Goal: Task Accomplishment & Management: Manage account settings

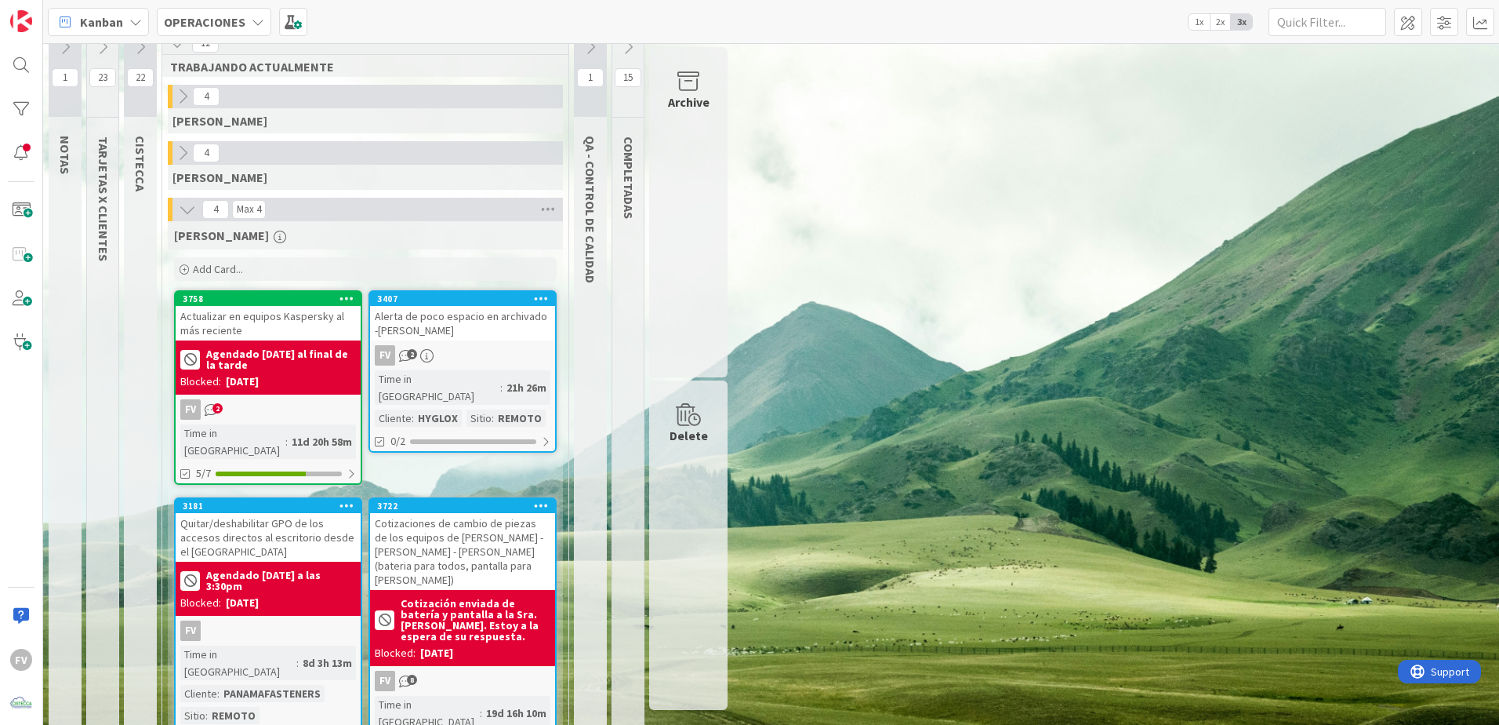
scroll to position [31, 0]
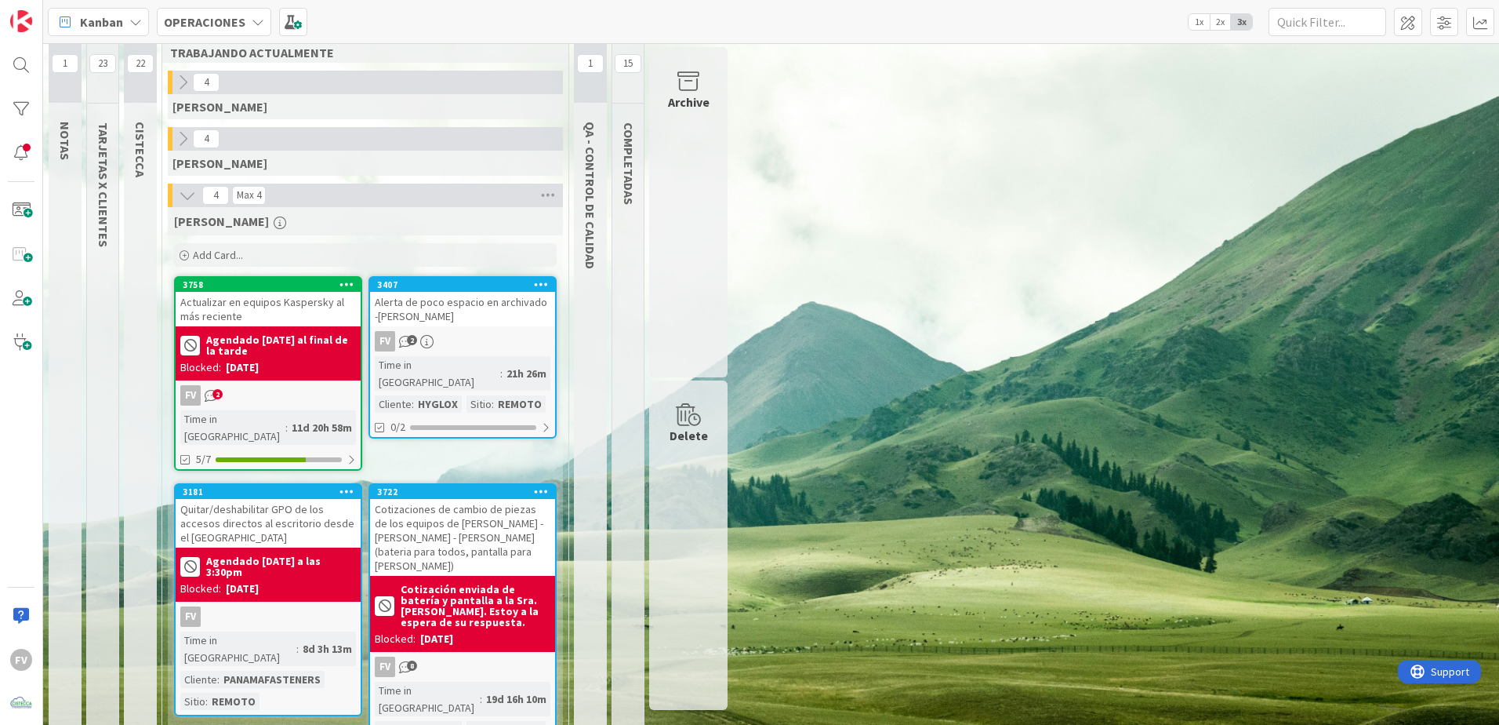
click at [209, 399] on icon "2" at bounding box center [211, 395] width 13 height 13
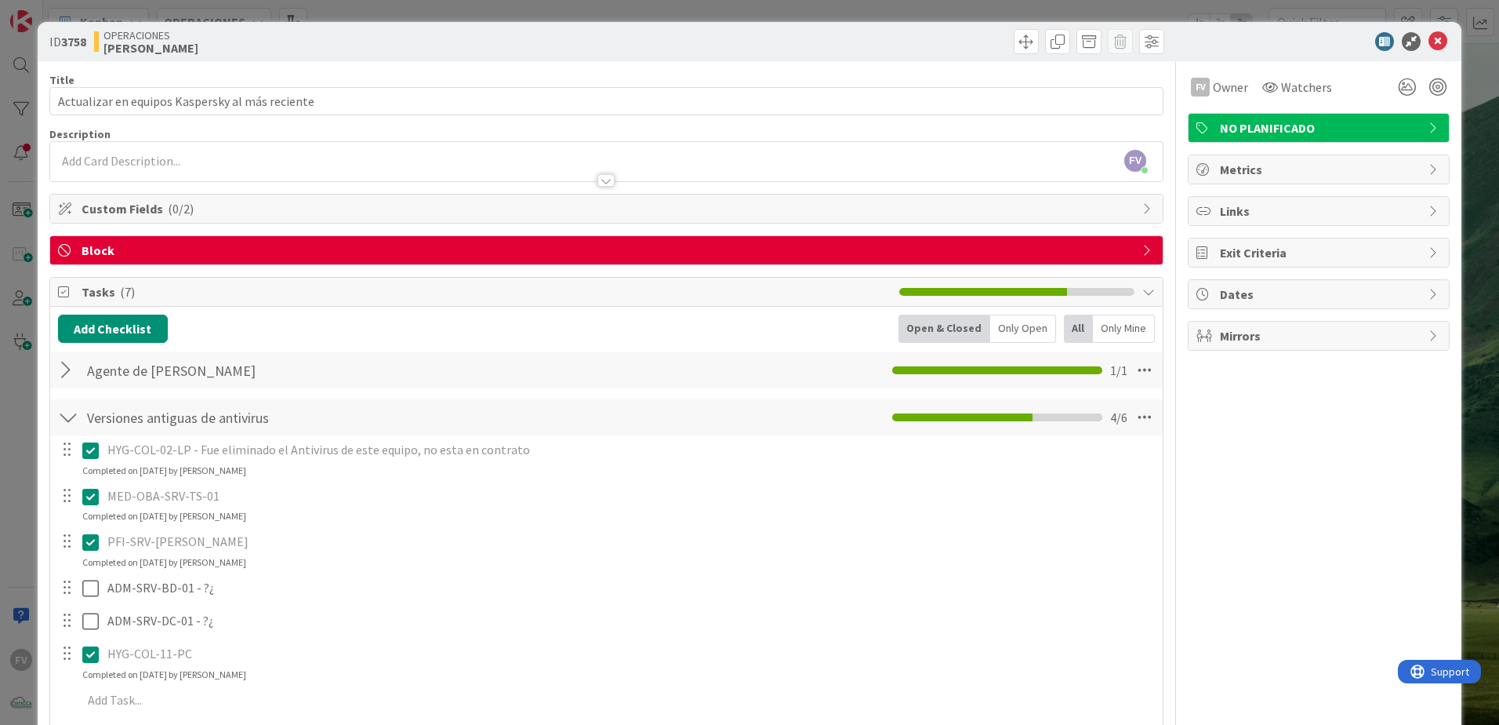
click at [69, 413] on div at bounding box center [68, 417] width 20 height 28
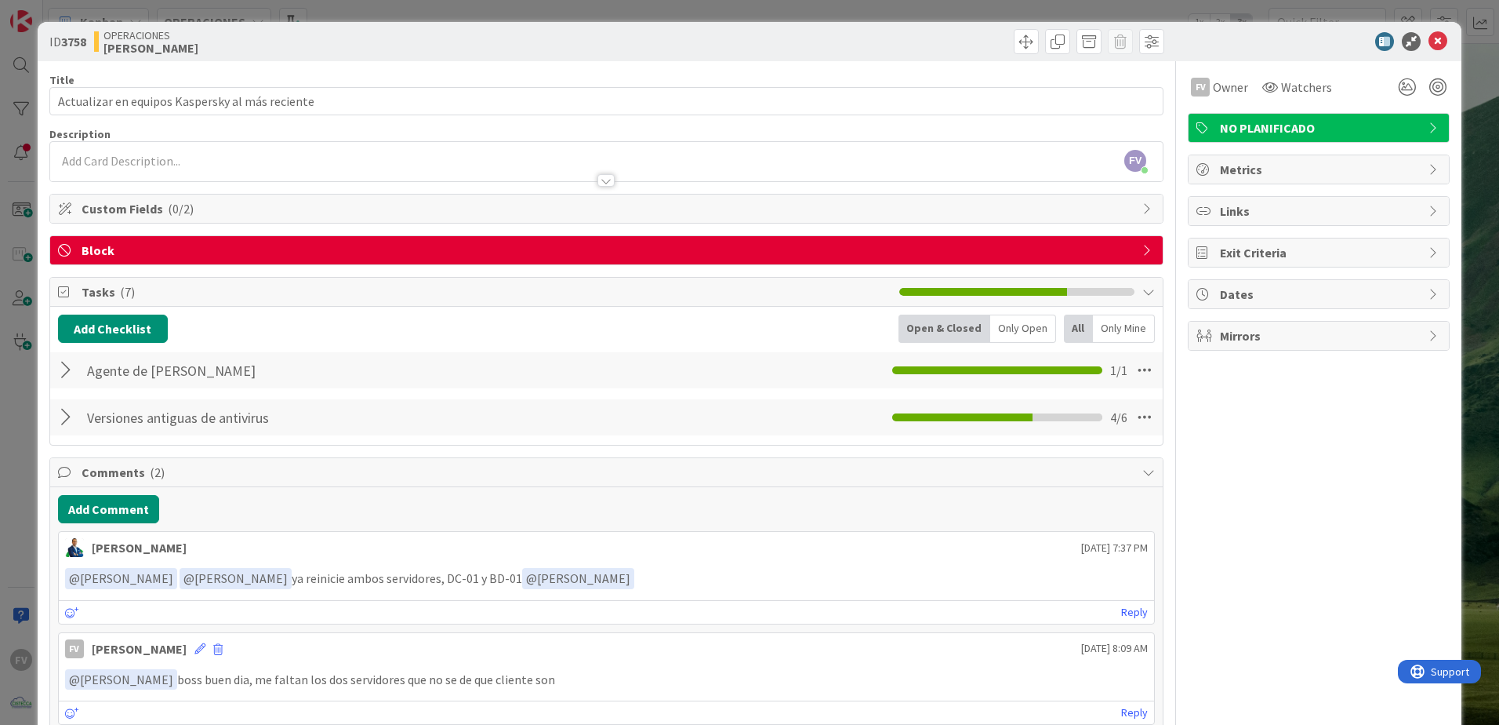
click at [29, 326] on div "ID 3758 OPERACIONES FERNANDO Title 47 / 128 Actualizar en equipos Kaspersky al …" at bounding box center [749, 362] width 1499 height 725
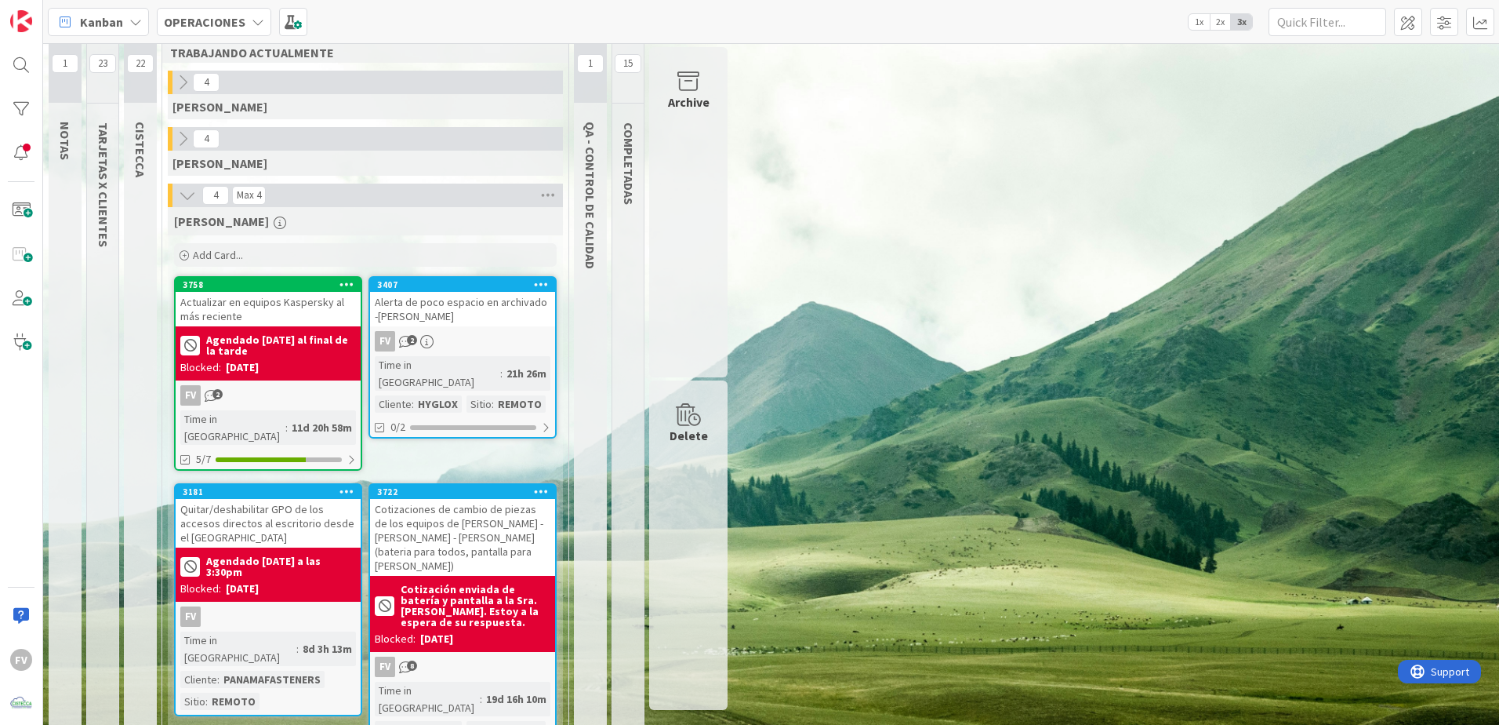
click at [897, 279] on div "1 NOTAS 23 TARJETAS X CLIENTES 22 CISTECCA 12 TRABAJANDO ACTUALMENTE 4 GABRIEL …" at bounding box center [771, 394] width 1450 height 757
click at [703, 201] on div "Archive" at bounding box center [688, 212] width 78 height 330
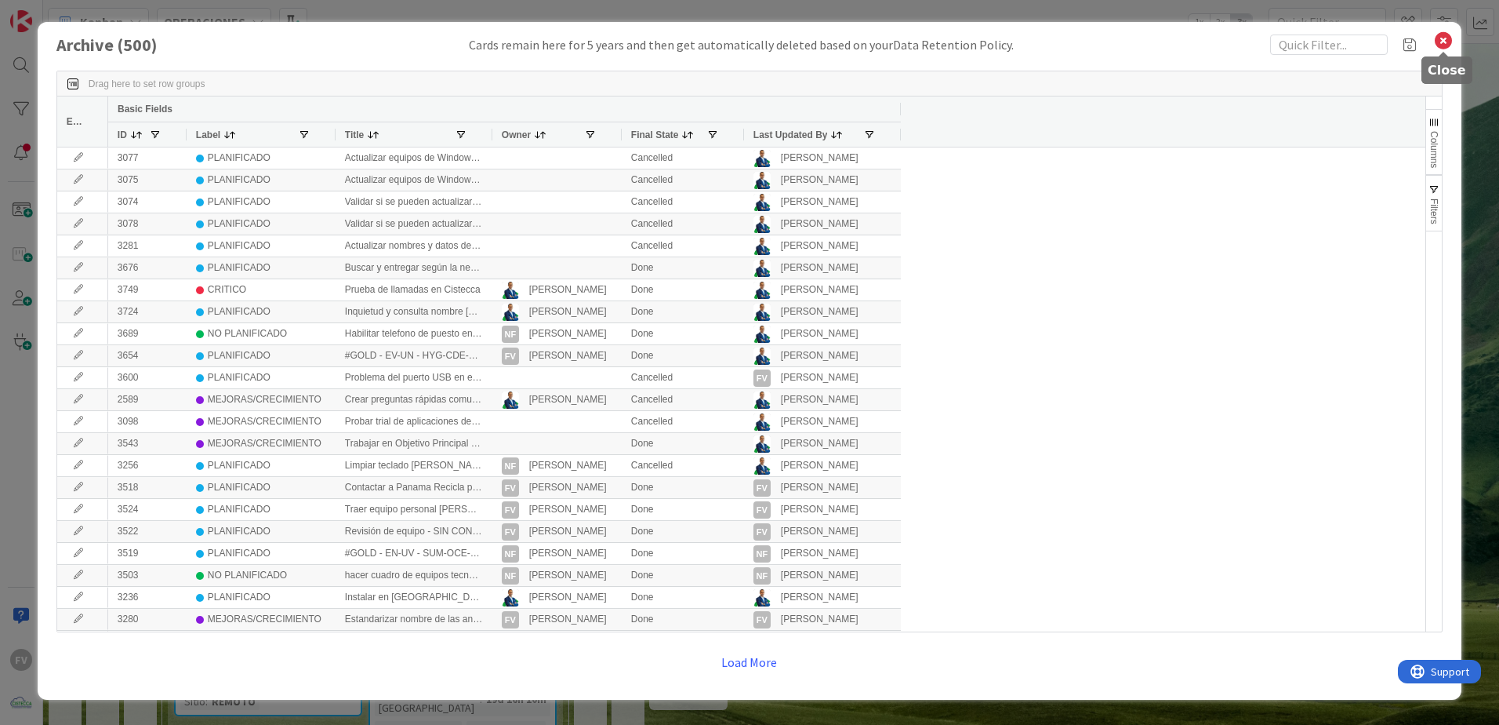
click at [1445, 44] on icon at bounding box center [1444, 41] width 20 height 22
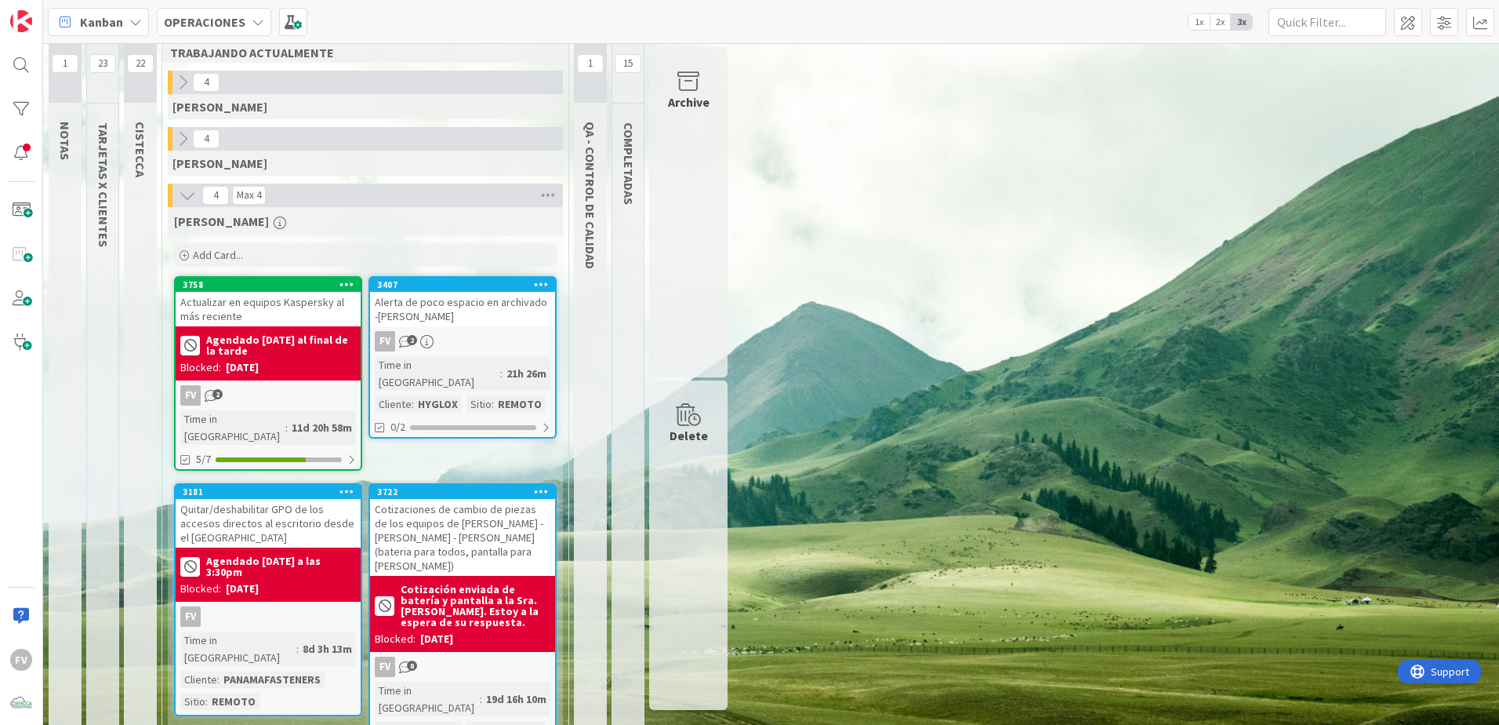
click at [183, 137] on icon at bounding box center [182, 138] width 17 height 17
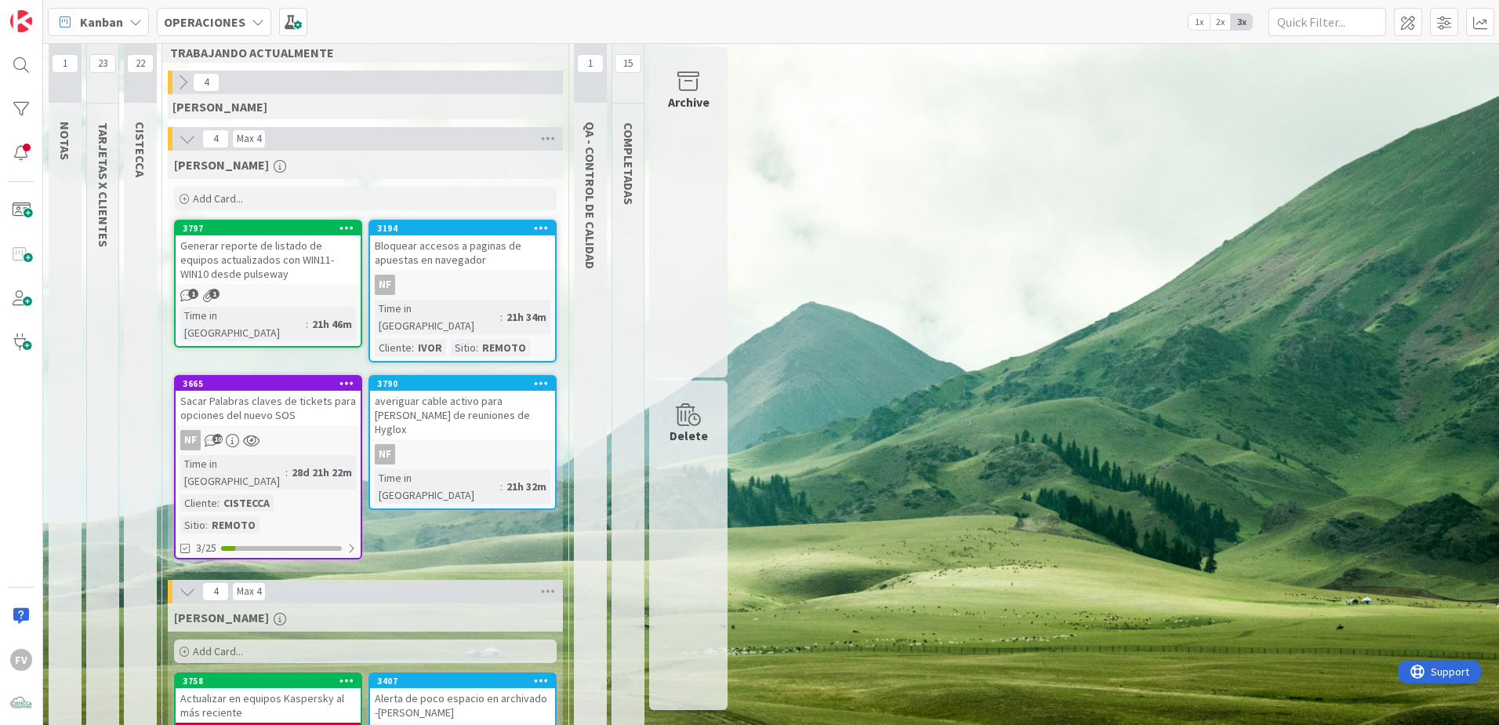
click at [183, 137] on icon at bounding box center [187, 138] width 17 height 17
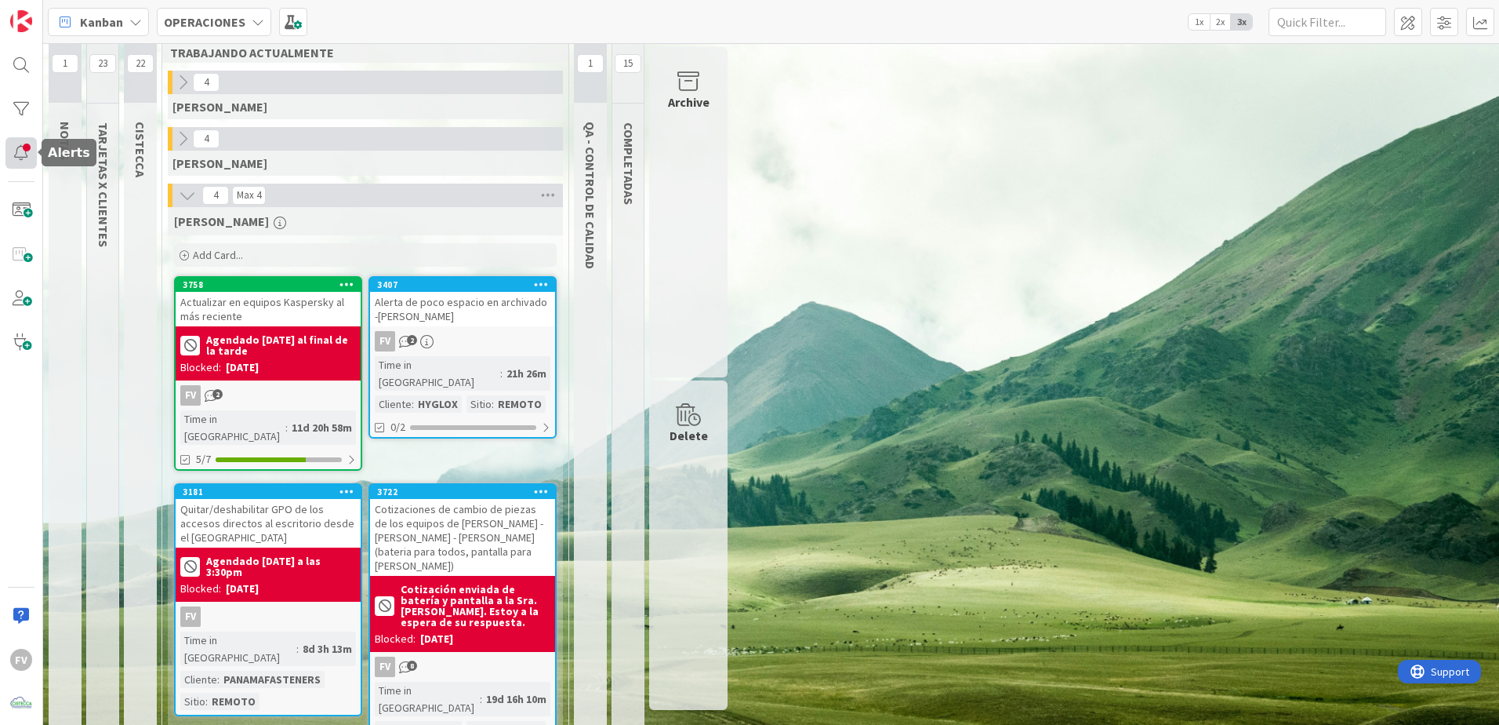
click at [19, 162] on div at bounding box center [20, 152] width 31 height 31
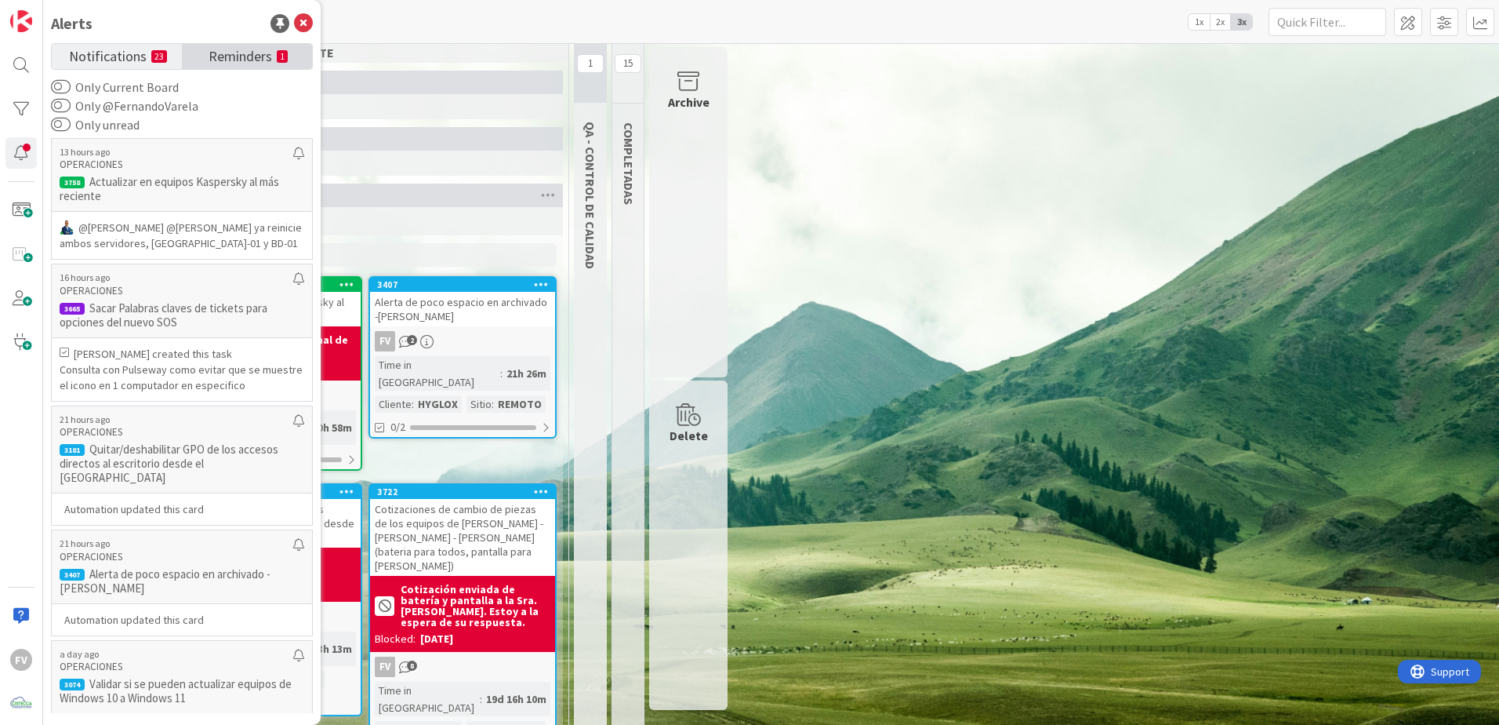
click at [260, 55] on span "Reminders" at bounding box center [241, 55] width 64 height 22
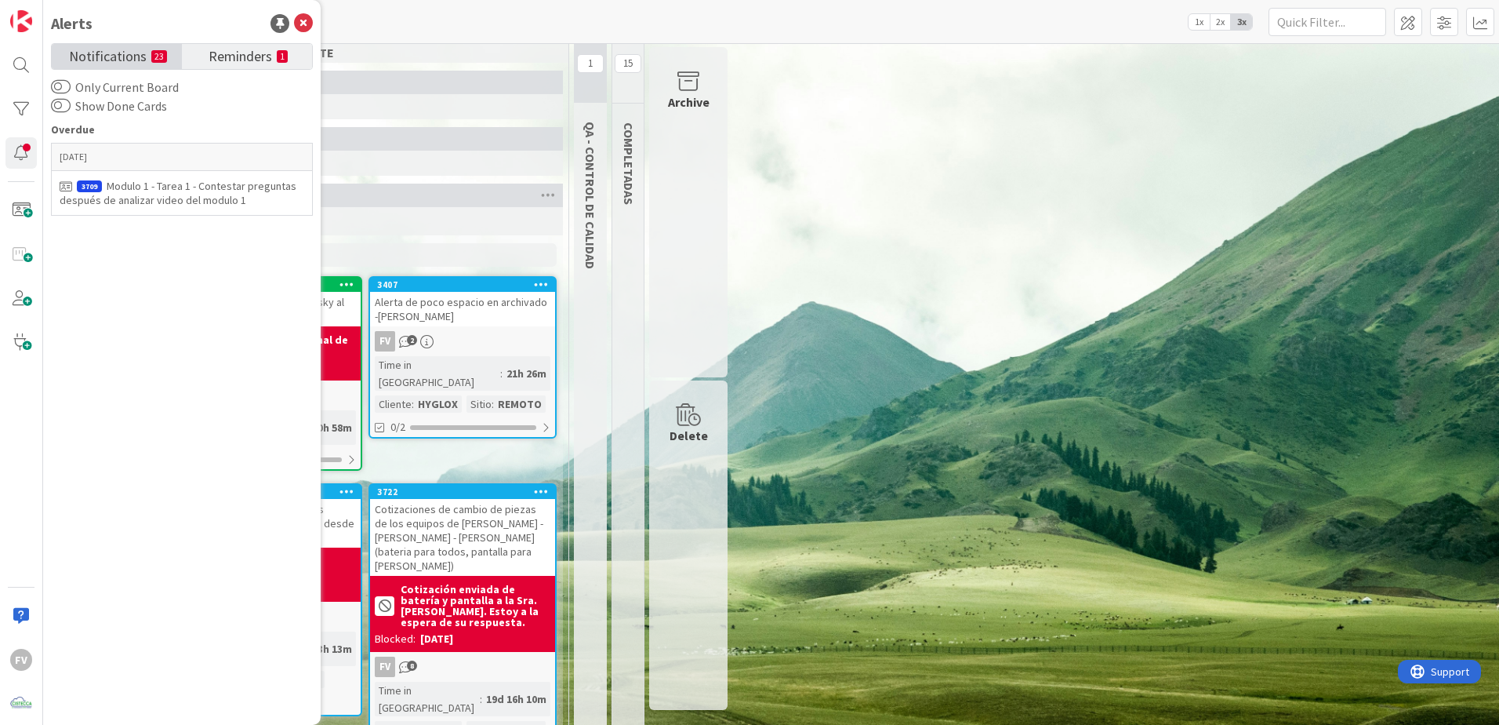
click at [131, 60] on span "Notifications" at bounding box center [108, 55] width 78 height 22
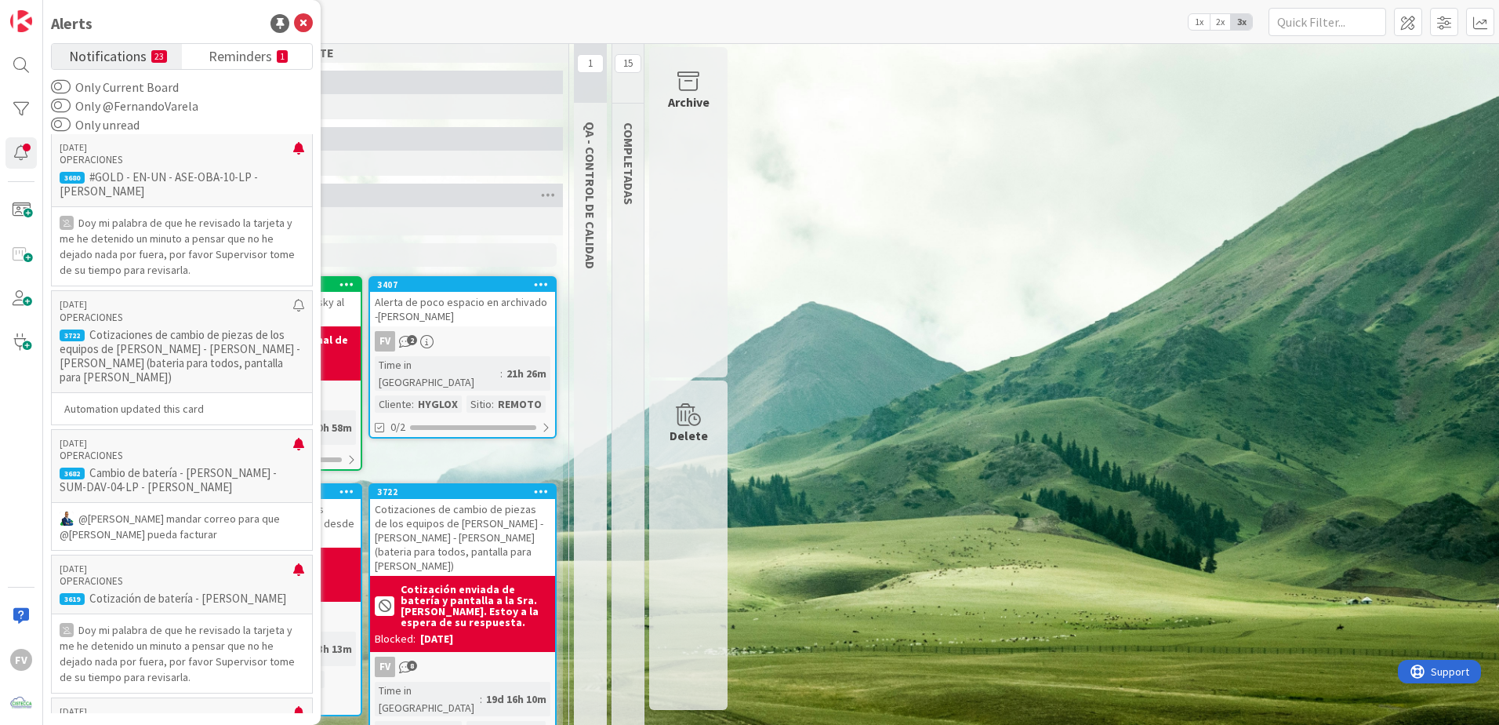
scroll to position [2666, 0]
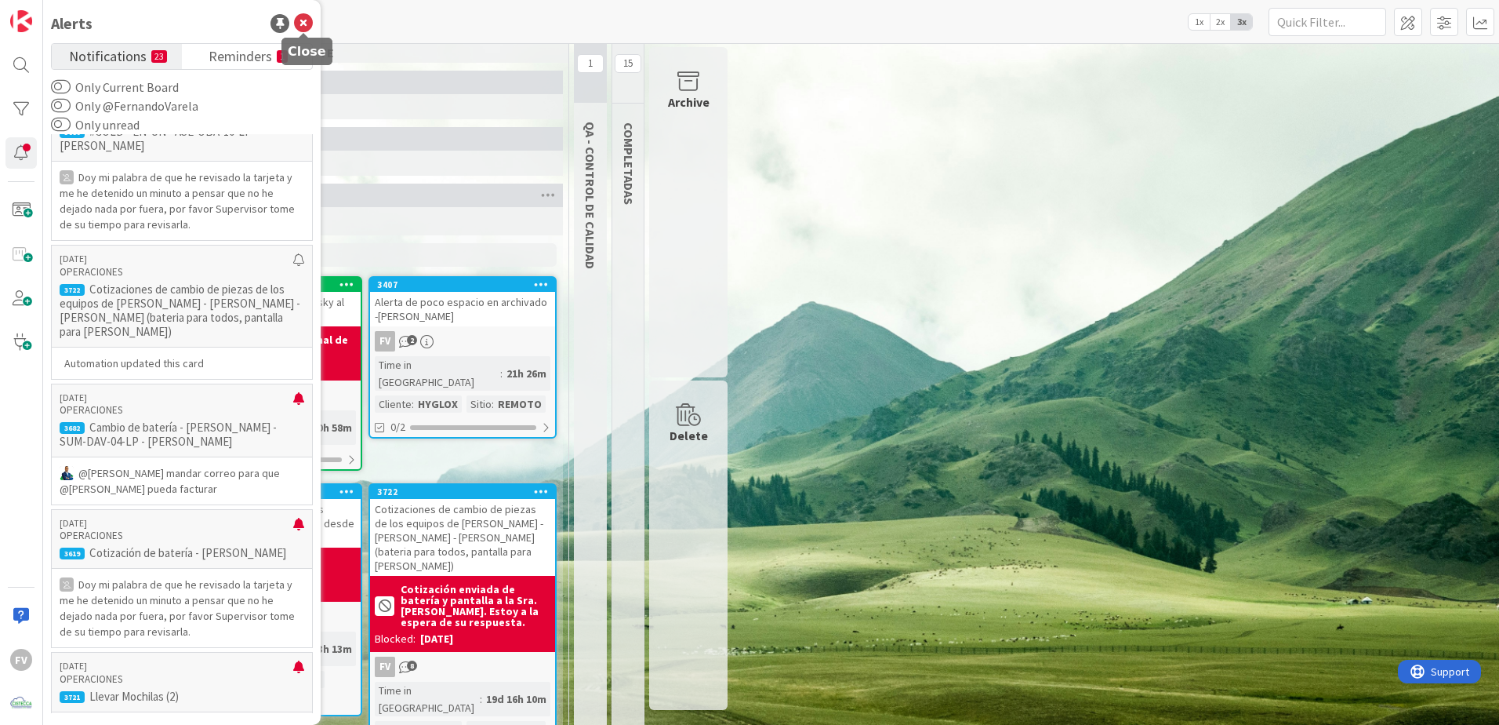
click at [299, 27] on icon at bounding box center [303, 23] width 19 height 19
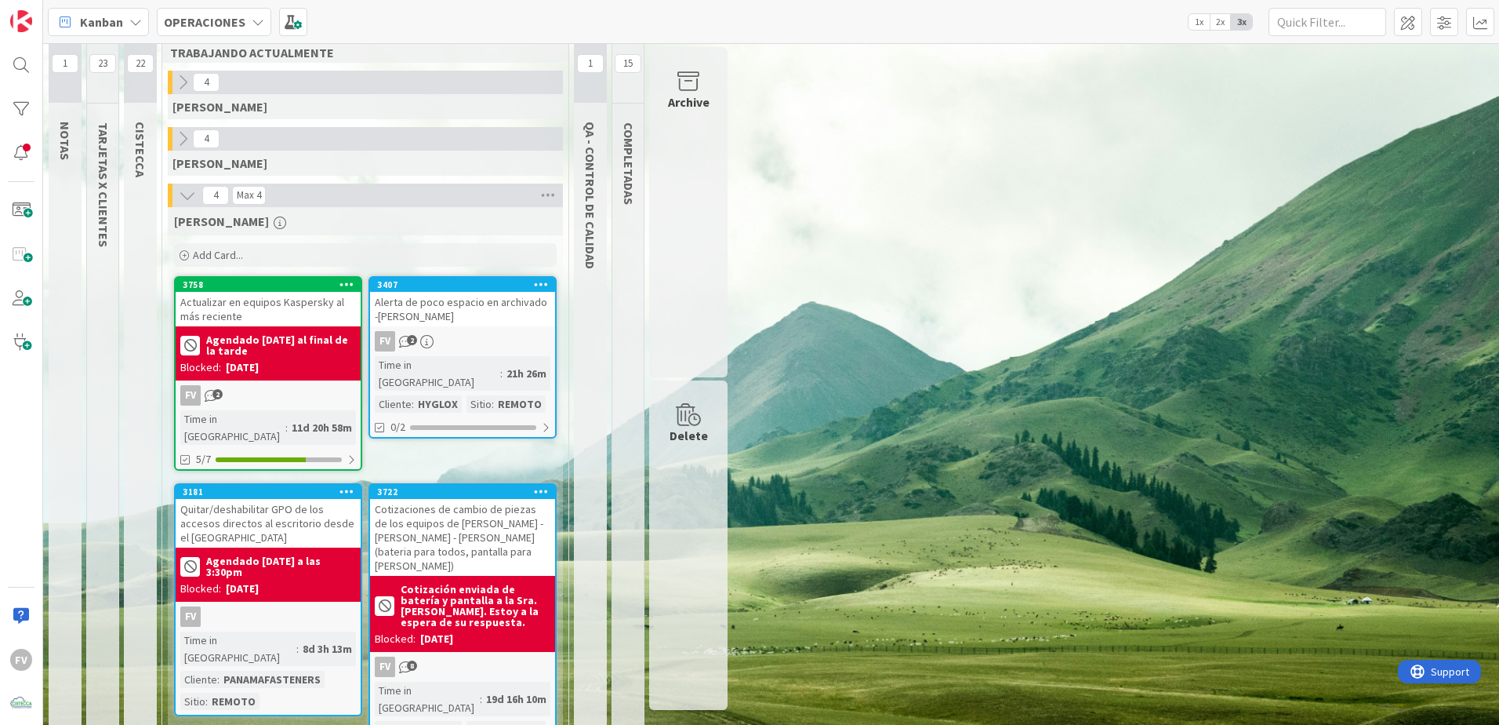
click at [403, 307] on div "Alerta de poco espacio en archivado -[PERSON_NAME]" at bounding box center [462, 309] width 185 height 35
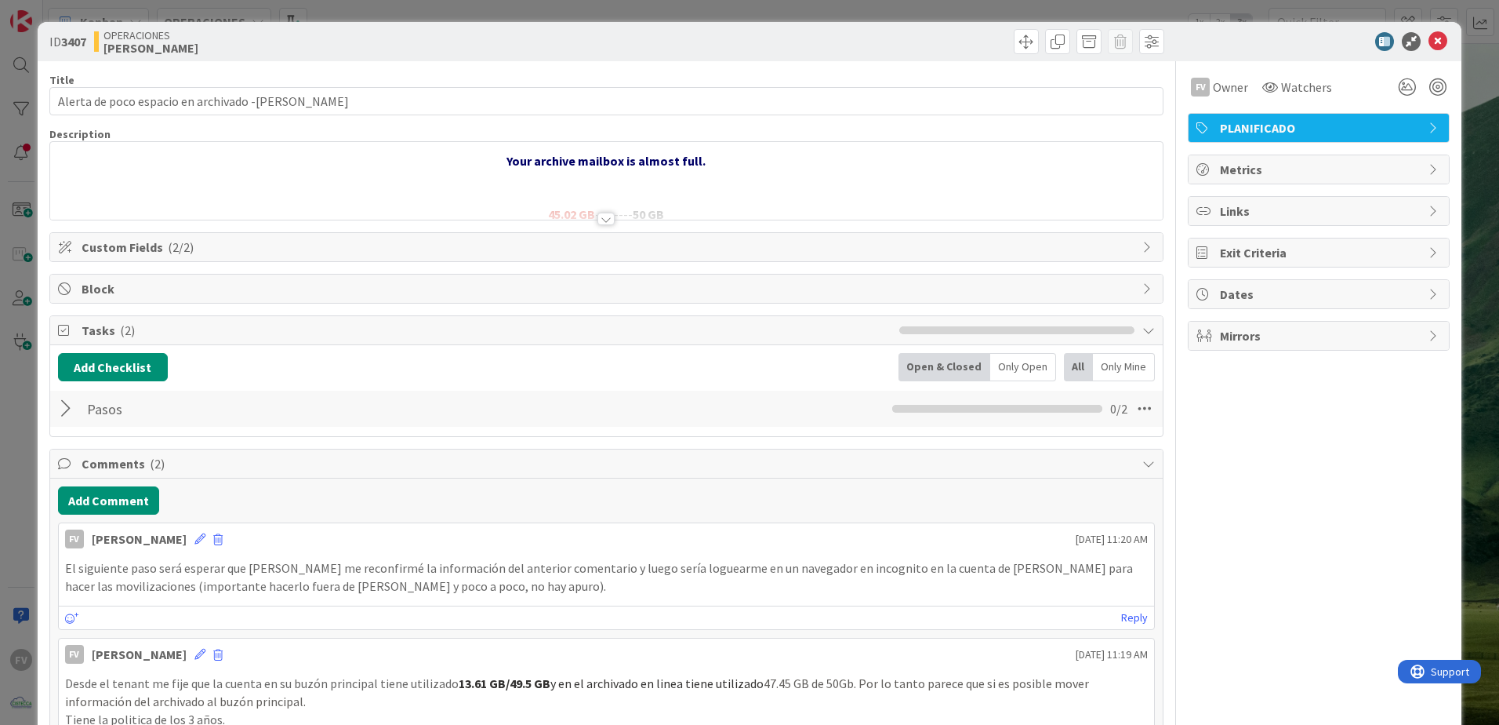
click at [137, 327] on span "Tasks ( 2 )" at bounding box center [487, 330] width 810 height 19
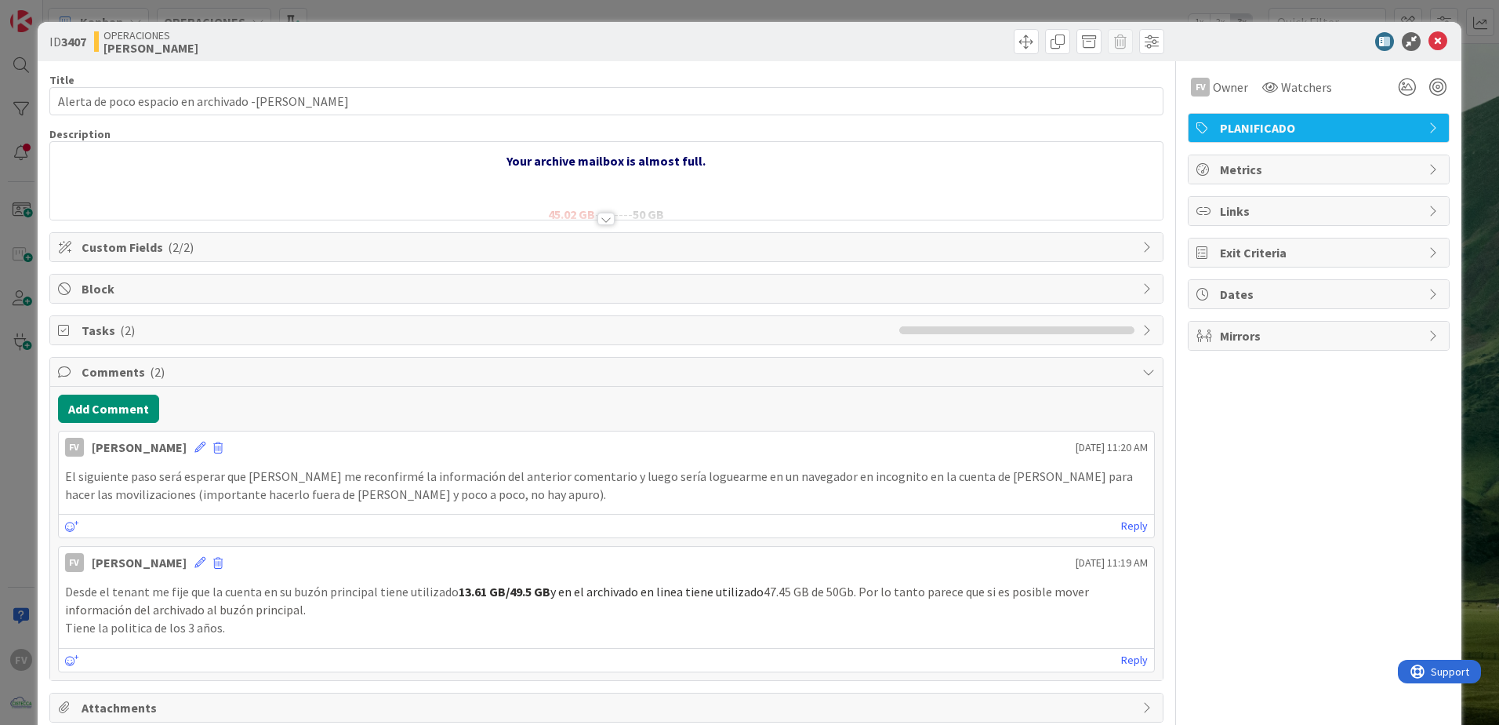
click at [128, 372] on span "Comments ( 2 )" at bounding box center [608, 371] width 1053 height 19
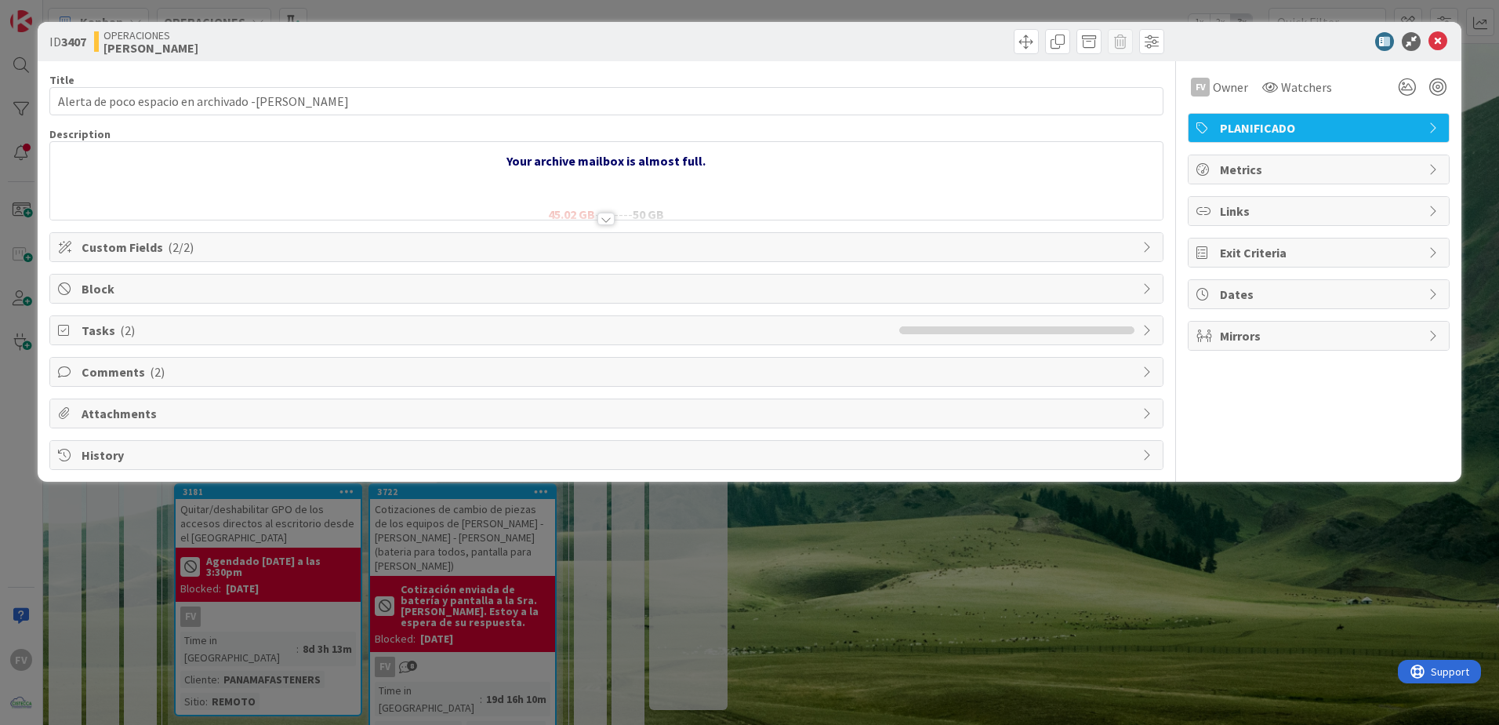
click at [52, 381] on div "Comments ( 2 )" at bounding box center [606, 372] width 1113 height 28
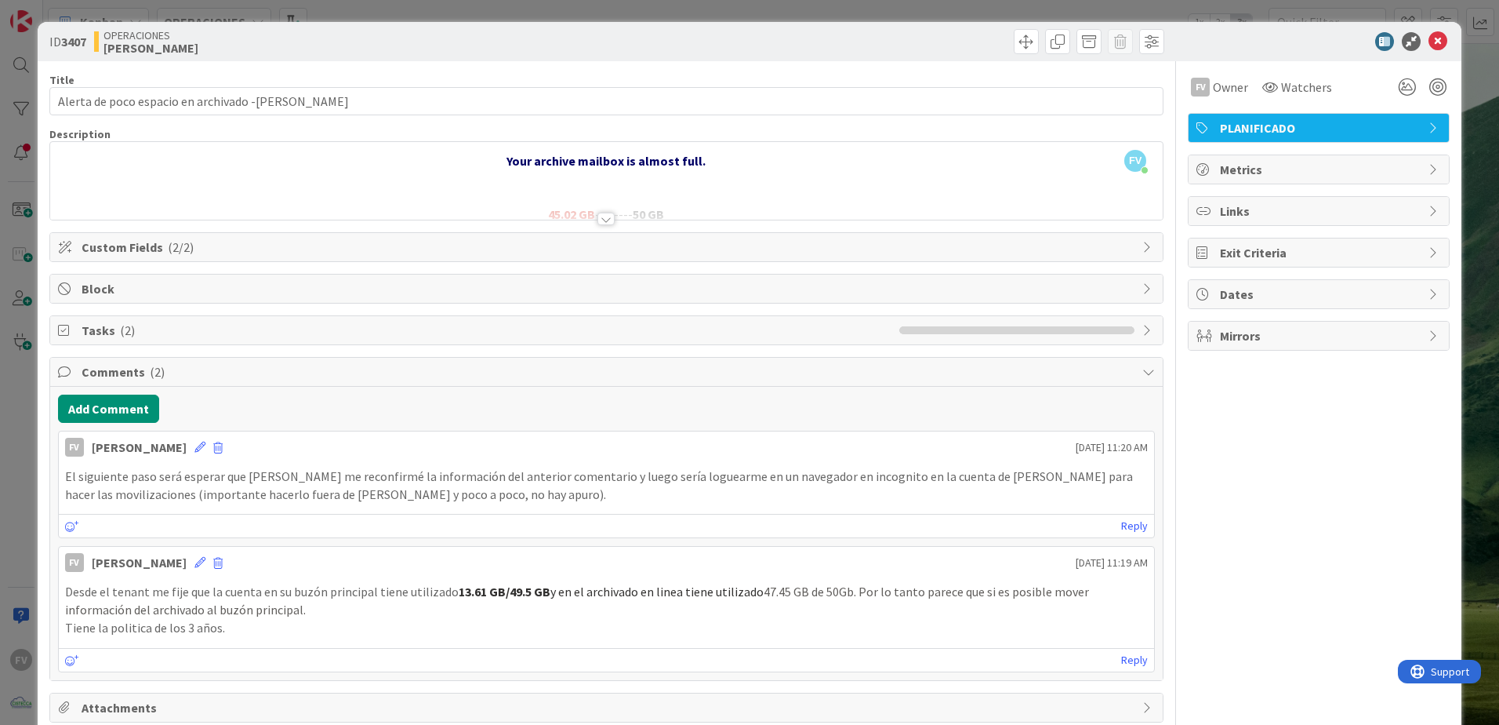
click at [71, 367] on icon at bounding box center [66, 371] width 16 height 13
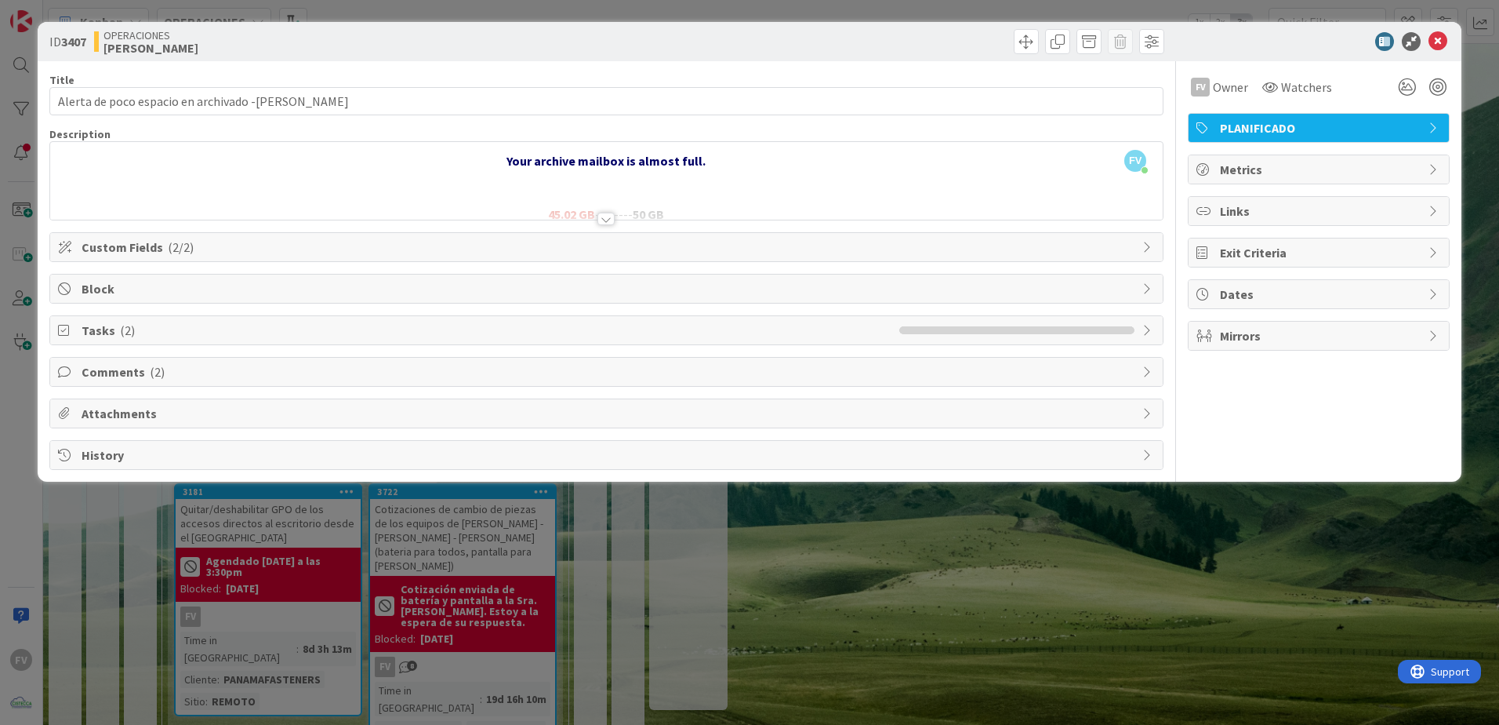
click at [7, 367] on div "ID 3407 OPERACIONES FERNANDO Title 49 / 128 Alerta de poco espacio en archivado…" at bounding box center [749, 362] width 1499 height 725
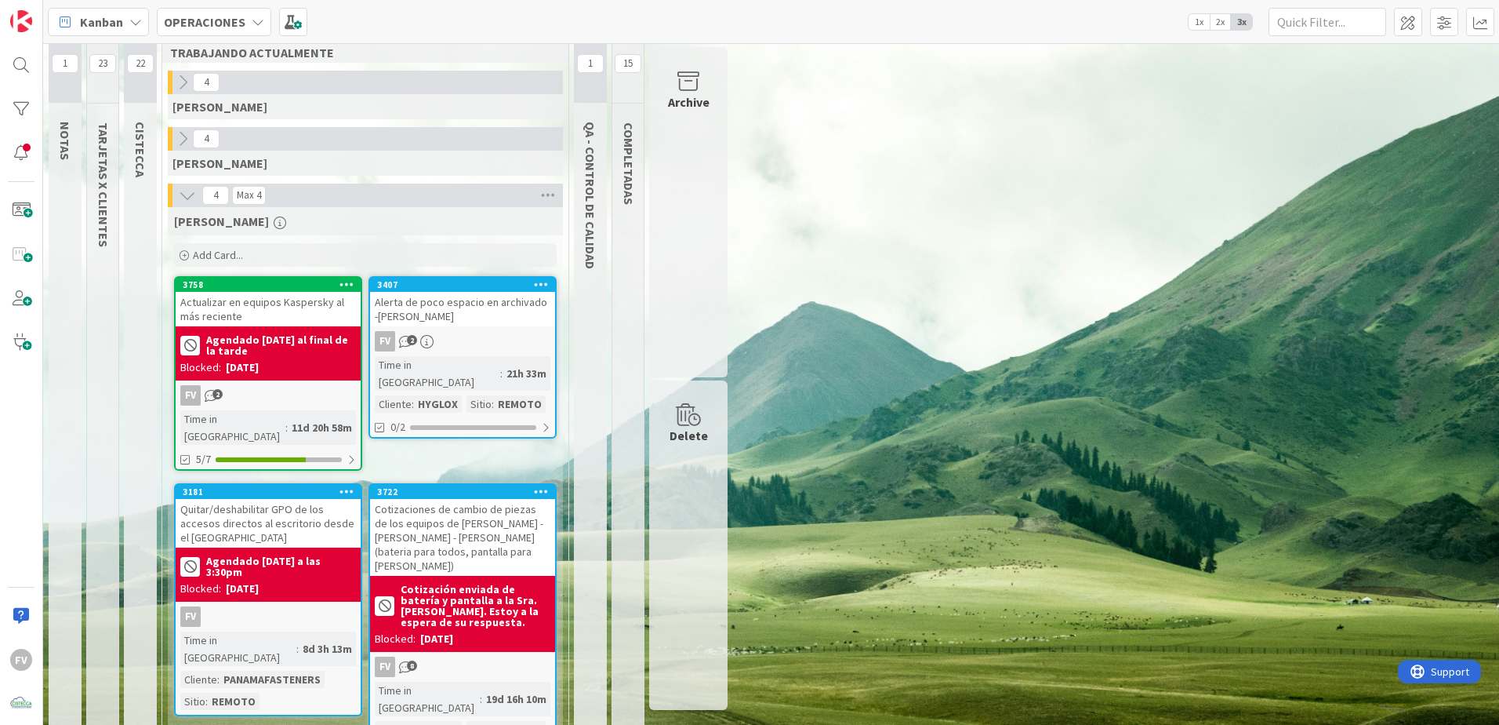
click at [1173, 329] on div "1 NOTAS 23 TARJETAS X CLIENTES 22 CISTECCA 12 TRABAJANDO ACTUALMENTE 4 GABRIEL …" at bounding box center [771, 394] width 1450 height 757
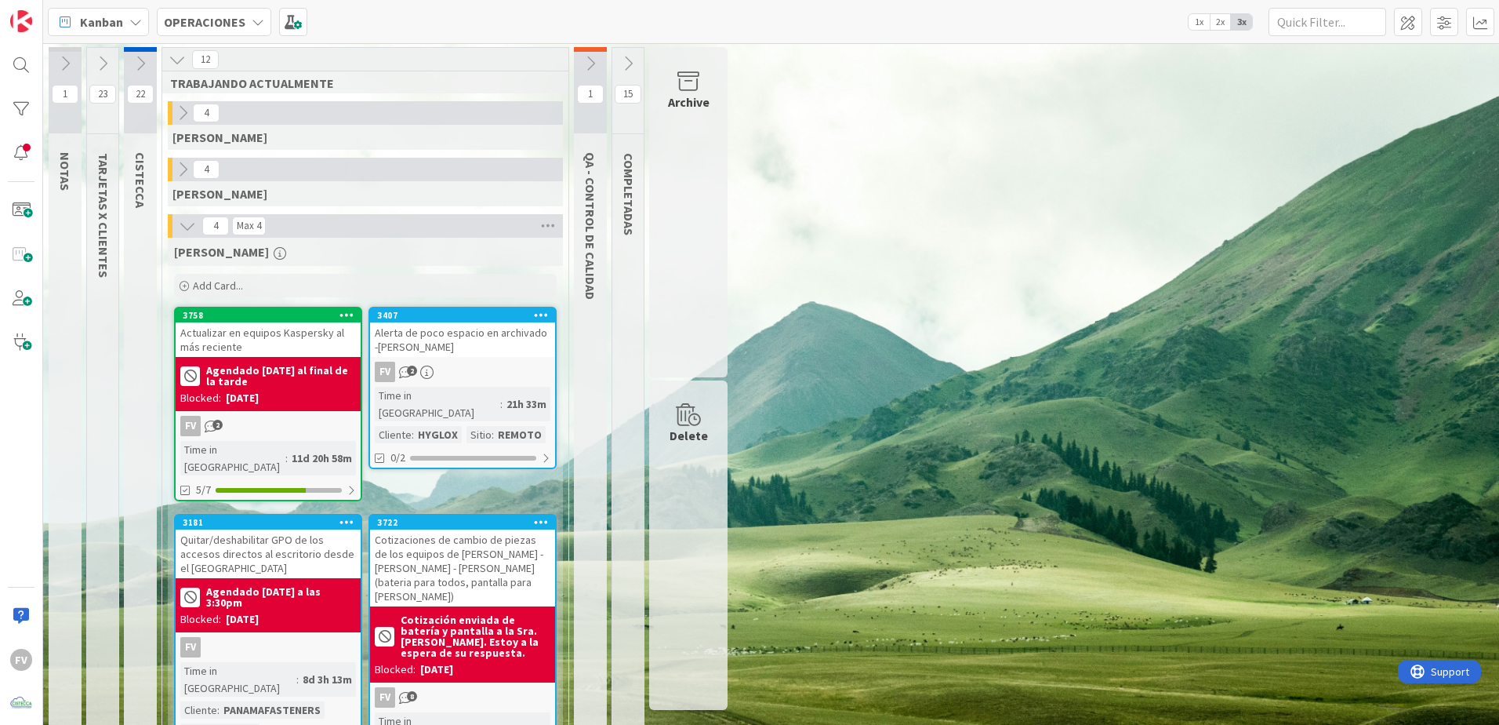
click at [133, 63] on button at bounding box center [140, 64] width 33 height 24
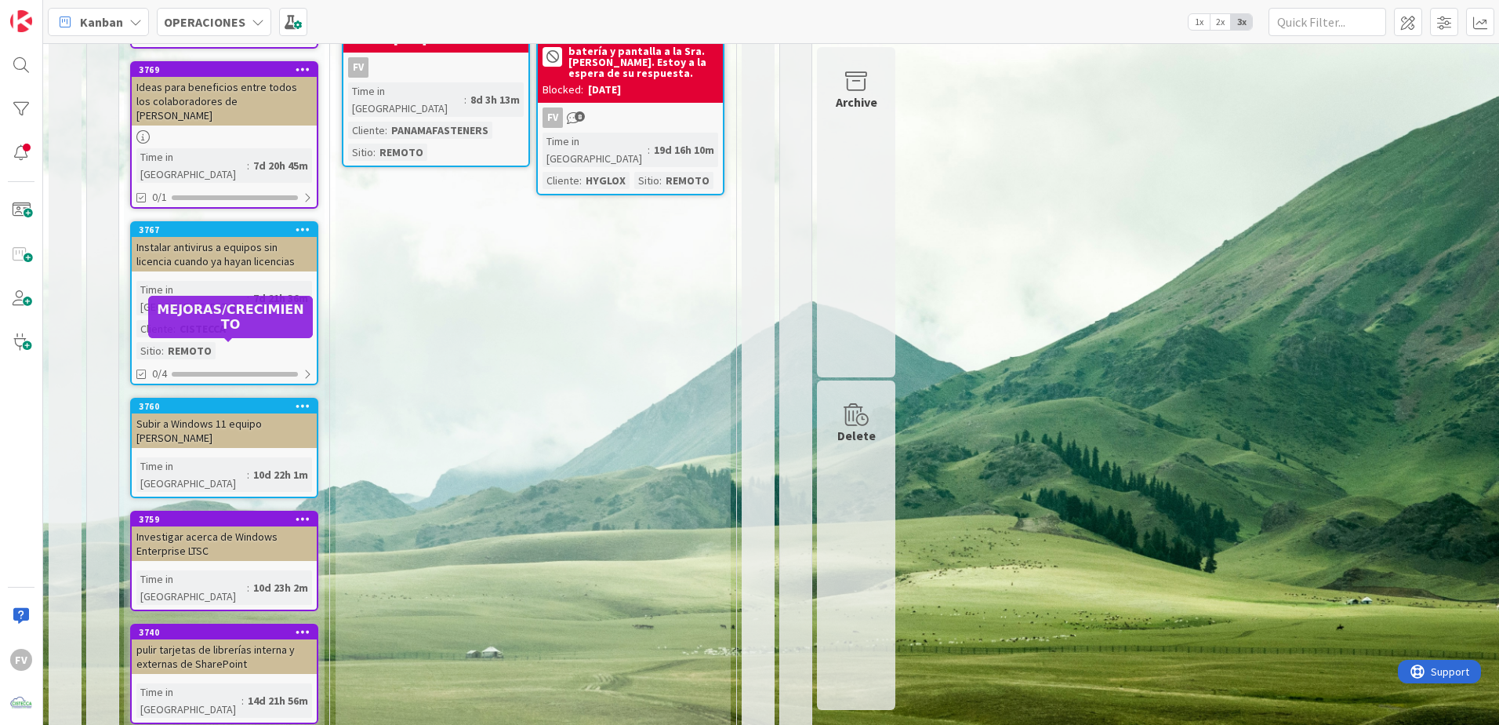
scroll to position [671, 0]
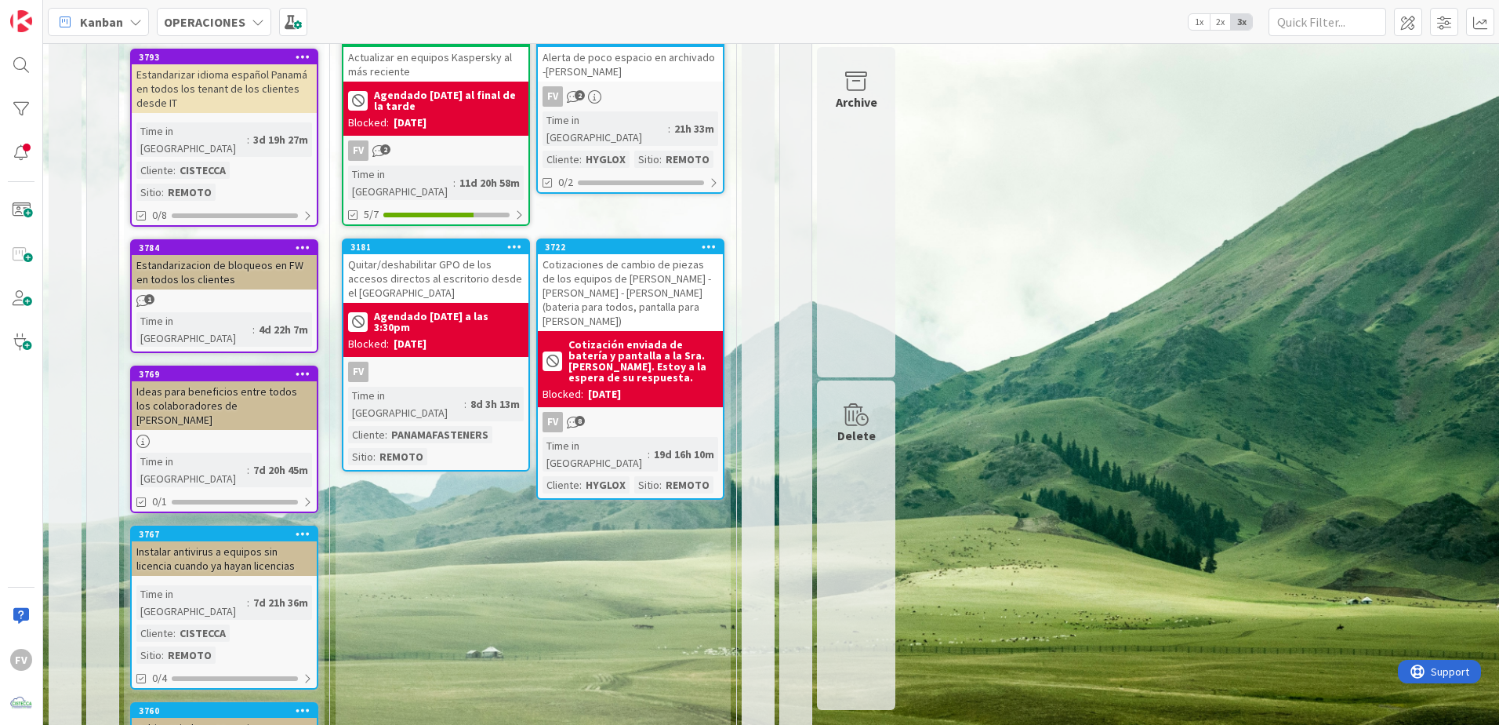
scroll to position [0, 0]
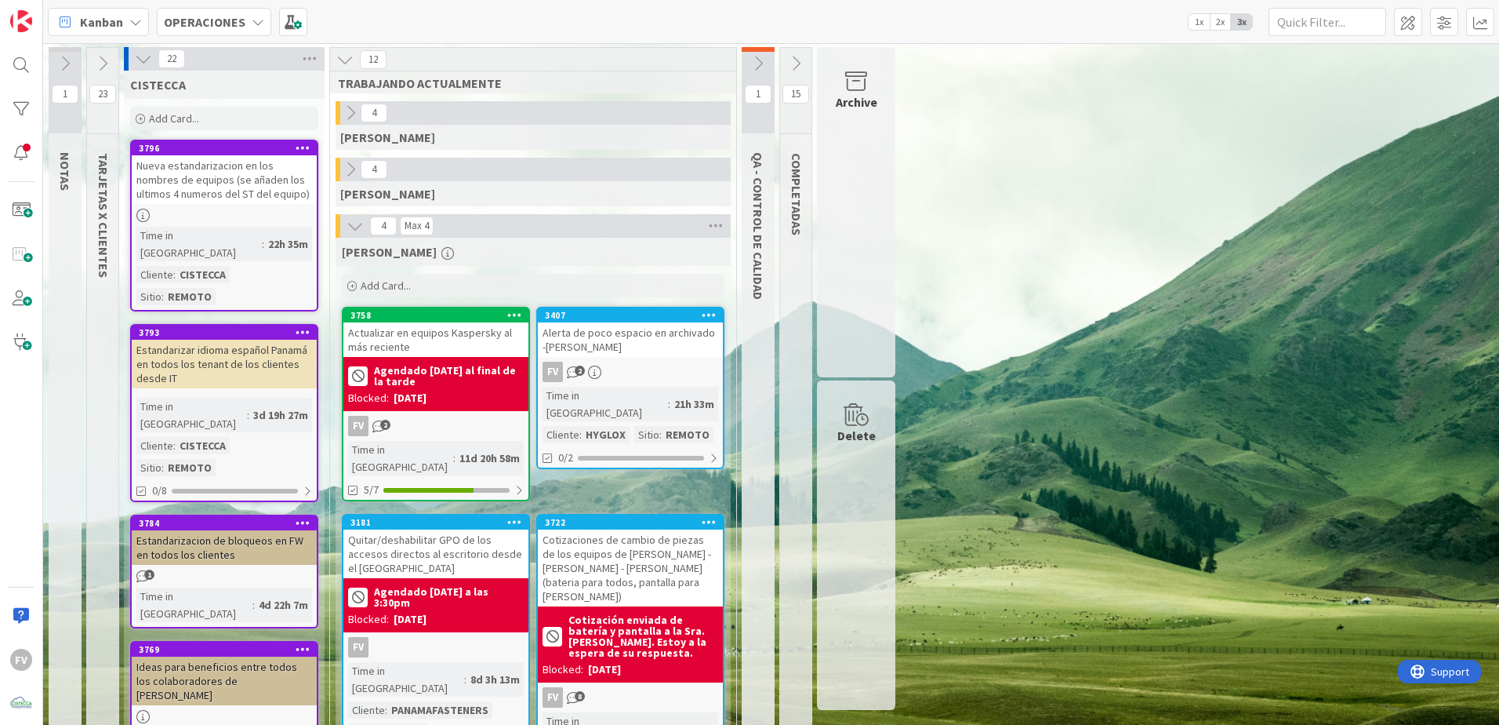
click at [141, 55] on icon at bounding box center [143, 58] width 17 height 17
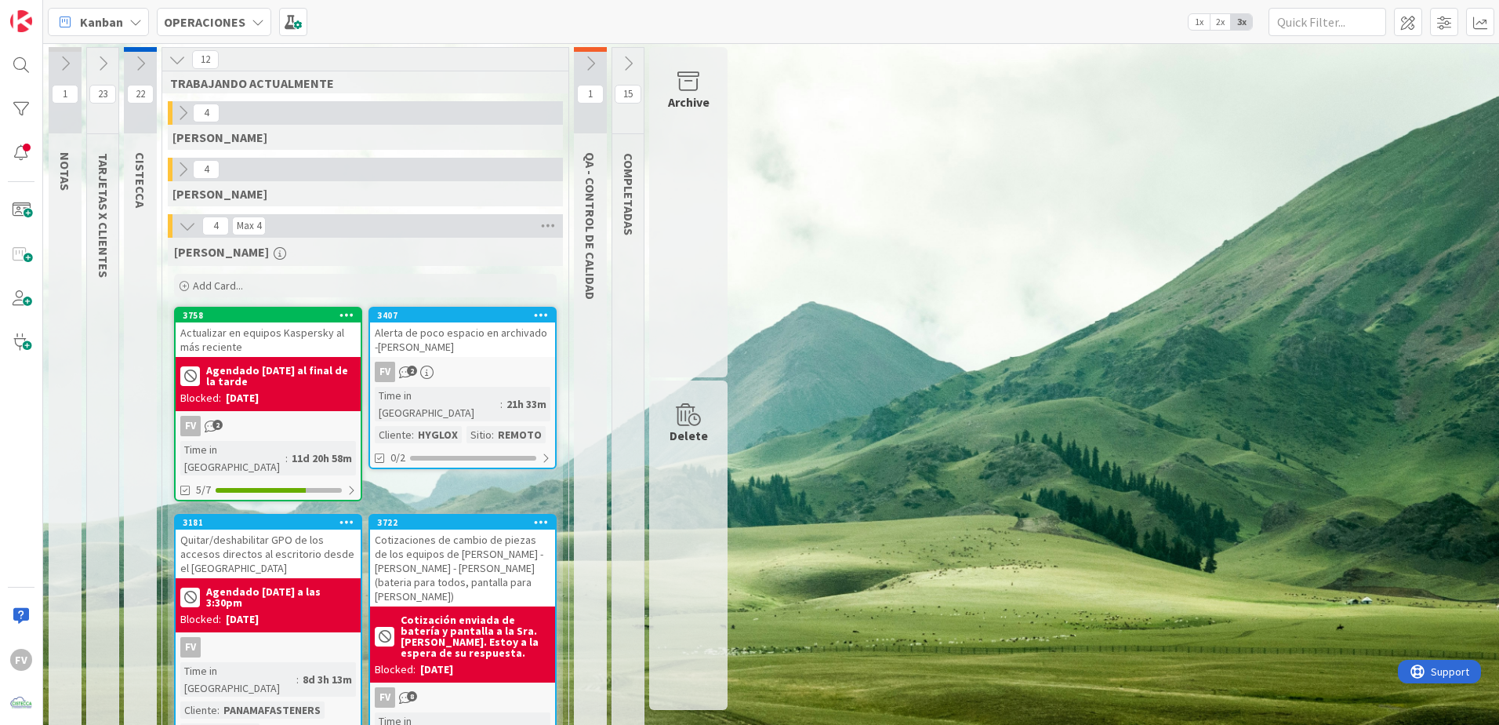
click at [198, 228] on div "4 Max 4" at bounding box center [365, 226] width 395 height 24
click at [591, 67] on icon at bounding box center [590, 63] width 17 height 17
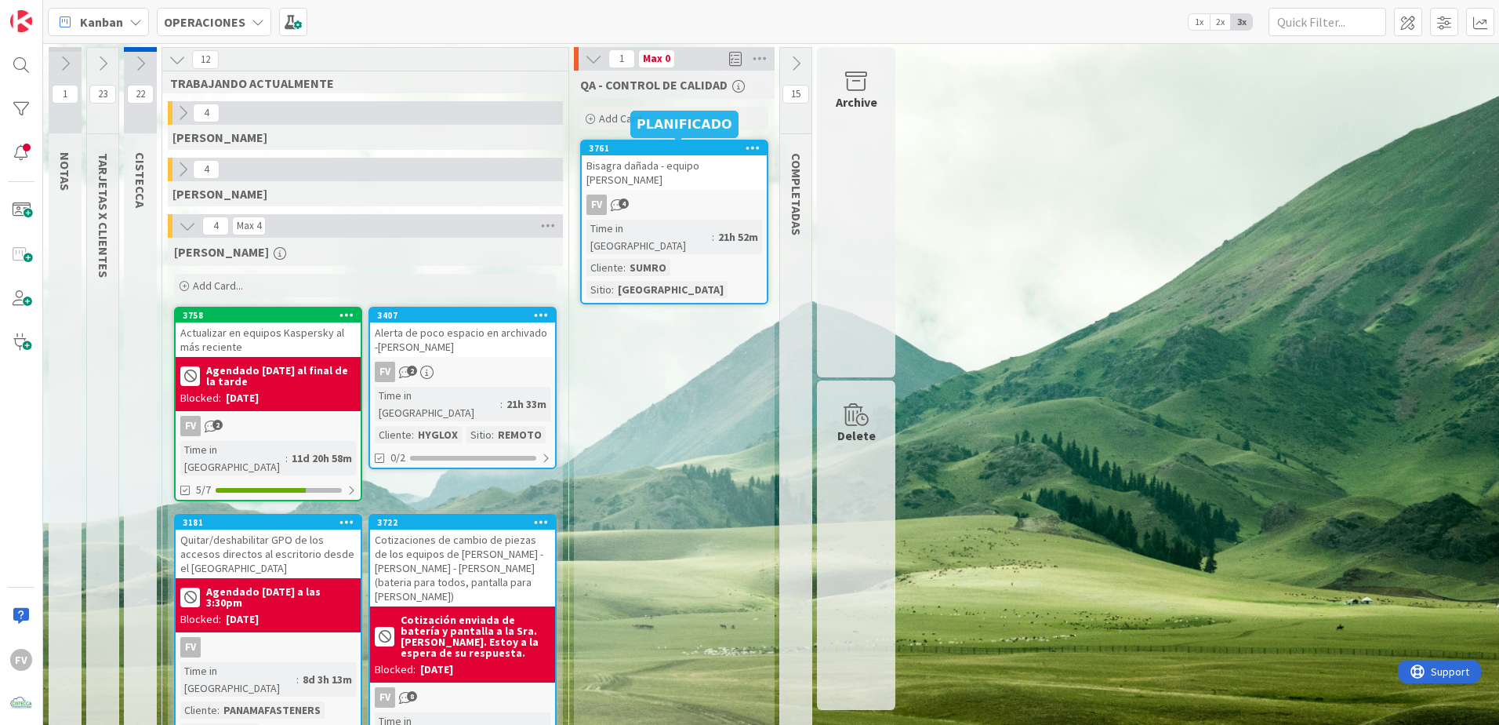
click at [671, 186] on div "Bisagra dañada - equipo [PERSON_NAME]" at bounding box center [674, 172] width 185 height 35
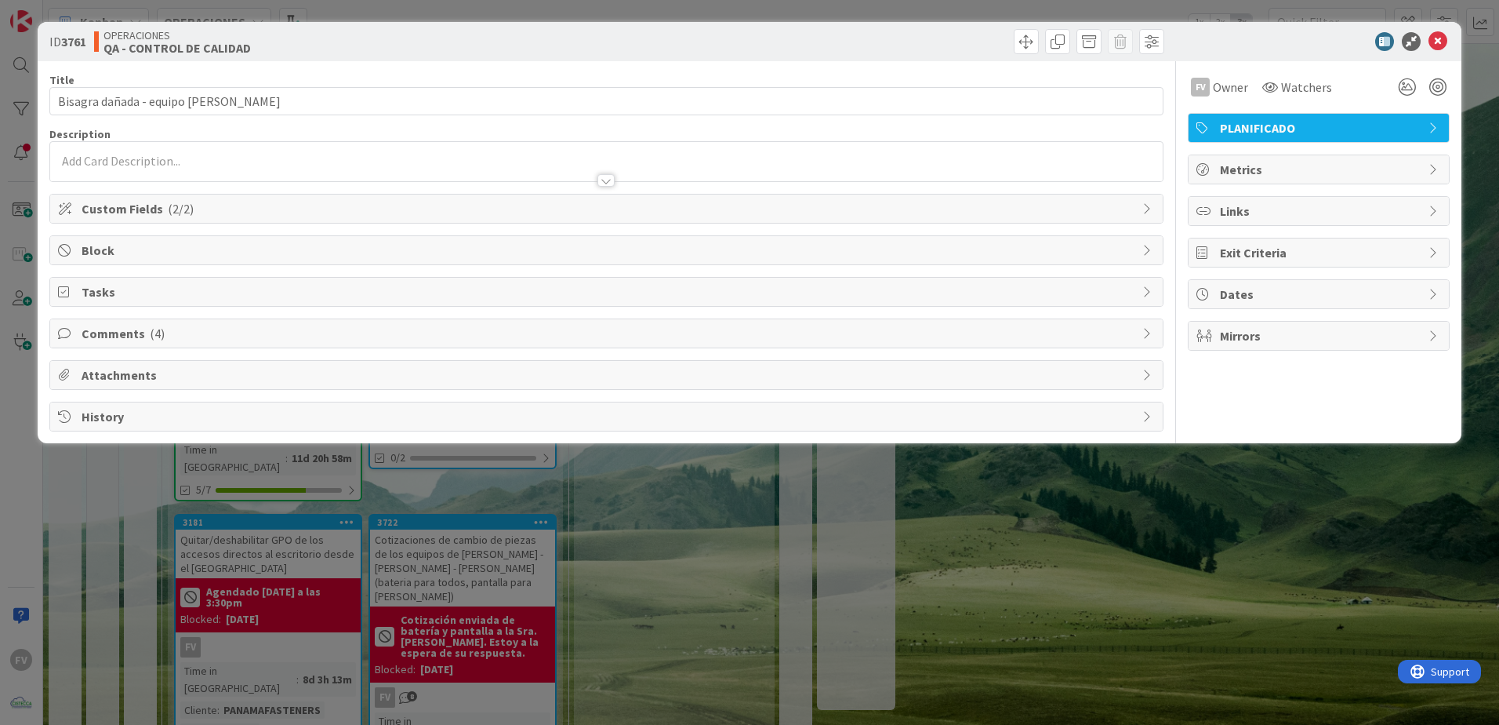
click at [162, 329] on span "Comments ( 4 )" at bounding box center [608, 333] width 1053 height 19
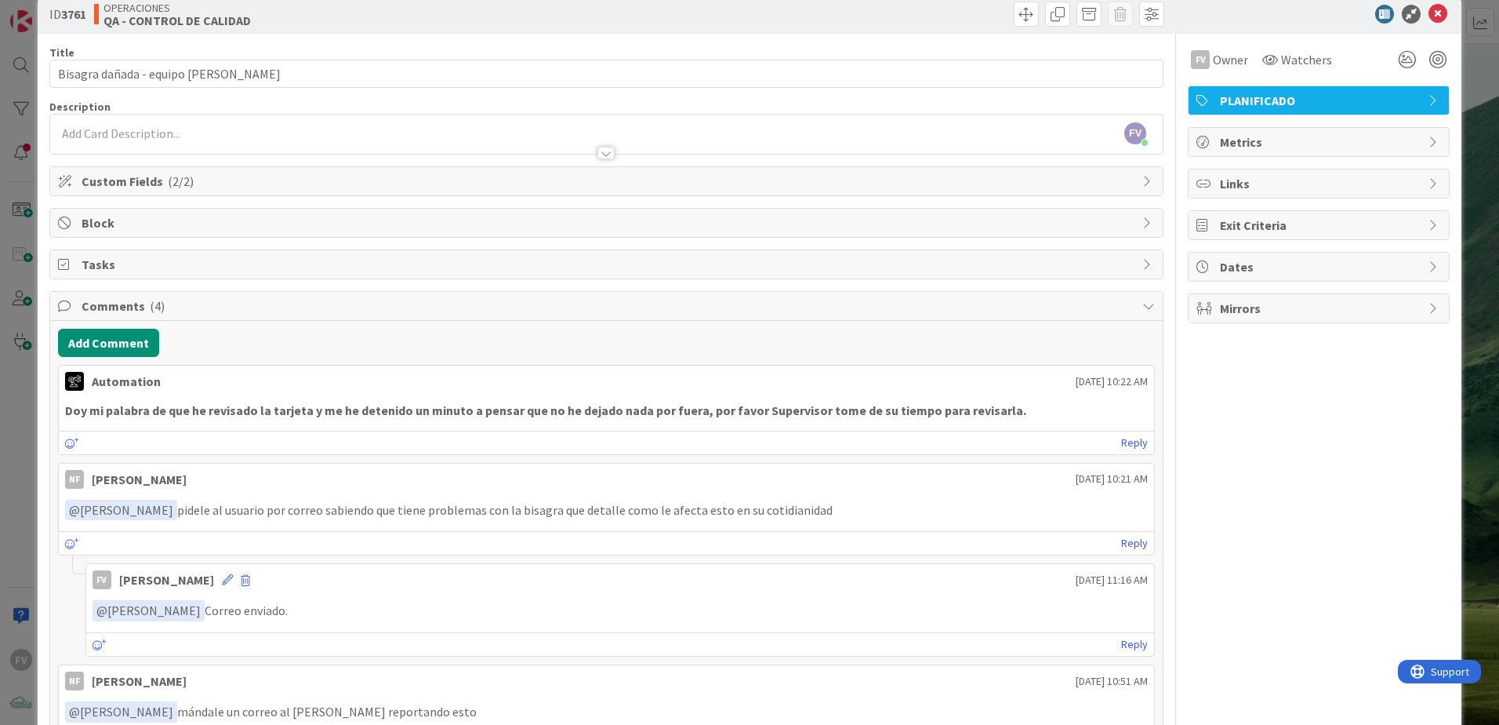
scroll to position [78, 0]
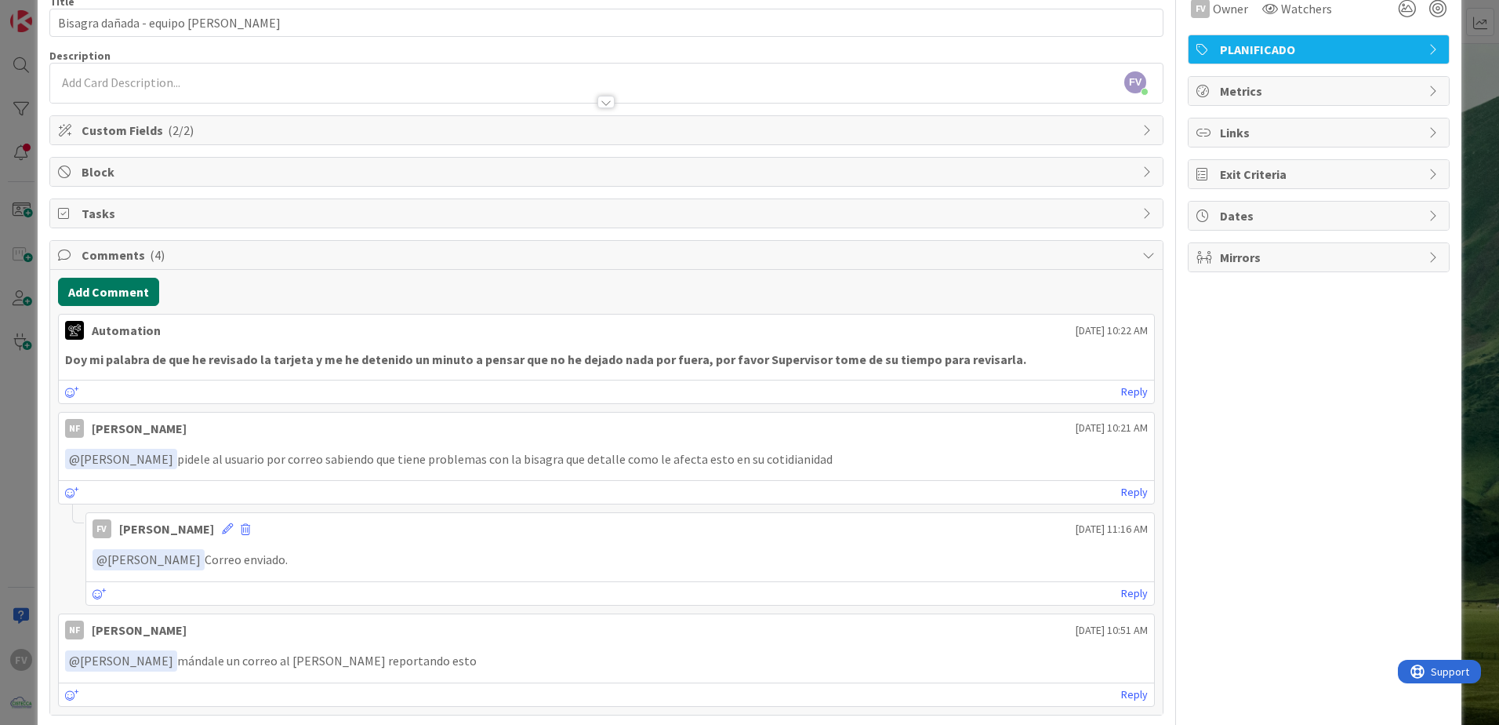
click at [118, 293] on button "Add Comment" at bounding box center [108, 292] width 101 height 28
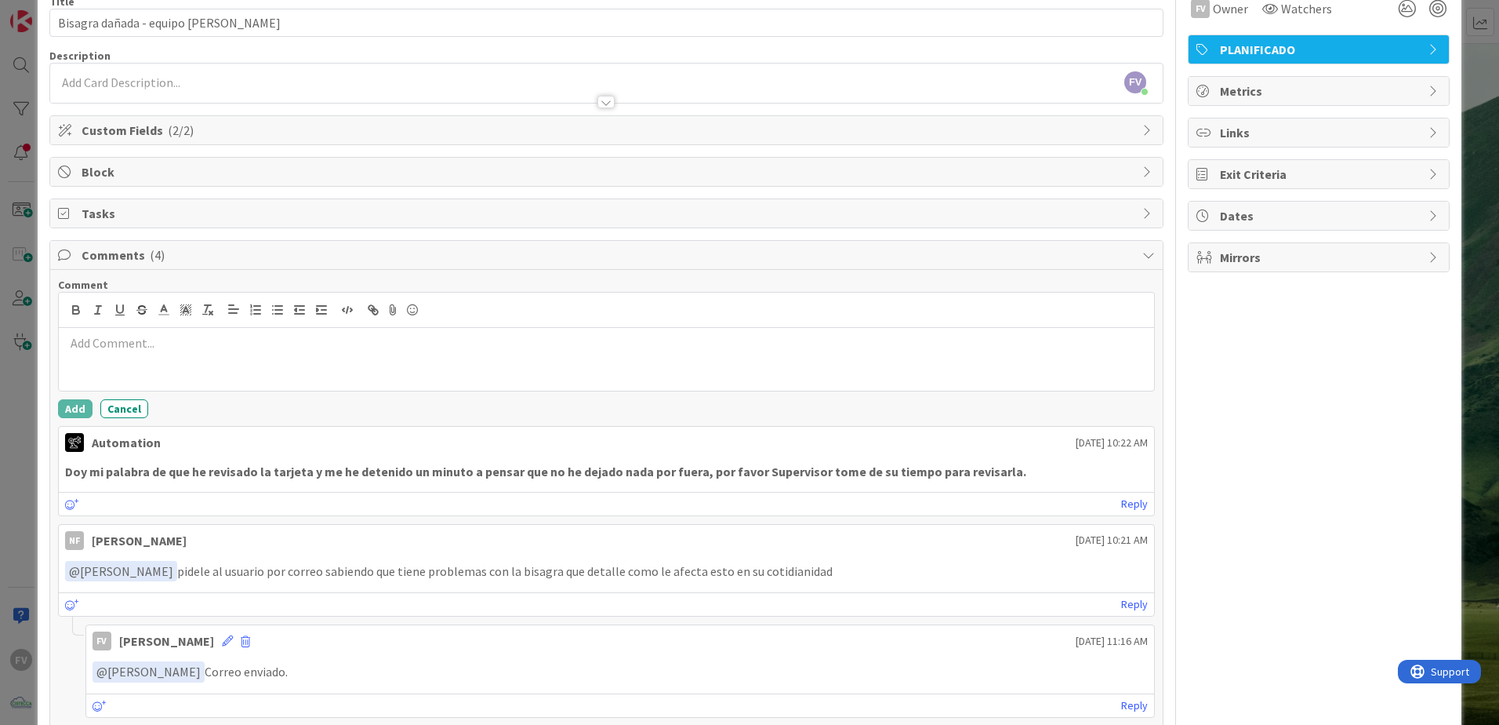
click at [197, 369] on div at bounding box center [607, 359] width 1096 height 63
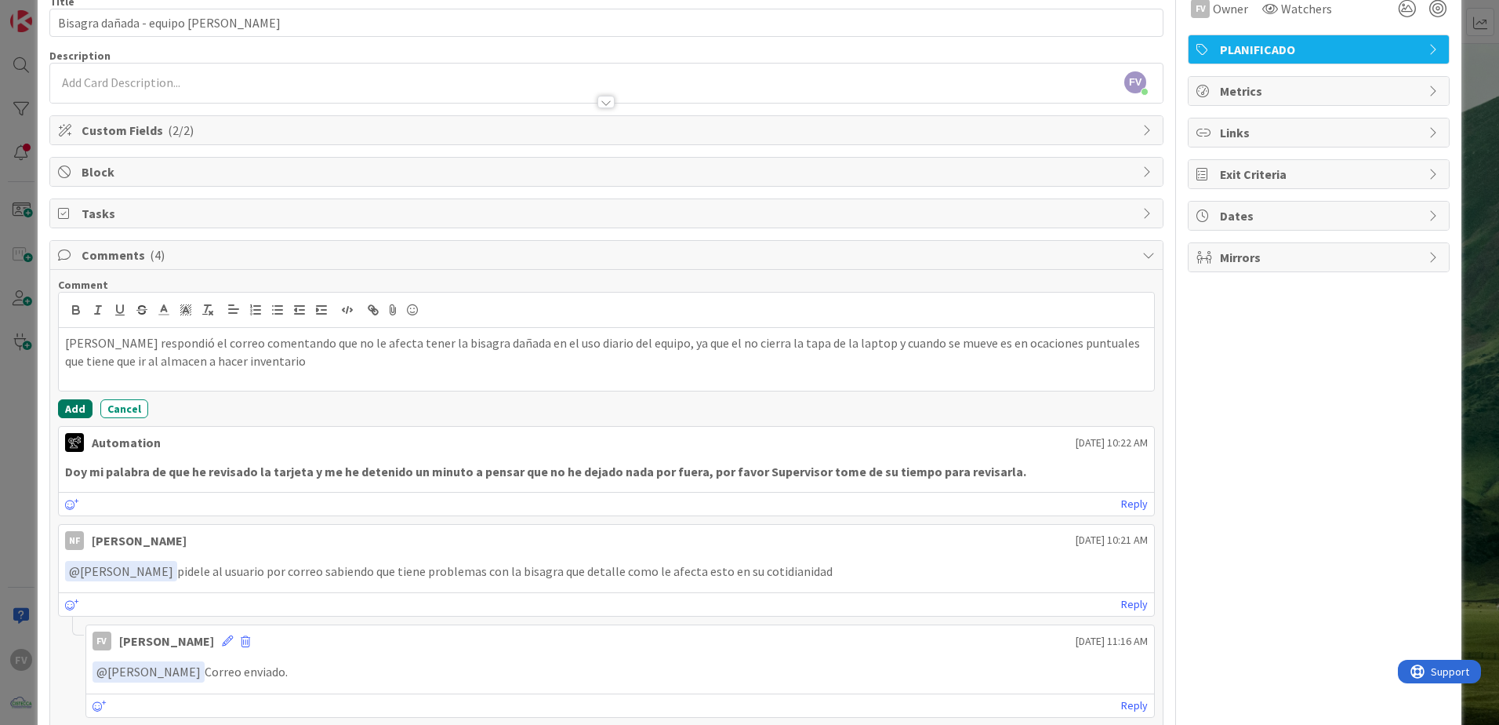
click at [77, 411] on button "Add" at bounding box center [75, 408] width 35 height 19
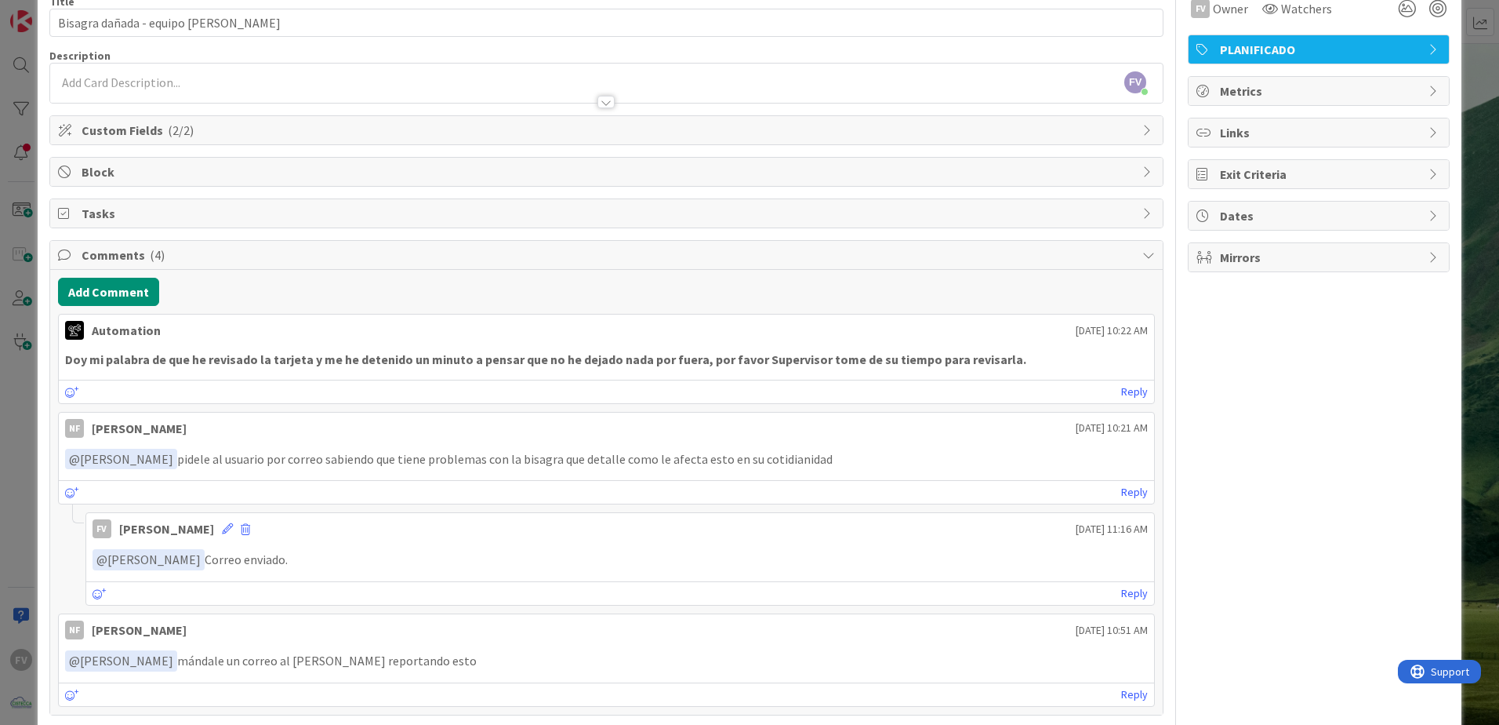
click at [8, 329] on div "ID 3761 OPERACIONES QA - CONTROL DE CALIDAD Title 39 / 128 Bisagra dañada - equ…" at bounding box center [749, 362] width 1499 height 725
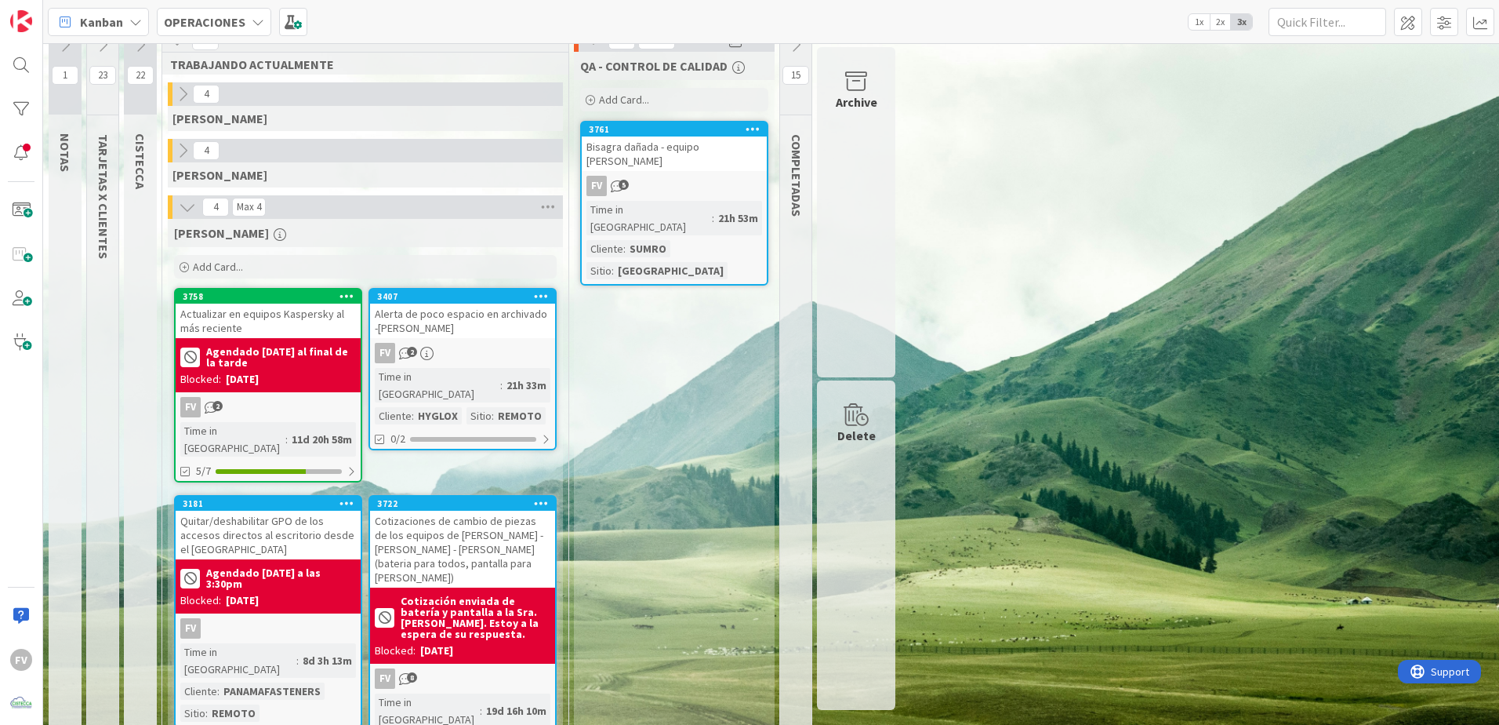
scroll to position [31, 0]
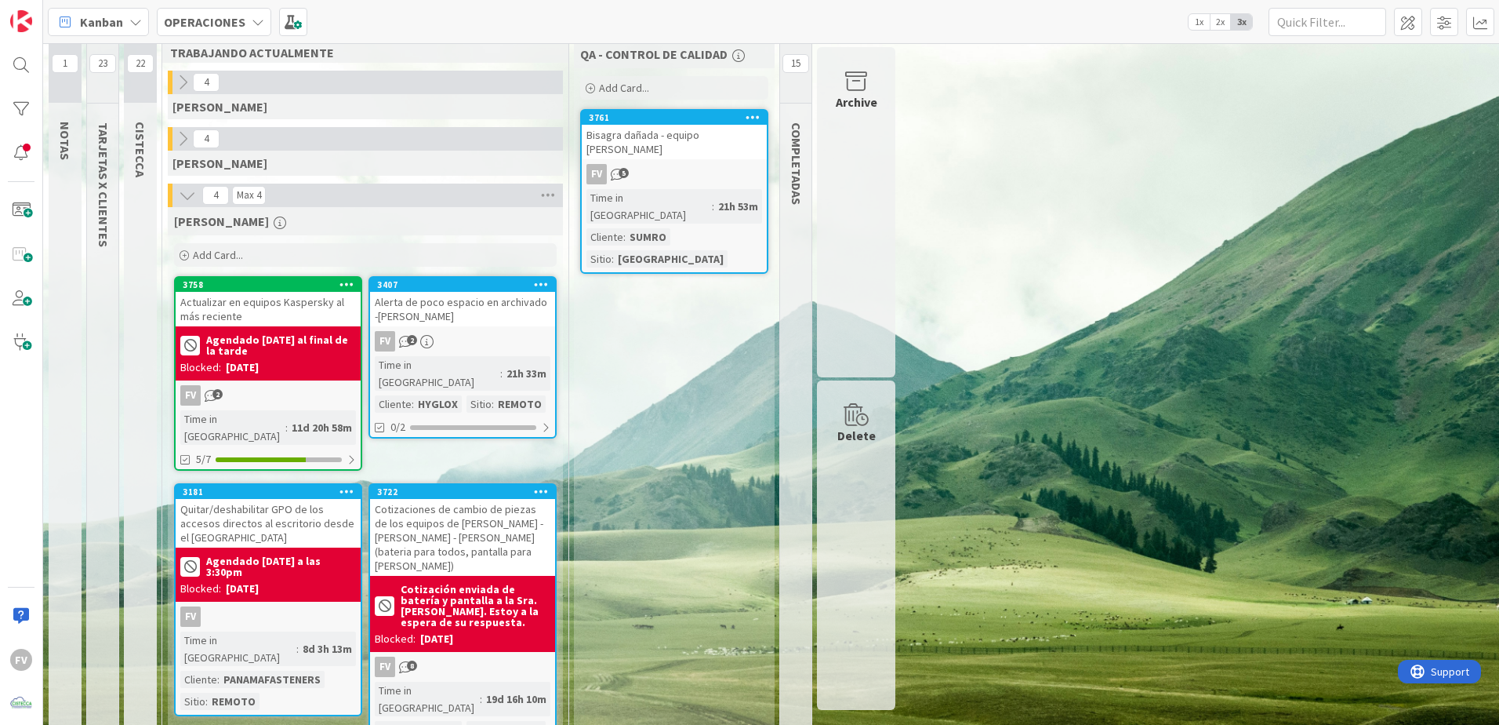
click at [316, 353] on b "Agendado hoy al final de la tarde" at bounding box center [281, 345] width 150 height 22
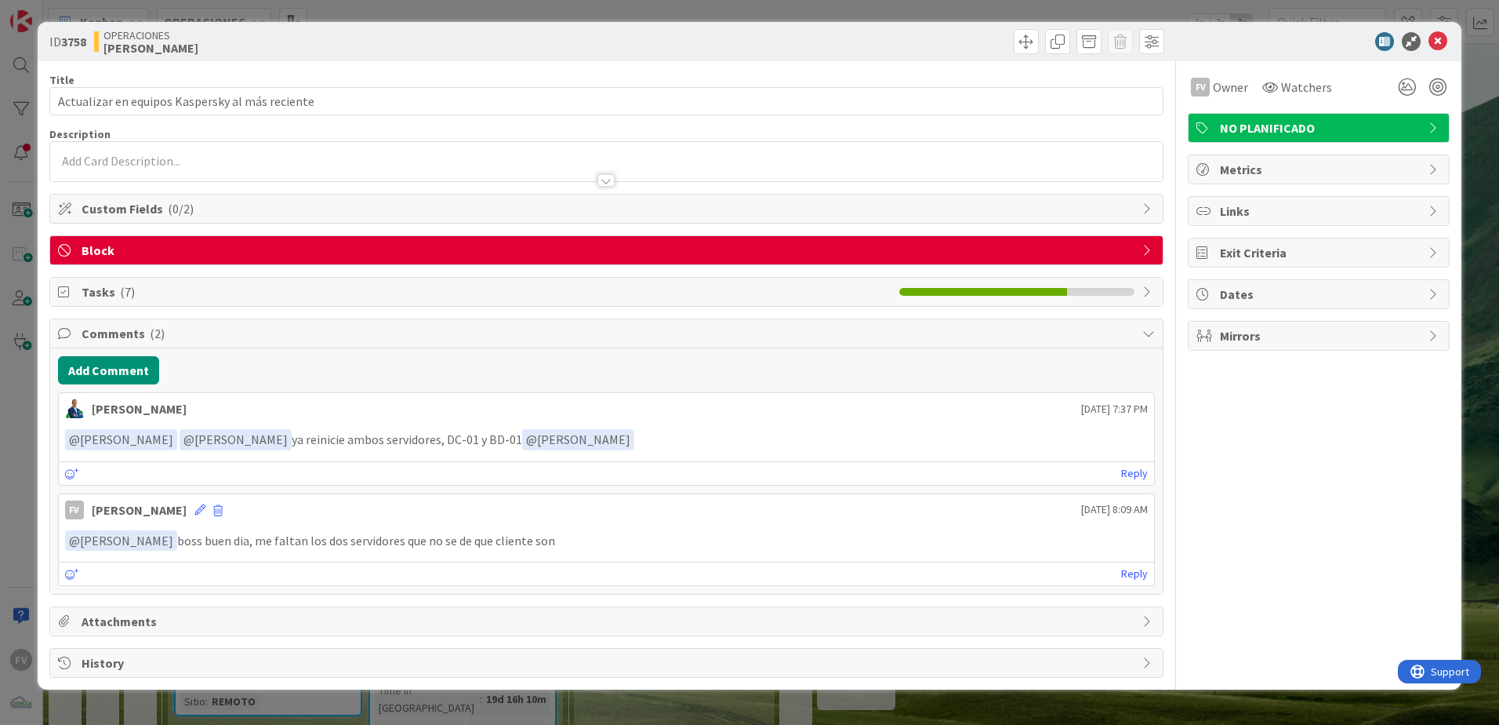
click at [130, 257] on span "Block" at bounding box center [608, 250] width 1053 height 19
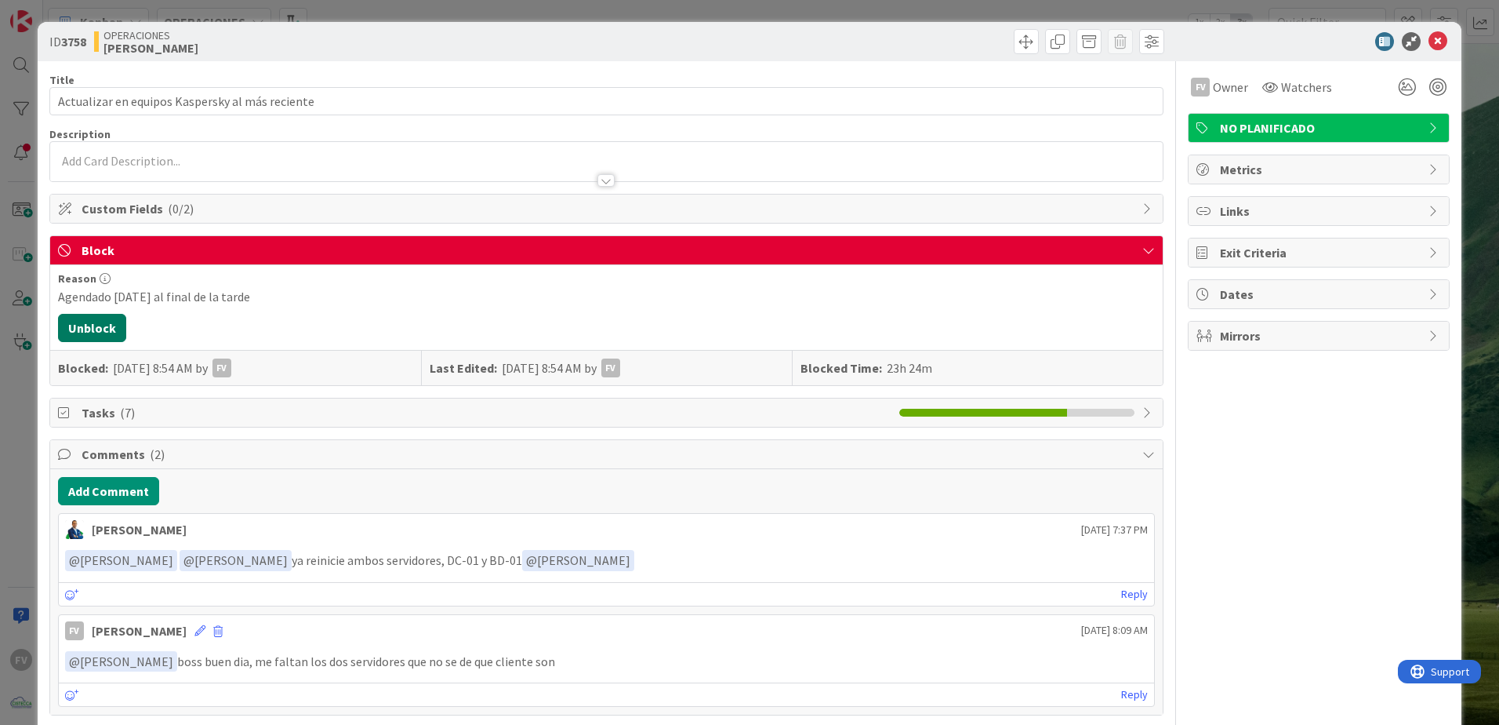
drag, startPoint x: 118, startPoint y: 314, endPoint x: 123, endPoint y: 320, distance: 8.3
click at [117, 314] on div "Reason Agendado hoy al final de la tarde Unblock Blocked: 29/Sep/2025 8:54 AM b…" at bounding box center [606, 325] width 1113 height 120
click at [109, 318] on button "Unblock" at bounding box center [92, 328] width 68 height 28
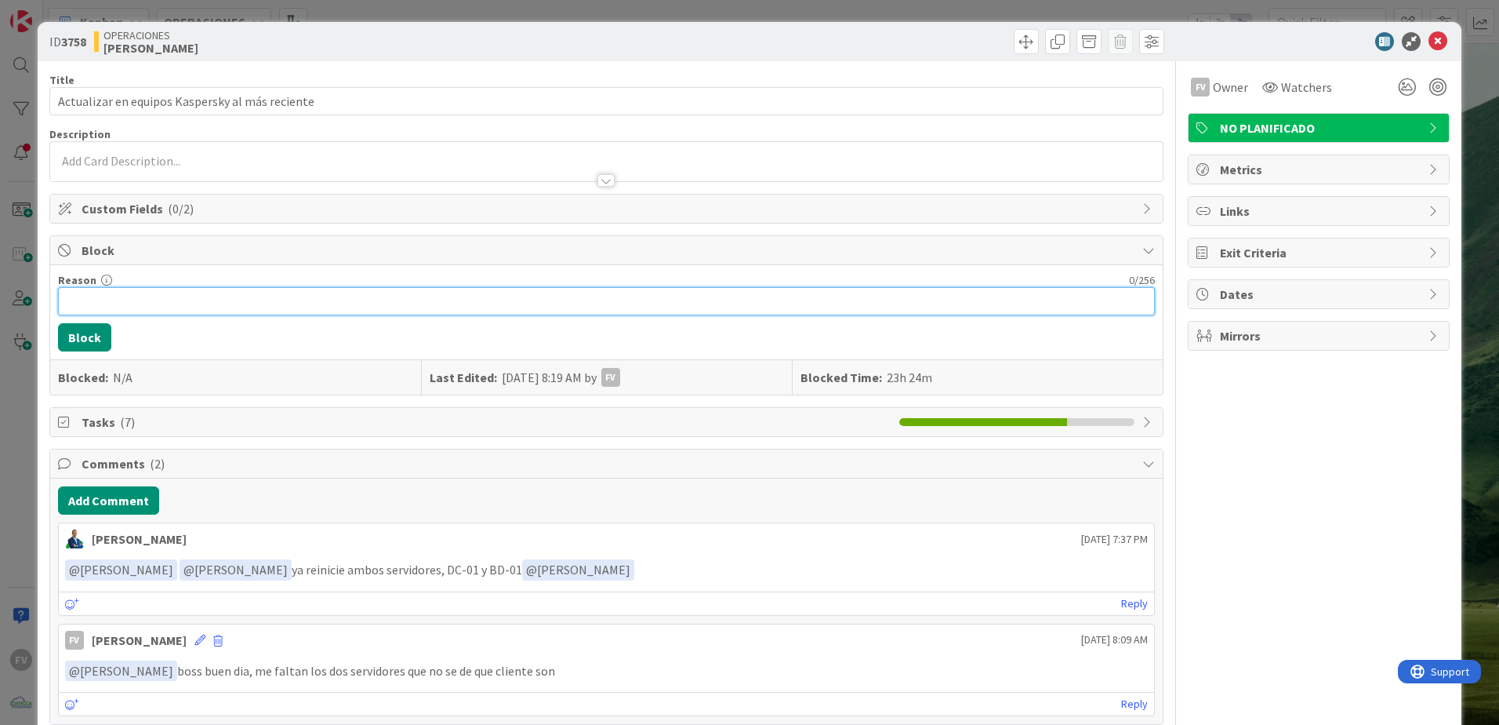
click at [180, 296] on input "Reason" at bounding box center [606, 301] width 1097 height 28
click at [432, 295] on input "Reason" at bounding box center [606, 301] width 1097 height 28
type input "A"
type input "f"
type input "Falta instalar el kaspersky en los servidores restantes"
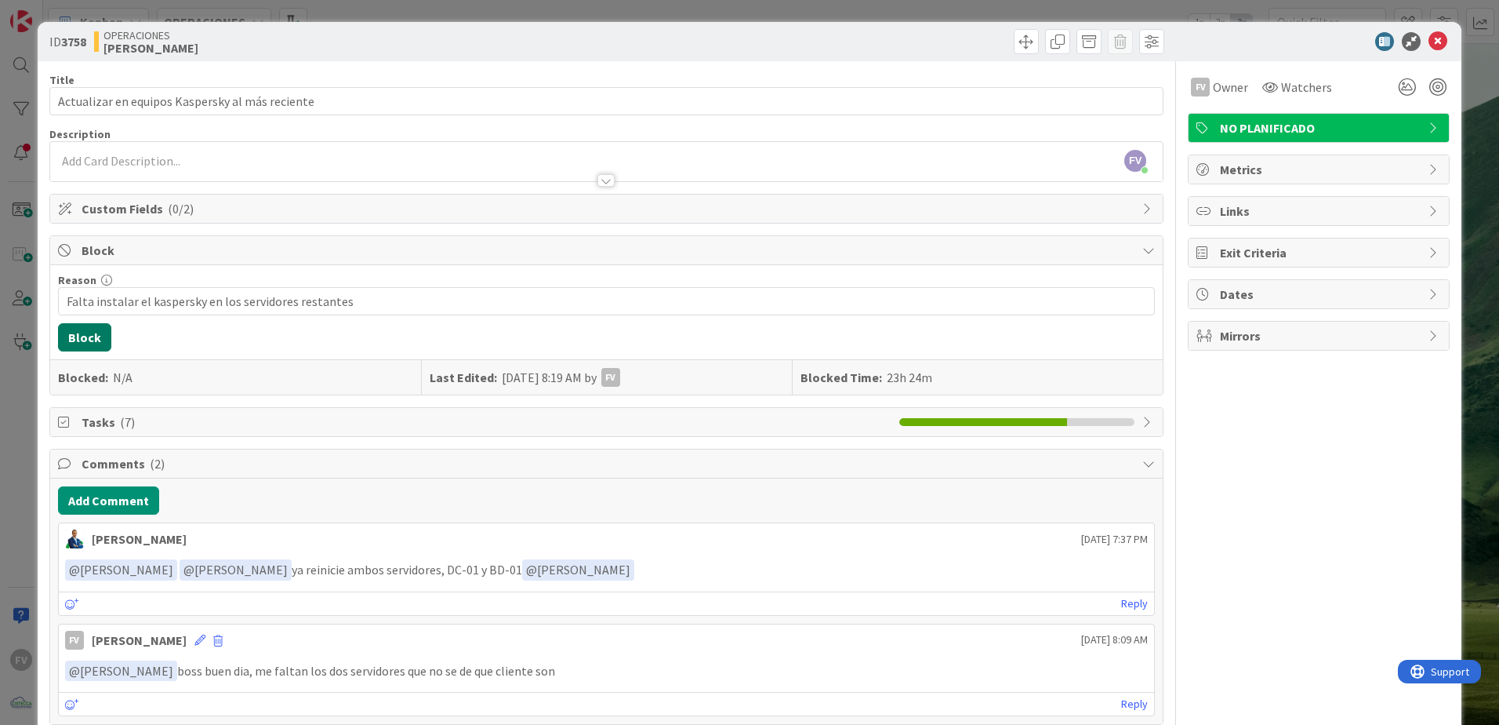
click at [78, 331] on button "Block" at bounding box center [84, 337] width 53 height 28
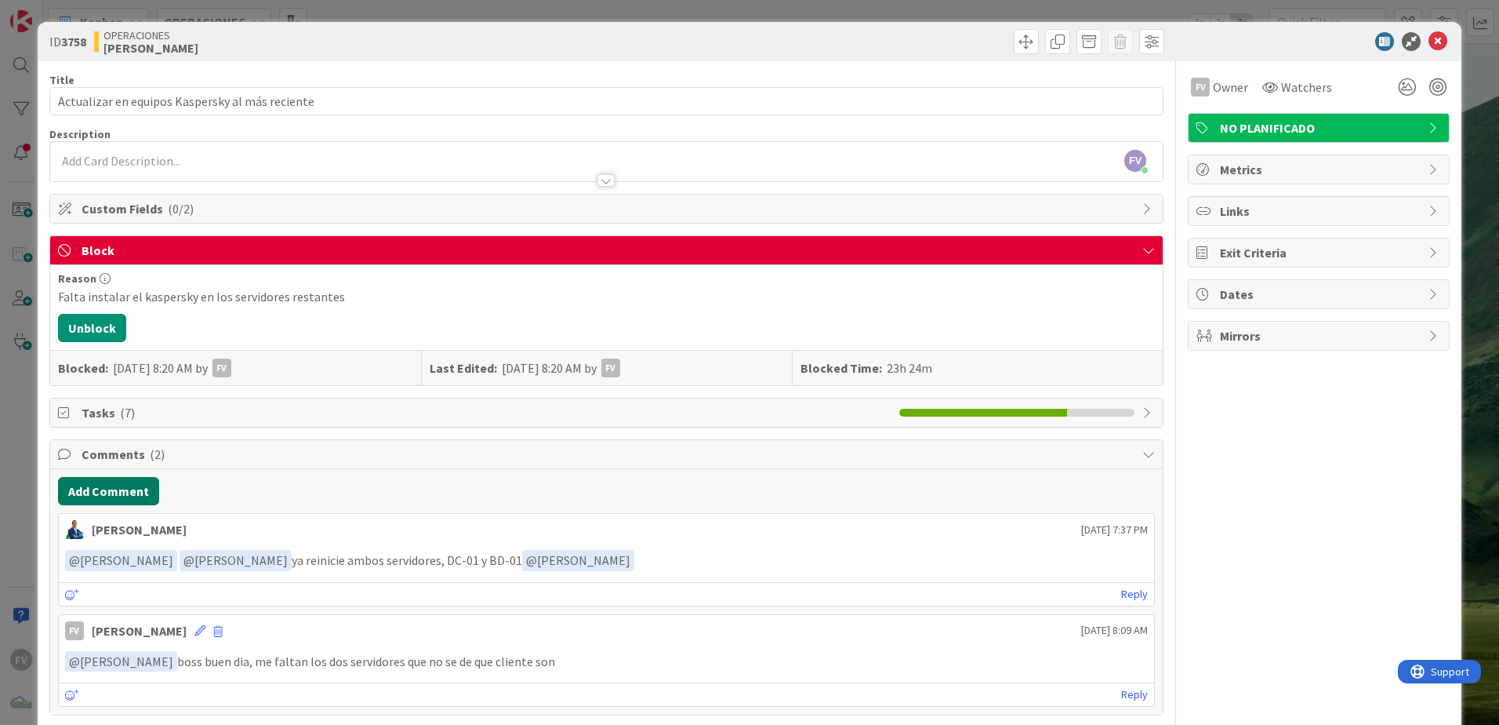
click at [93, 485] on button "Add Comment" at bounding box center [108, 491] width 101 height 28
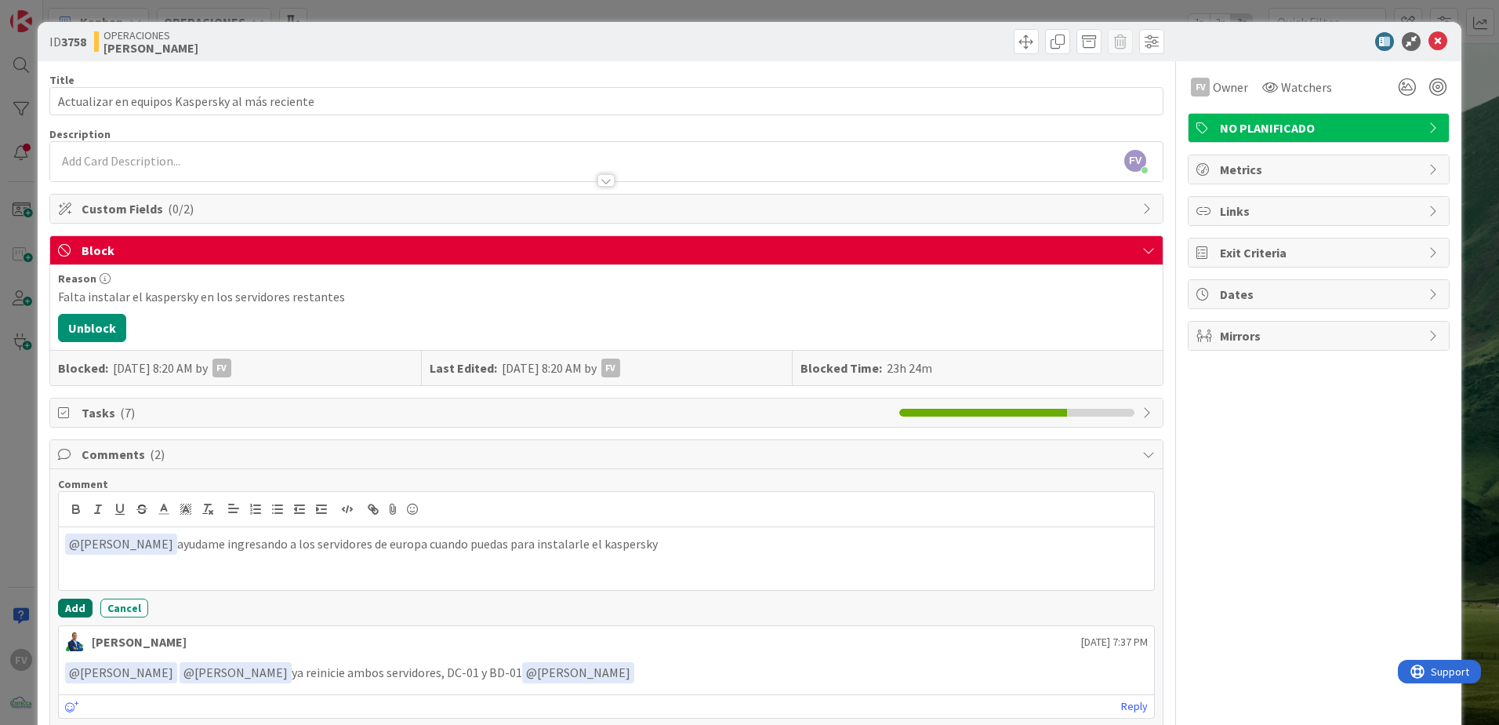
click at [78, 608] on button "Add" at bounding box center [75, 607] width 35 height 19
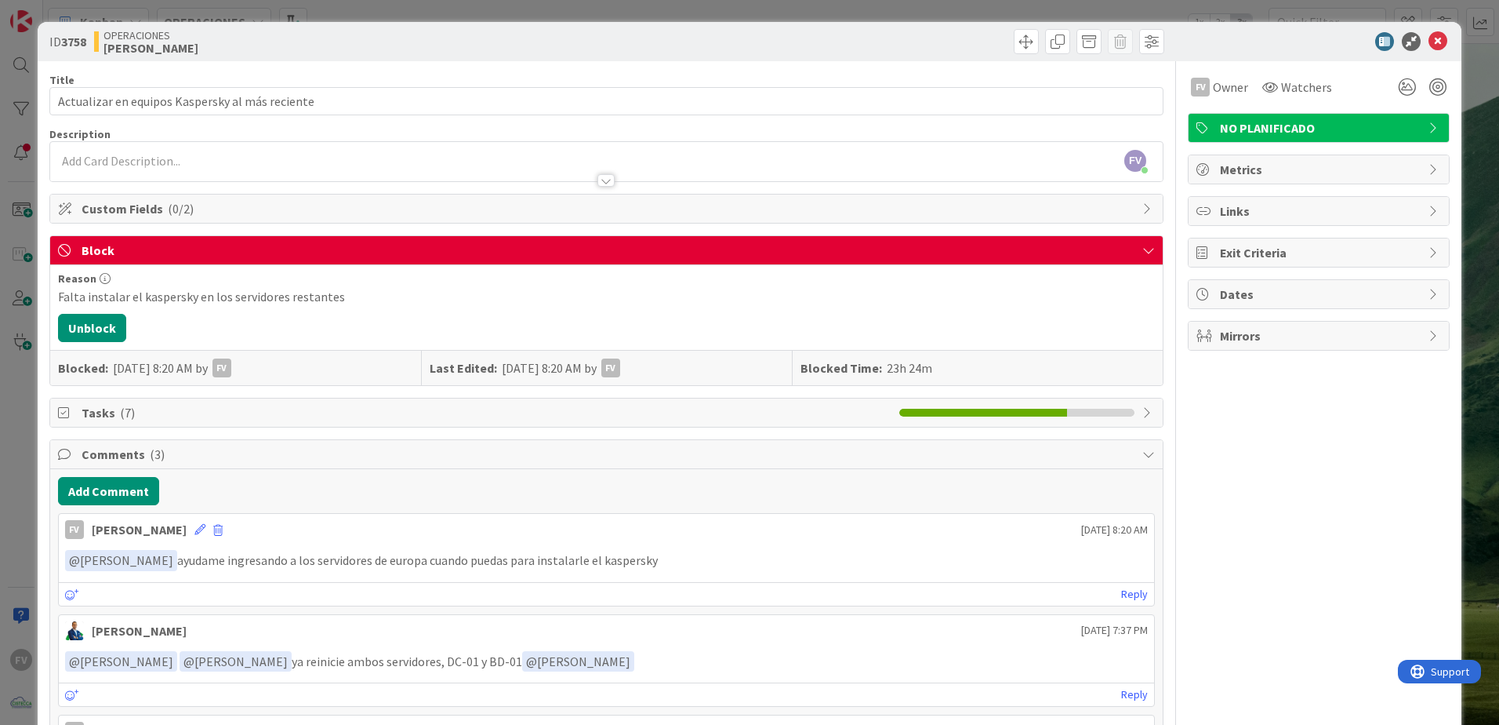
click at [125, 460] on span "Comments ( 3 )" at bounding box center [608, 454] width 1053 height 19
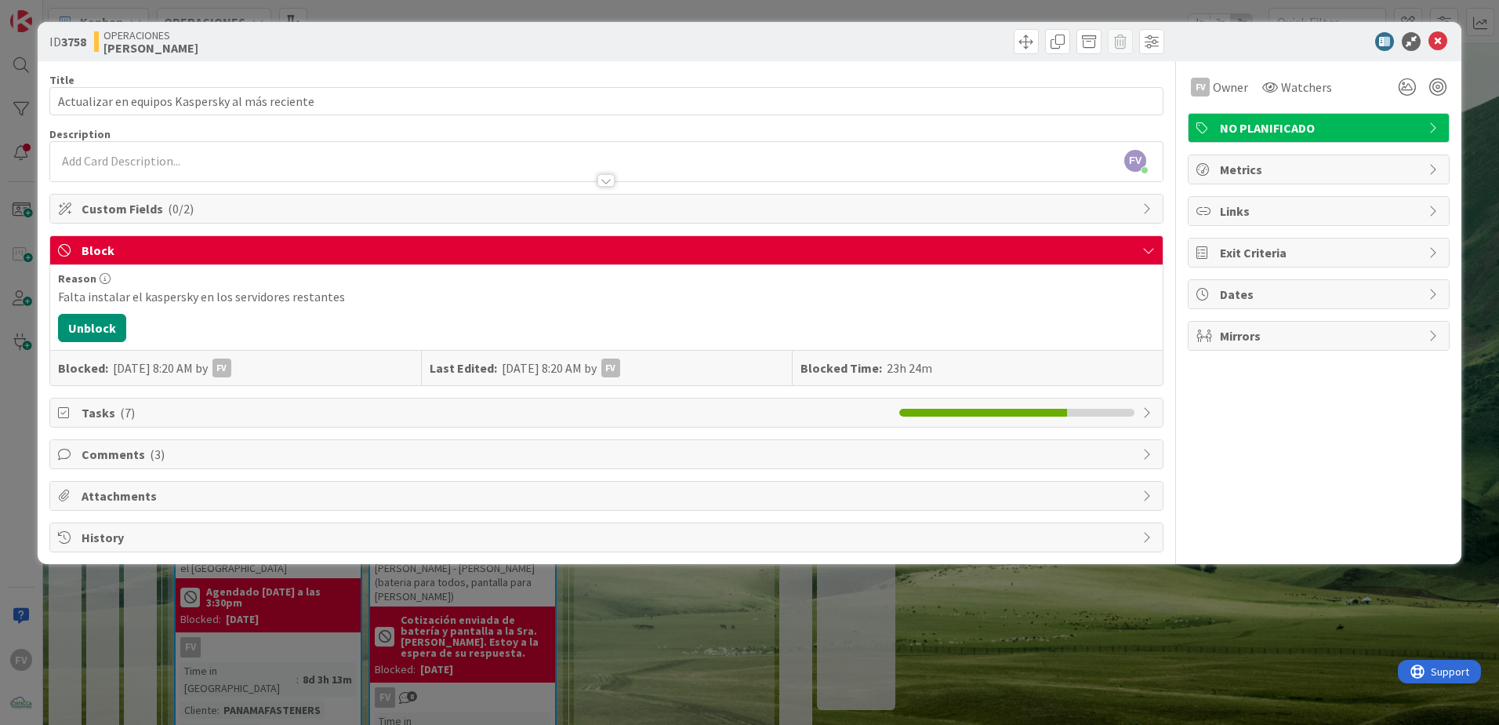
click at [107, 253] on span "Block" at bounding box center [608, 250] width 1053 height 19
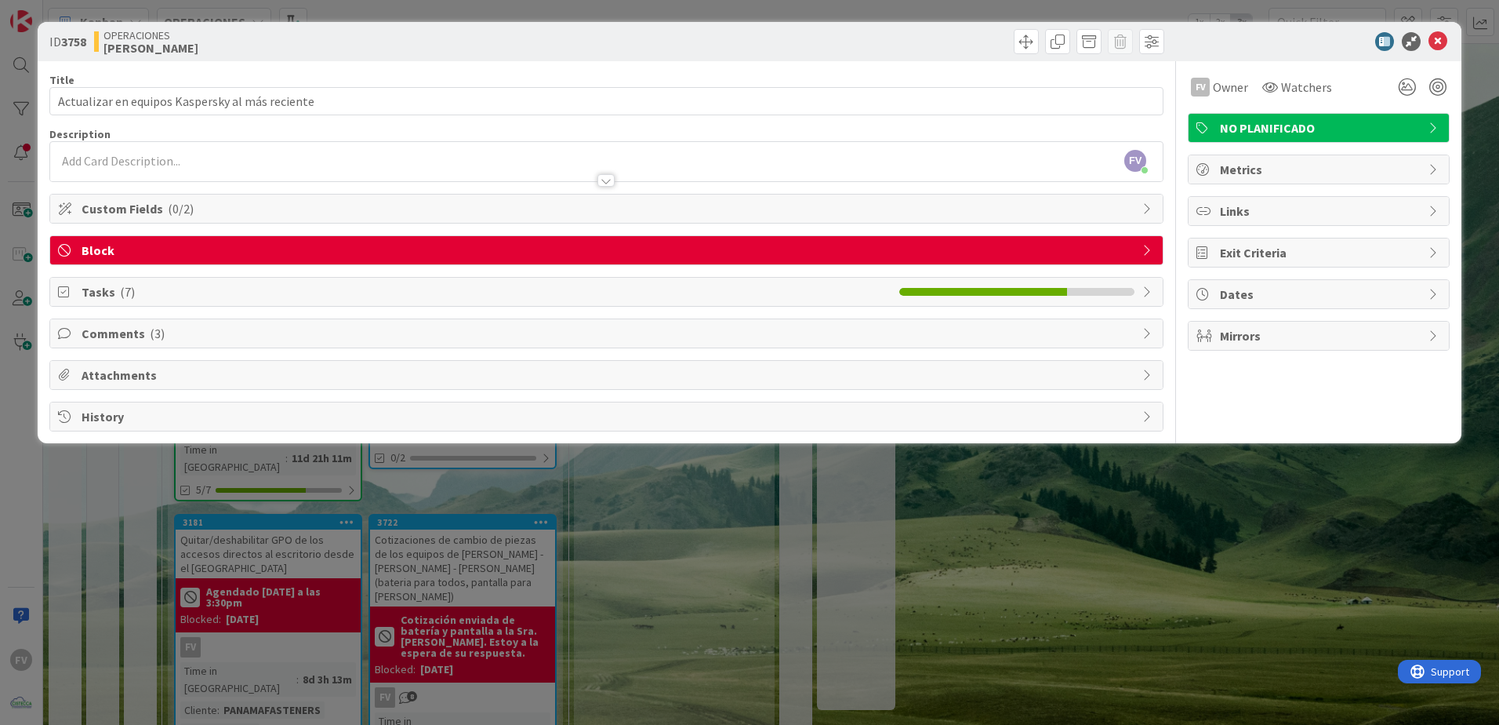
click at [179, 525] on div "ID 3758 OPERACIONES FERNANDO Title 47 / 128 Actualizar en equipos Kaspersky al …" at bounding box center [749, 362] width 1499 height 725
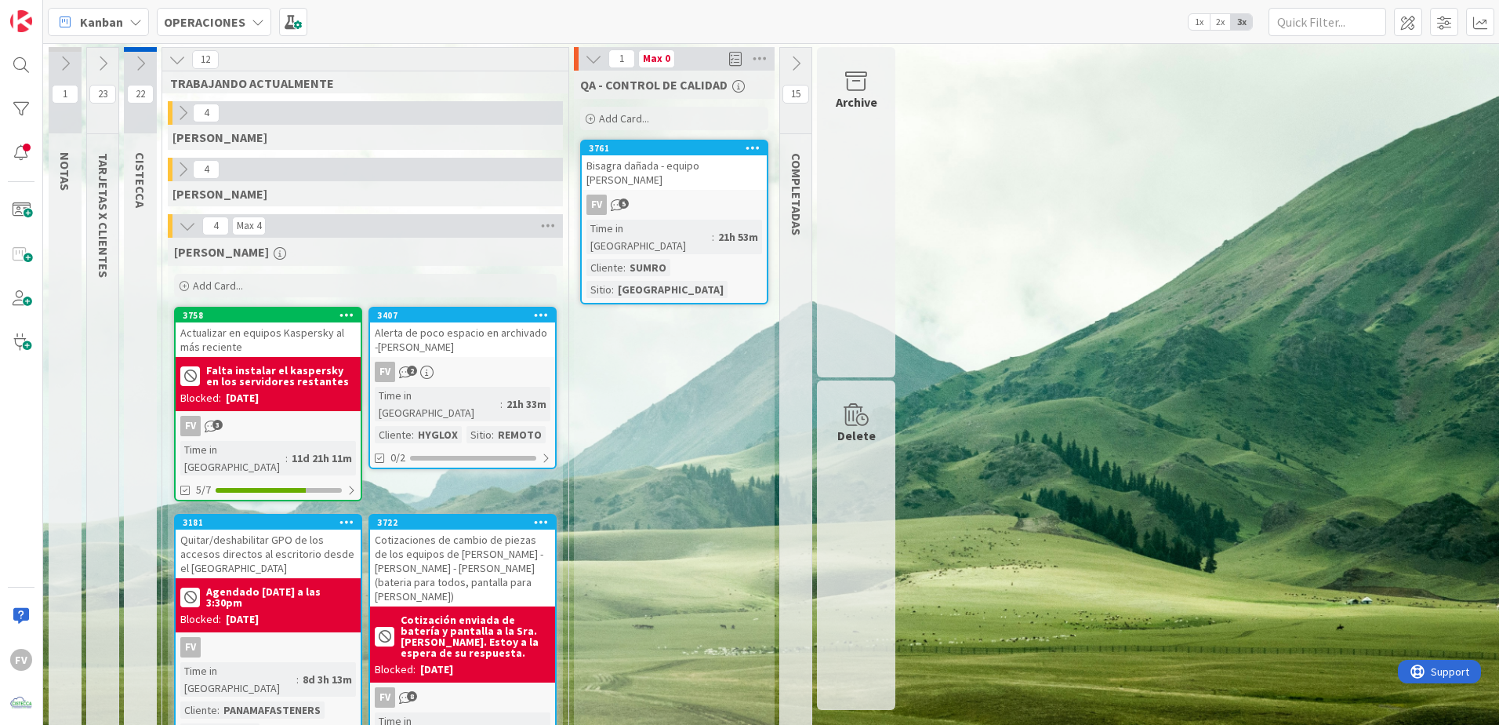
click at [597, 60] on icon at bounding box center [593, 58] width 17 height 17
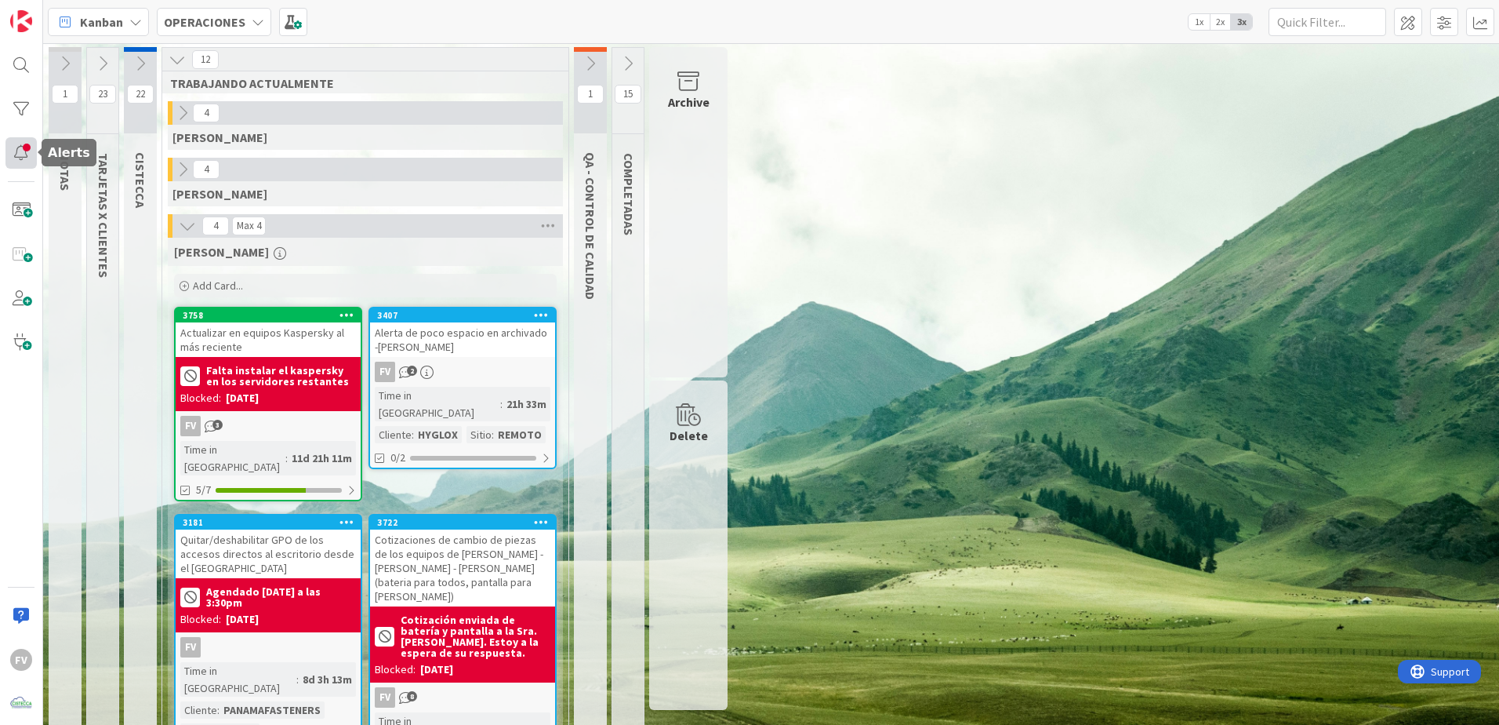
click at [25, 157] on div at bounding box center [20, 152] width 31 height 31
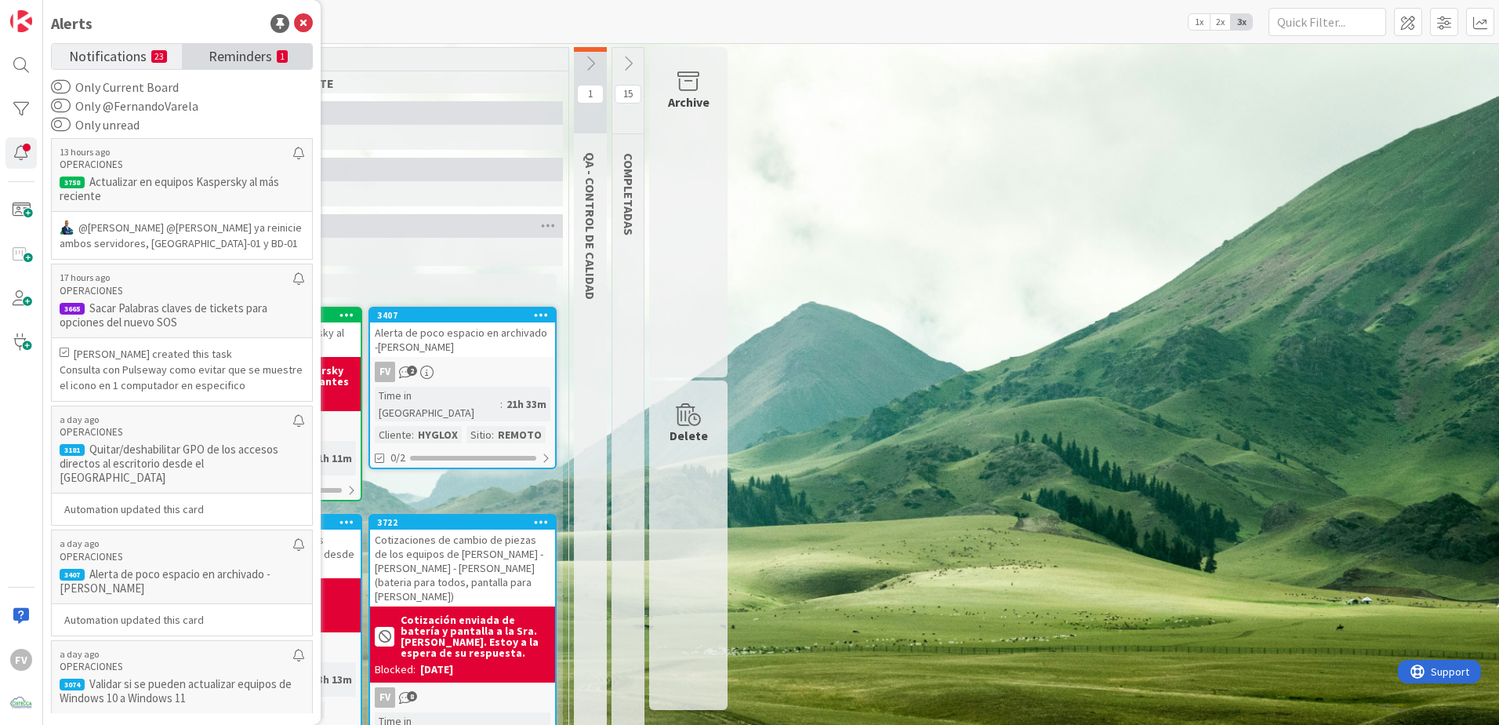
click at [266, 67] on link "Reminders 1" at bounding box center [247, 56] width 130 height 25
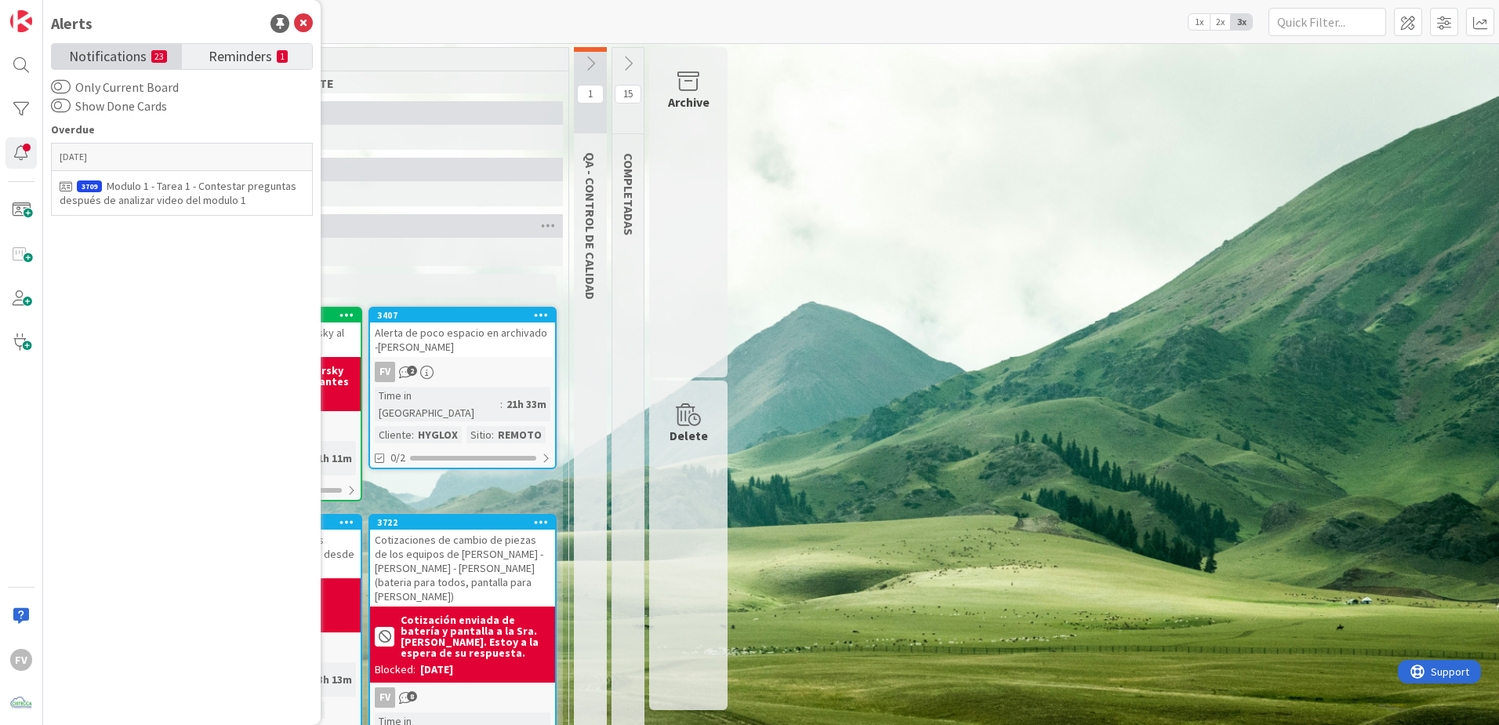
click at [151, 59] on small "23" at bounding box center [159, 56] width 16 height 13
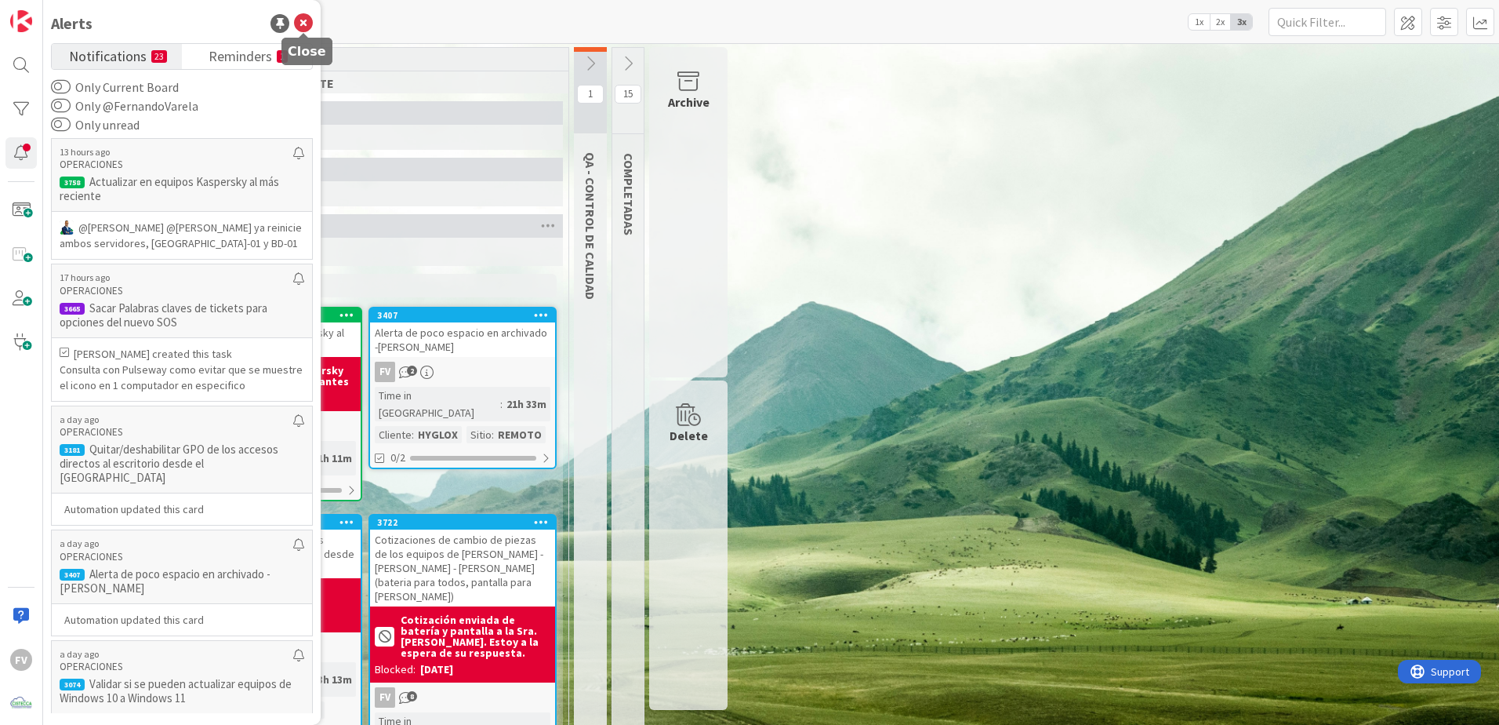
click at [304, 26] on icon at bounding box center [303, 23] width 19 height 19
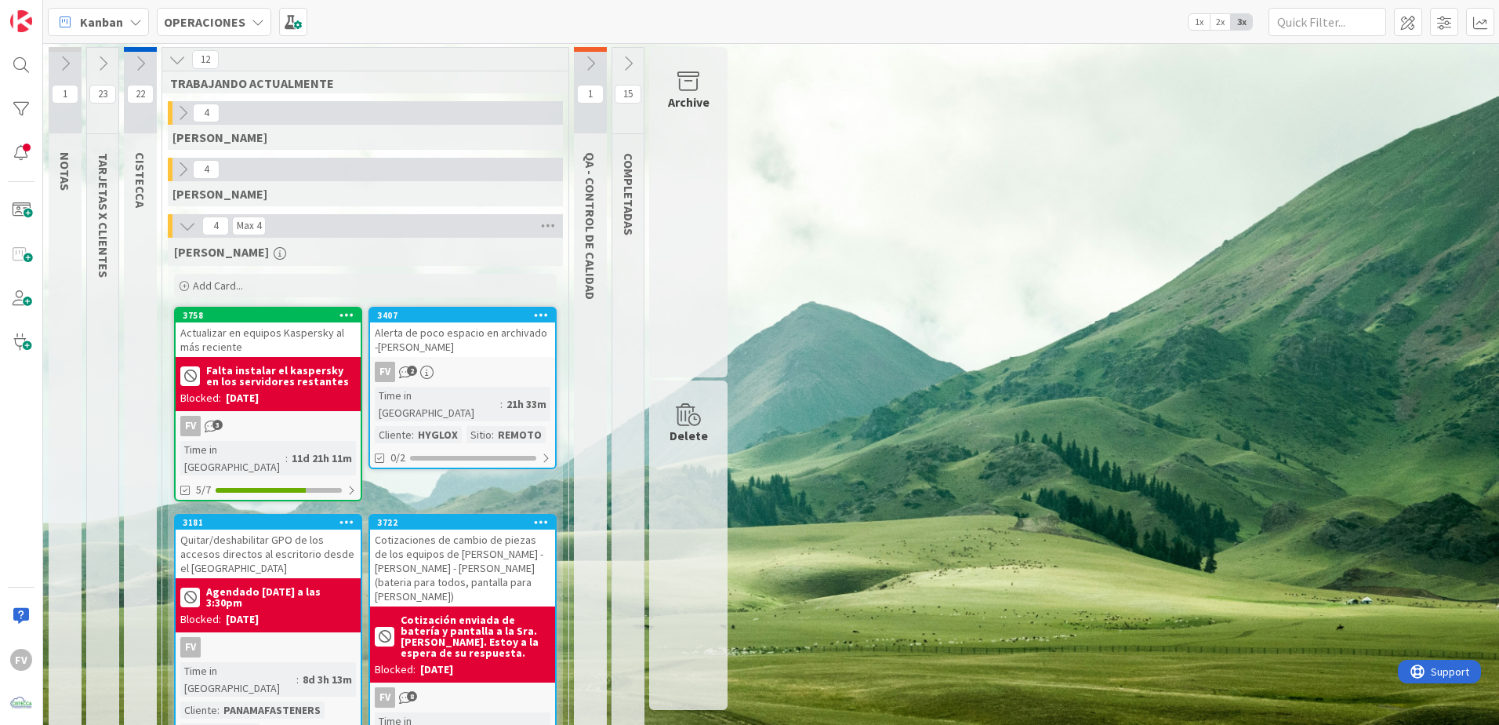
click at [109, 63] on icon at bounding box center [102, 63] width 17 height 17
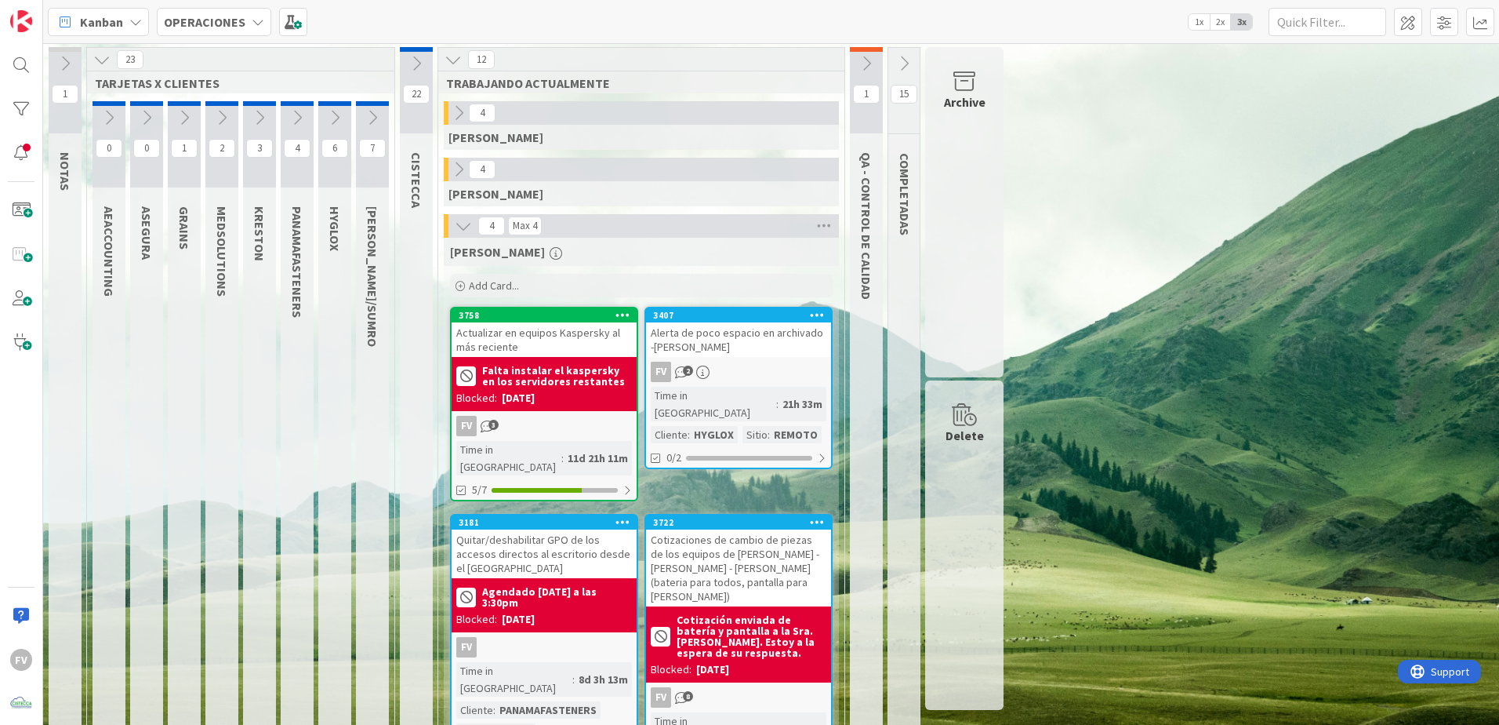
click at [109, 63] on icon at bounding box center [101, 59] width 17 height 17
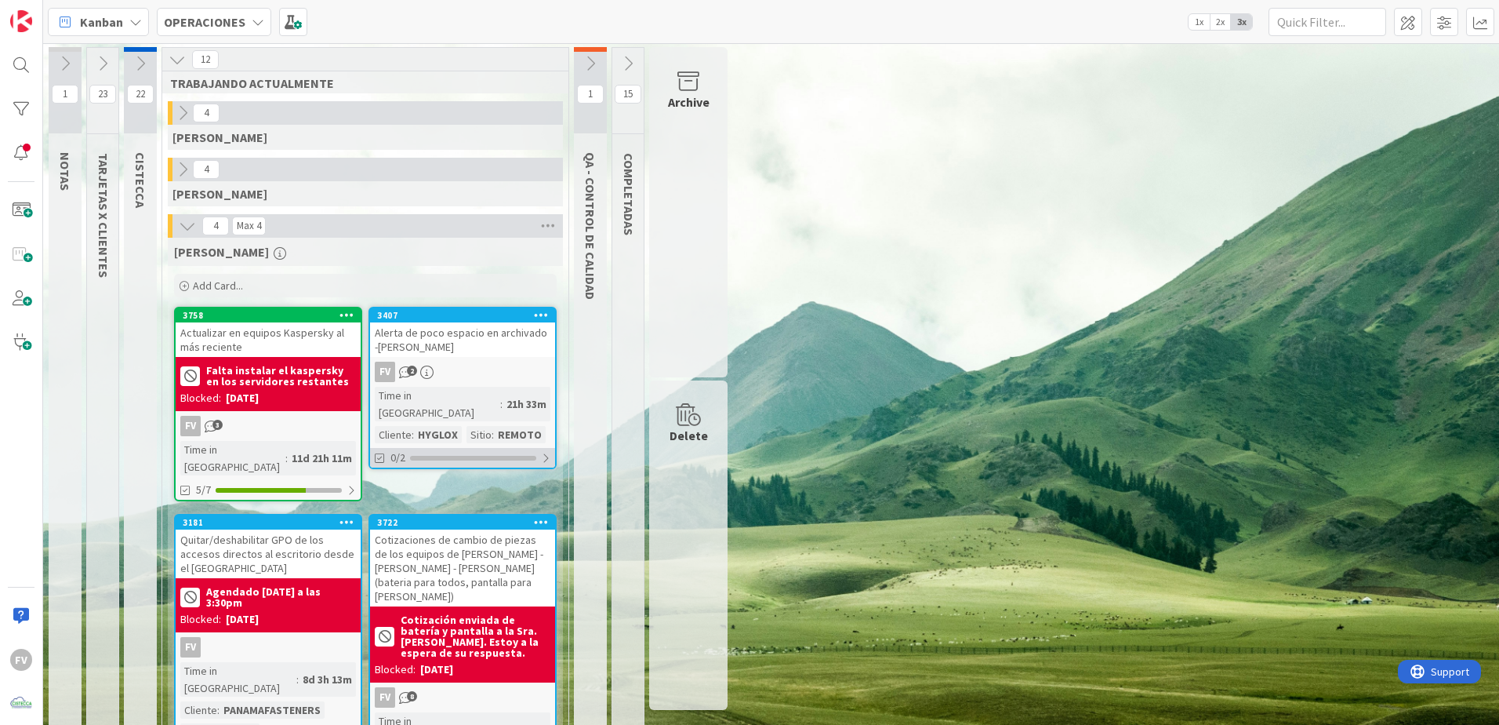
scroll to position [31, 0]
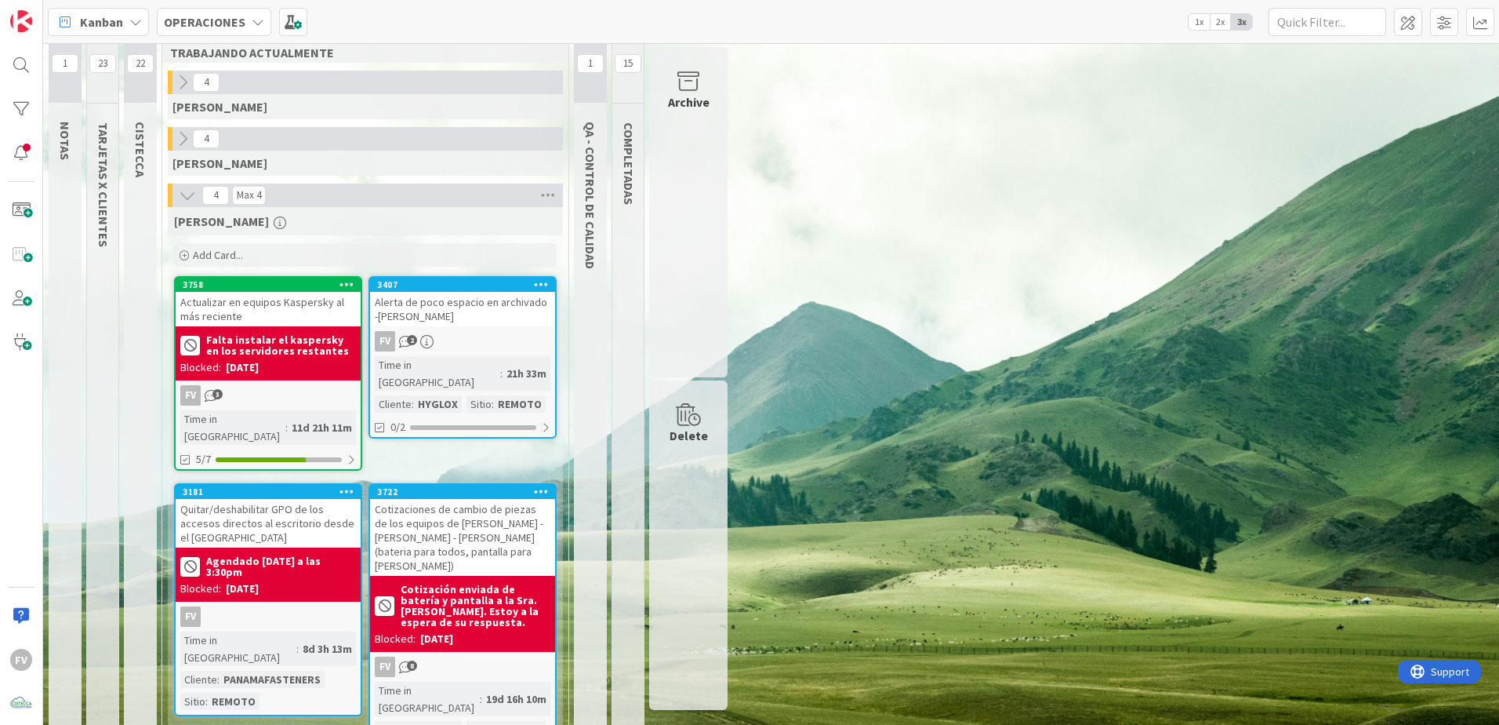
click at [1080, 311] on div "1 NOTAS 23 TARJETAS X CLIENTES 22 CISTECCA 12 TRABAJANDO ACTUALMENTE 4 GABRIEL …" at bounding box center [771, 394] width 1450 height 757
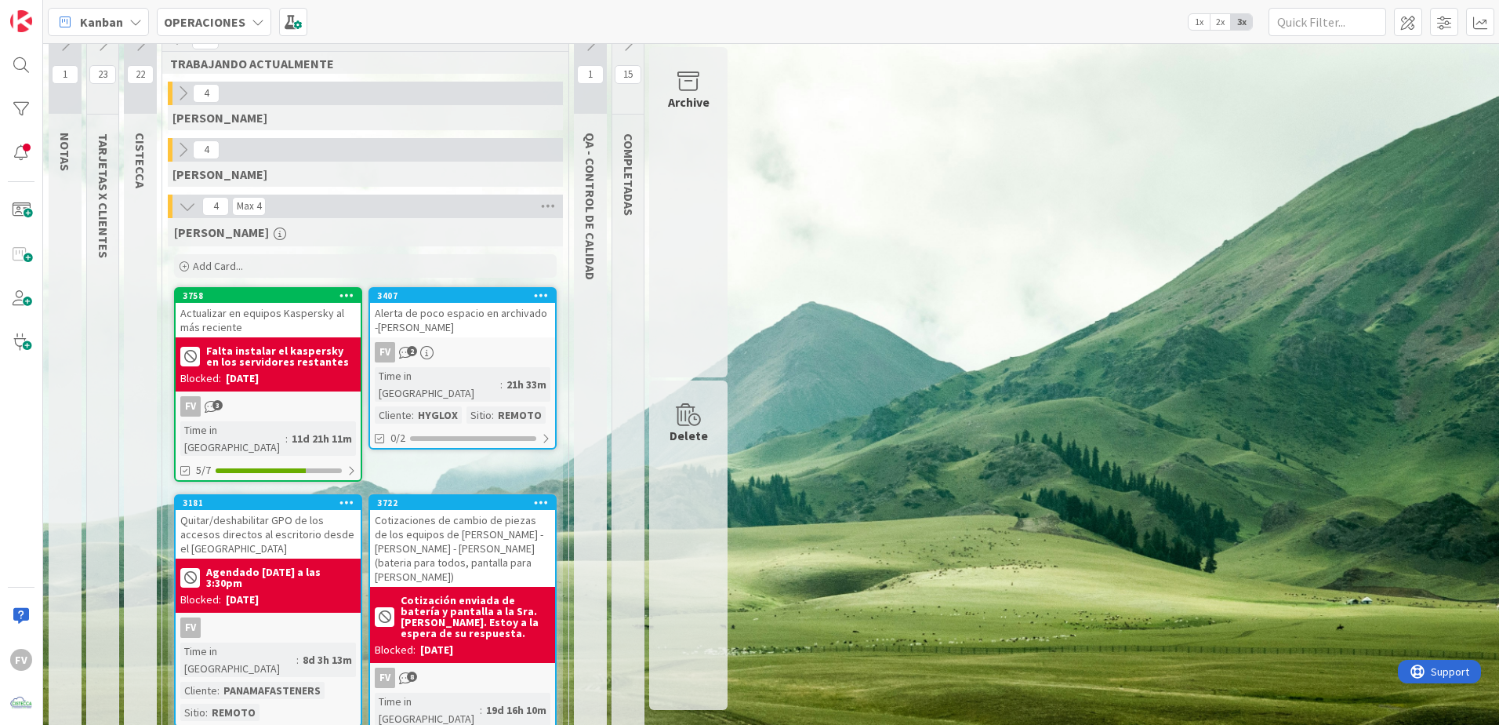
scroll to position [0, 0]
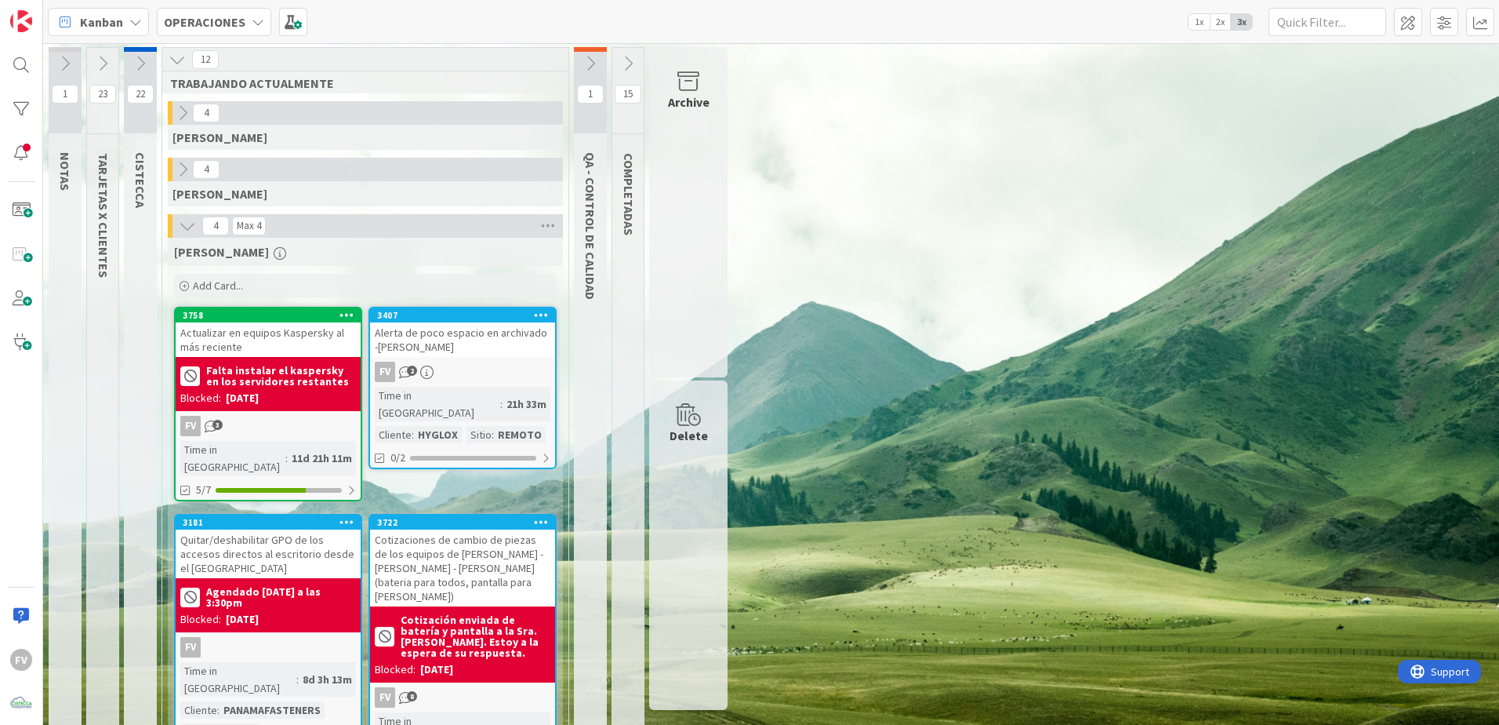
click at [183, 174] on icon at bounding box center [182, 169] width 17 height 17
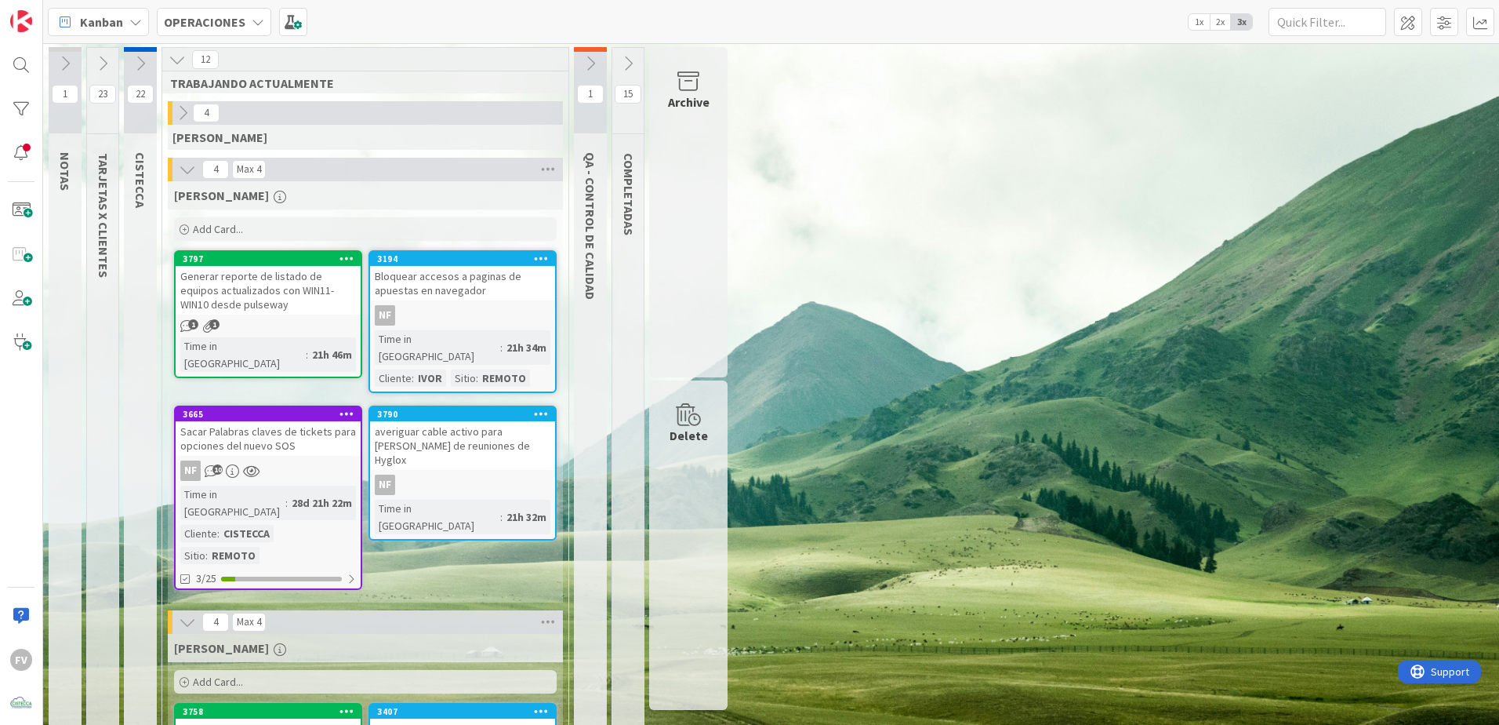
click at [183, 173] on icon at bounding box center [187, 169] width 17 height 17
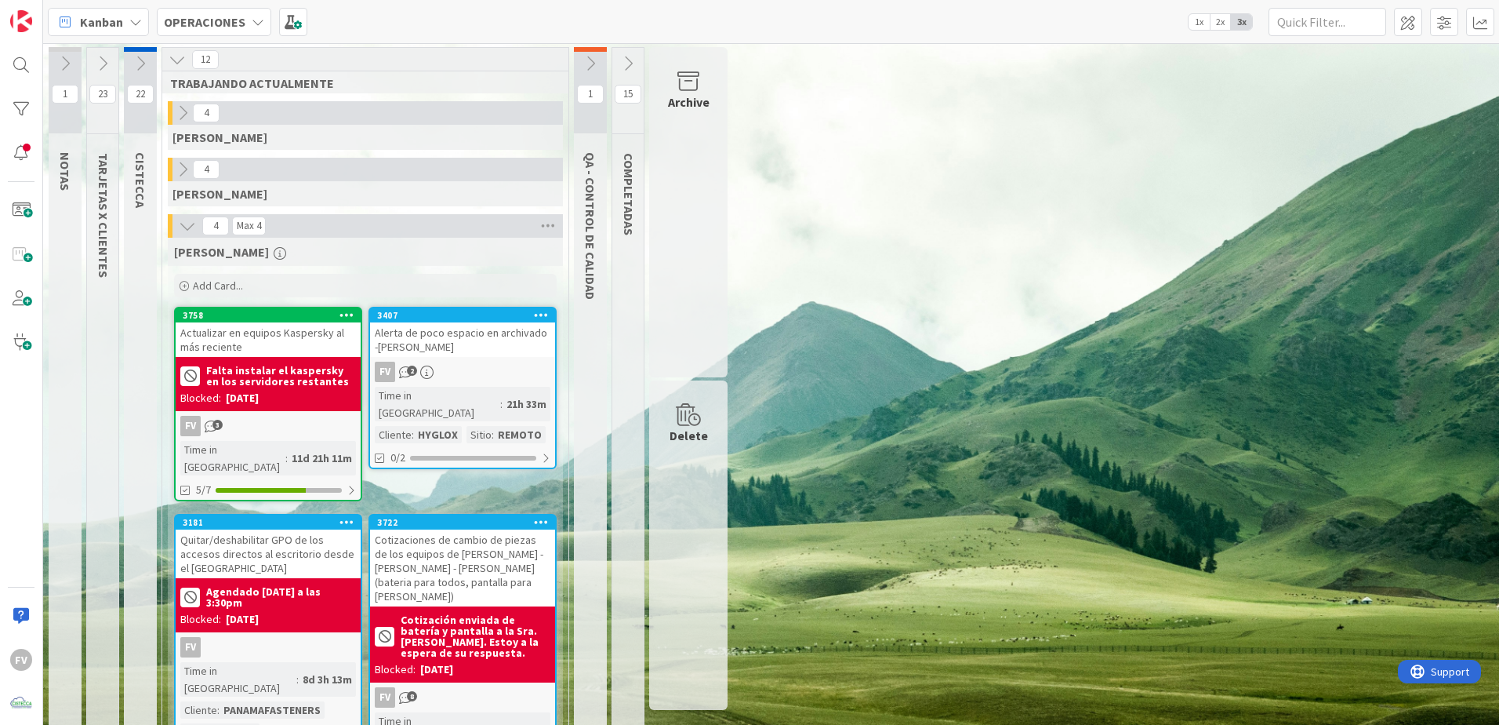
click at [181, 113] on icon at bounding box center [182, 112] width 17 height 17
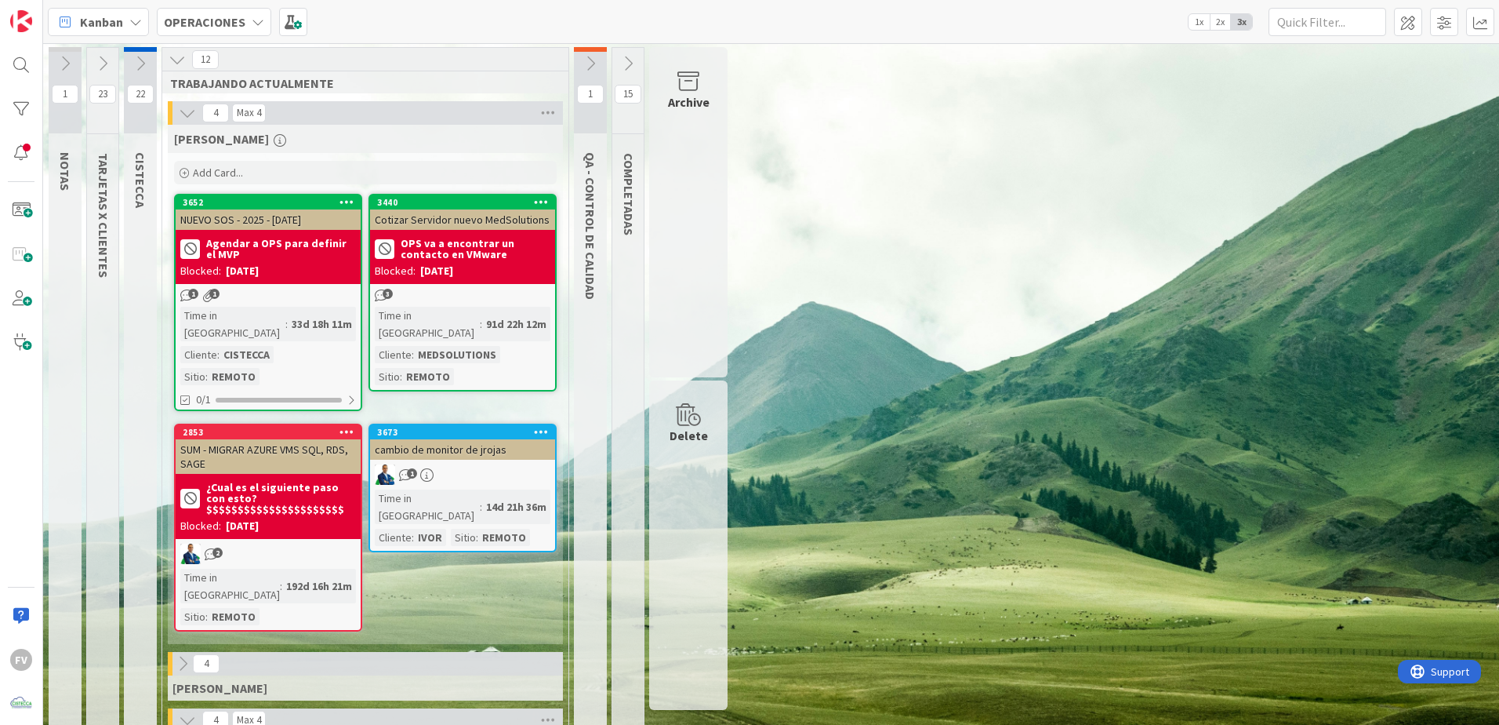
click at [181, 113] on icon at bounding box center [187, 112] width 17 height 17
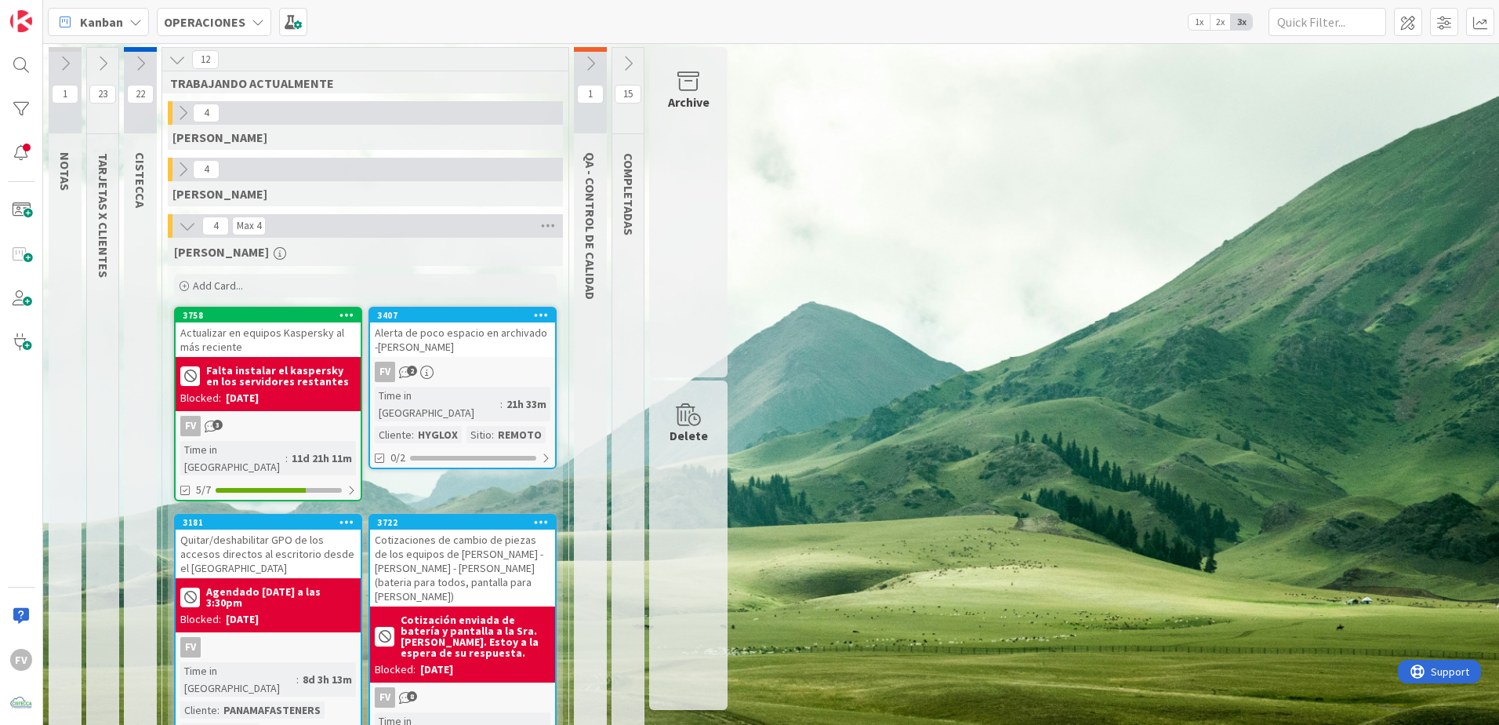
click at [187, 171] on icon at bounding box center [182, 169] width 17 height 17
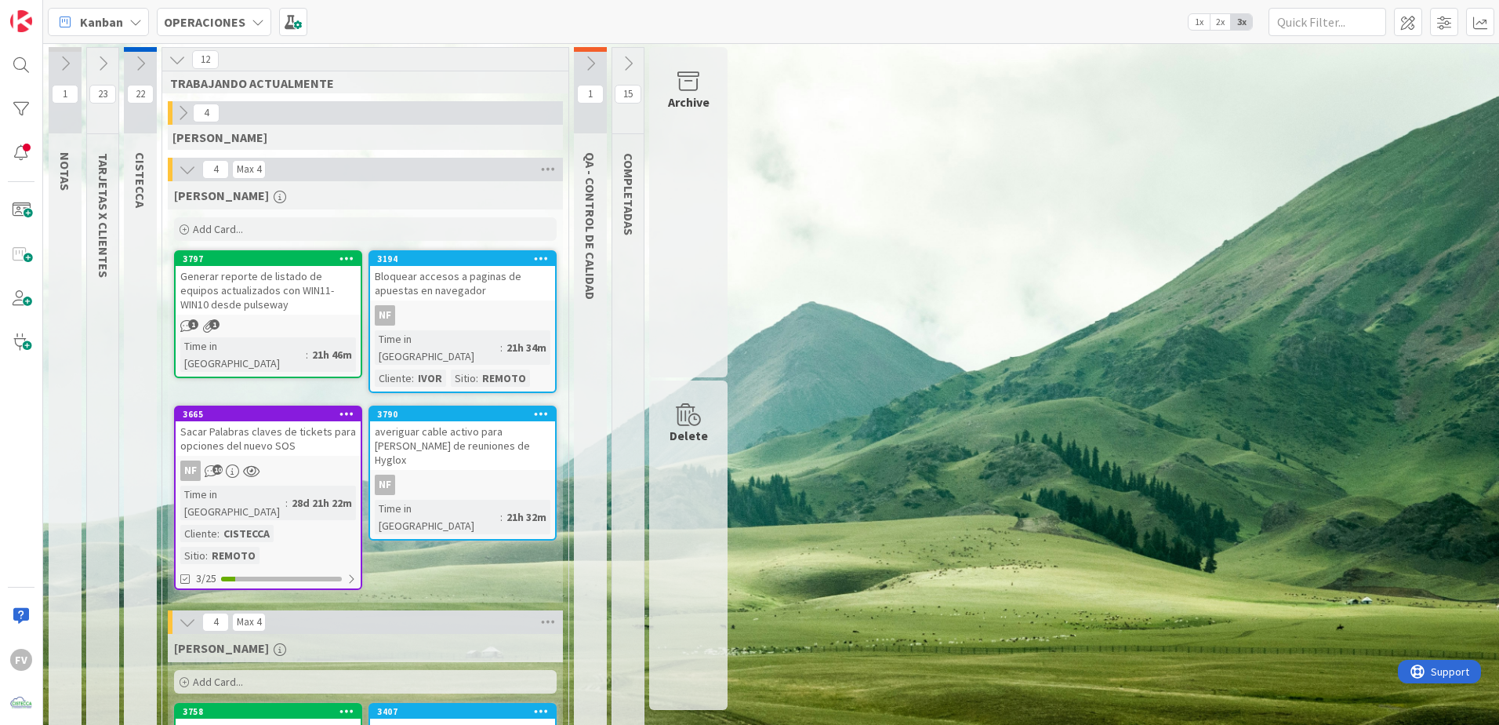
click at [231, 280] on div "Generar reporte de listado de equipos actualizados con WIN11-WIN10 desde pulsew…" at bounding box center [268, 290] width 185 height 49
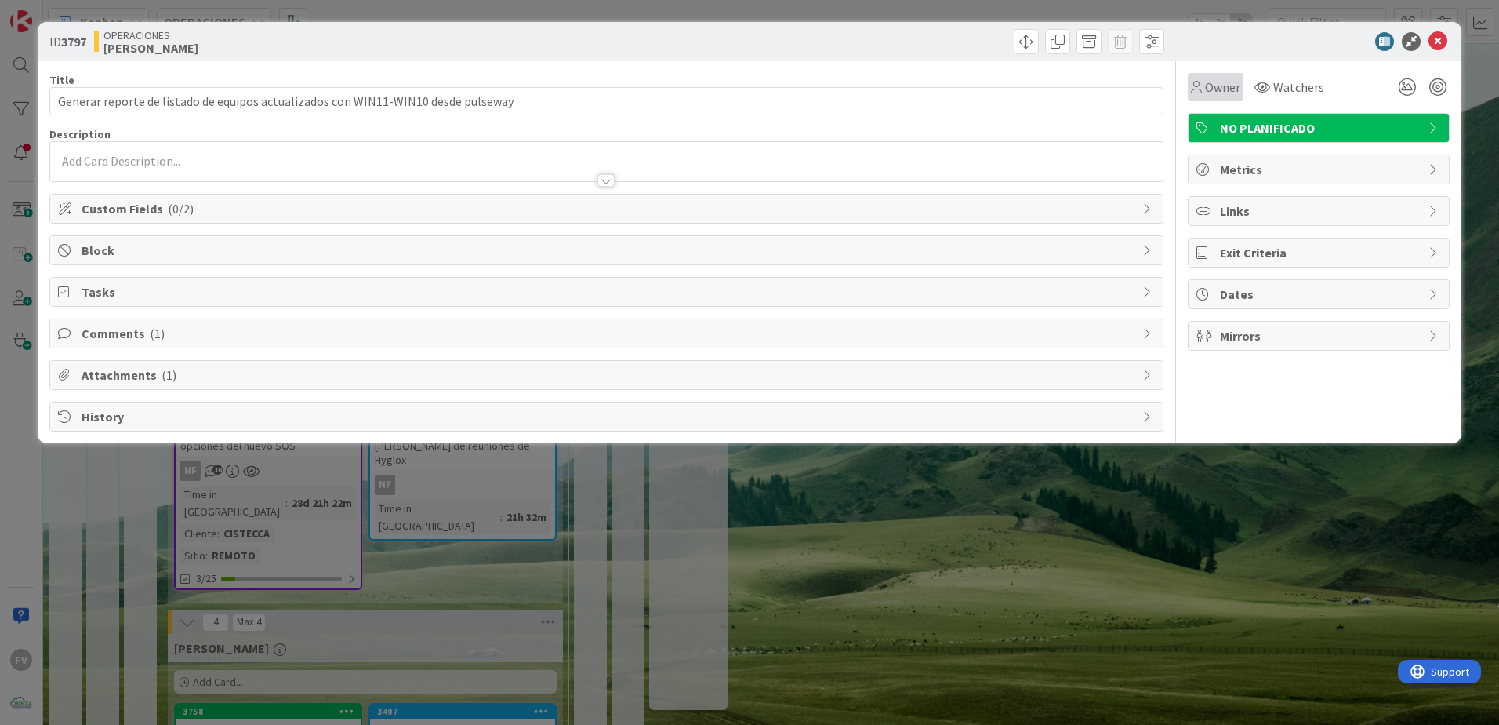
click at [1204, 92] on div "Owner" at bounding box center [1215, 87] width 49 height 19
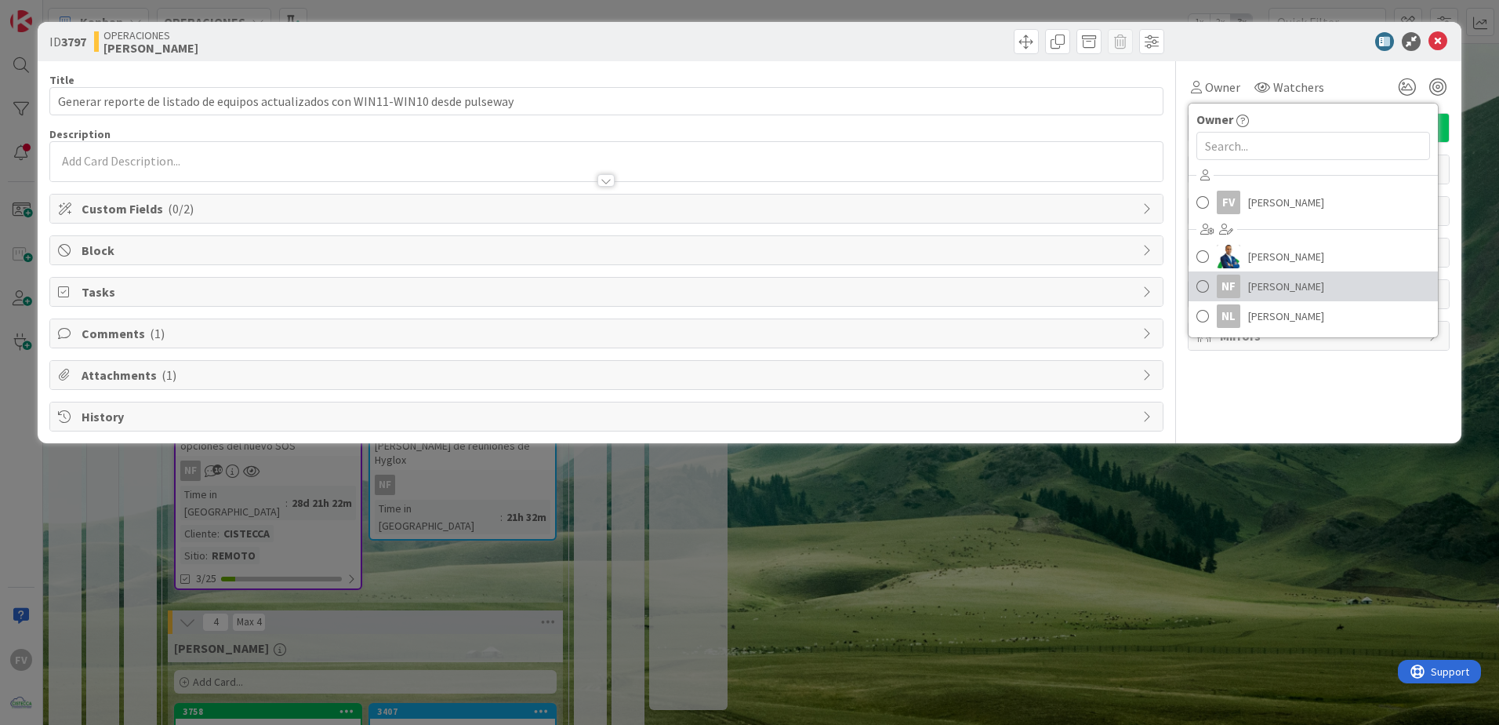
drag, startPoint x: 1260, startPoint y: 286, endPoint x: 1312, endPoint y: 164, distance: 132.8
click at [1260, 286] on span "[PERSON_NAME]" at bounding box center [1287, 286] width 76 height 24
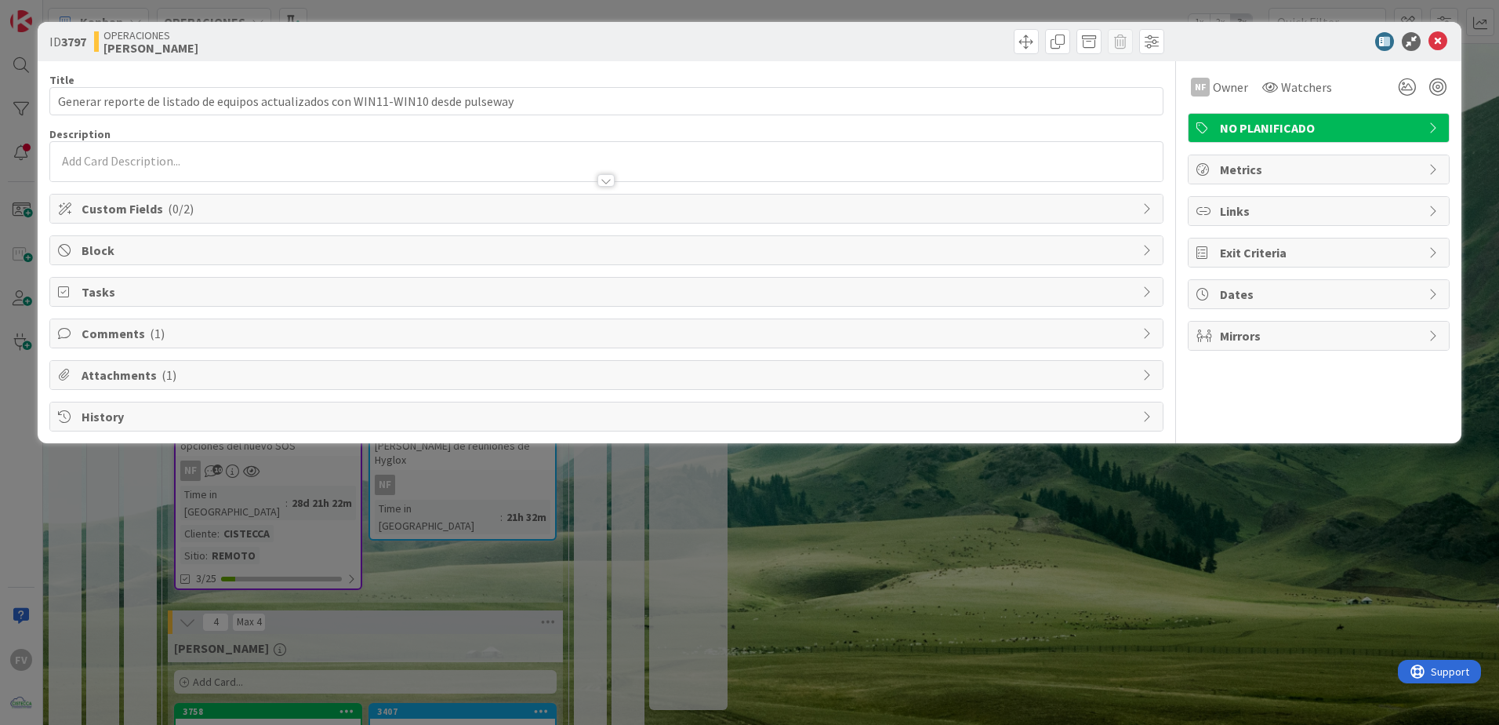
click at [1347, 3] on div "ID 3797 OPERACIONES NAVIL Title 81 / 128 Generar reporte de listado de equipos …" at bounding box center [749, 362] width 1499 height 725
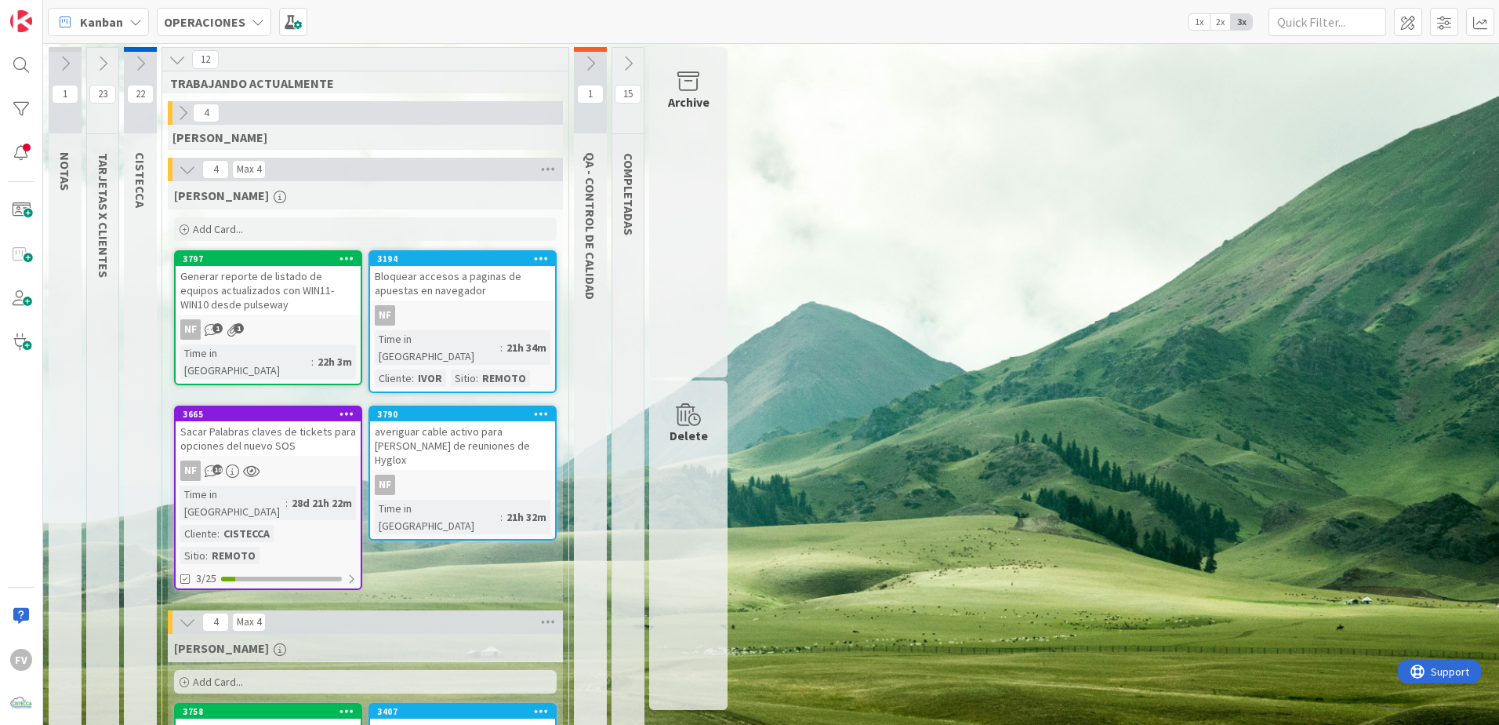
click at [191, 169] on icon at bounding box center [187, 169] width 17 height 17
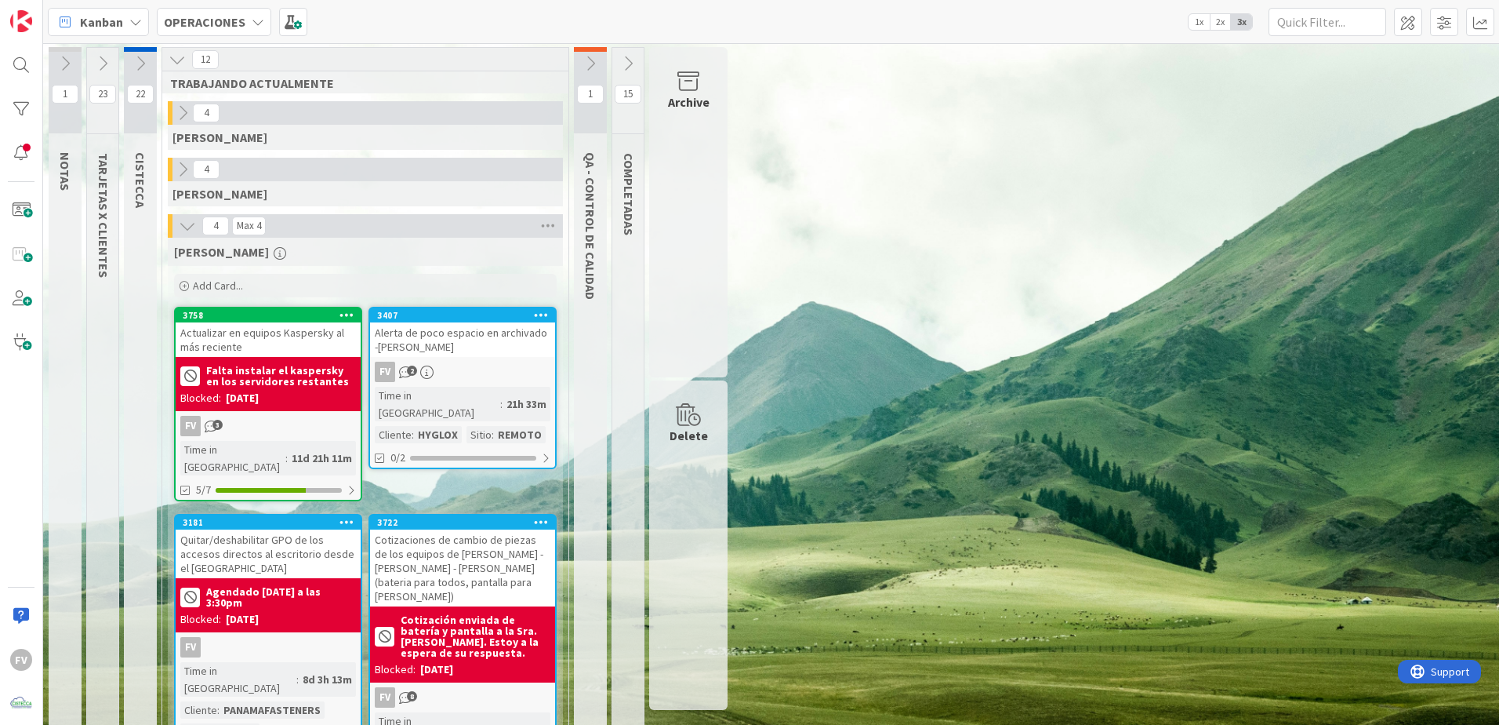
drag, startPoint x: 1016, startPoint y: 365, endPoint x: 1145, endPoint y: 122, distance: 274.7
click at [1145, 122] on div "1 NOTAS 23 TARJETAS X CLIENTES 22 CISTECCA 12 TRABAJANDO ACTUALMENTE 4 GABRIEL …" at bounding box center [771, 425] width 1450 height 757
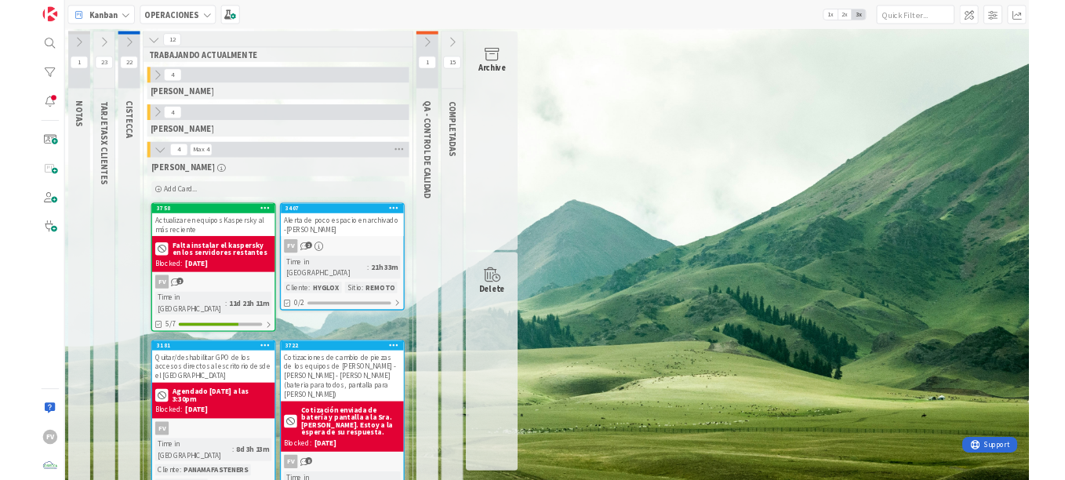
scroll to position [31, 0]
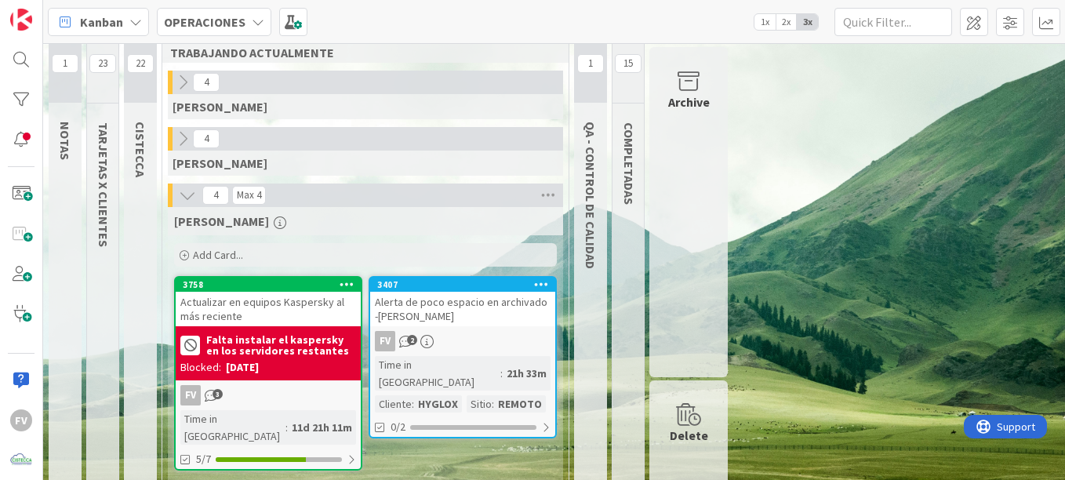
click at [402, 347] on icon "2" at bounding box center [405, 341] width 13 height 13
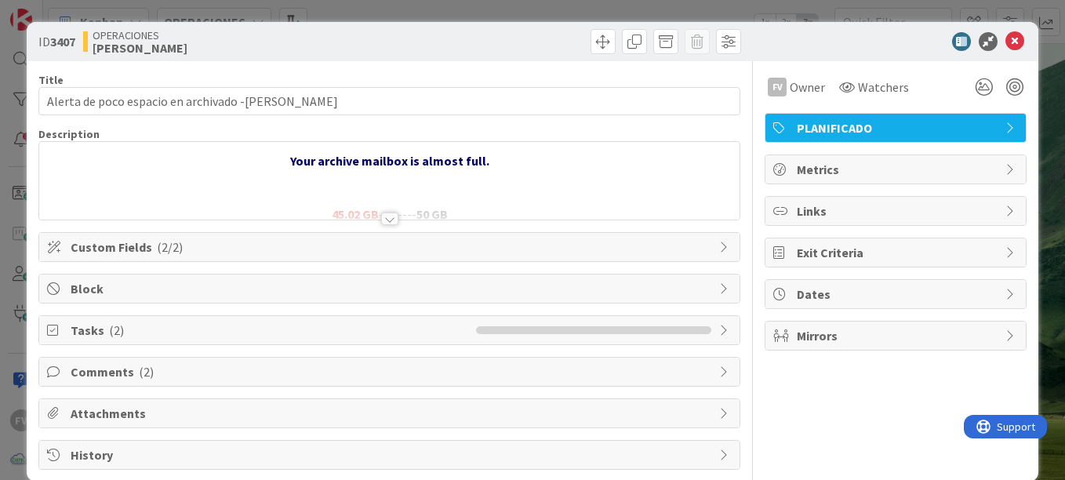
click at [146, 369] on span "( 2 )" at bounding box center [146, 372] width 15 height 16
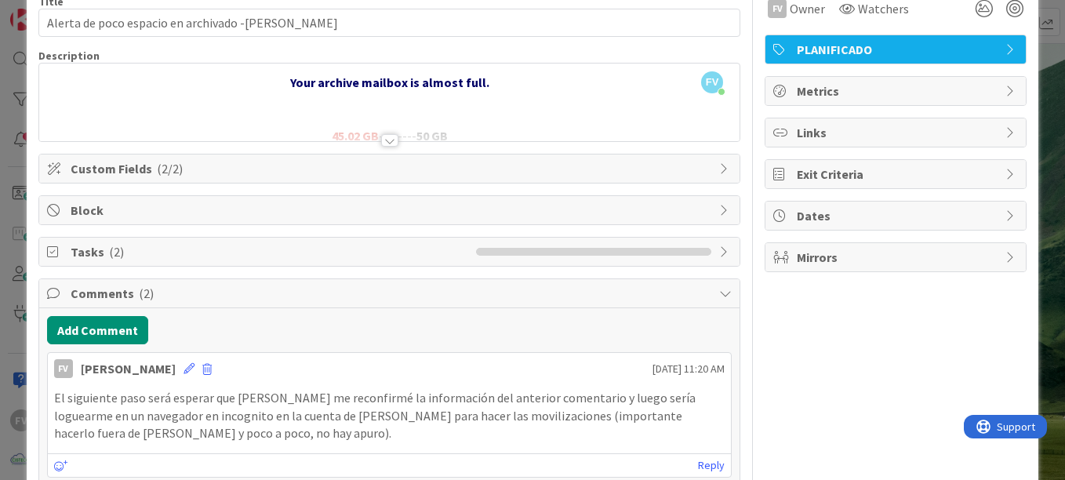
click at [330, 304] on div "Comments ( 2 )" at bounding box center [389, 293] width 700 height 29
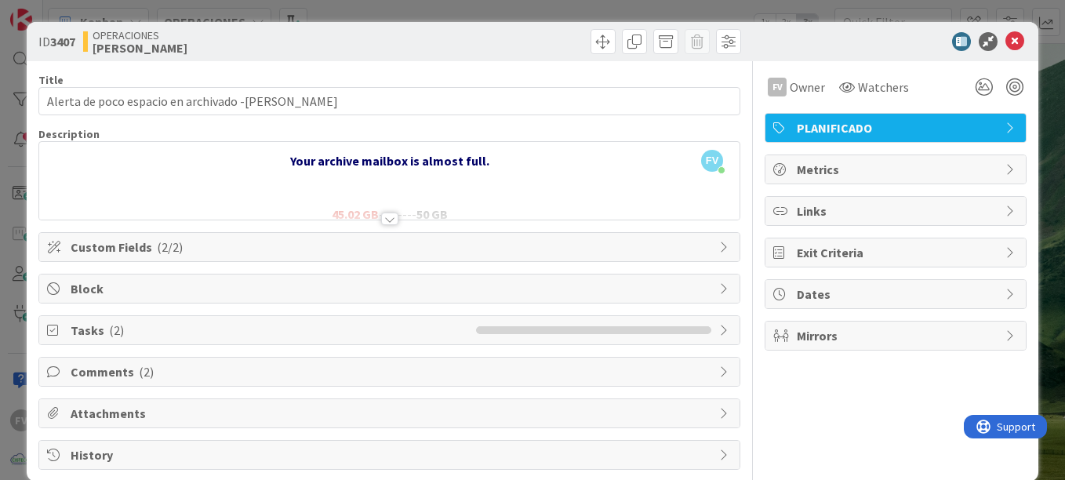
click at [384, 209] on div at bounding box center [389, 200] width 700 height 40
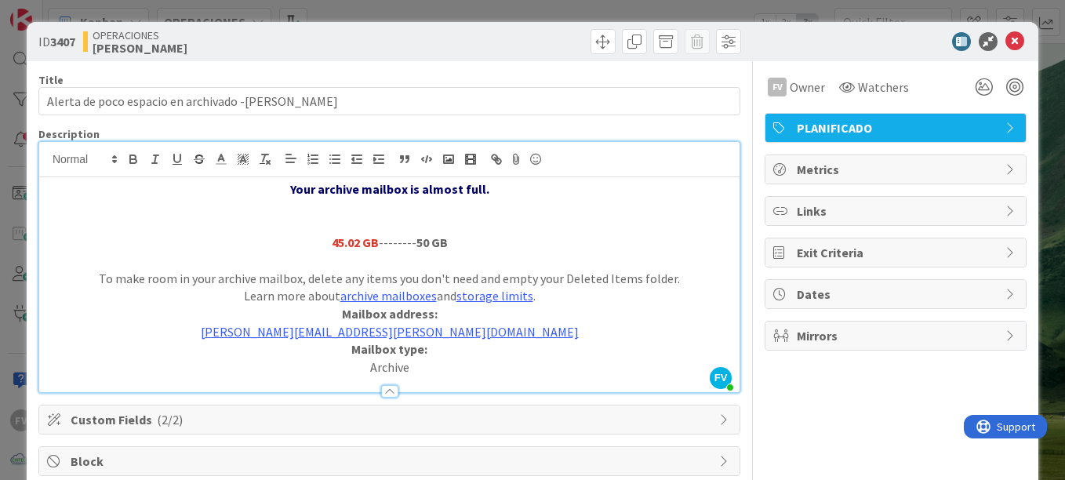
click at [383, 391] on div at bounding box center [389, 391] width 17 height 13
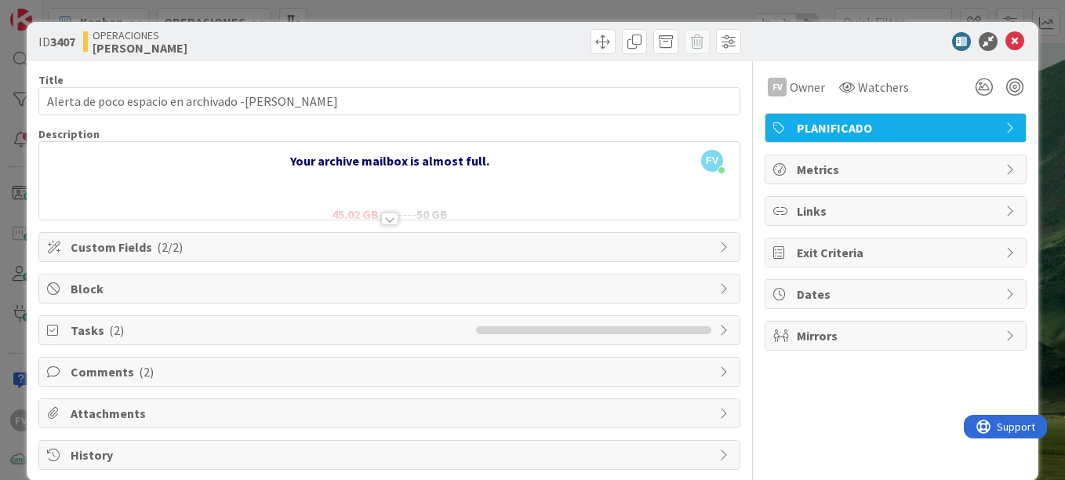
click at [1046, 93] on div "ID 3407 OPERACIONES FERNANDO Title 49 / 128 Alerta de poco espacio en archivado…" at bounding box center [532, 240] width 1065 height 480
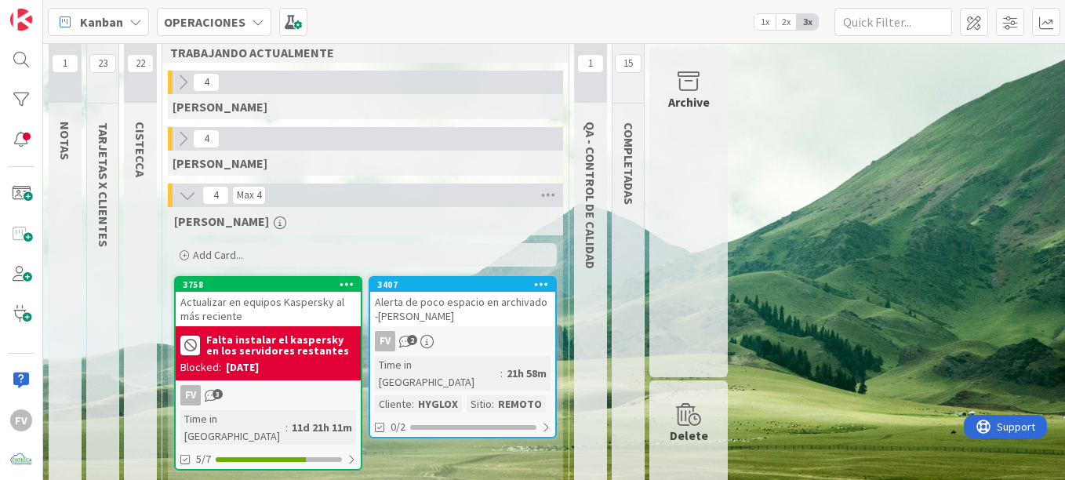
click at [712, 137] on div "Archive" at bounding box center [688, 212] width 78 height 330
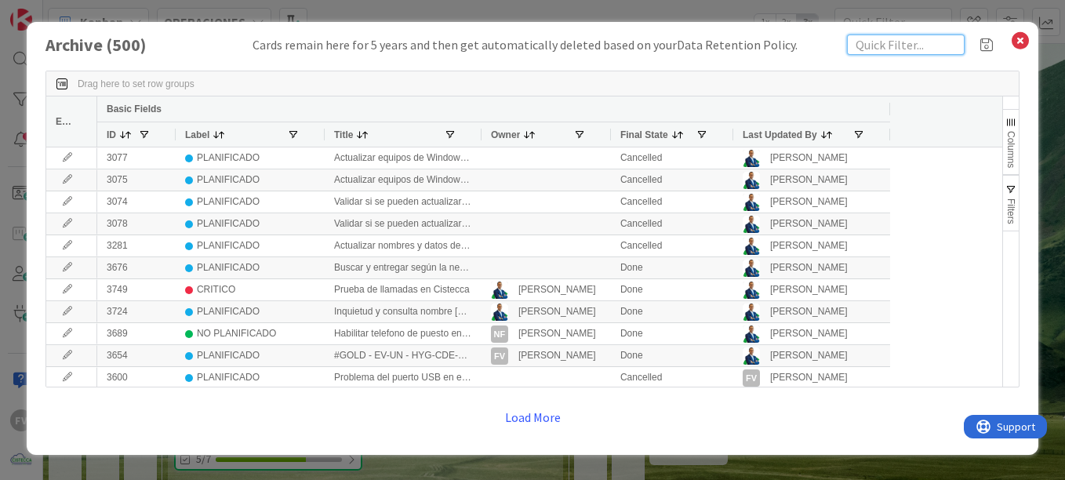
click at [925, 46] on input "text" at bounding box center [906, 45] width 118 height 20
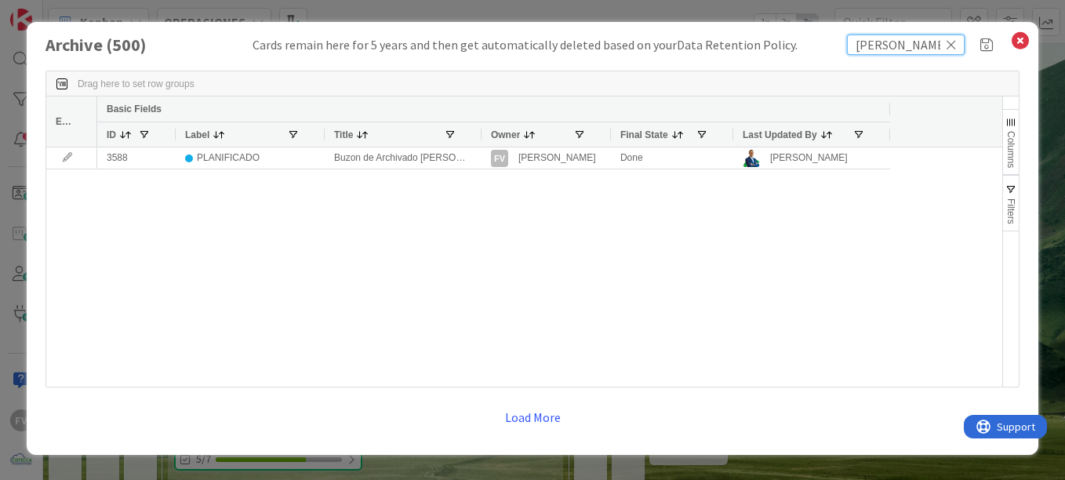
type input "lourdes"
click at [478, 134] on div at bounding box center [481, 134] width 6 height 24
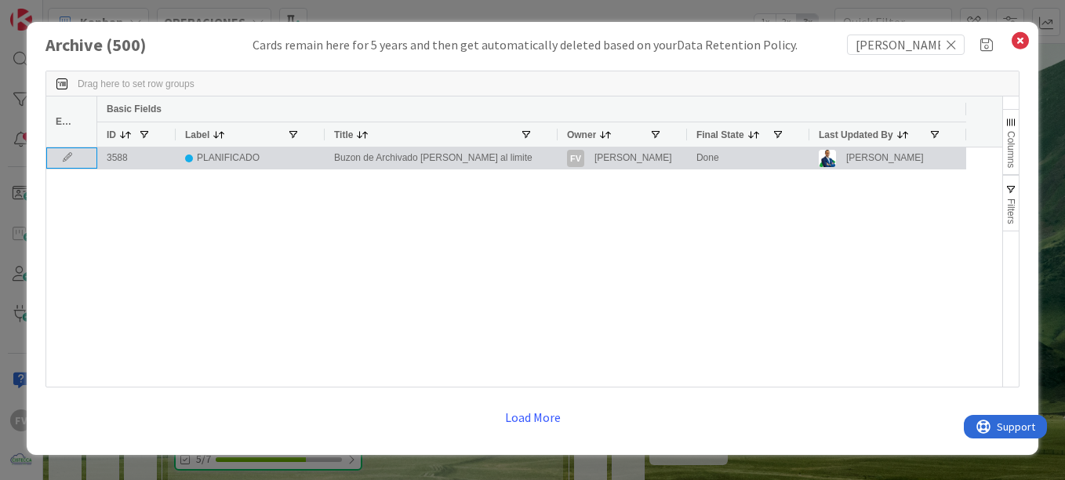
click at [72, 157] on icon at bounding box center [68, 157] width 24 height 9
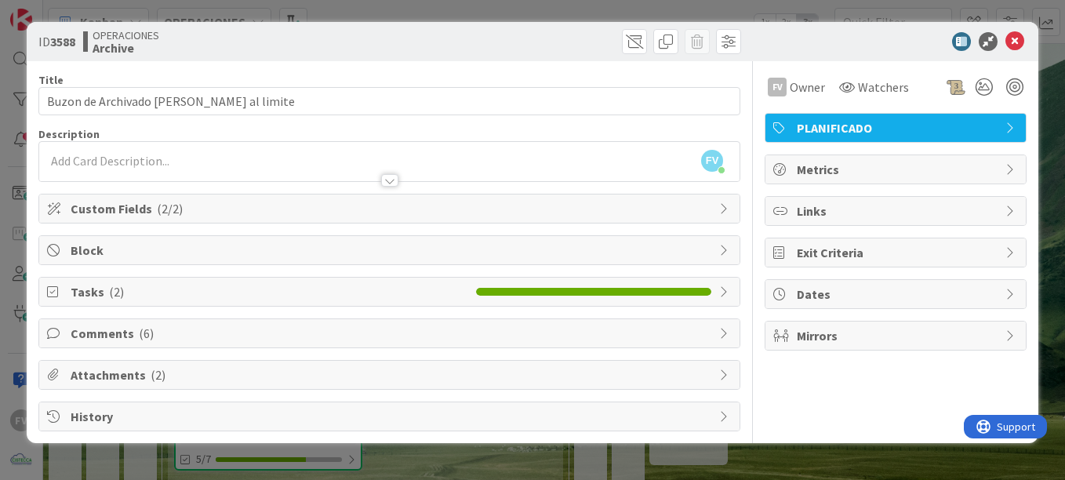
click at [274, 329] on span "Comments ( 6 )" at bounding box center [391, 333] width 641 height 19
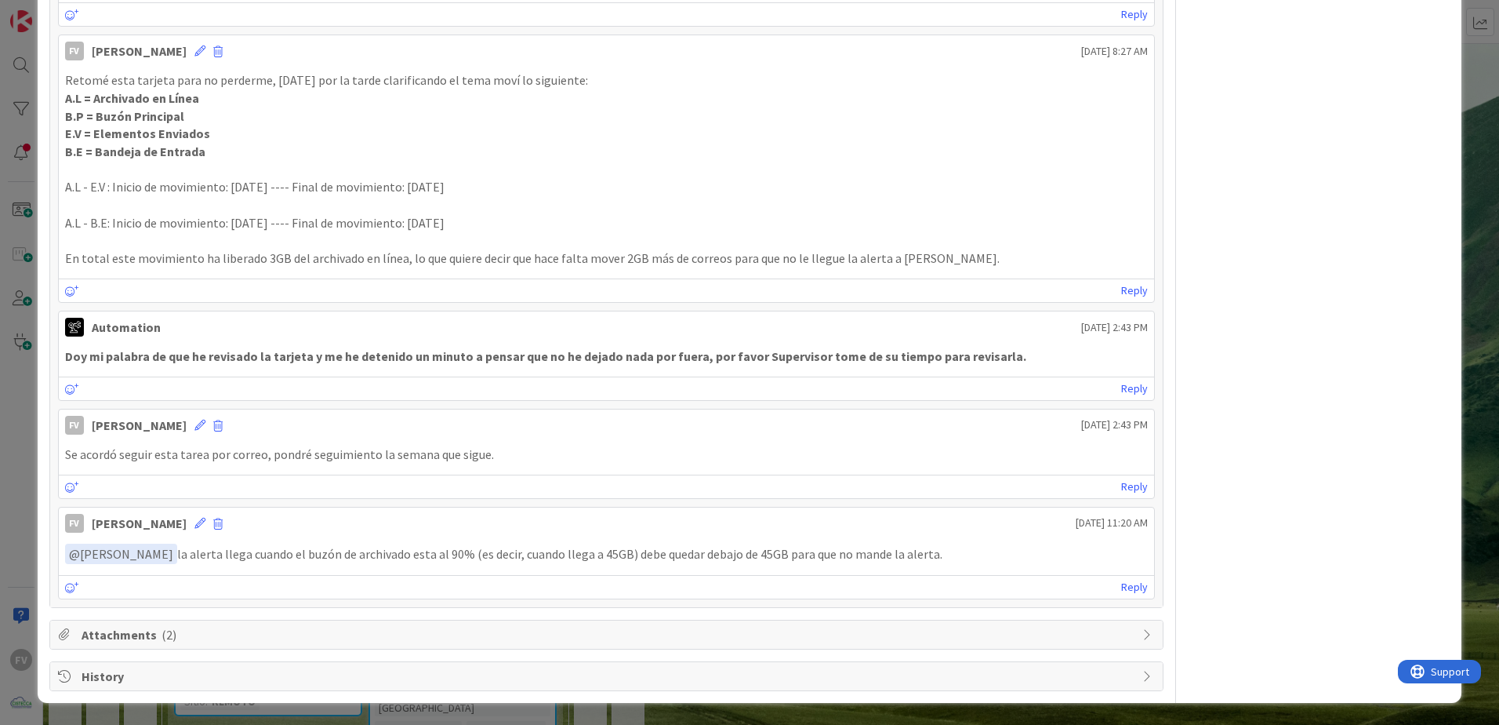
scroll to position [571, 0]
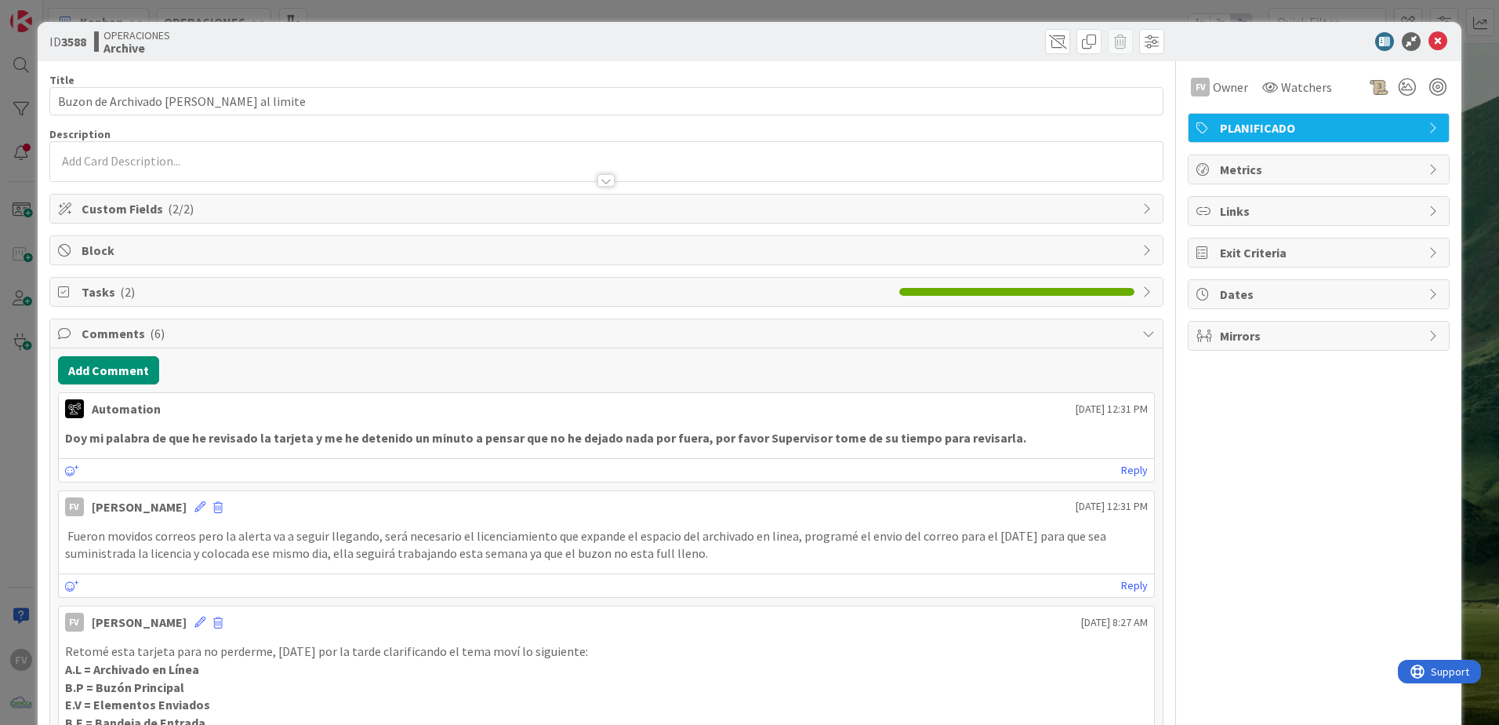
click at [245, 339] on span "Comments ( 6 )" at bounding box center [608, 333] width 1053 height 19
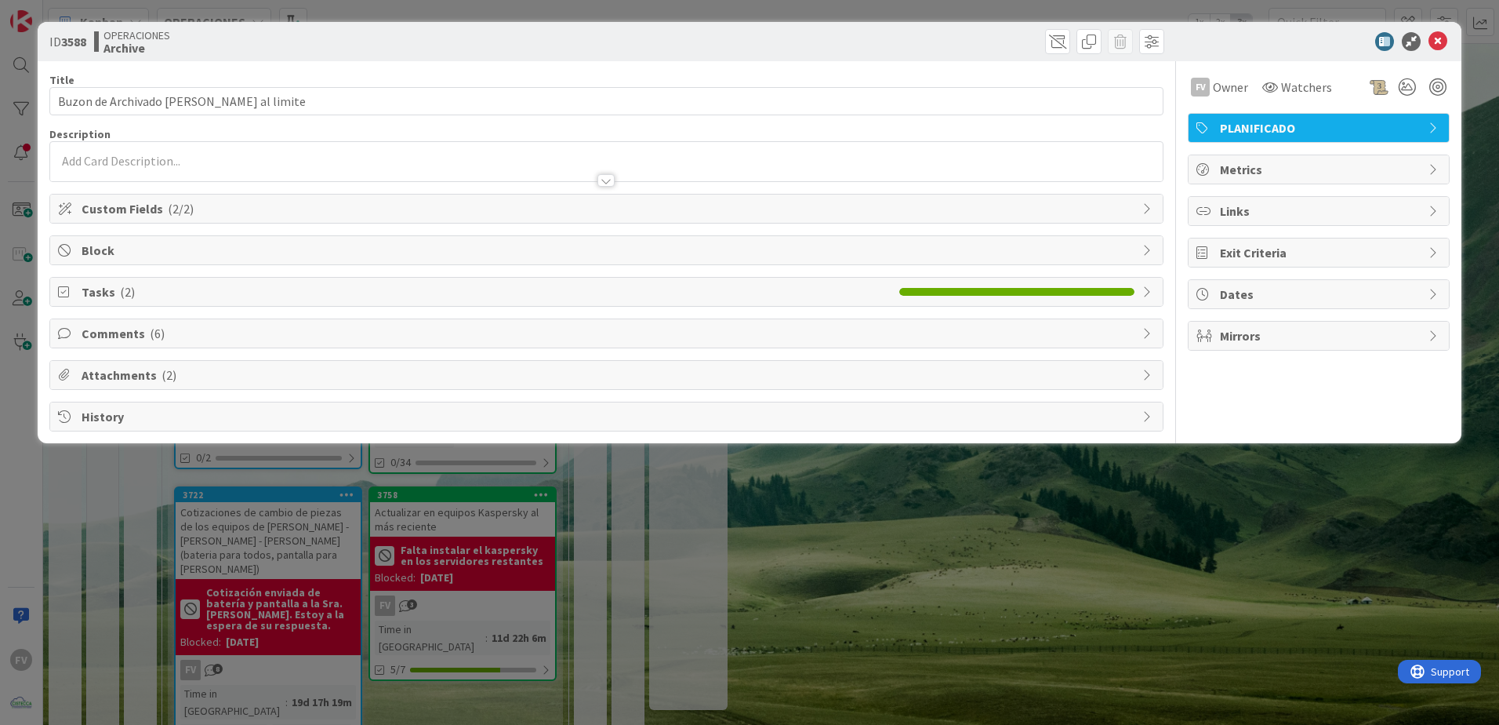
click at [20, 273] on div "ID 3588 OPERACIONES Archive Title 46 / 128 Buzon de Archivado [PERSON_NAME] al …" at bounding box center [749, 362] width 1499 height 725
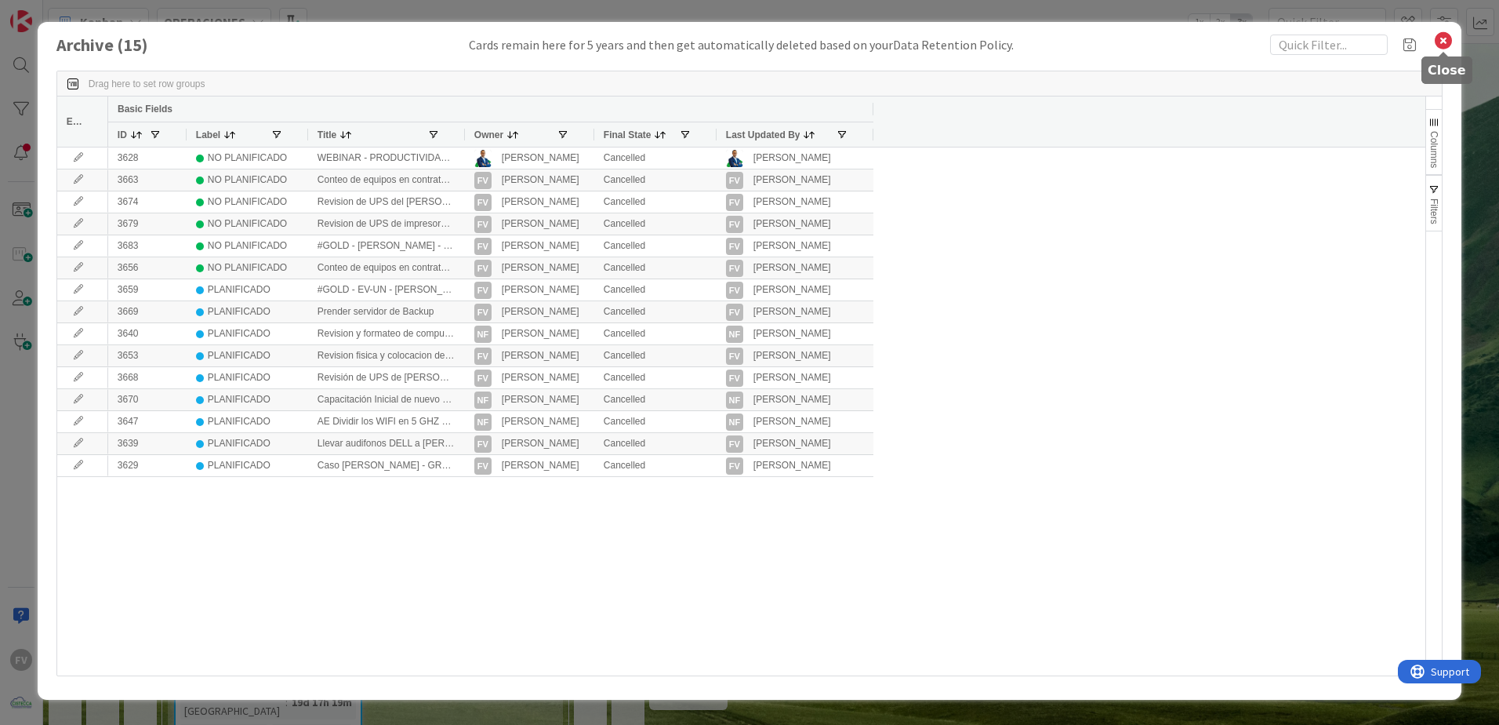
click at [1441, 41] on icon at bounding box center [1444, 41] width 20 height 22
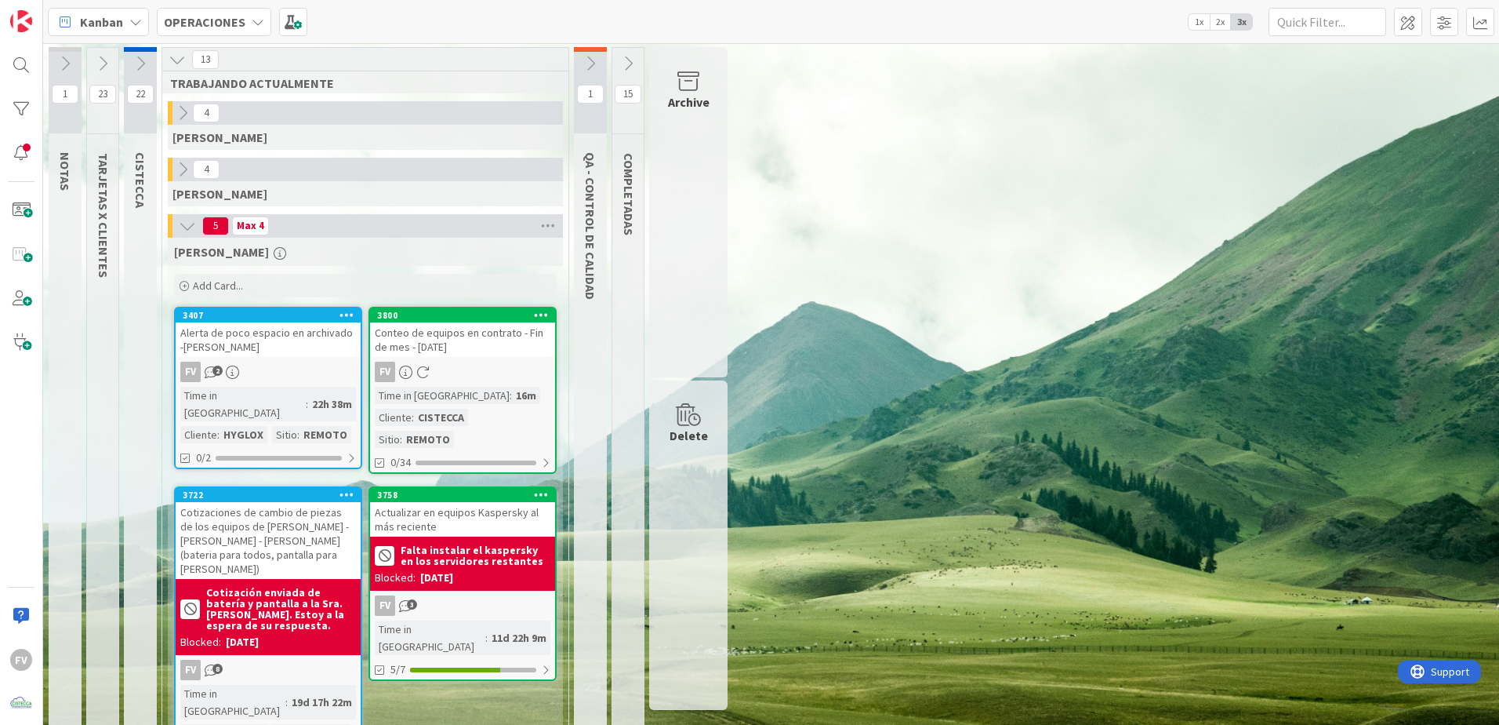
drag, startPoint x: 1034, startPoint y: 448, endPoint x: 989, endPoint y: 446, distance: 44.7
click at [1034, 448] on div "1 NOTAS 23 TARJETAS X CLIENTES 22 CISTECCA 13 TRABAJANDO ACTUALMENTE 4 GABRIEL …" at bounding box center [771, 534] width 1450 height 975
click at [519, 404] on div "Time in Column : 16m Cliente : CISTECCA Sitio : REMOTO" at bounding box center [463, 417] width 176 height 61
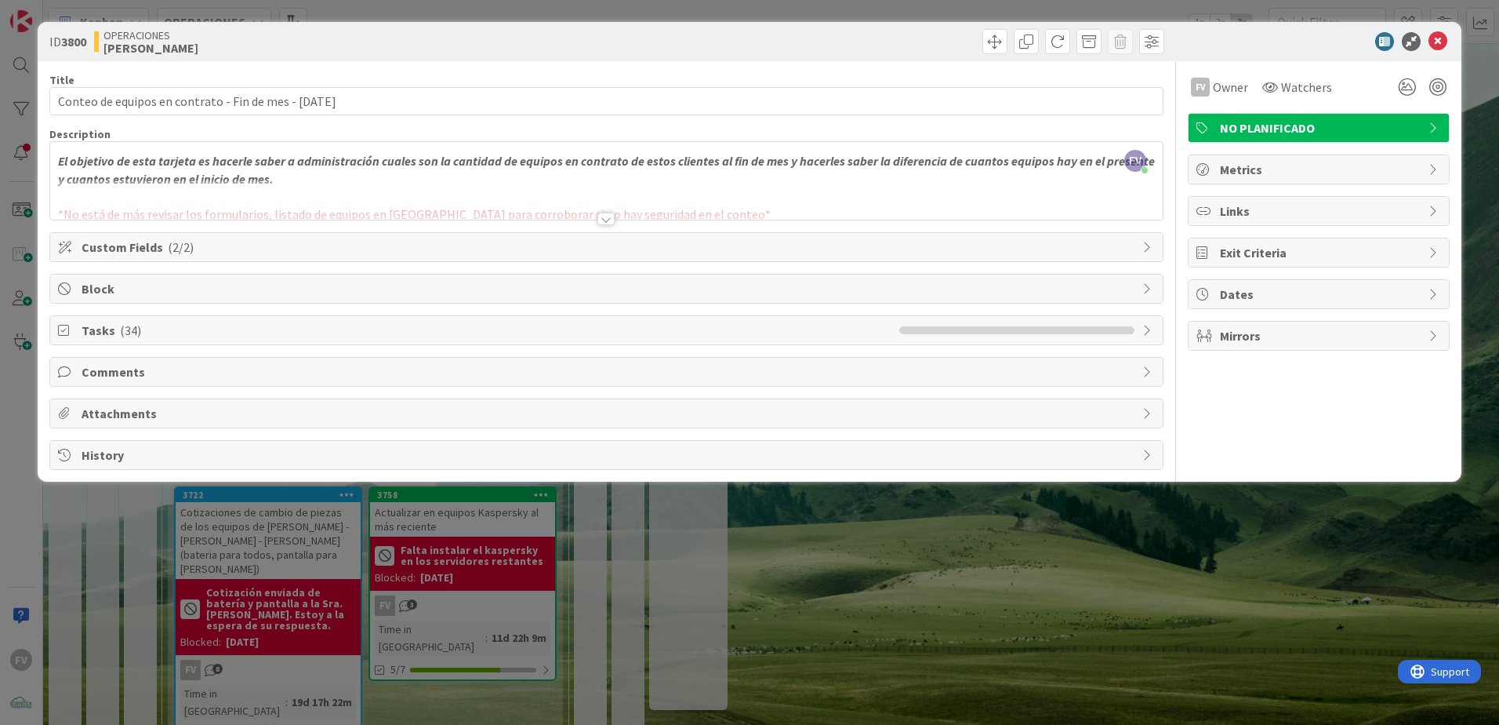
click at [186, 317] on div "Tasks ( 34 )" at bounding box center [606, 330] width 1113 height 28
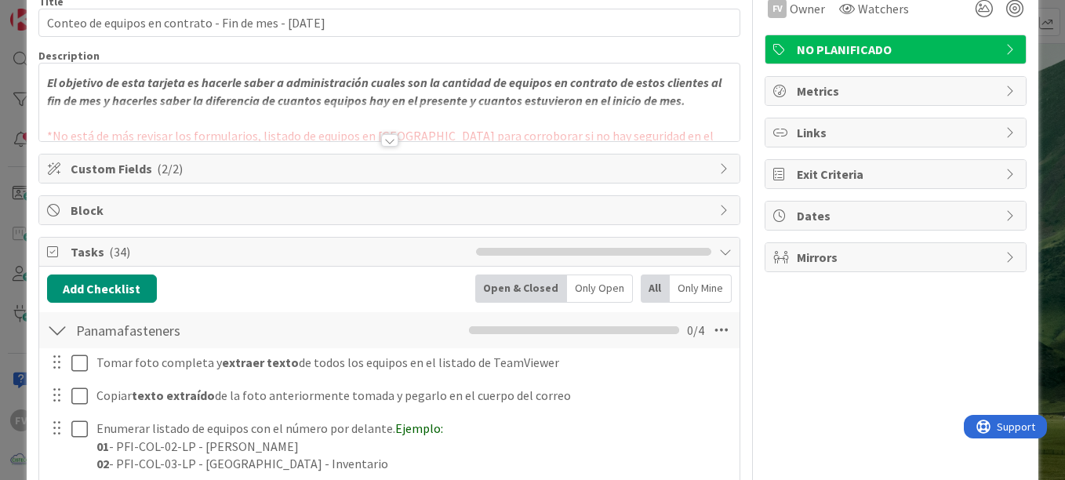
scroll to position [235, 0]
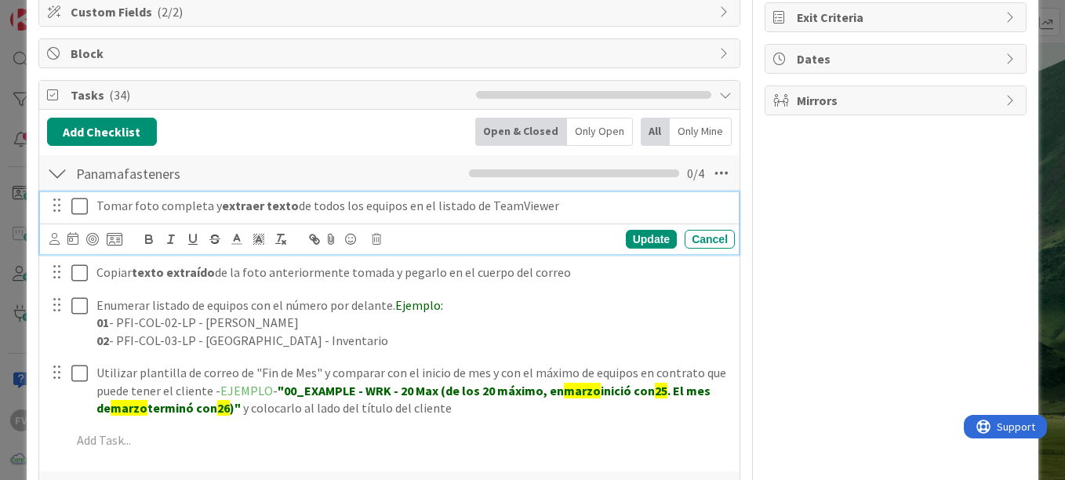
click at [79, 210] on icon at bounding box center [79, 206] width 16 height 19
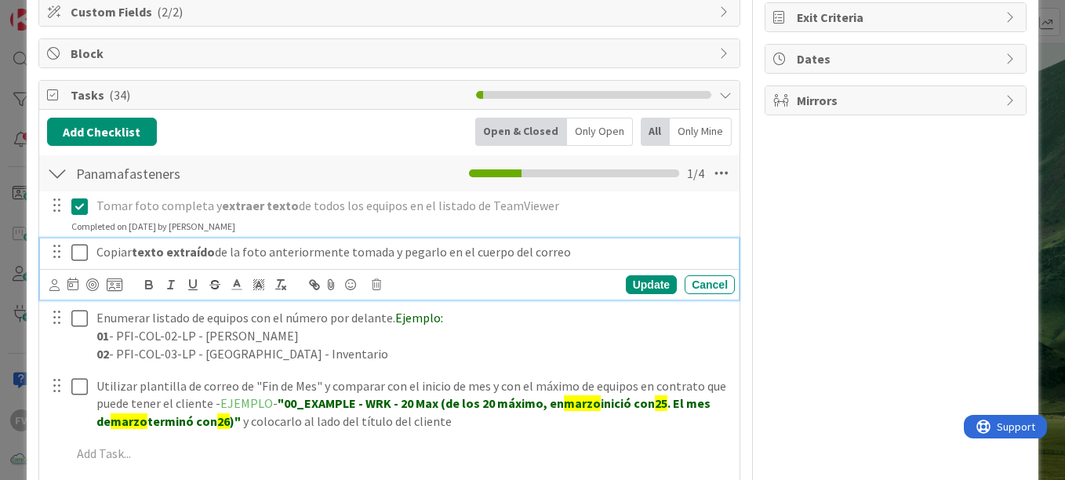
click at [82, 250] on icon at bounding box center [79, 252] width 16 height 19
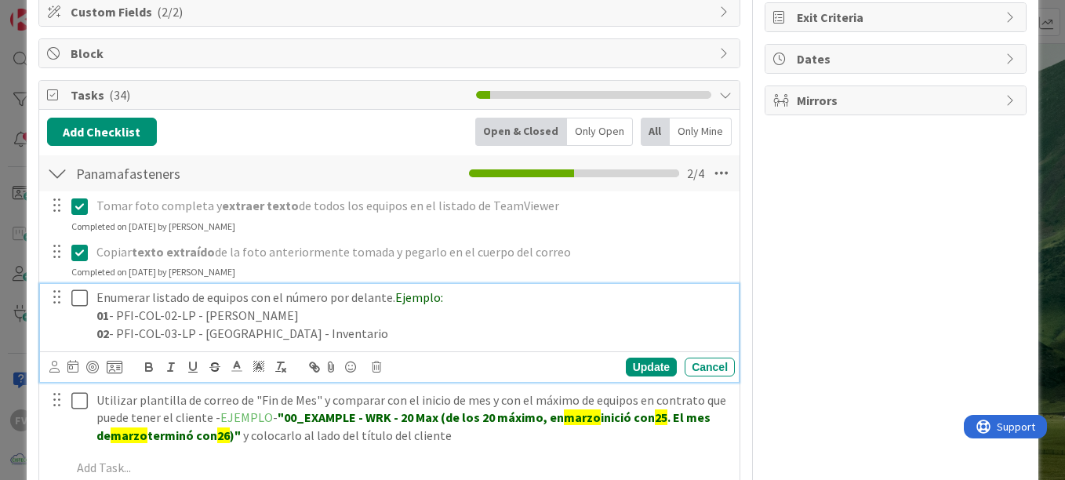
click at [75, 291] on icon at bounding box center [79, 298] width 16 height 19
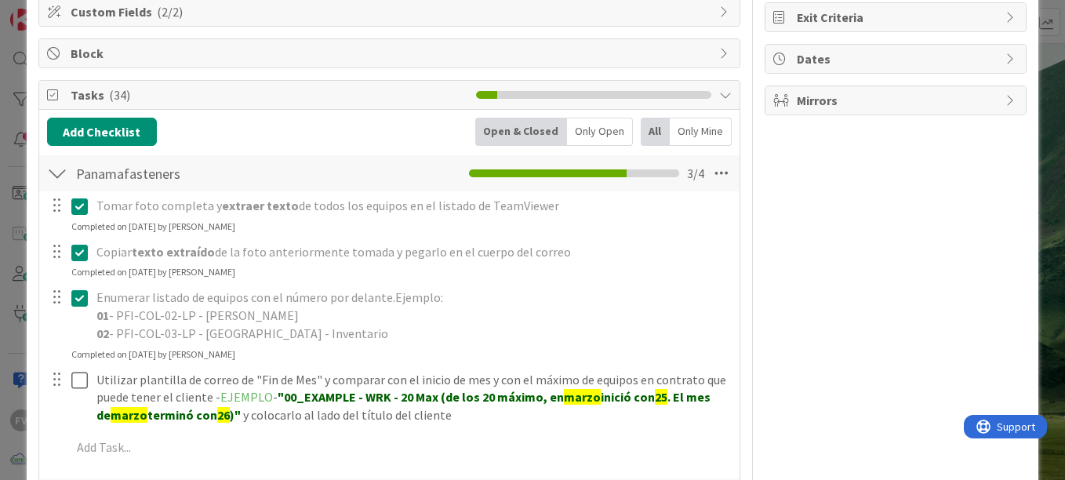
scroll to position [314, 0]
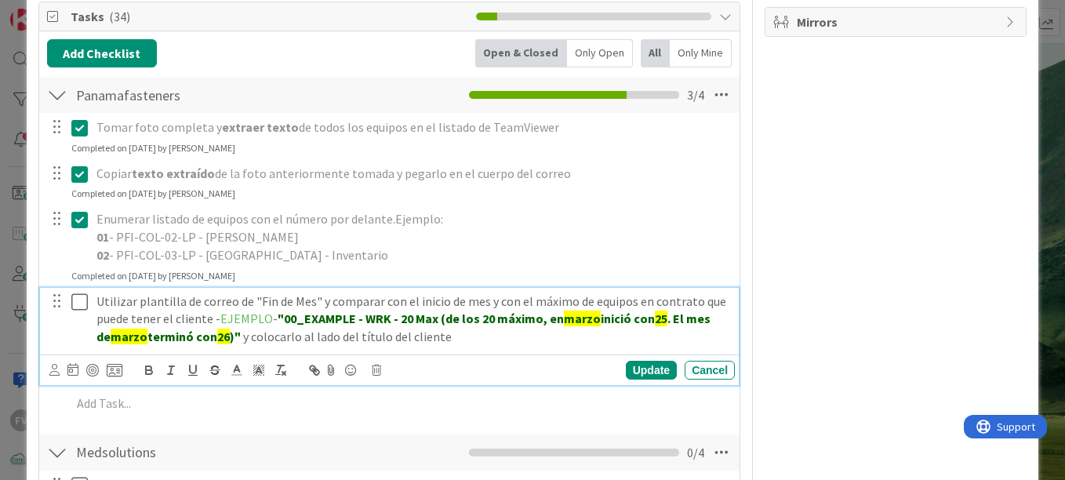
click at [74, 301] on icon at bounding box center [79, 302] width 16 height 19
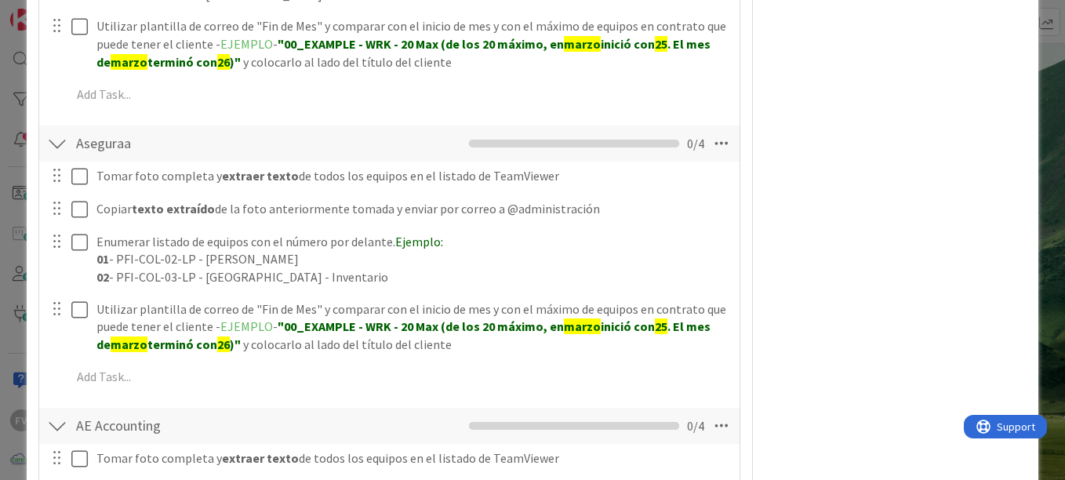
scroll to position [2241, 0]
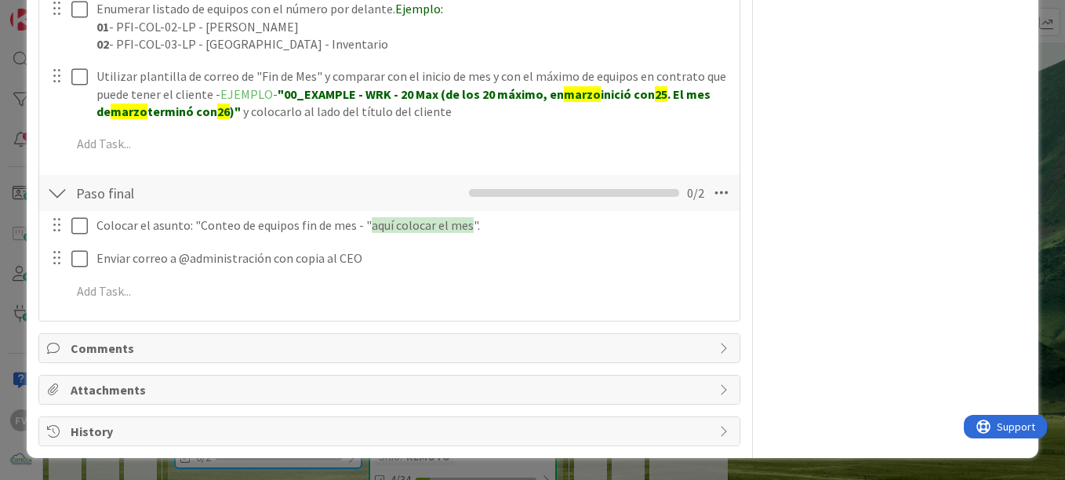
click at [157, 354] on span "Comments" at bounding box center [391, 348] width 641 height 19
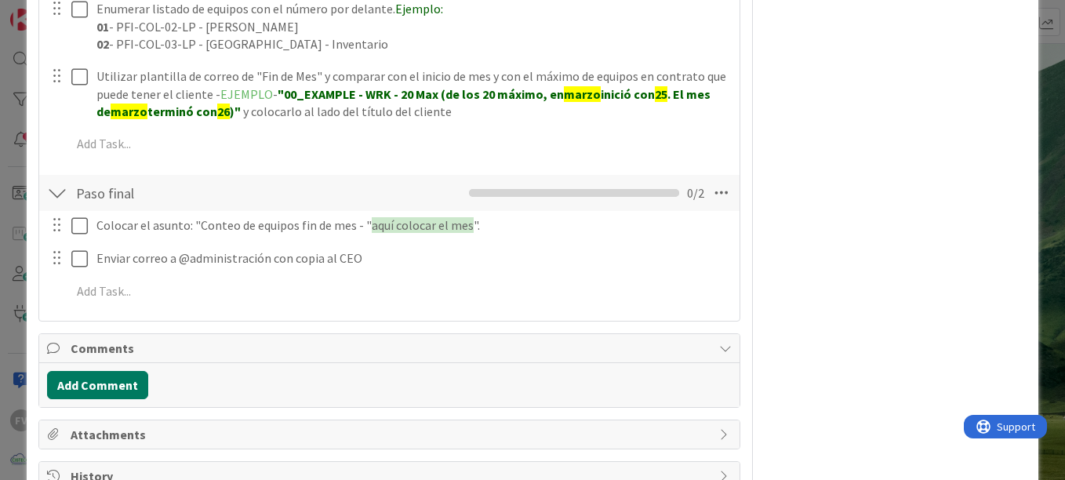
click at [100, 386] on button "Add Comment" at bounding box center [97, 385] width 101 height 28
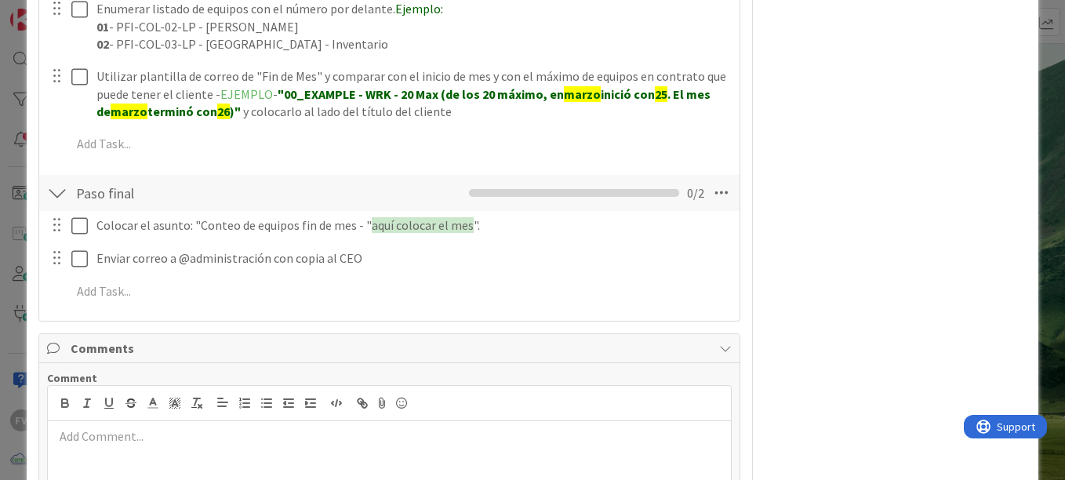
click at [122, 438] on p at bounding box center [389, 436] width 671 height 18
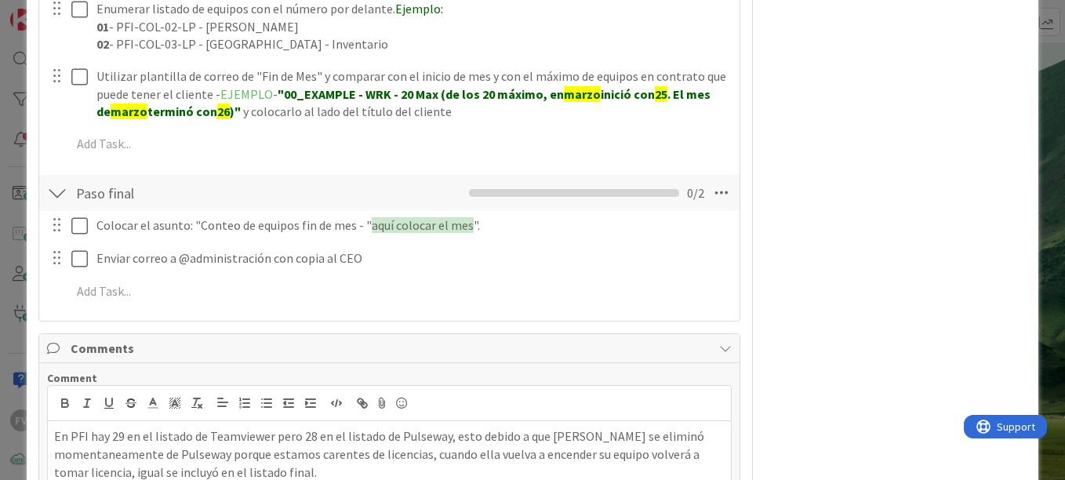
scroll to position [2258, 0]
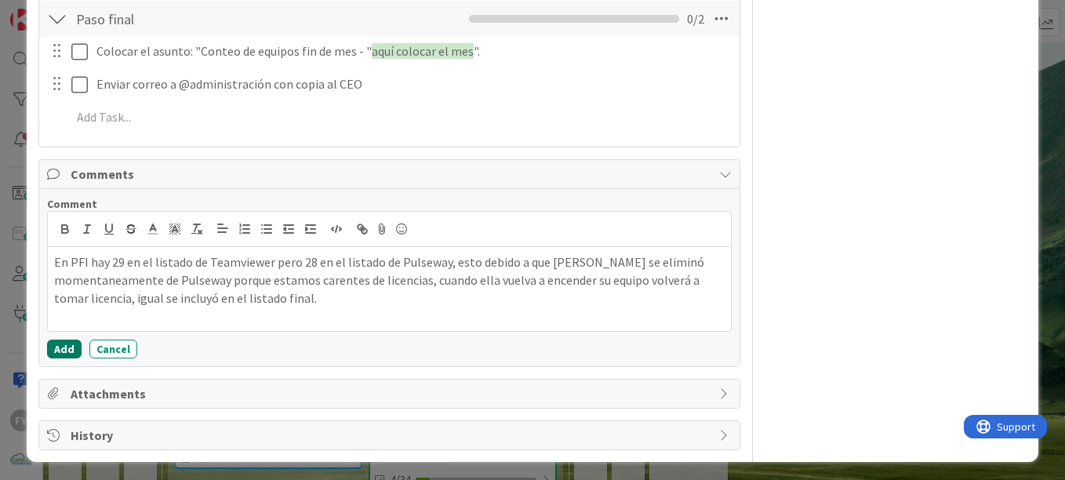
click at [76, 350] on button "Add" at bounding box center [64, 349] width 35 height 19
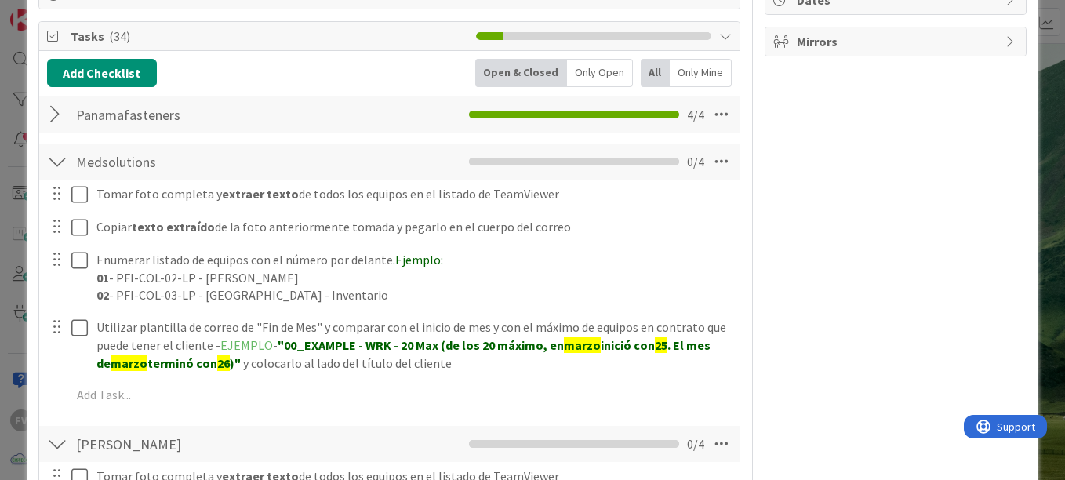
scroll to position [297, 0]
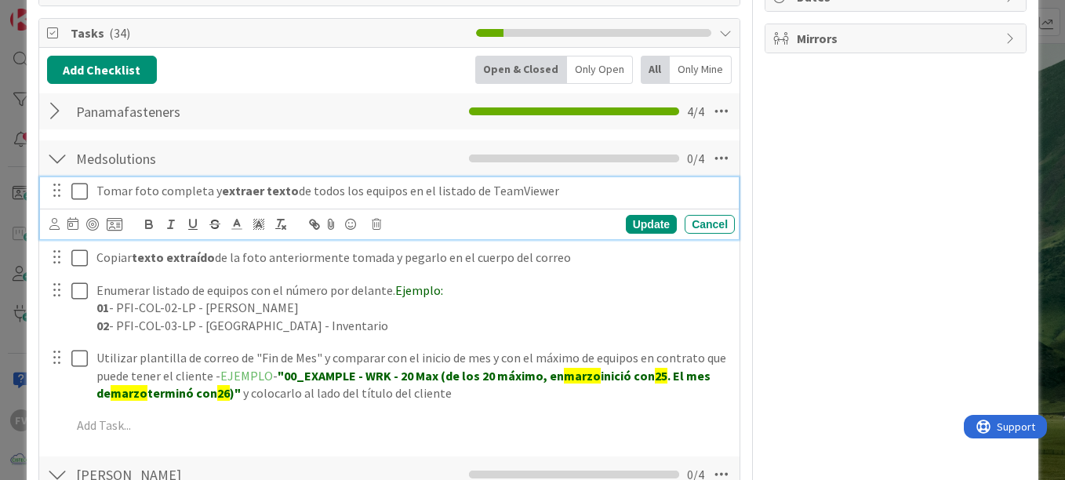
click at [81, 189] on icon at bounding box center [79, 191] width 16 height 19
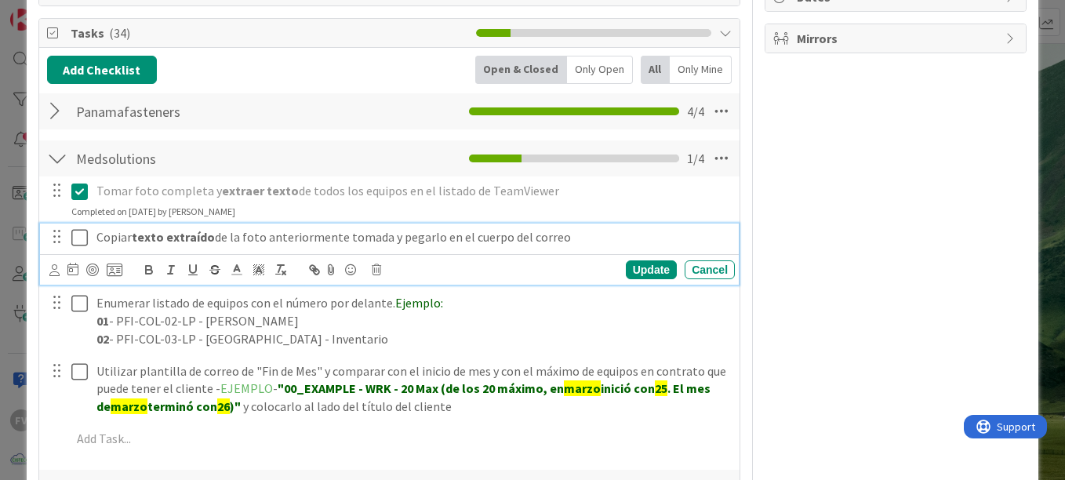
click at [80, 232] on icon at bounding box center [79, 237] width 16 height 19
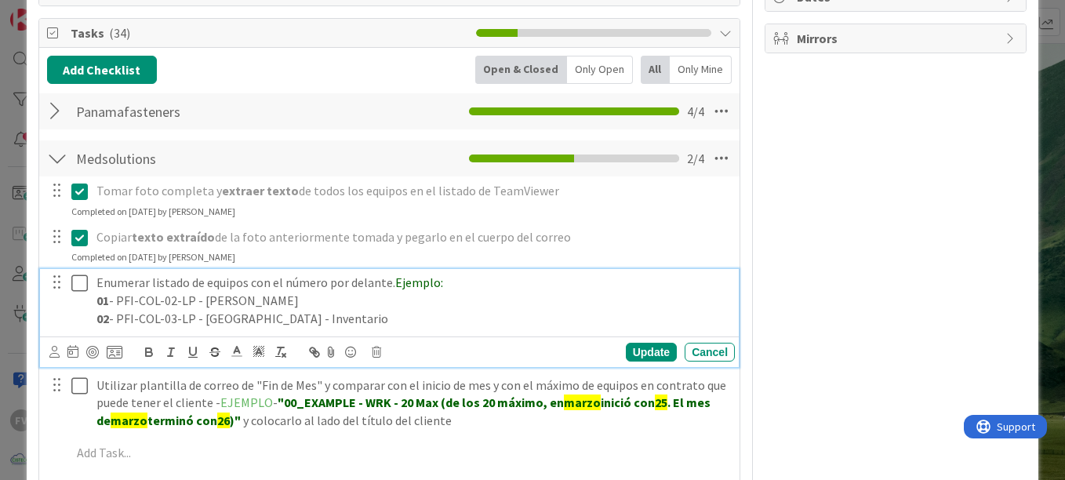
click at [76, 281] on icon at bounding box center [79, 283] width 16 height 19
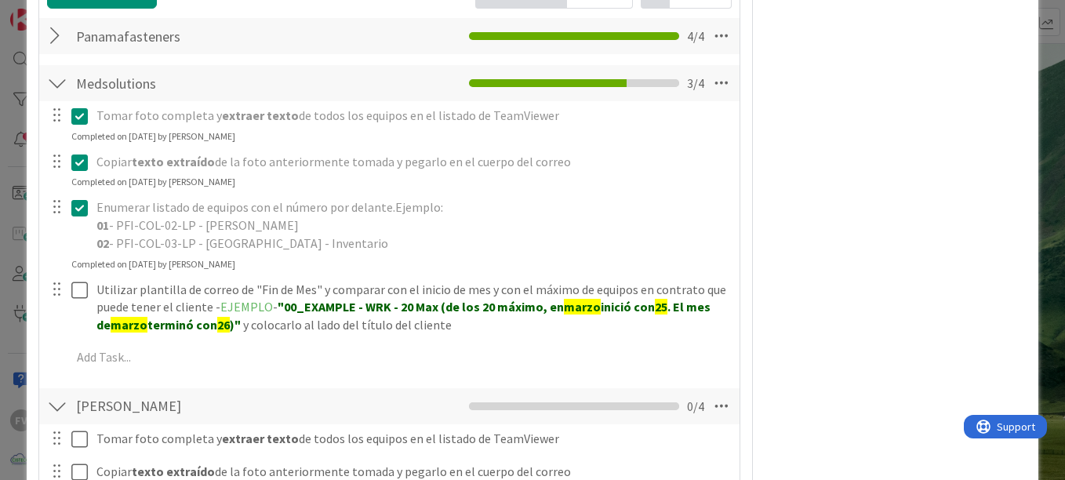
scroll to position [376, 0]
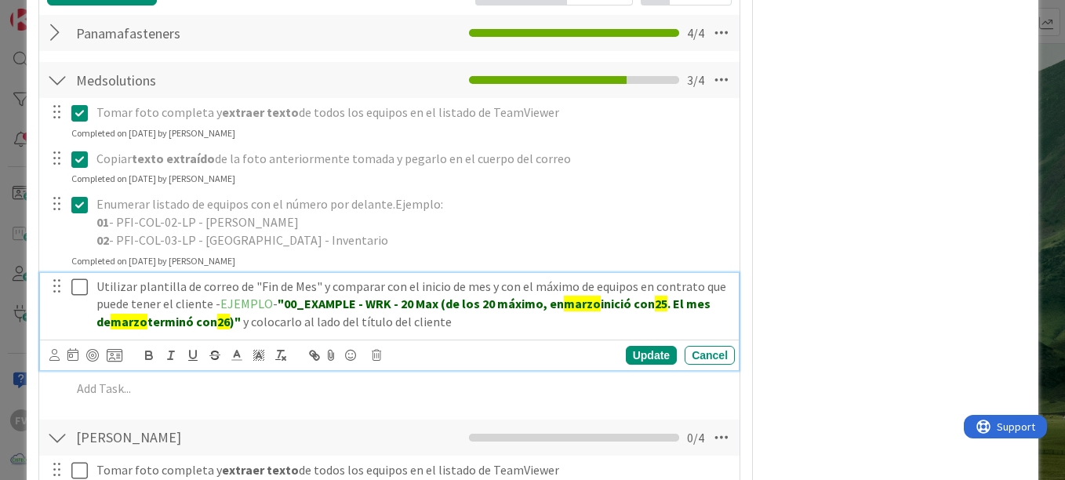
click at [78, 289] on icon at bounding box center [79, 287] width 16 height 19
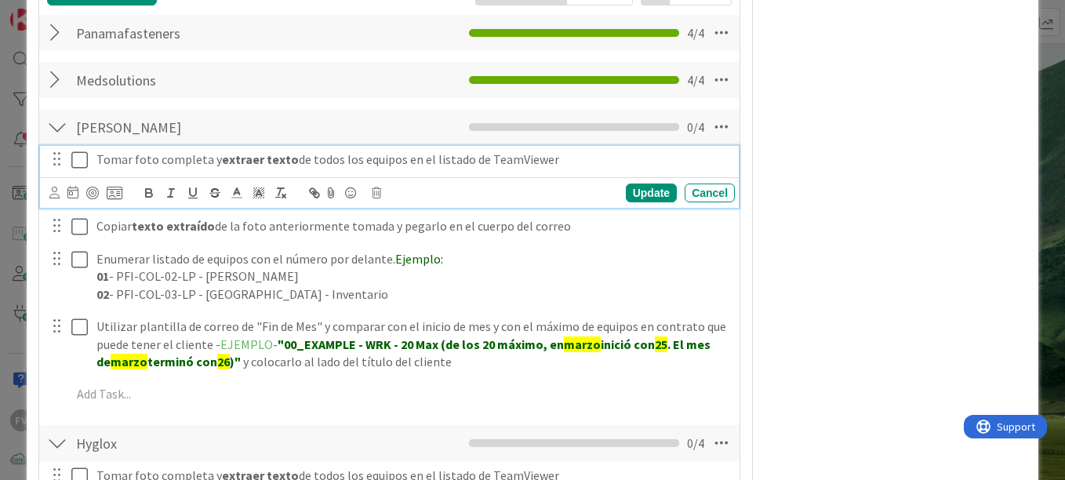
click at [82, 165] on icon at bounding box center [79, 160] width 16 height 19
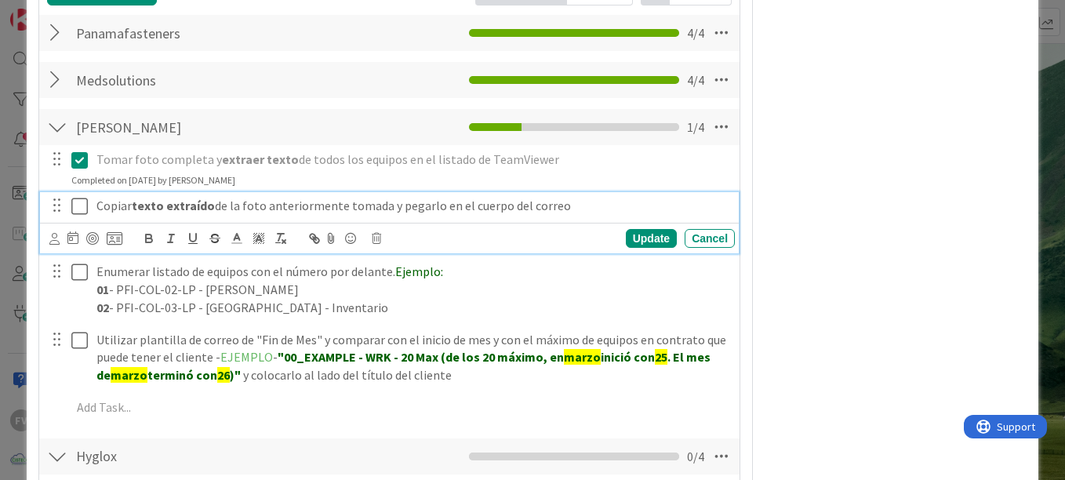
click at [80, 202] on icon at bounding box center [79, 206] width 16 height 19
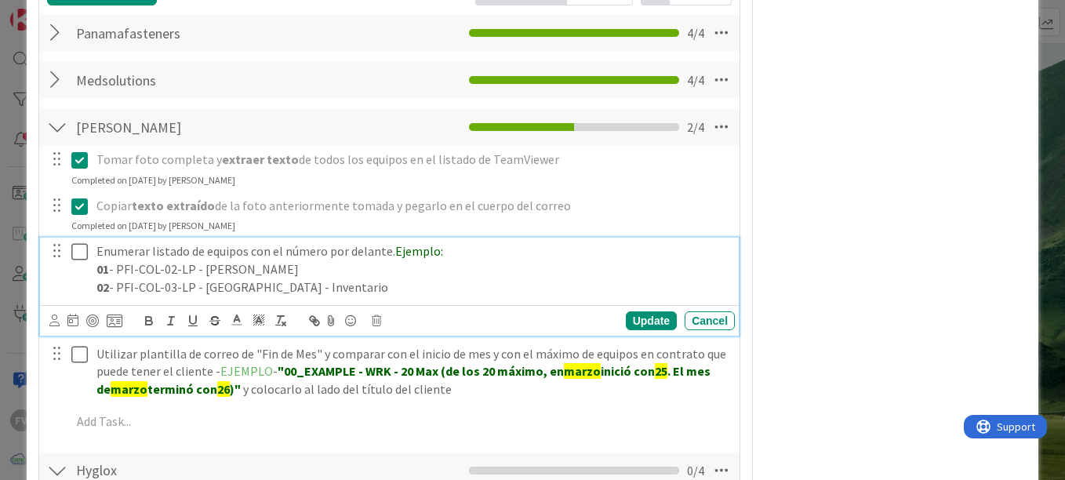
click at [80, 256] on icon at bounding box center [79, 251] width 16 height 19
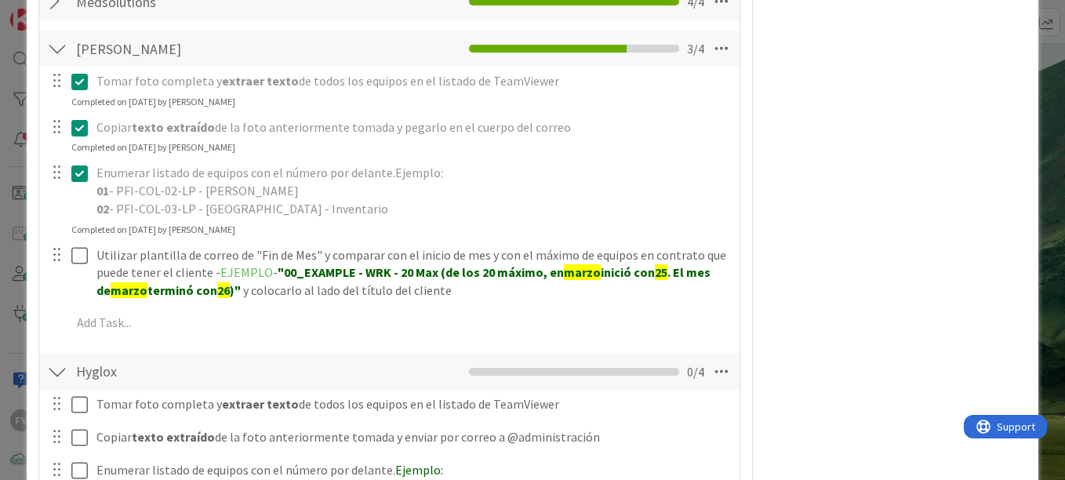
scroll to position [533, 0]
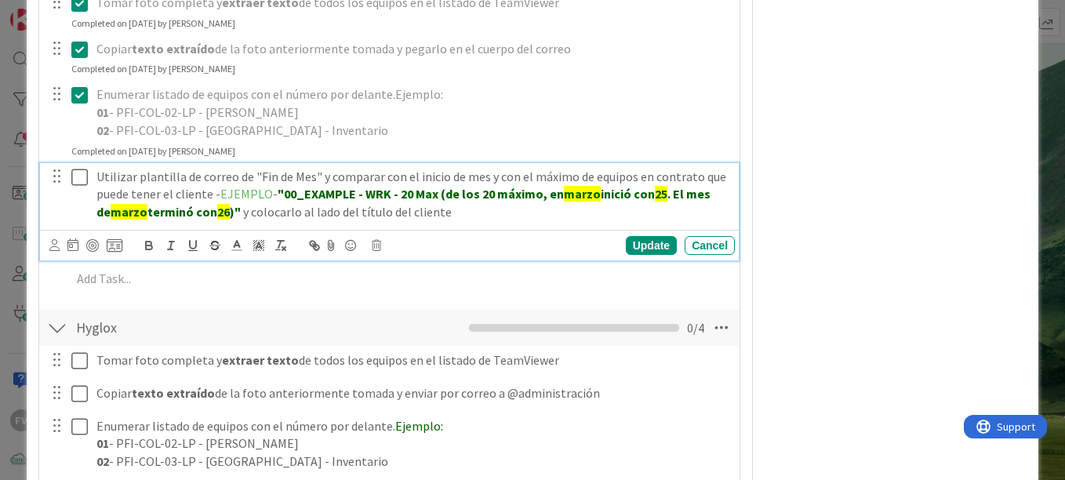
click at [80, 179] on icon at bounding box center [79, 177] width 16 height 19
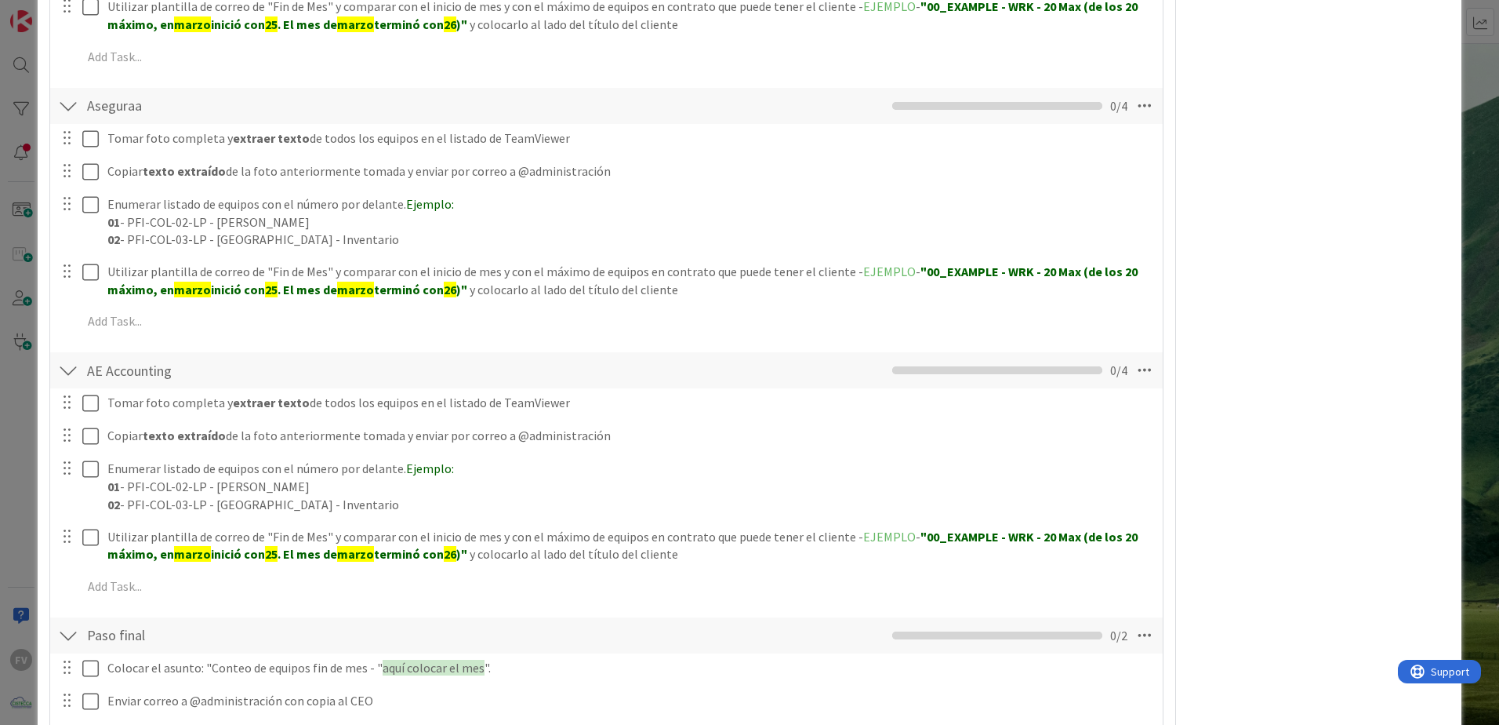
scroll to position [1596, 0]
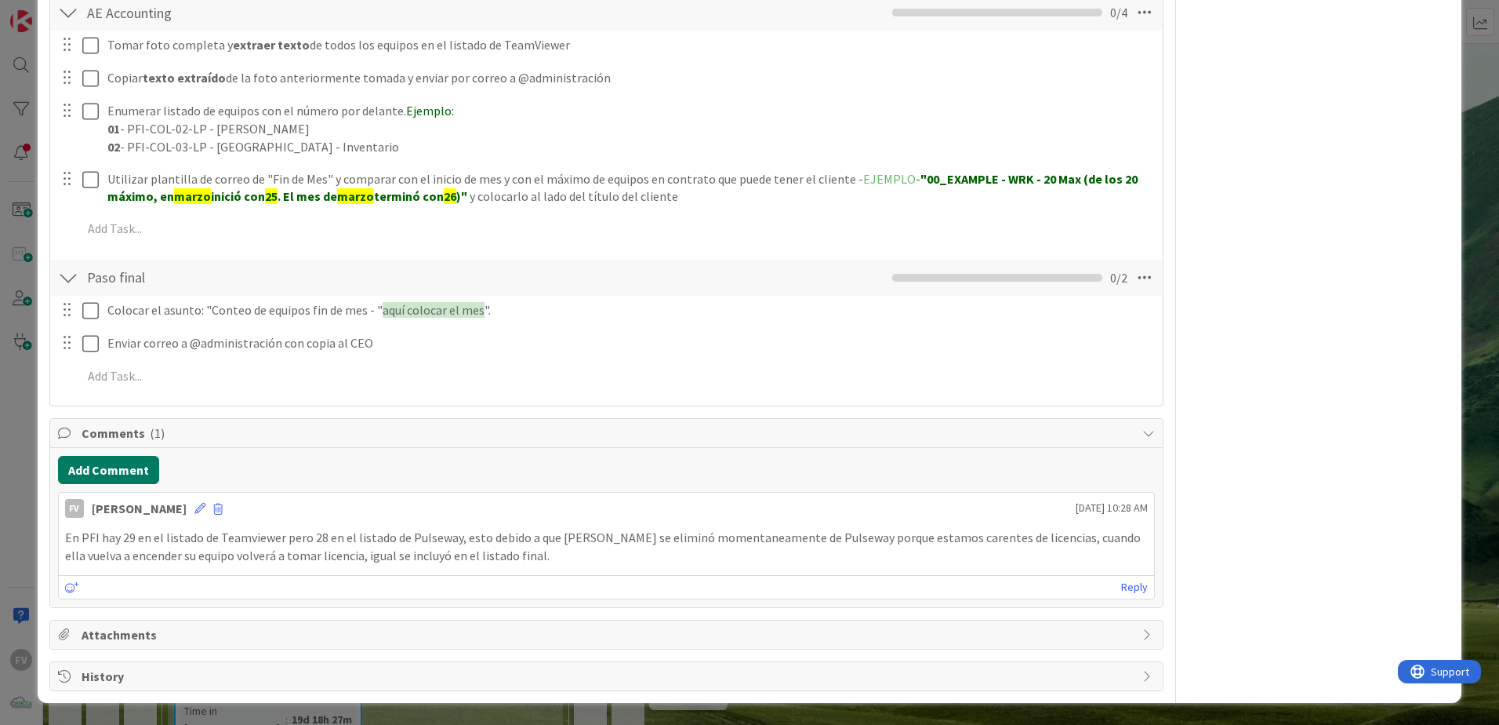
click at [111, 472] on button "Add Comment" at bounding box center [108, 470] width 101 height 28
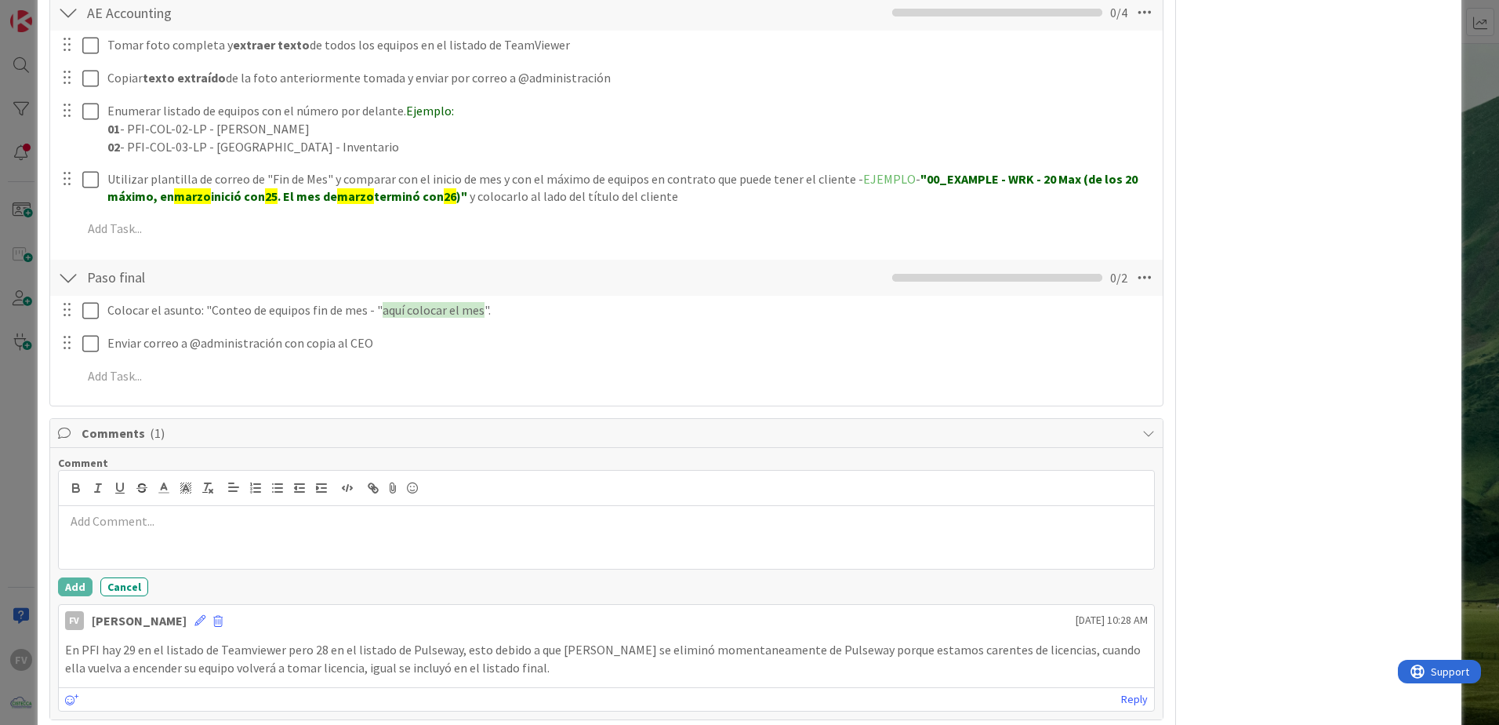
click at [128, 547] on div at bounding box center [607, 537] width 1096 height 63
drag, startPoint x: 154, startPoint y: 519, endPoint x: -18, endPoint y: 512, distance: 171.9
click at [0, 512] on html "FV Kanban OPERACIONES 1x 2x 3x 1 NOTAS 23 TARJETAS X CLIENTES 22 CISTECCA 13 TR…" at bounding box center [749, 362] width 1499 height 725
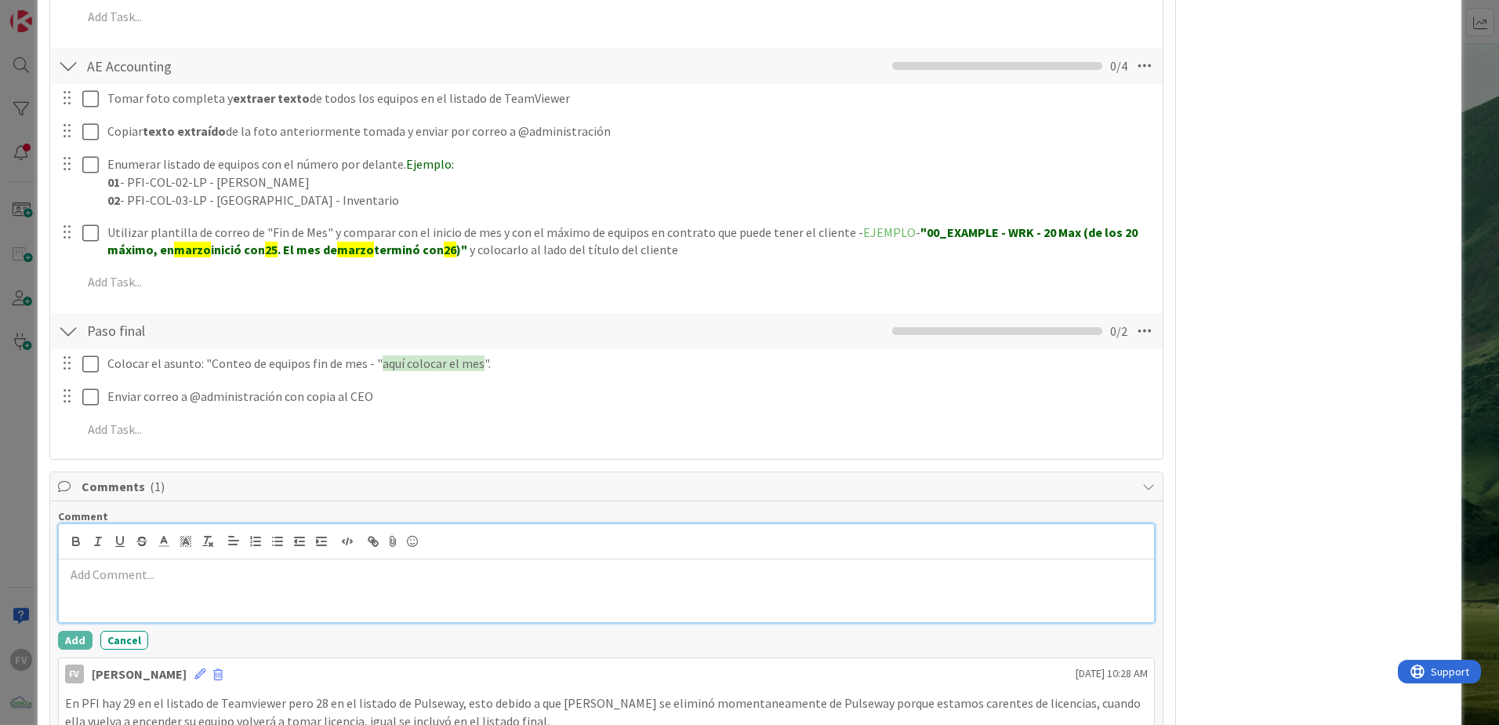
drag, startPoint x: 308, startPoint y: 584, endPoint x: 321, endPoint y: 605, distance: 24.6
click at [308, 584] on div at bounding box center [607, 590] width 1096 height 63
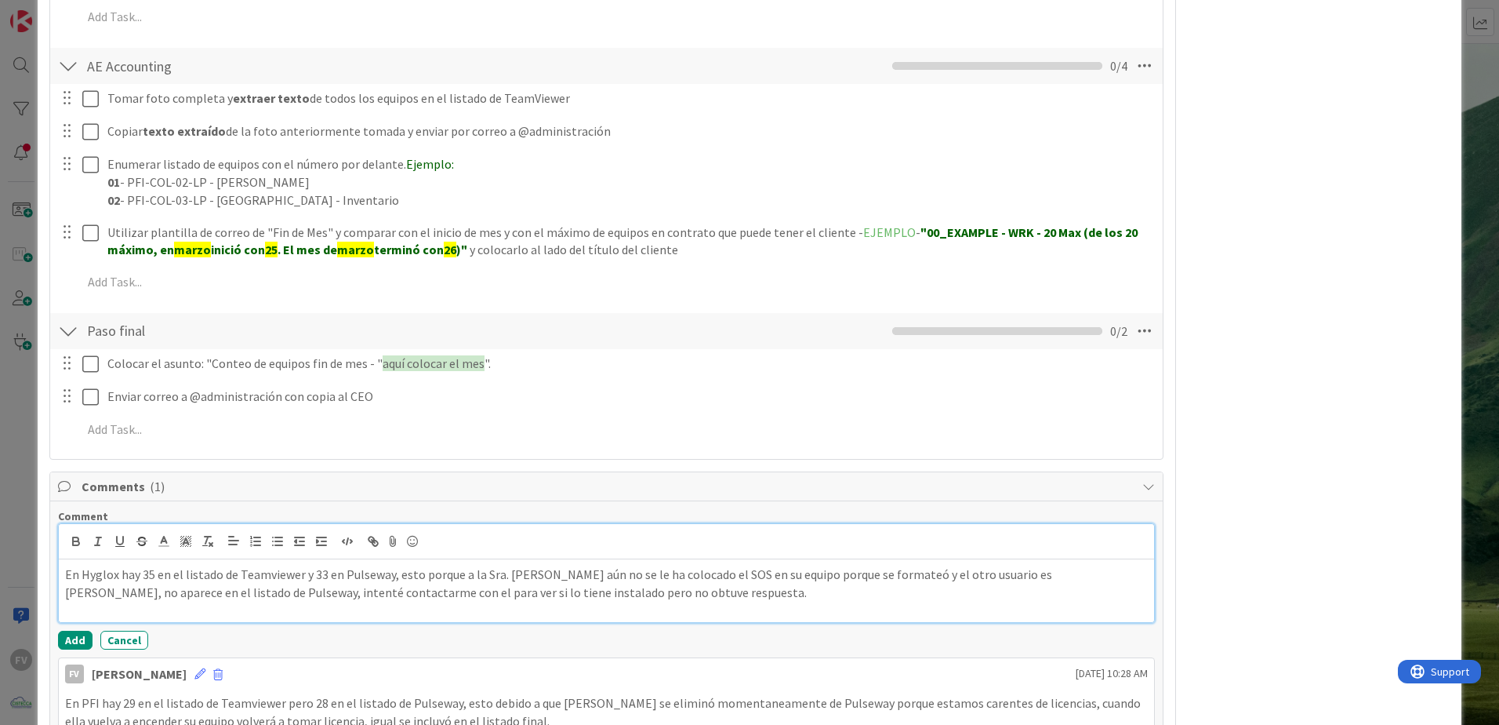
click at [635, 597] on p "En Hyglox hay 35 en el listado de Teamviewer y 33 en Pulseway, esto porque a la…" at bounding box center [606, 582] width 1083 height 35
click at [622, 592] on p "En Hyglox hay 35 en el listado de Teamviewer y 33 en [GEOGRAPHIC_DATA], esto po…" at bounding box center [606, 582] width 1083 height 35
click at [729, 598] on p "En Hyglox hay 35 en el listado de Teamviewer y 33 en [GEOGRAPHIC_DATA], esto po…" at bounding box center [606, 582] width 1083 height 35
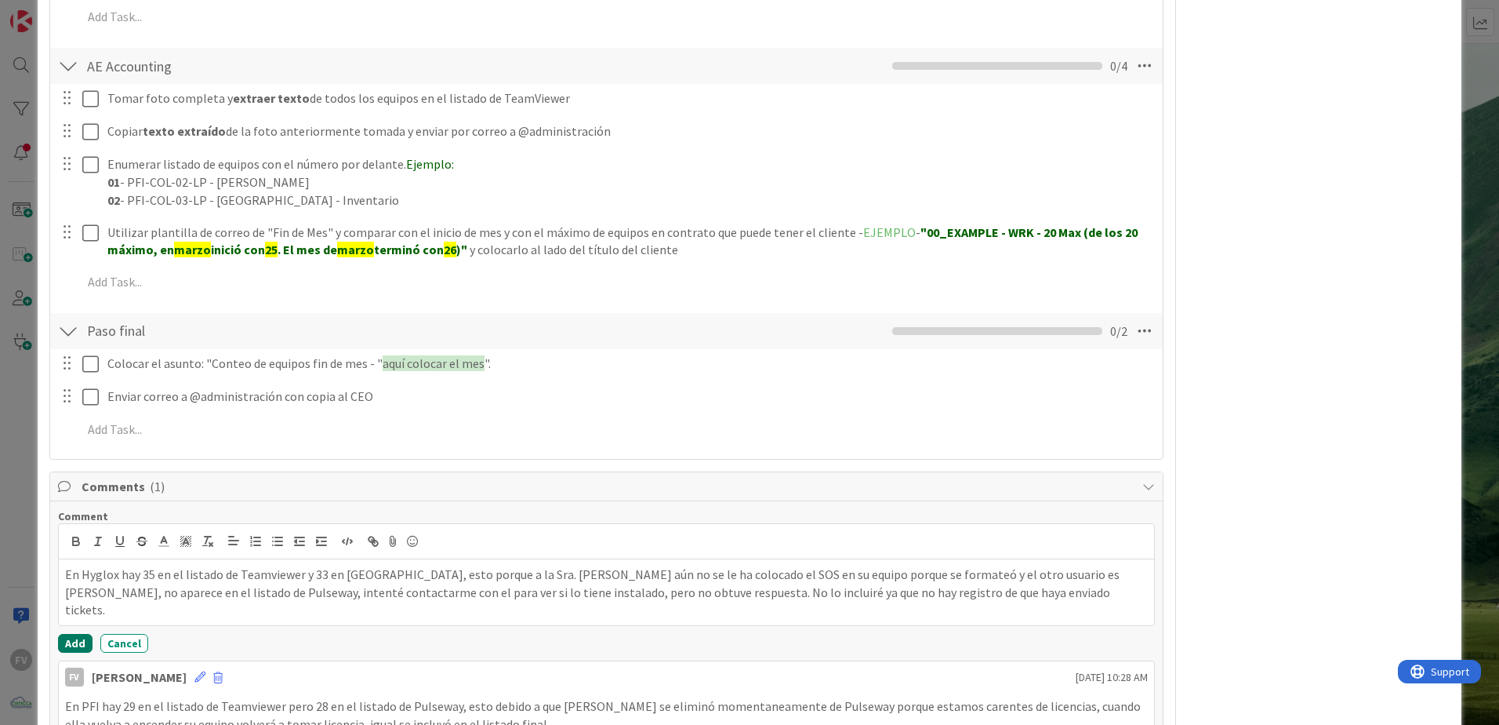
click at [74, 634] on button "Add" at bounding box center [75, 643] width 35 height 19
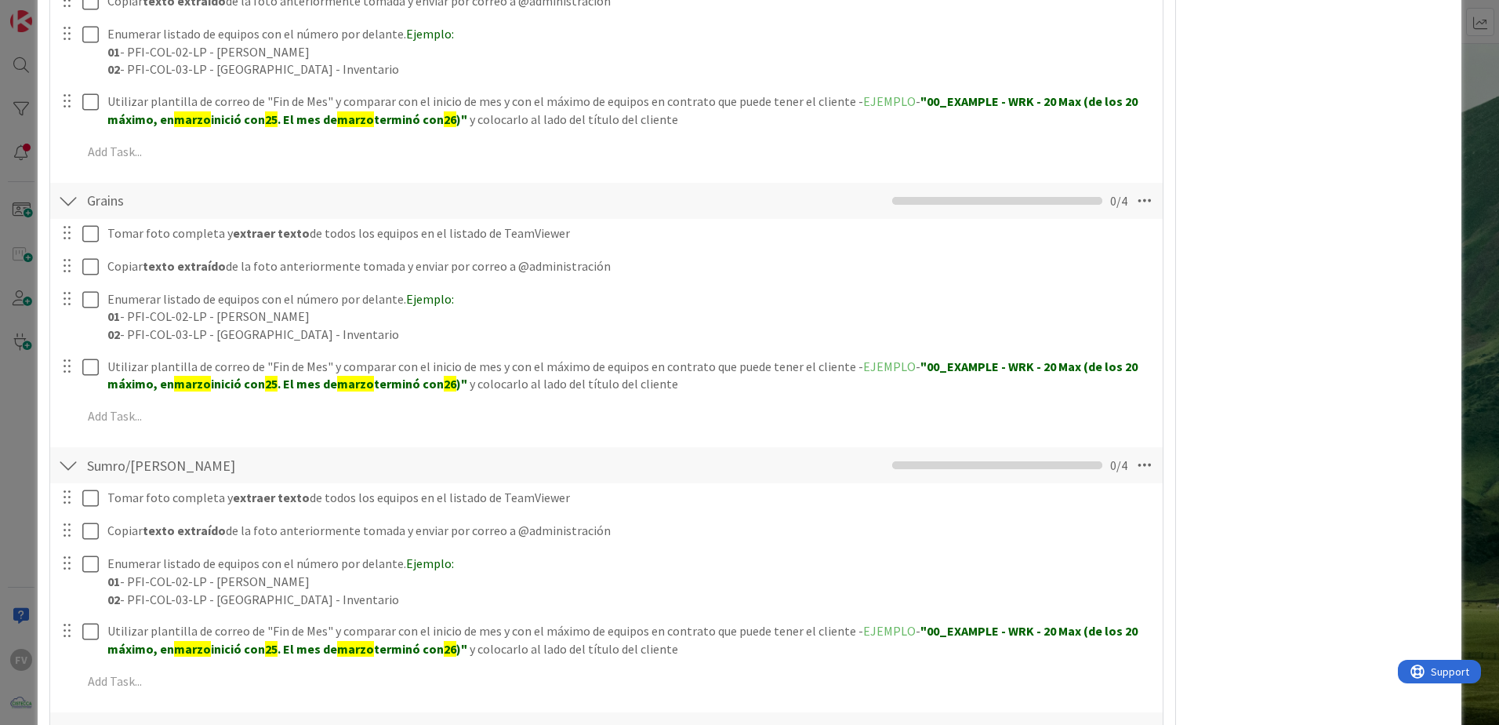
scroll to position [300, 0]
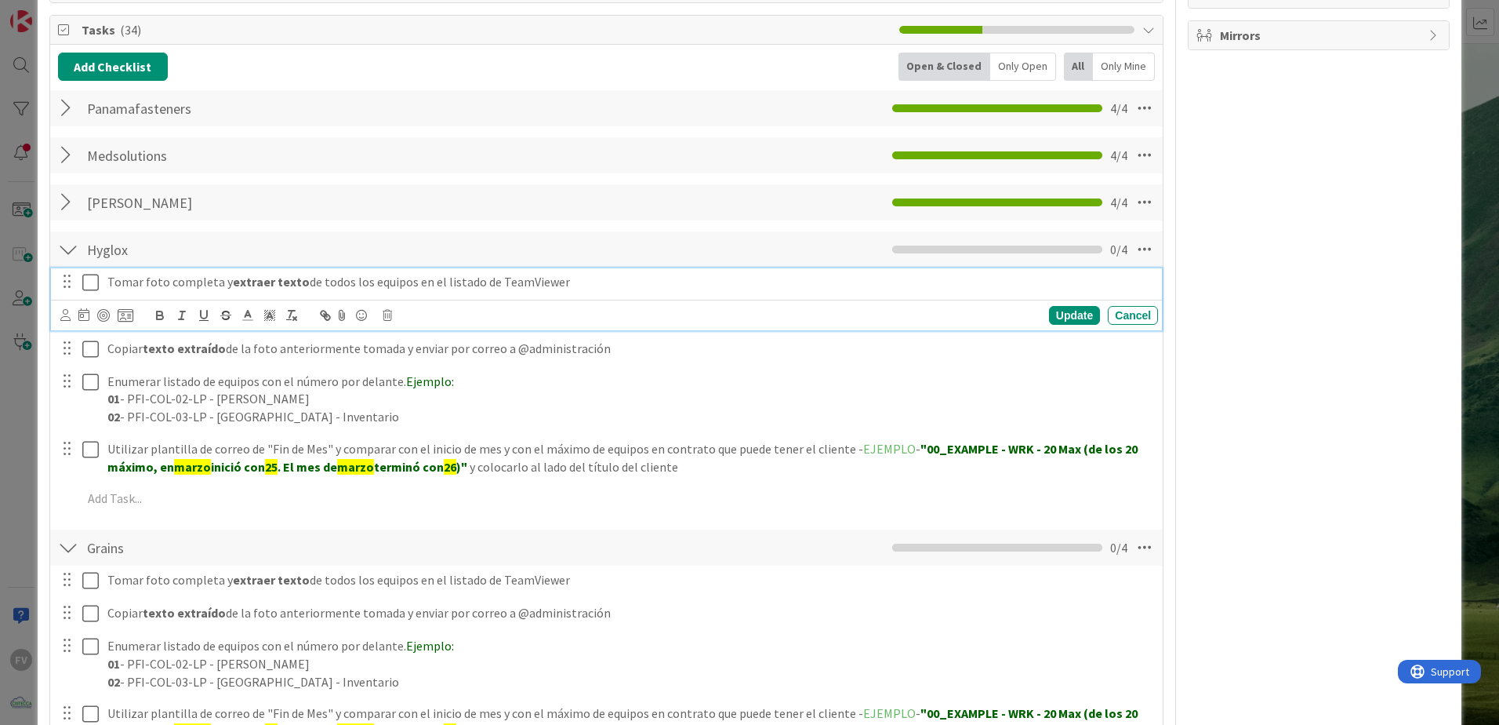
click at [97, 283] on icon at bounding box center [90, 282] width 16 height 19
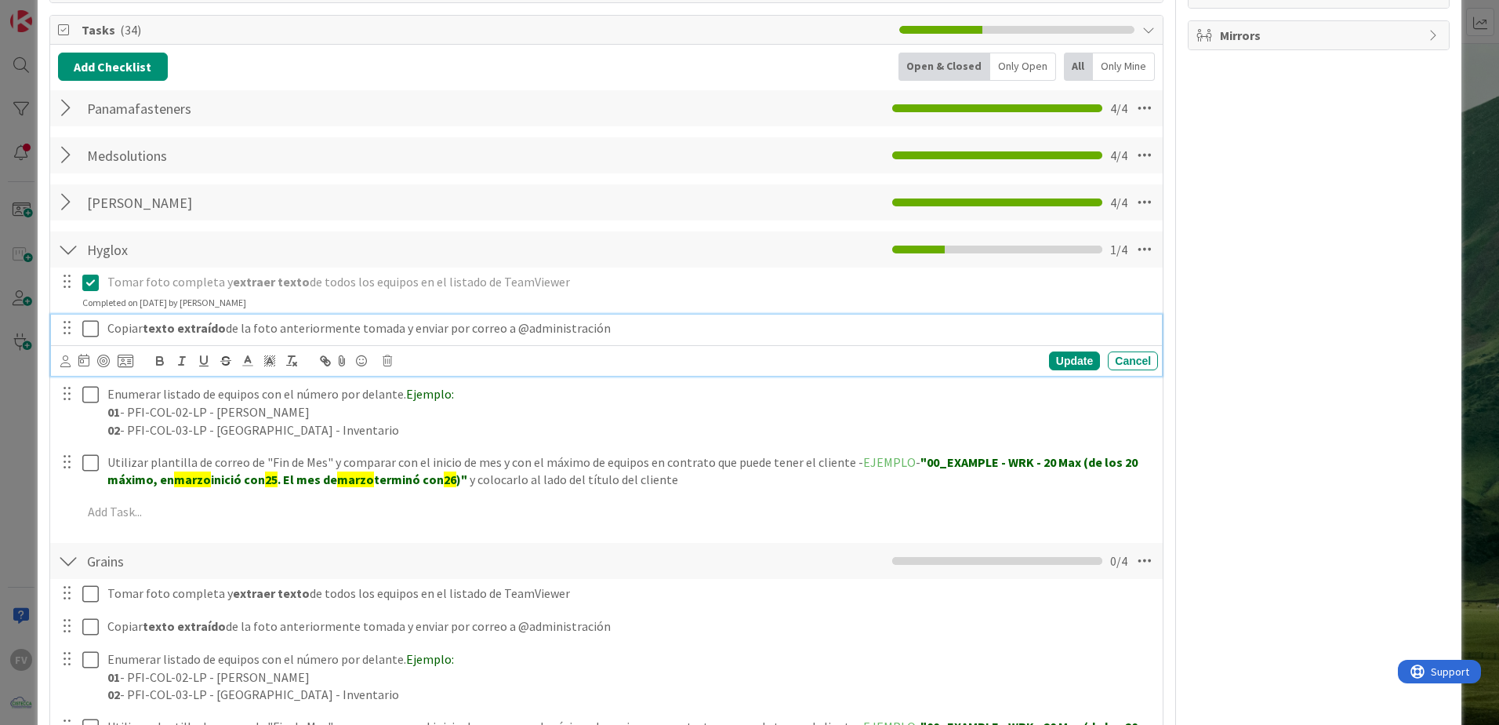
click at [93, 325] on icon at bounding box center [90, 328] width 16 height 19
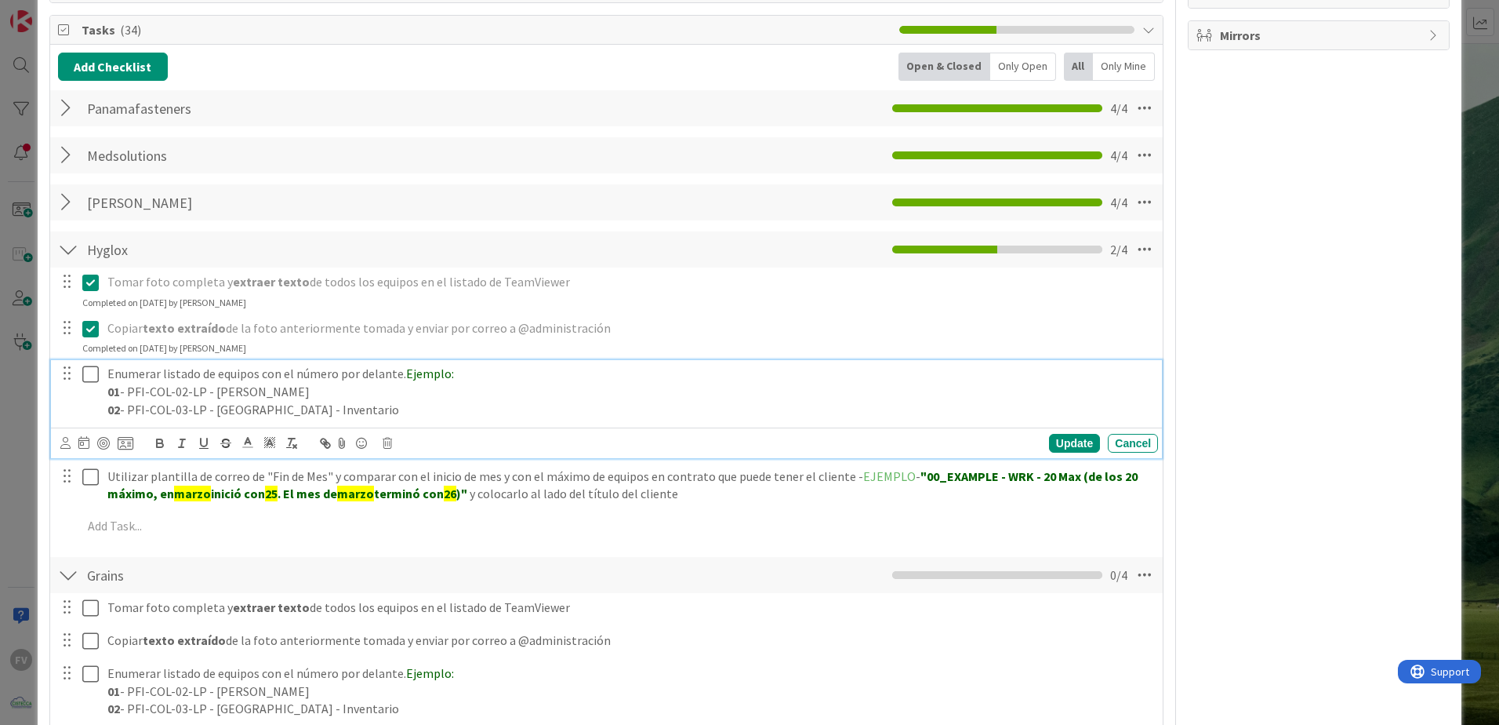
click at [87, 380] on icon at bounding box center [90, 374] width 16 height 19
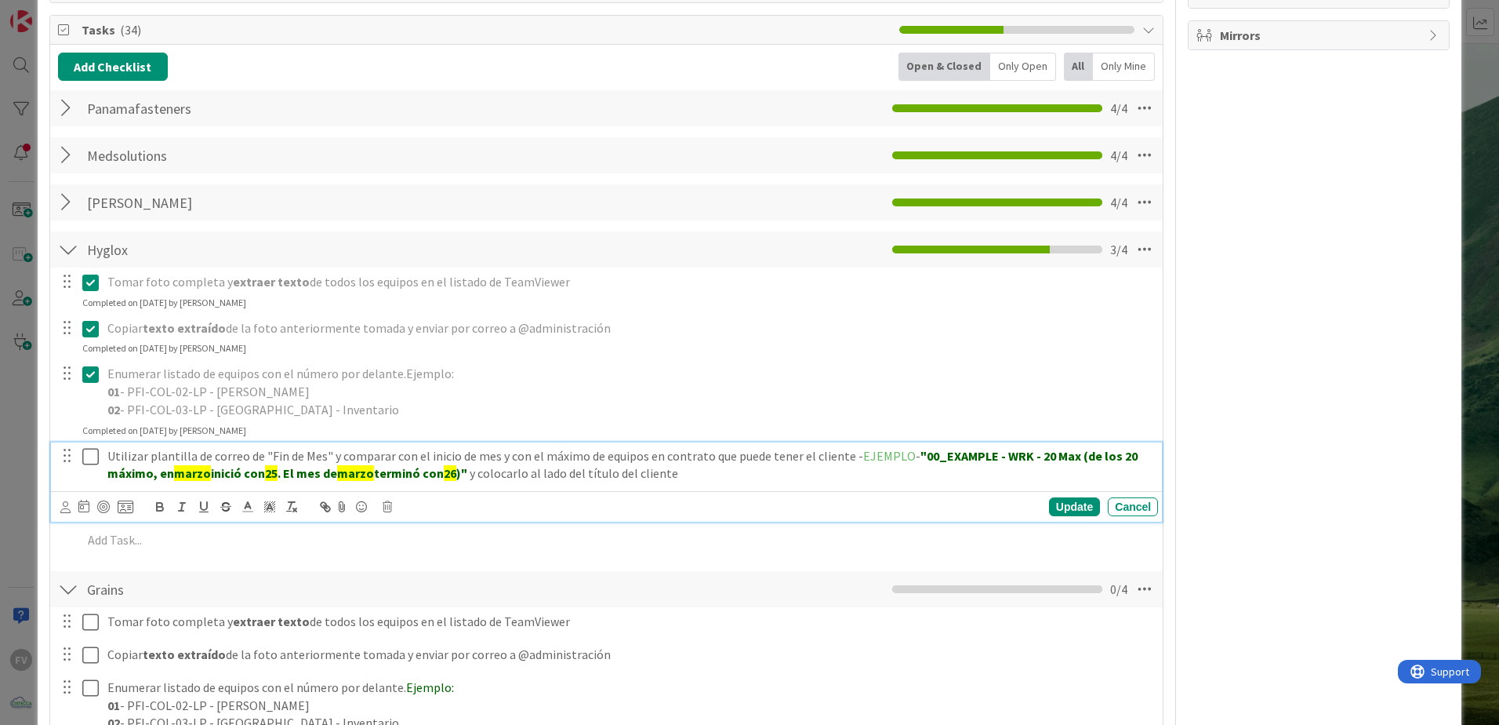
click at [85, 467] on button at bounding box center [91, 456] width 19 height 25
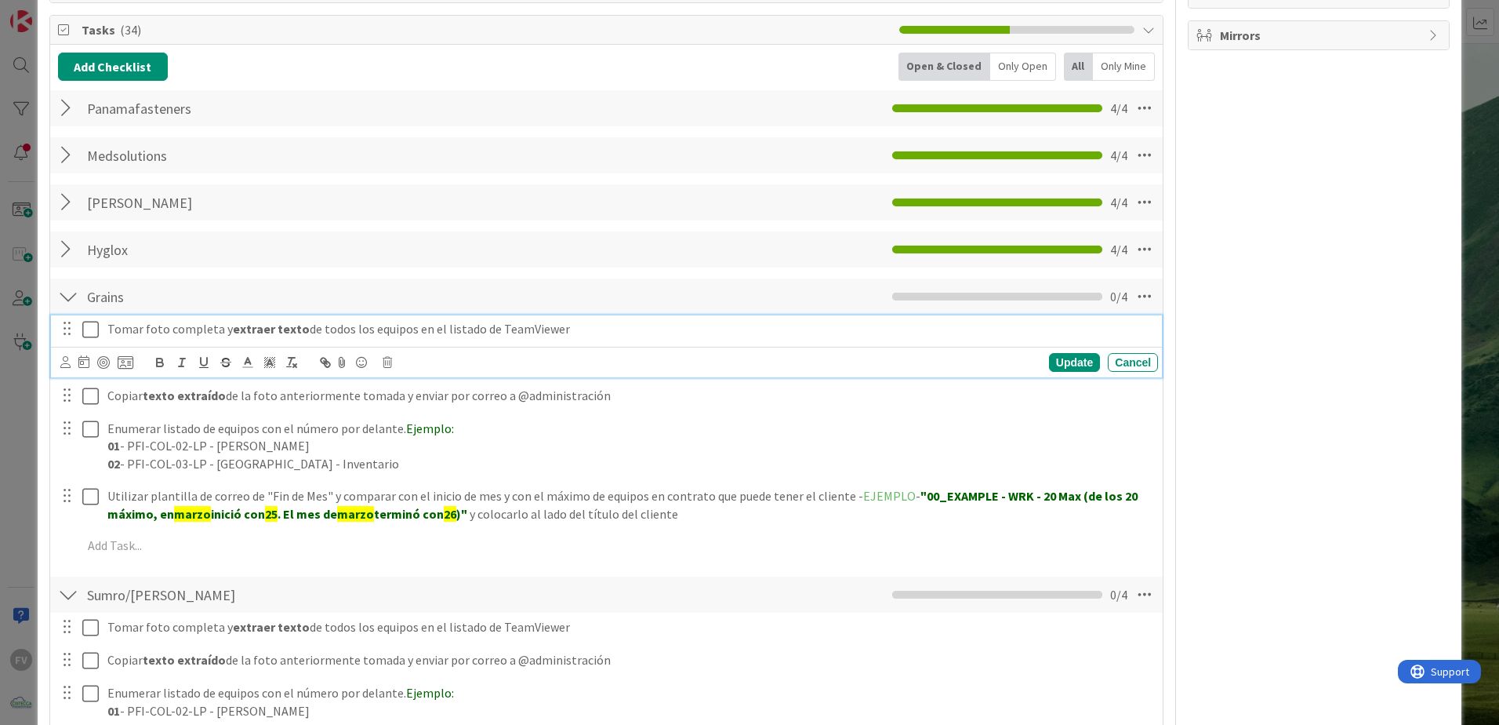
click at [93, 332] on icon at bounding box center [90, 329] width 16 height 19
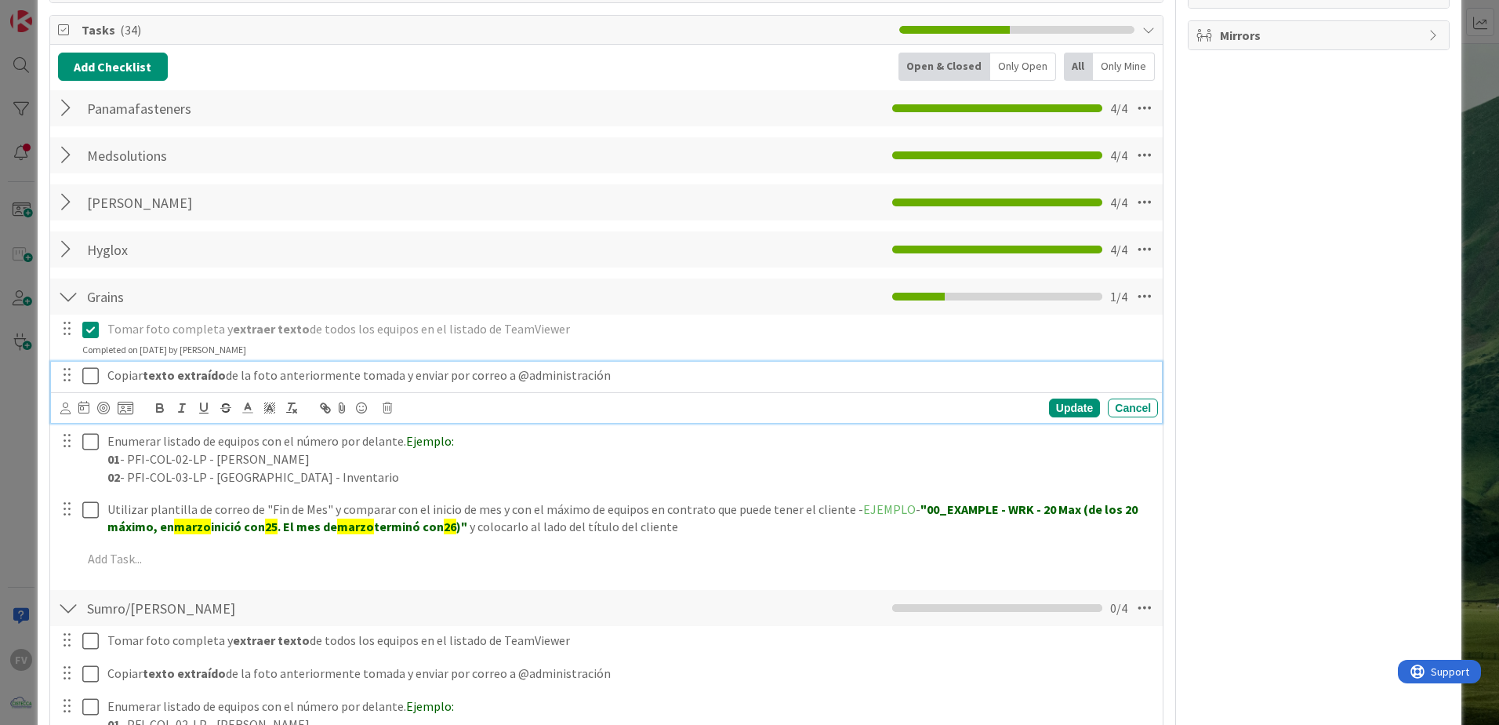
click at [89, 373] on icon at bounding box center [90, 375] width 16 height 19
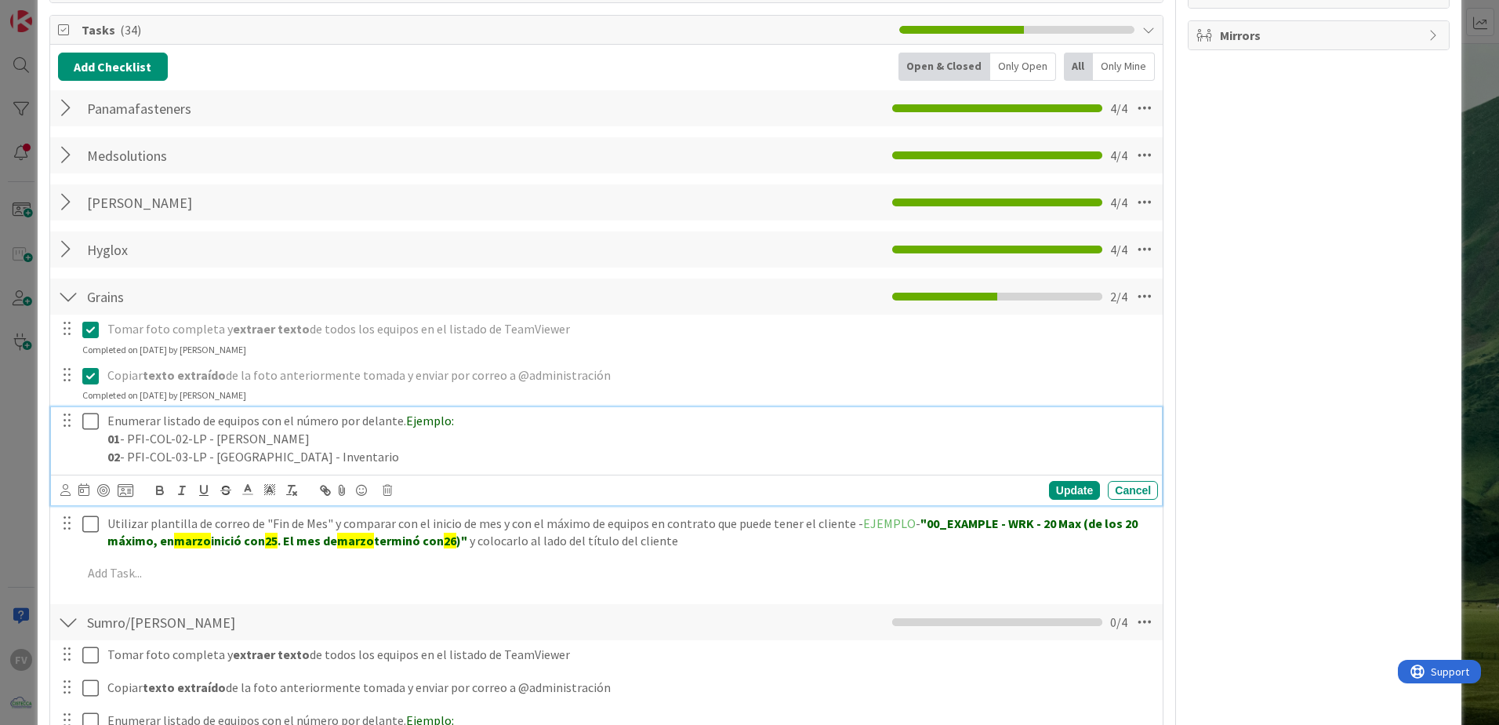
click at [91, 427] on icon at bounding box center [90, 421] width 16 height 19
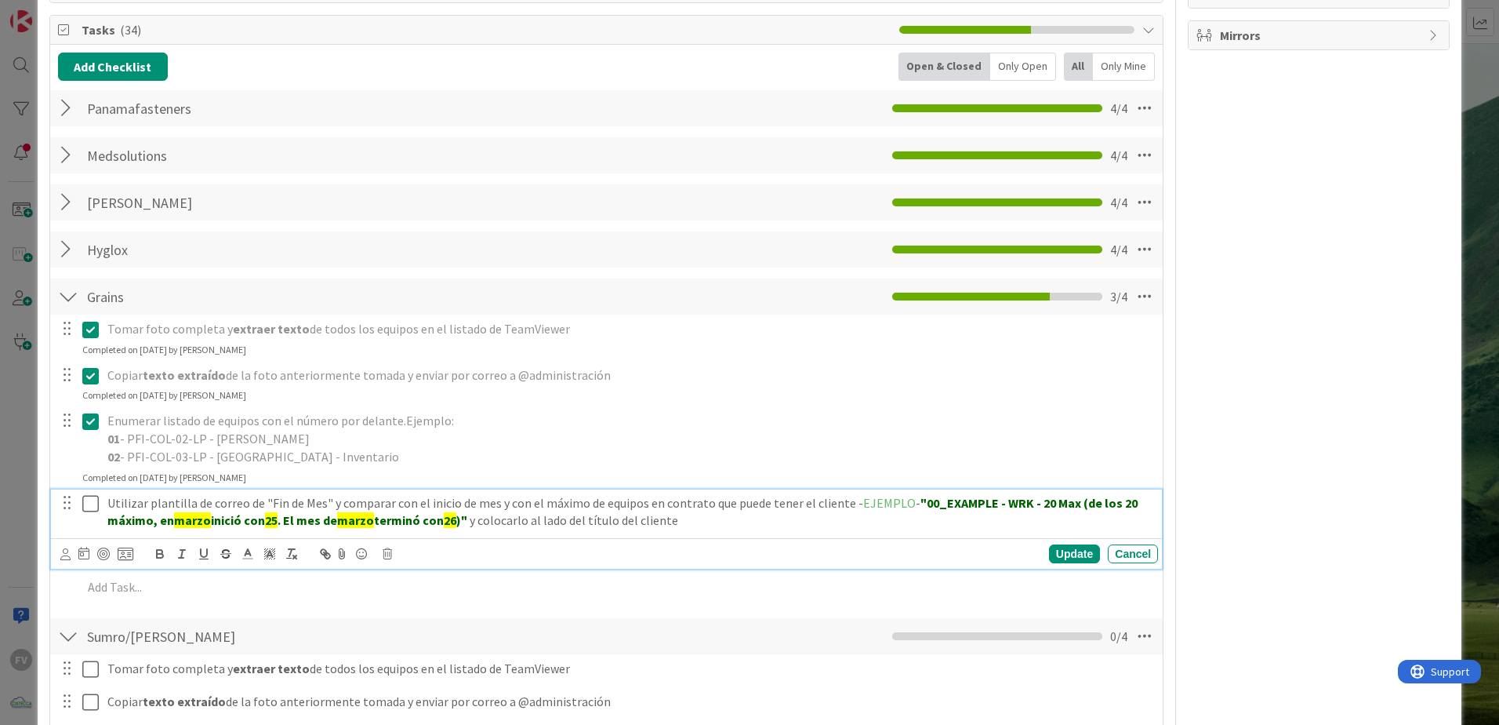
click at [96, 512] on icon at bounding box center [90, 503] width 16 height 19
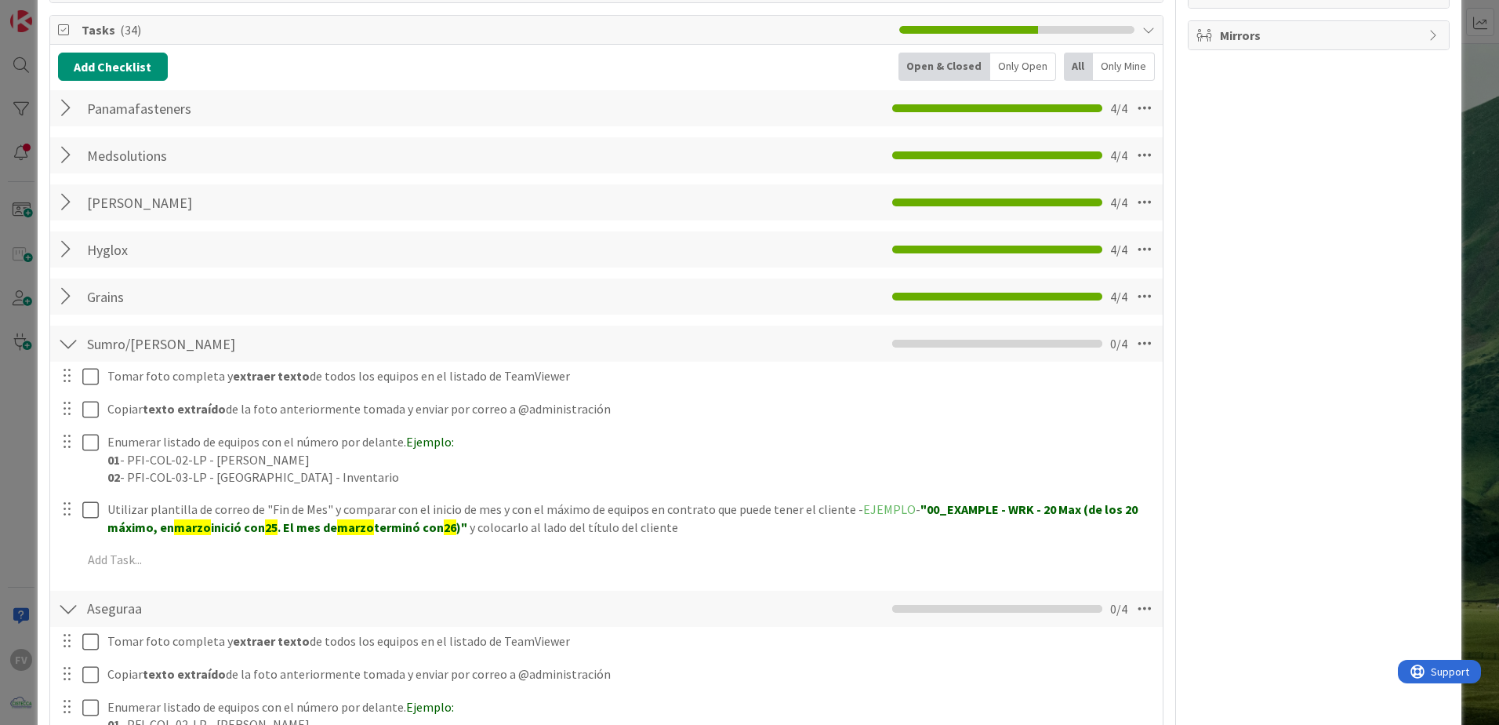
click at [69, 293] on div at bounding box center [68, 296] width 20 height 28
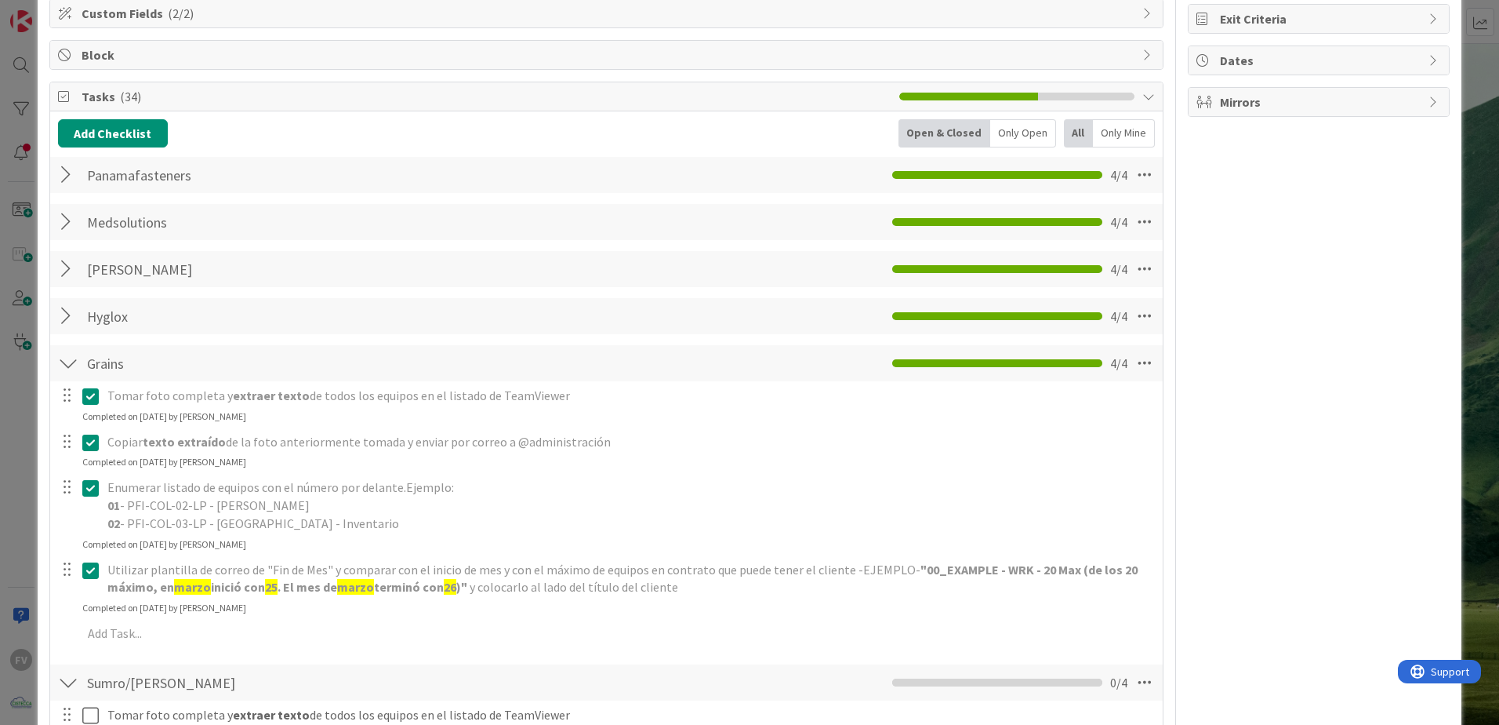
scroll to position [0, 0]
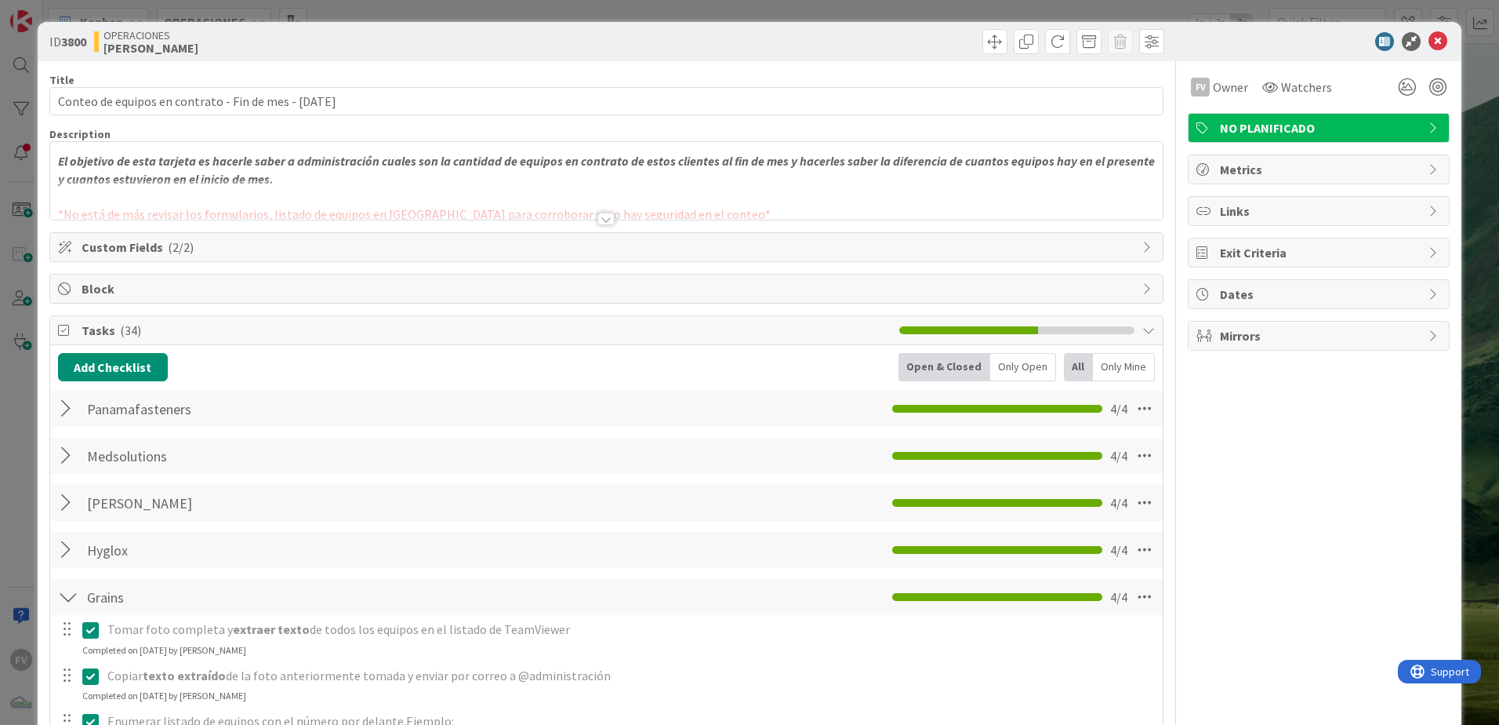
click at [381, 209] on div at bounding box center [606, 200] width 1113 height 40
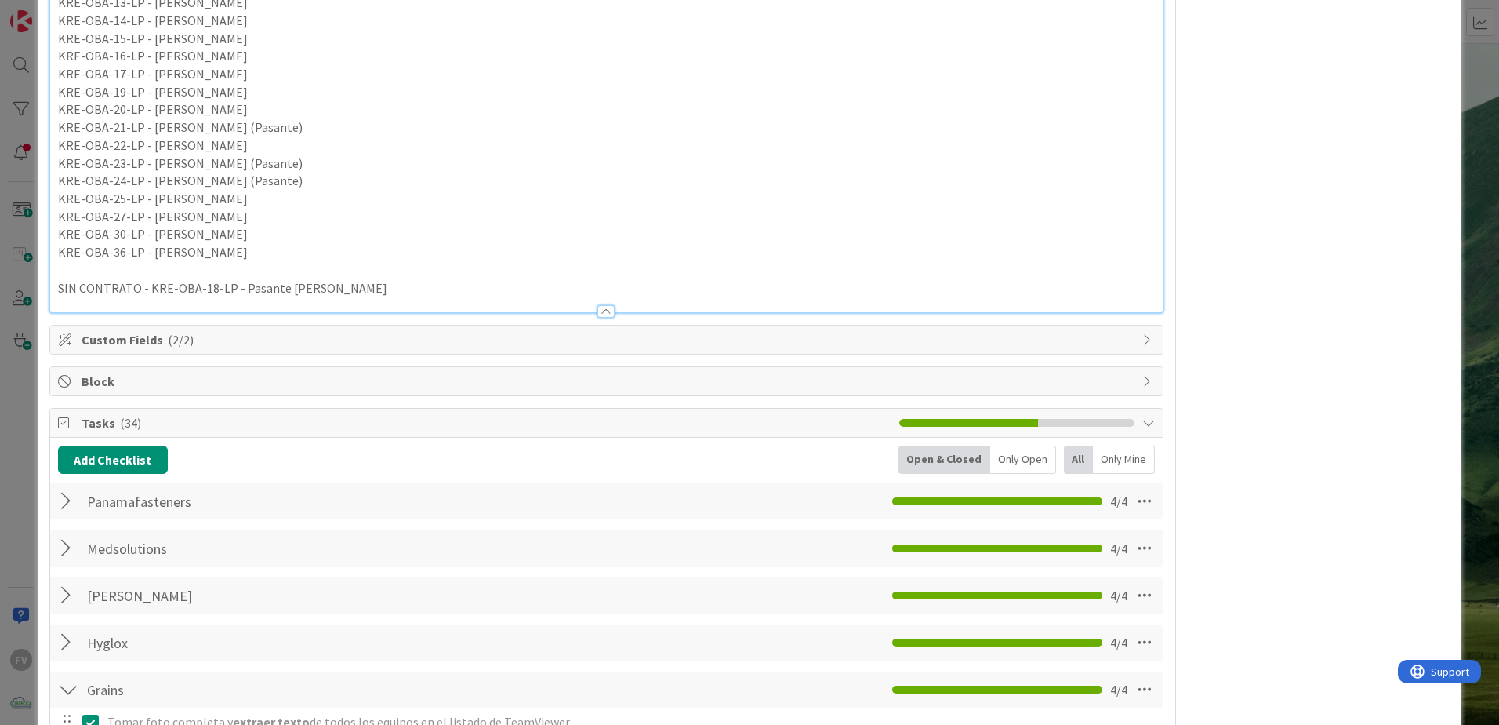
scroll to position [471, 0]
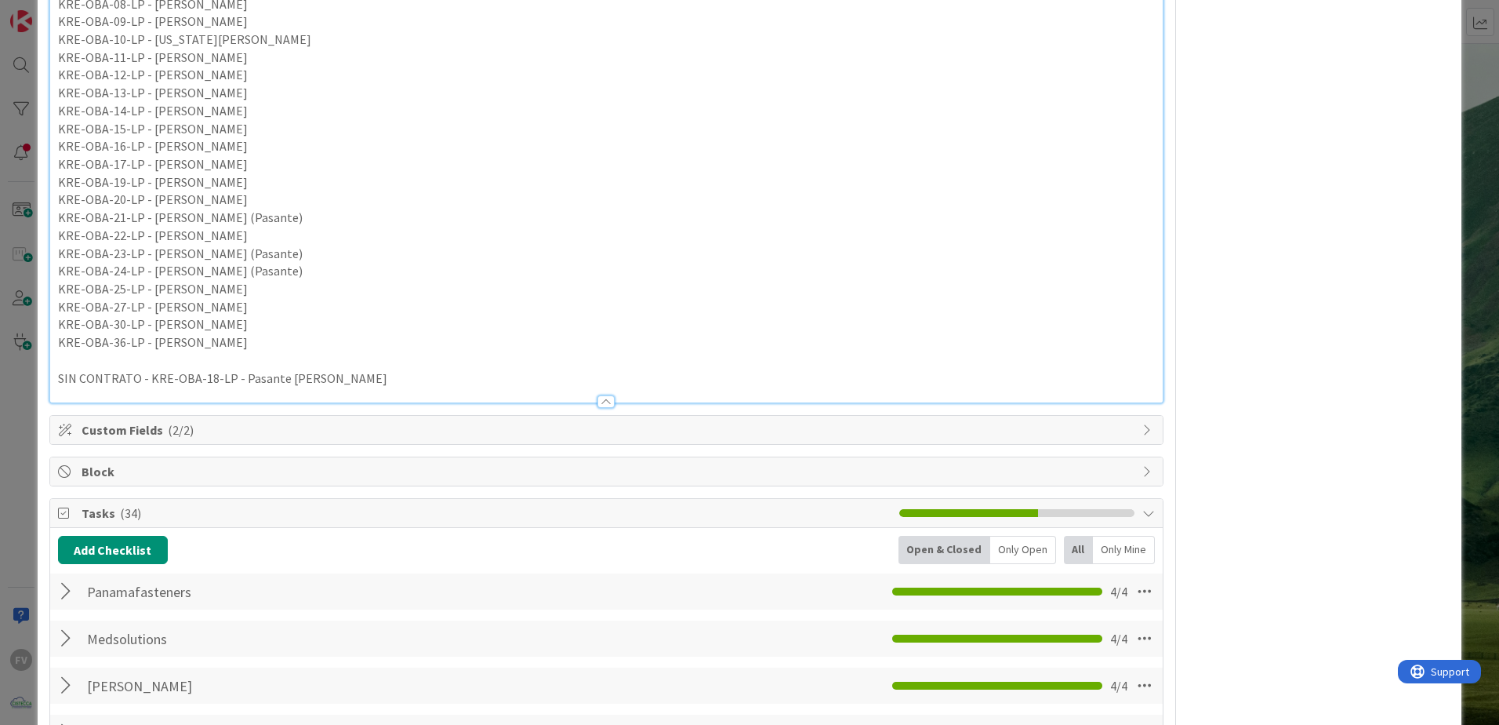
click at [598, 405] on div at bounding box center [606, 401] width 17 height 13
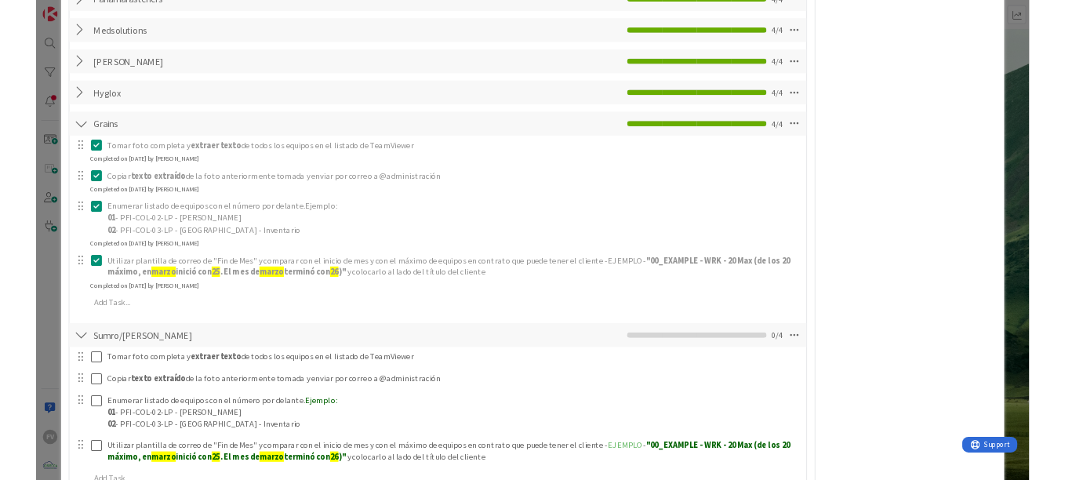
scroll to position [392, 0]
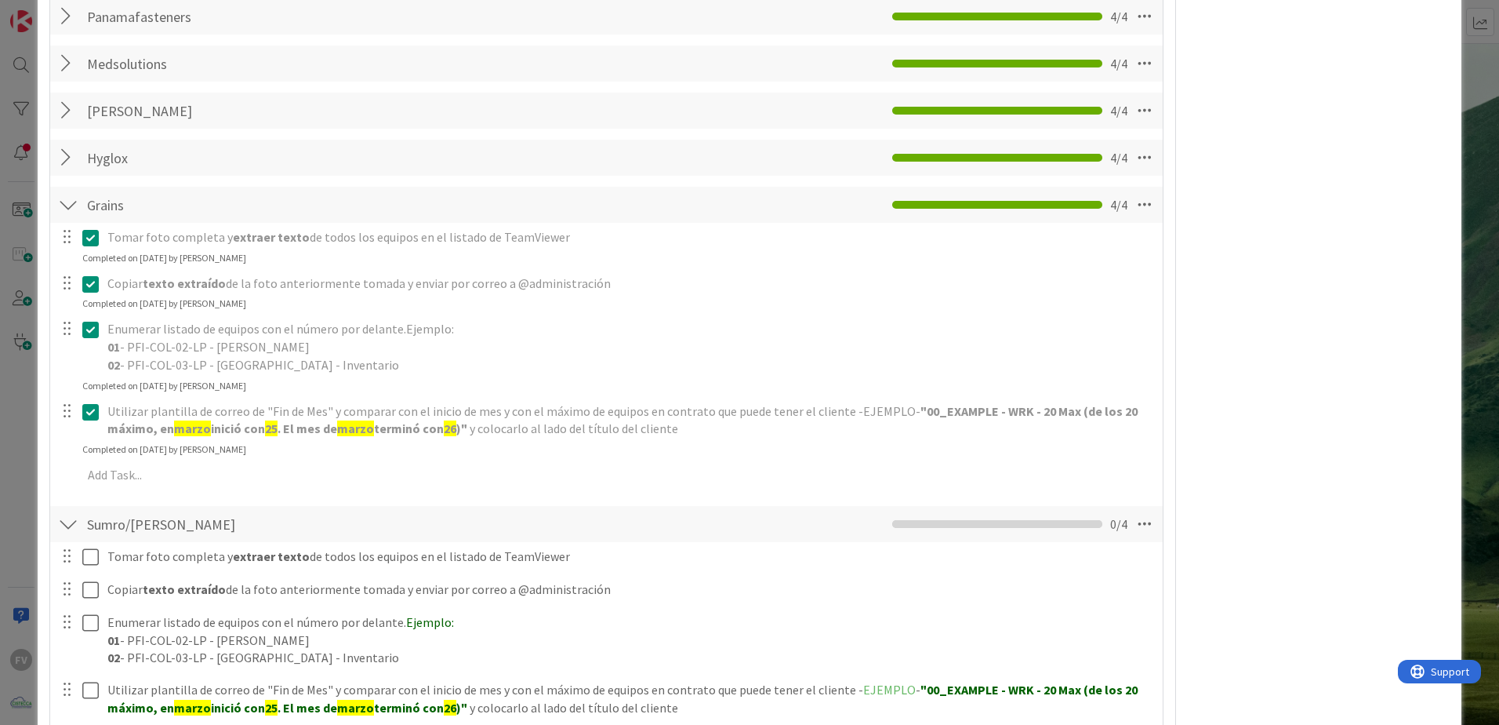
click at [66, 208] on div at bounding box center [68, 205] width 20 height 28
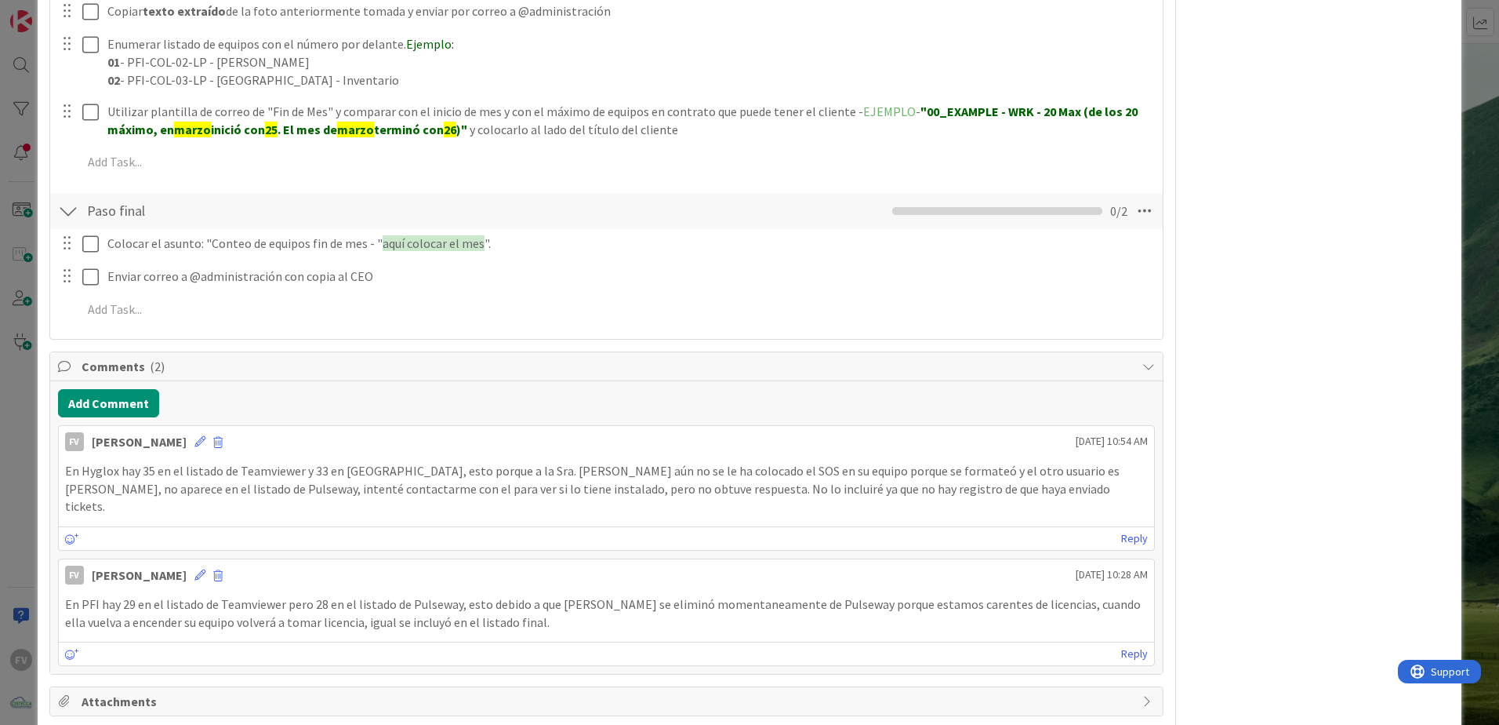
scroll to position [1277, 0]
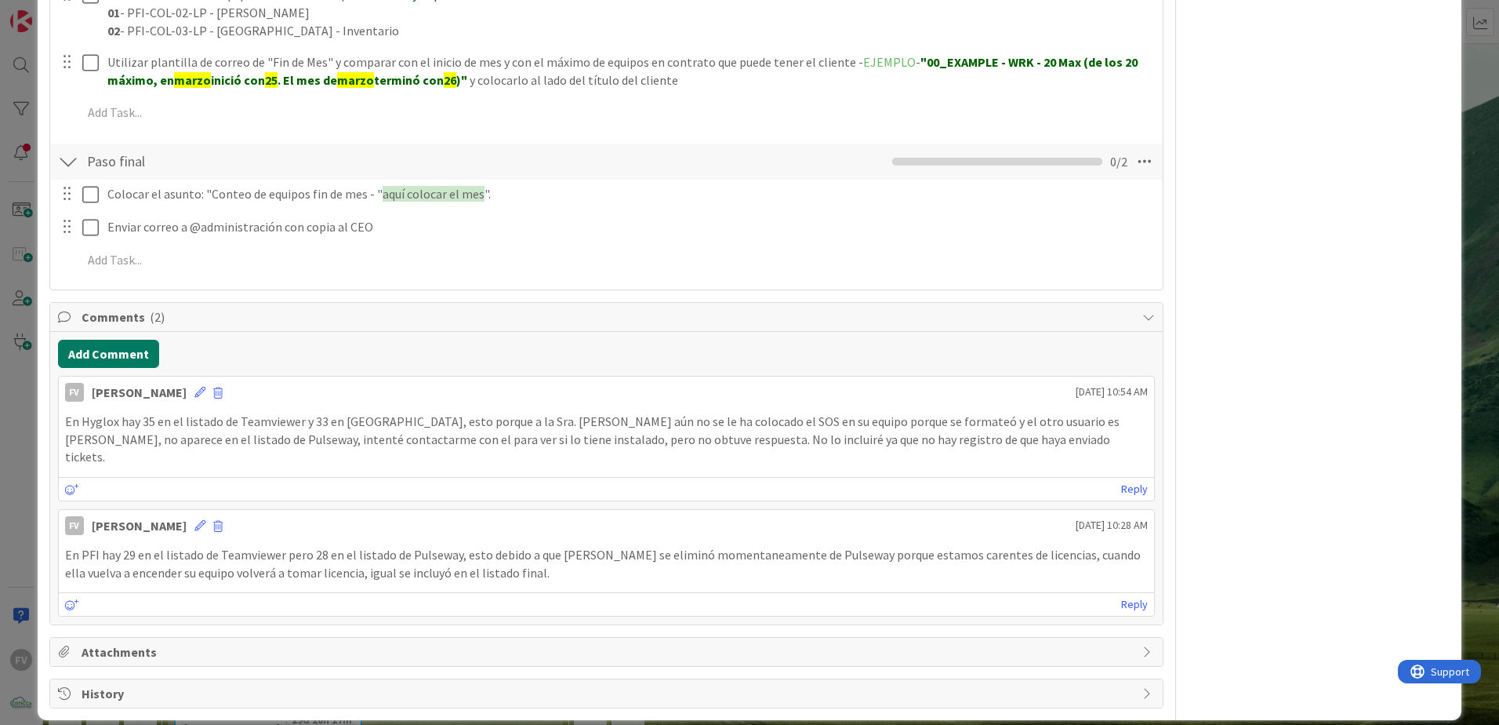
click at [78, 343] on button "Add Comment" at bounding box center [108, 354] width 101 height 28
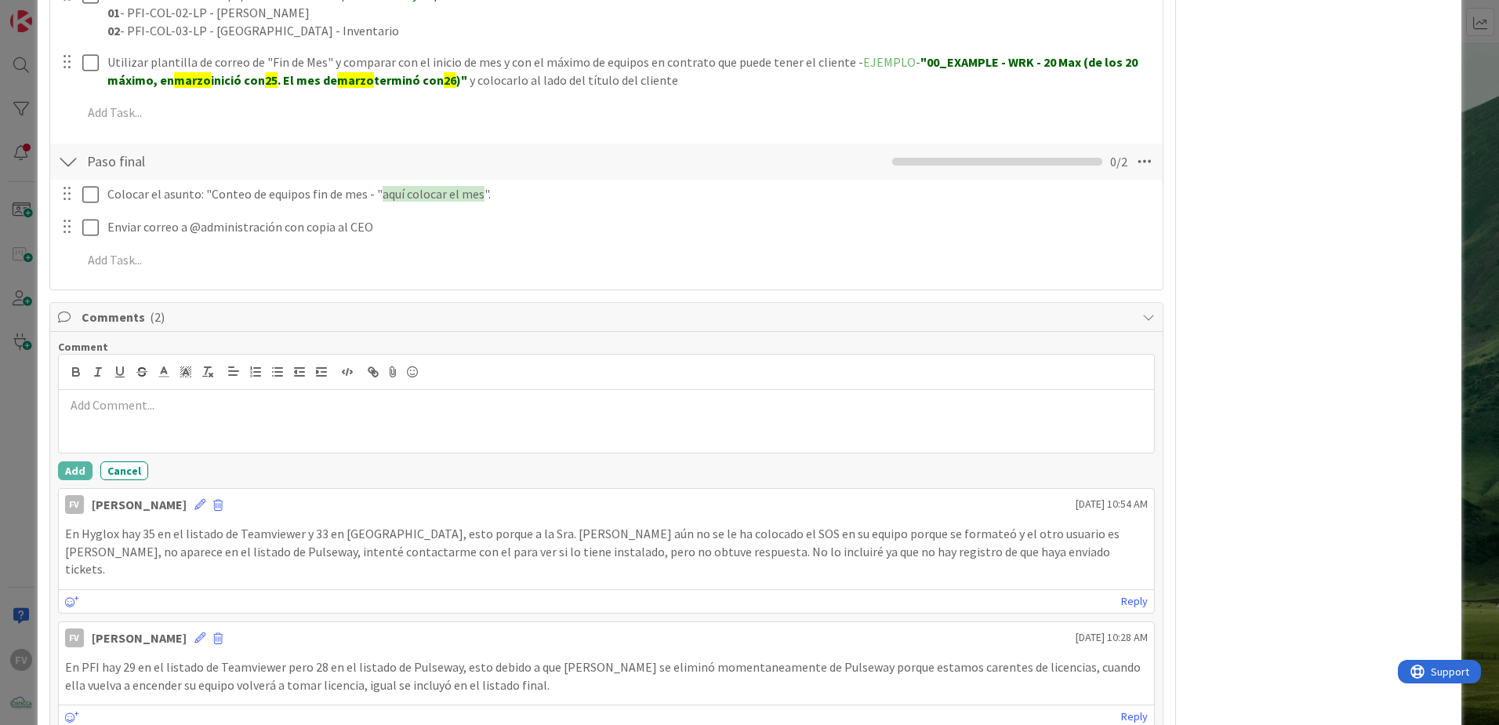
click at [118, 410] on p at bounding box center [606, 405] width 1083 height 18
click at [75, 478] on button "Add" at bounding box center [75, 470] width 35 height 19
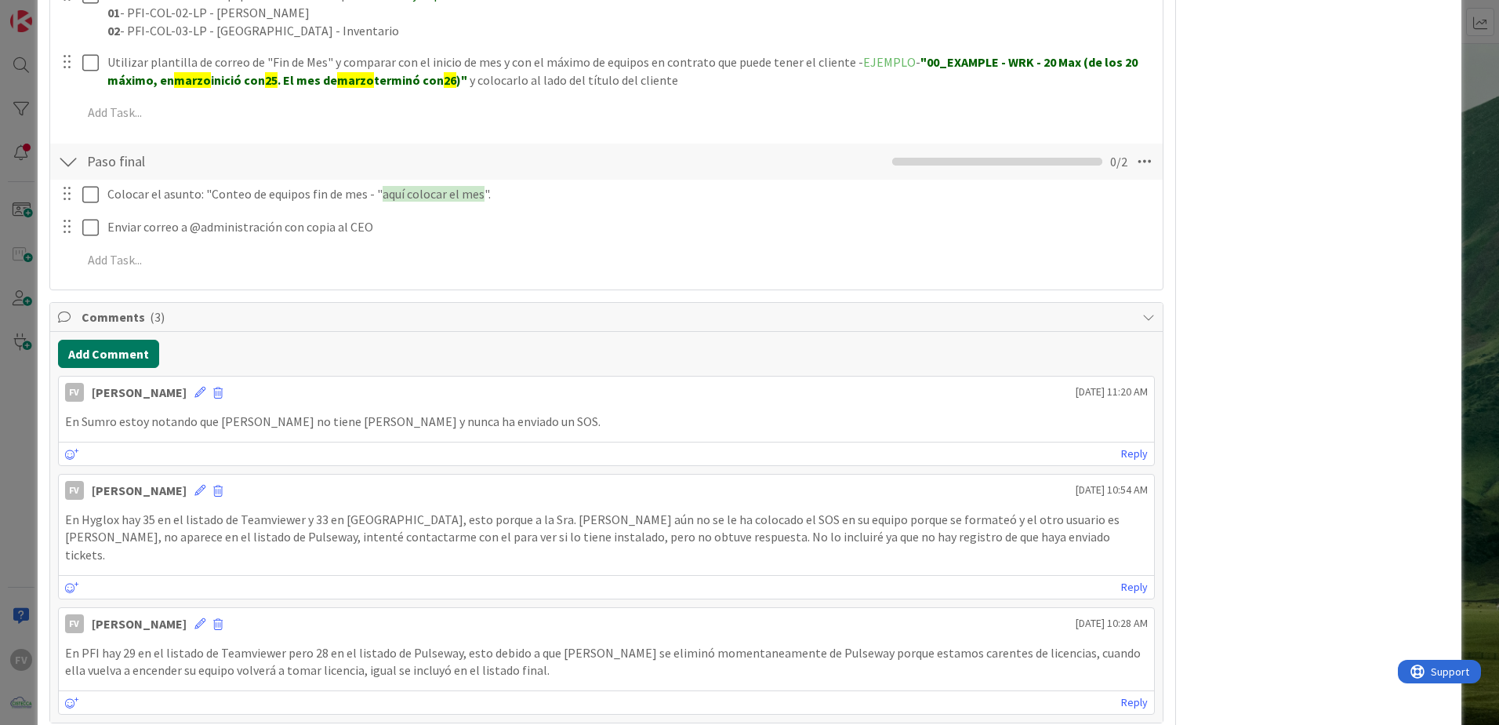
click at [125, 356] on button "Add Comment" at bounding box center [108, 354] width 101 height 28
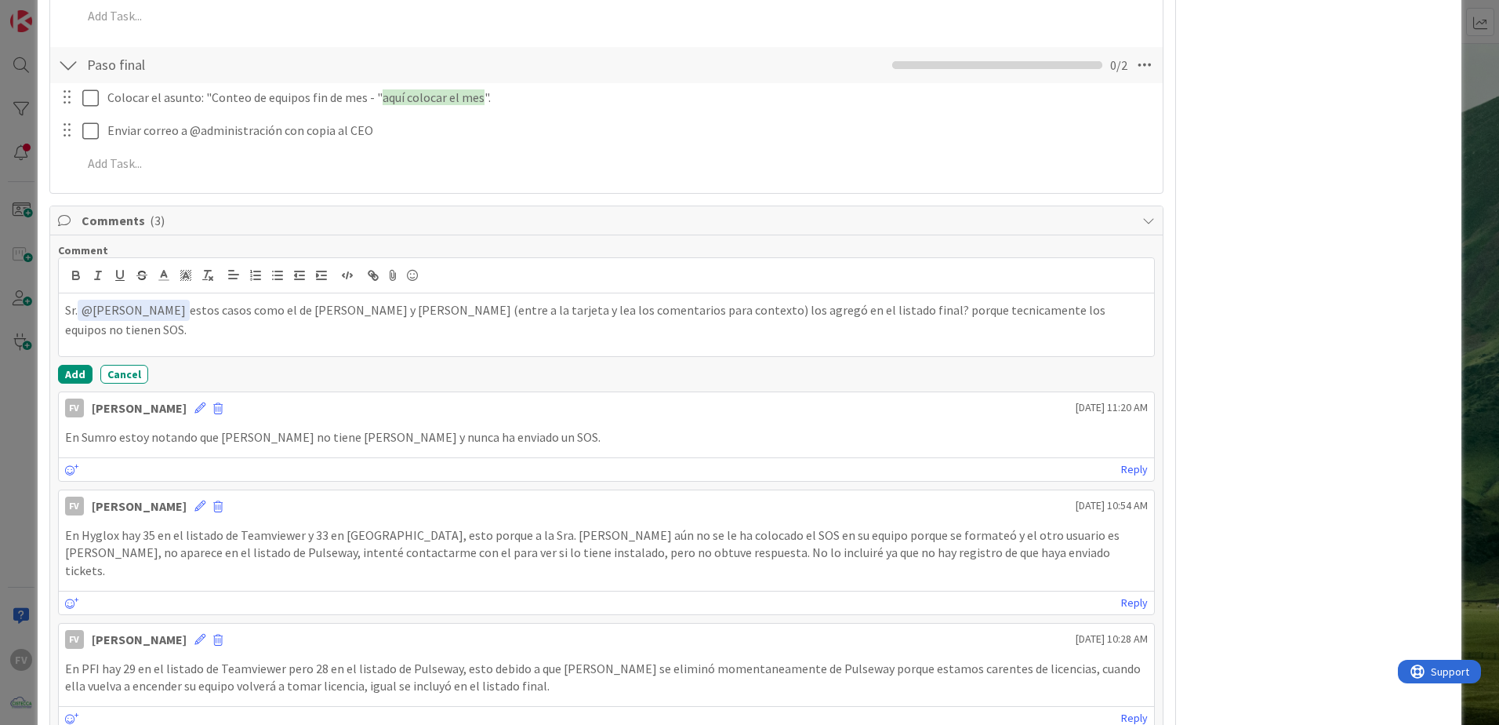
scroll to position [1329, 0]
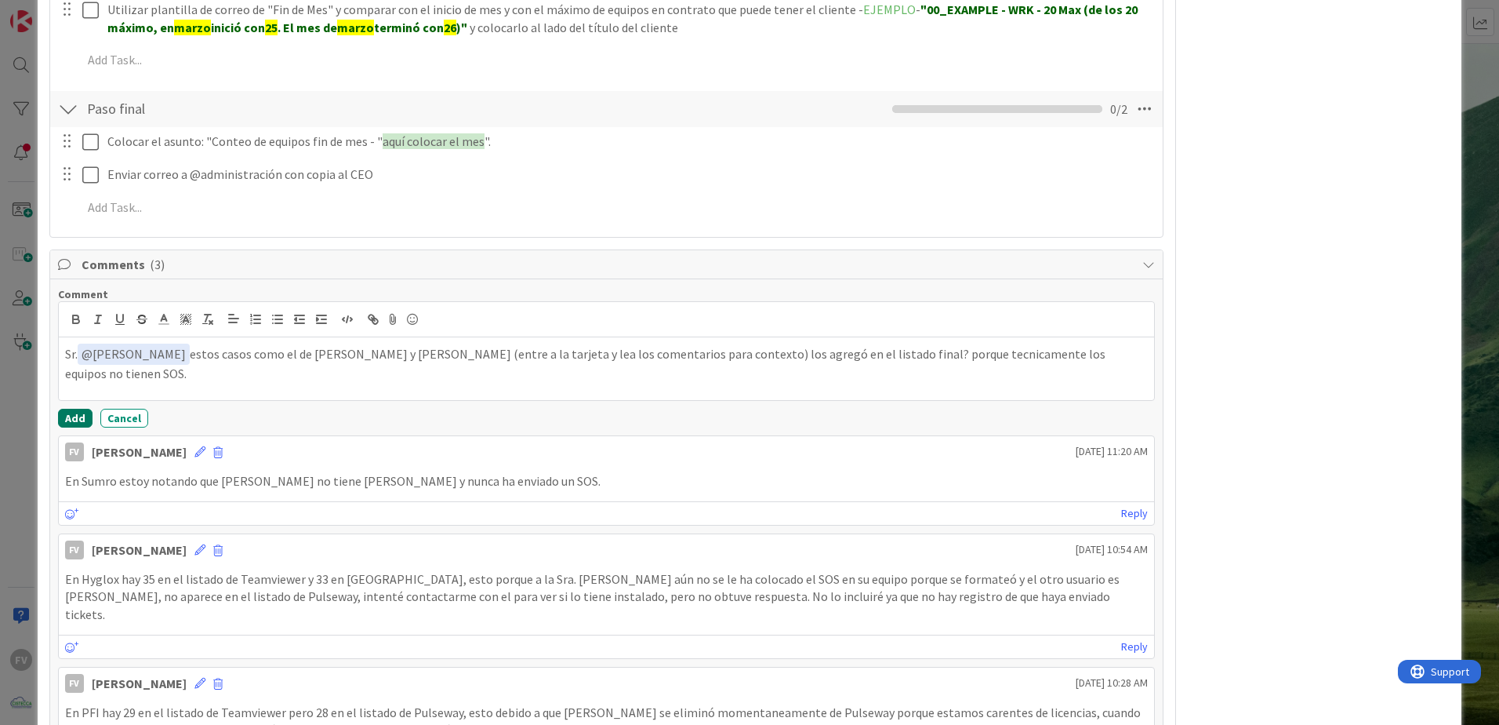
click at [69, 420] on button "Add" at bounding box center [75, 418] width 35 height 19
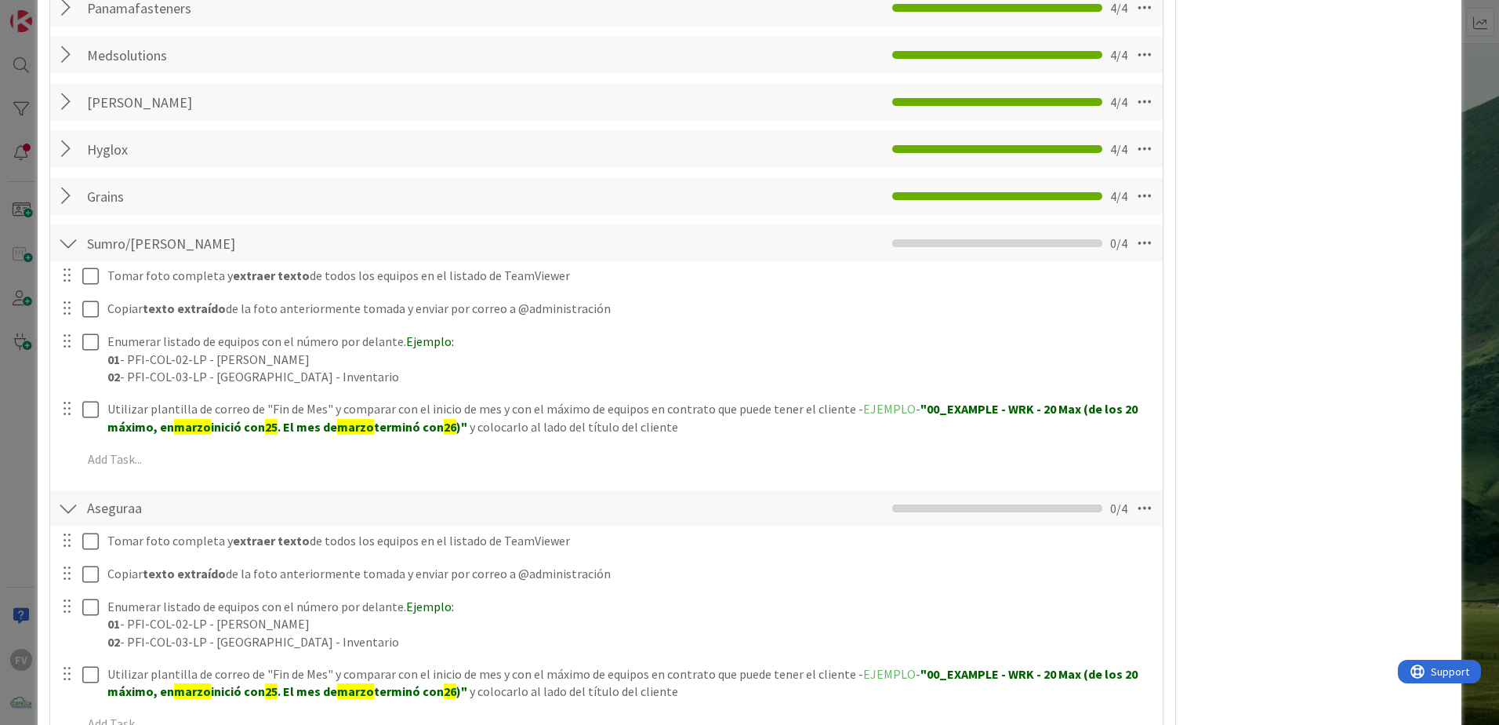
scroll to position [388, 0]
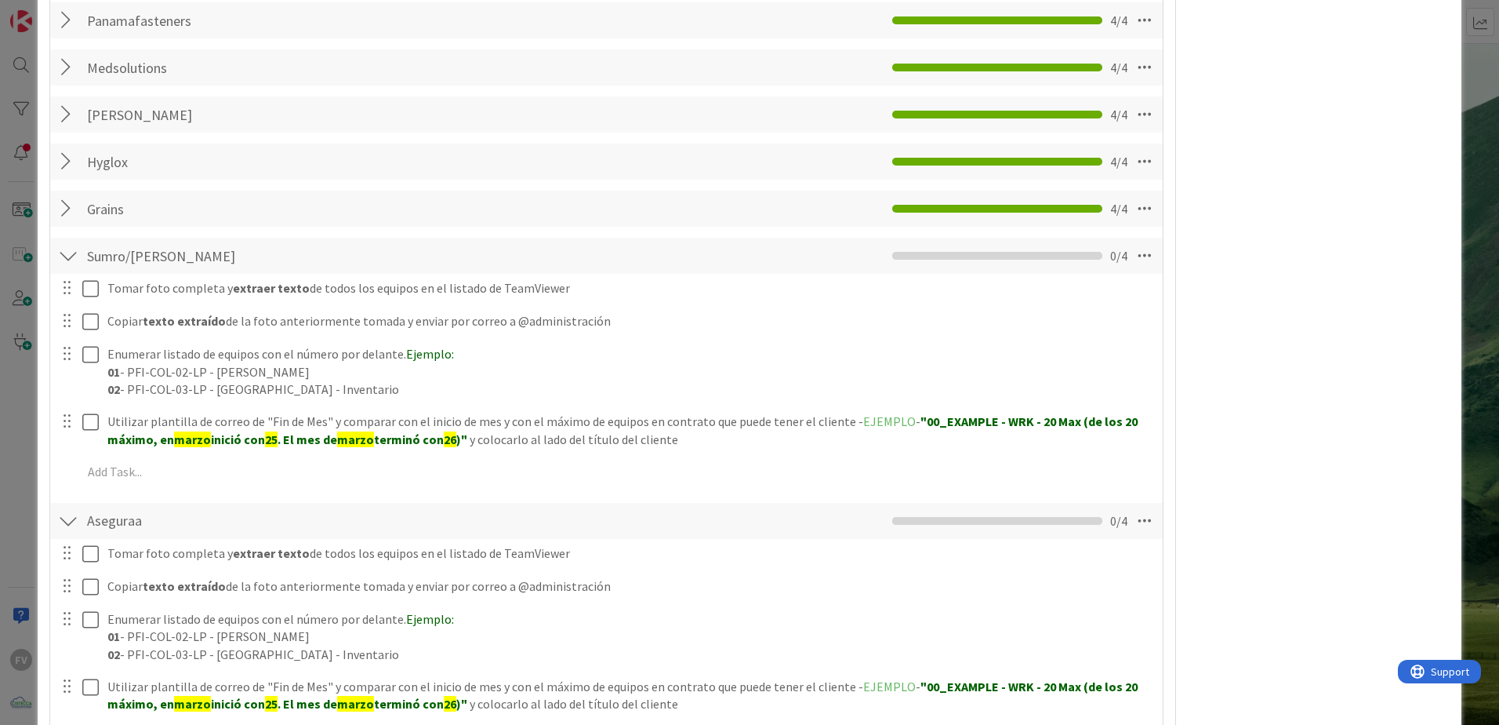
click at [6, 434] on div "ID 3800 OPERACIONES [PERSON_NAME] Title 55 / 128 Conteo de equipos en contrato …" at bounding box center [749, 362] width 1499 height 725
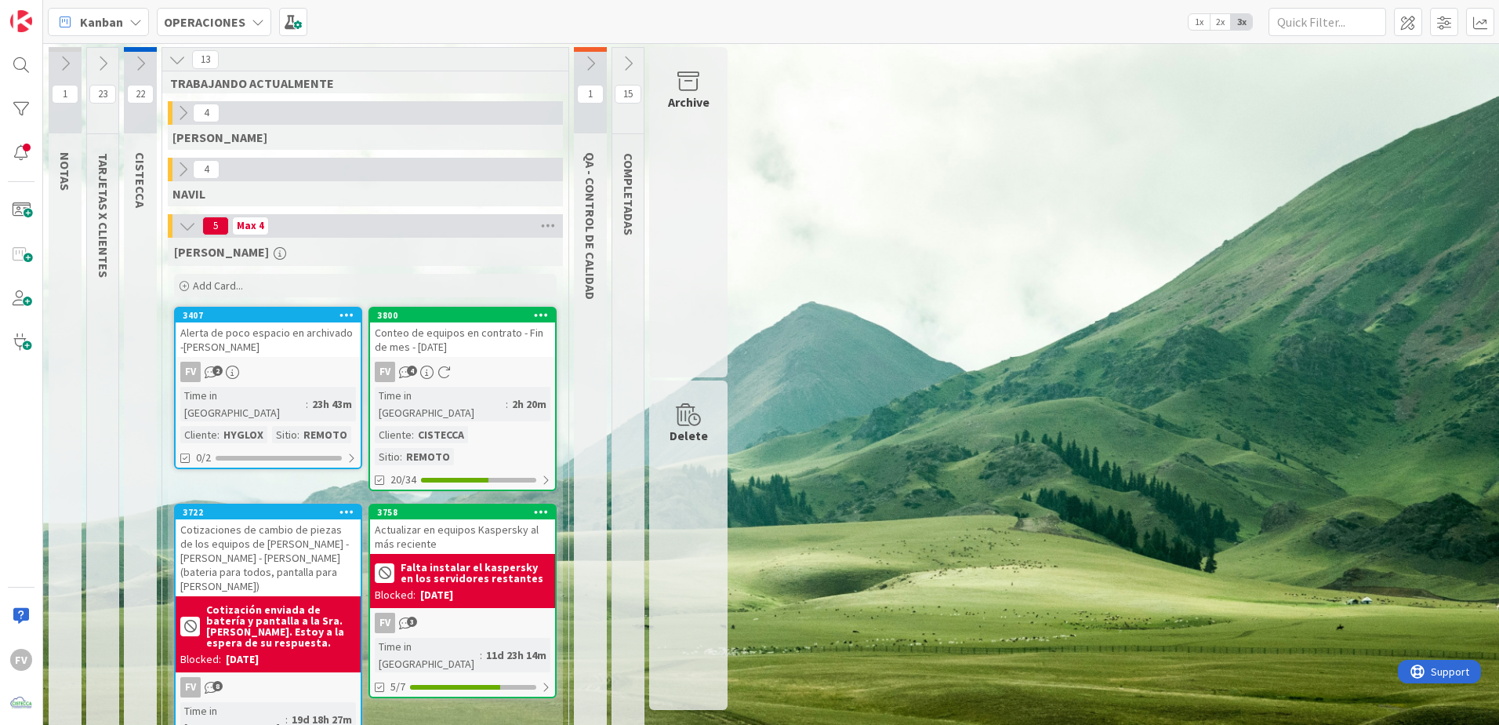
click at [115, 61] on button at bounding box center [102, 64] width 31 height 24
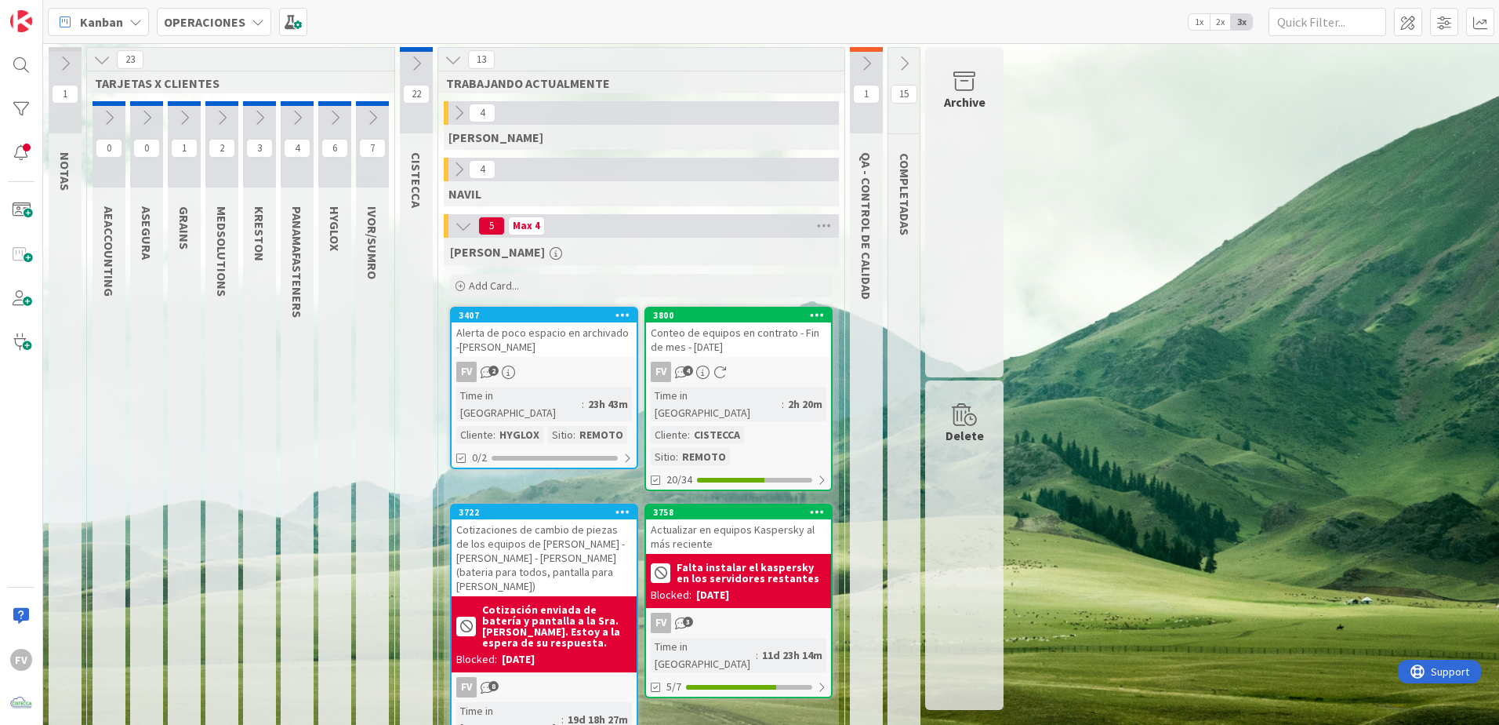
click at [98, 57] on icon at bounding box center [101, 59] width 17 height 17
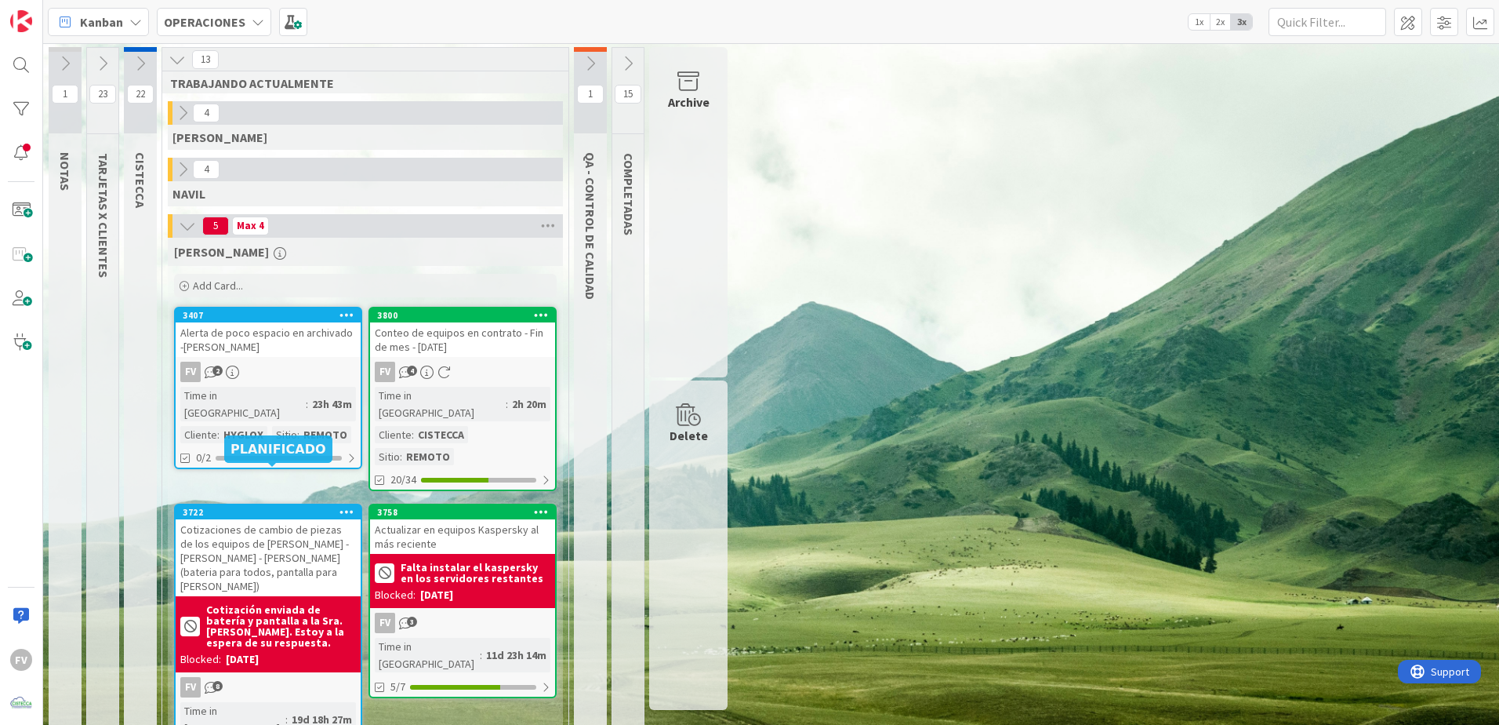
click at [308, 395] on div "23h 43m" at bounding box center [332, 403] width 48 height 17
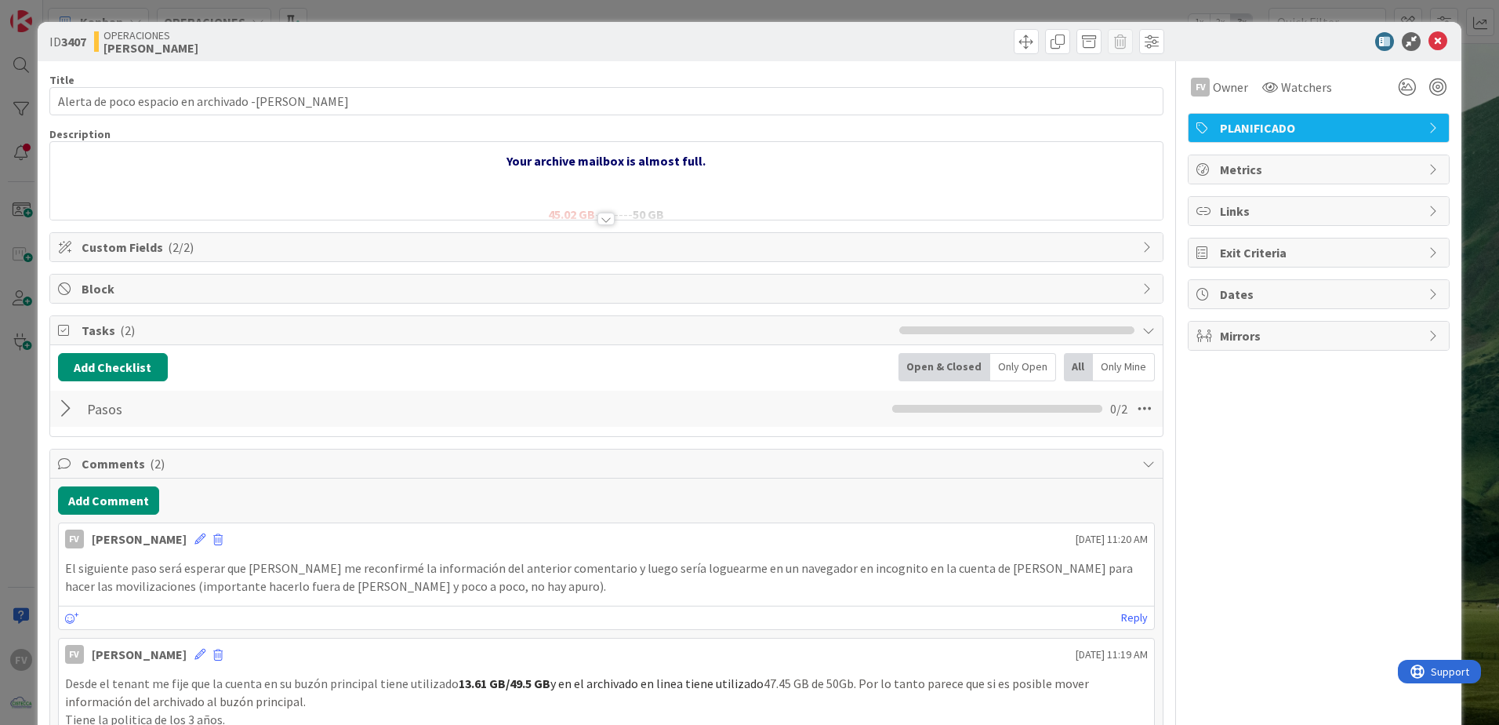
click at [143, 333] on span "Tasks ( 2 )" at bounding box center [487, 330] width 810 height 19
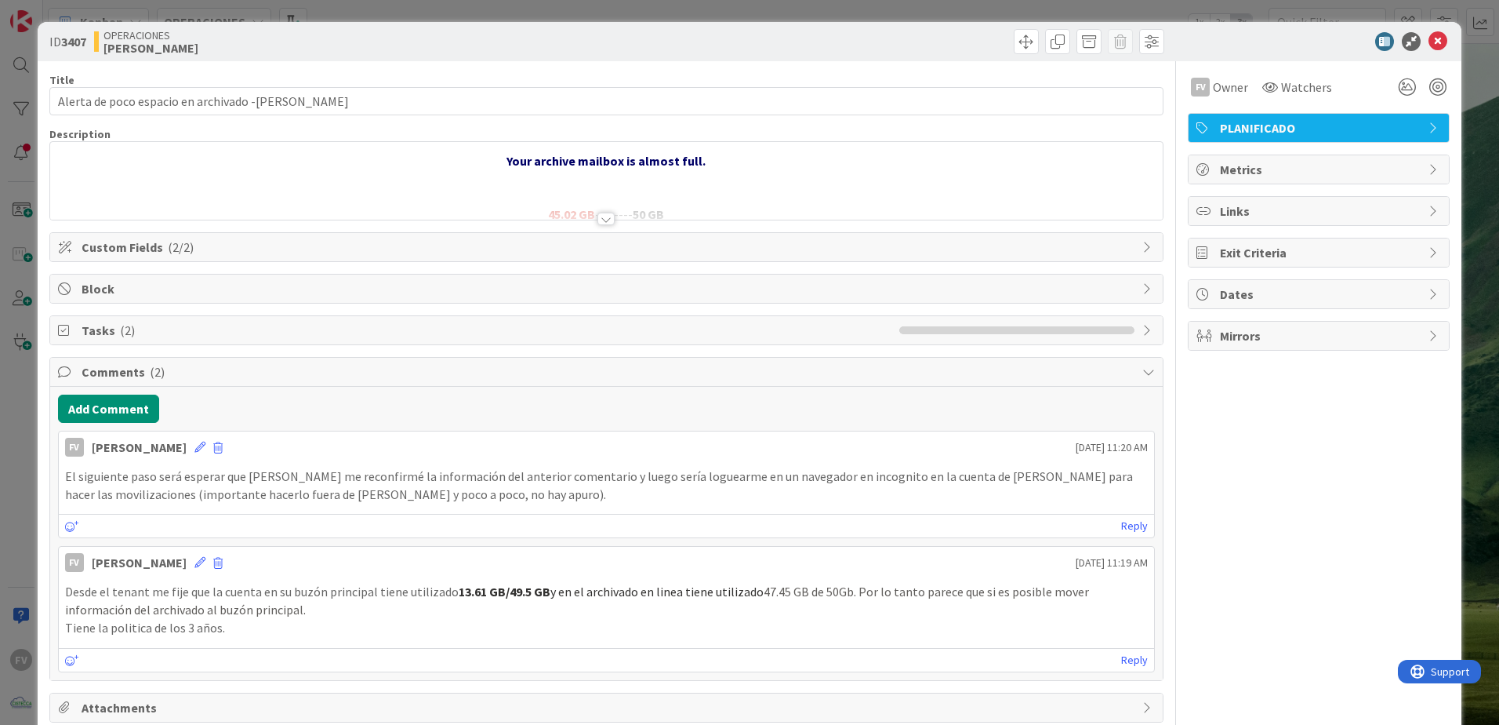
click at [128, 283] on span "Block" at bounding box center [608, 288] width 1053 height 19
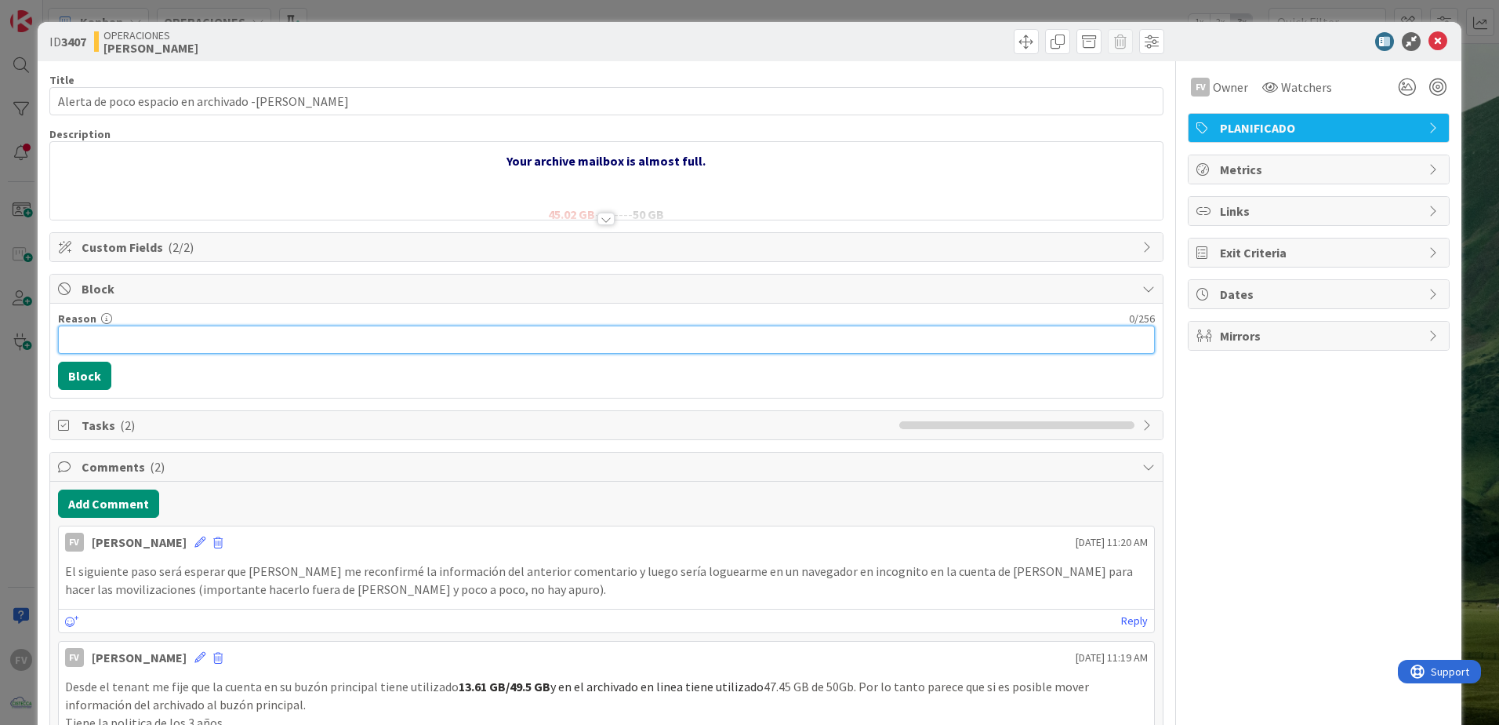
click at [129, 345] on input "Reason" at bounding box center [606, 339] width 1097 height 28
type input "Agendado [DATE] a las 8:00am con el boss"
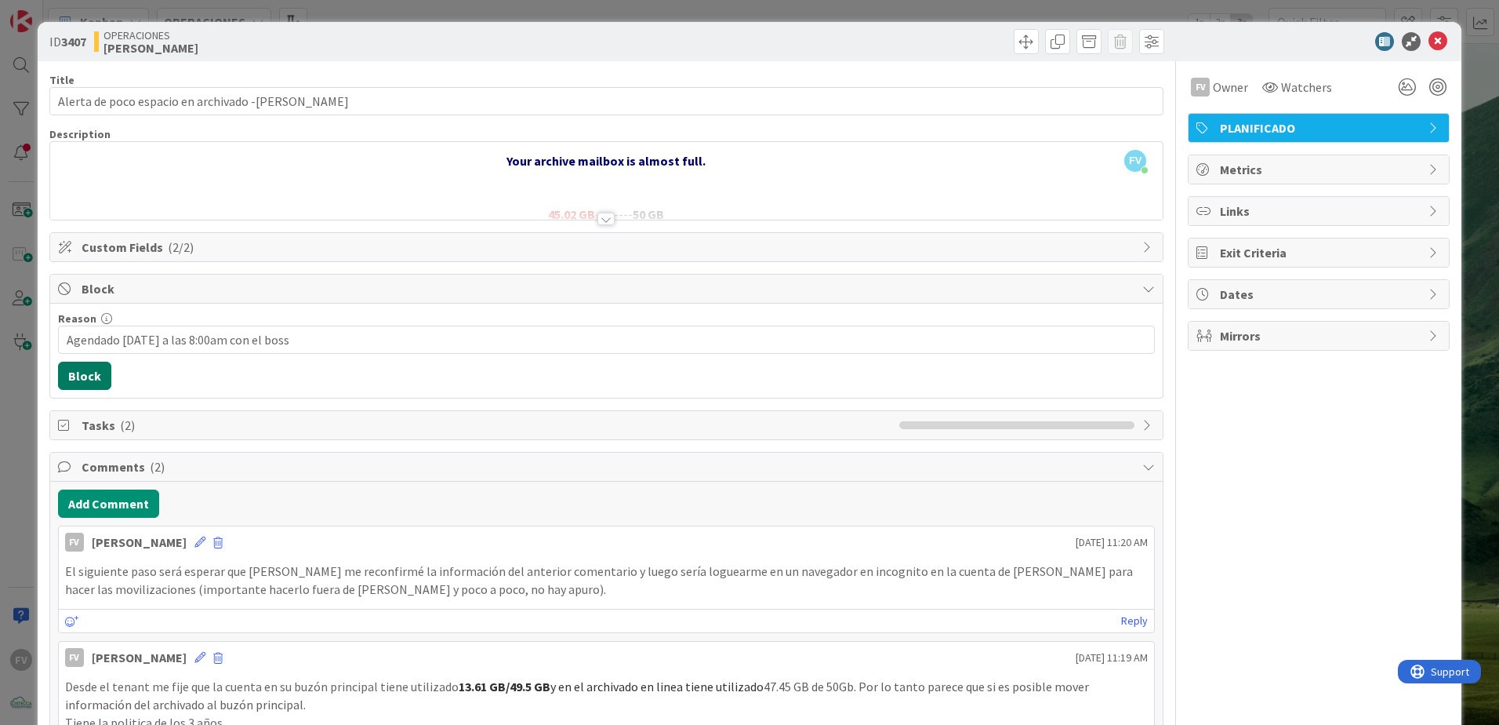
click at [89, 372] on button "Block" at bounding box center [84, 376] width 53 height 28
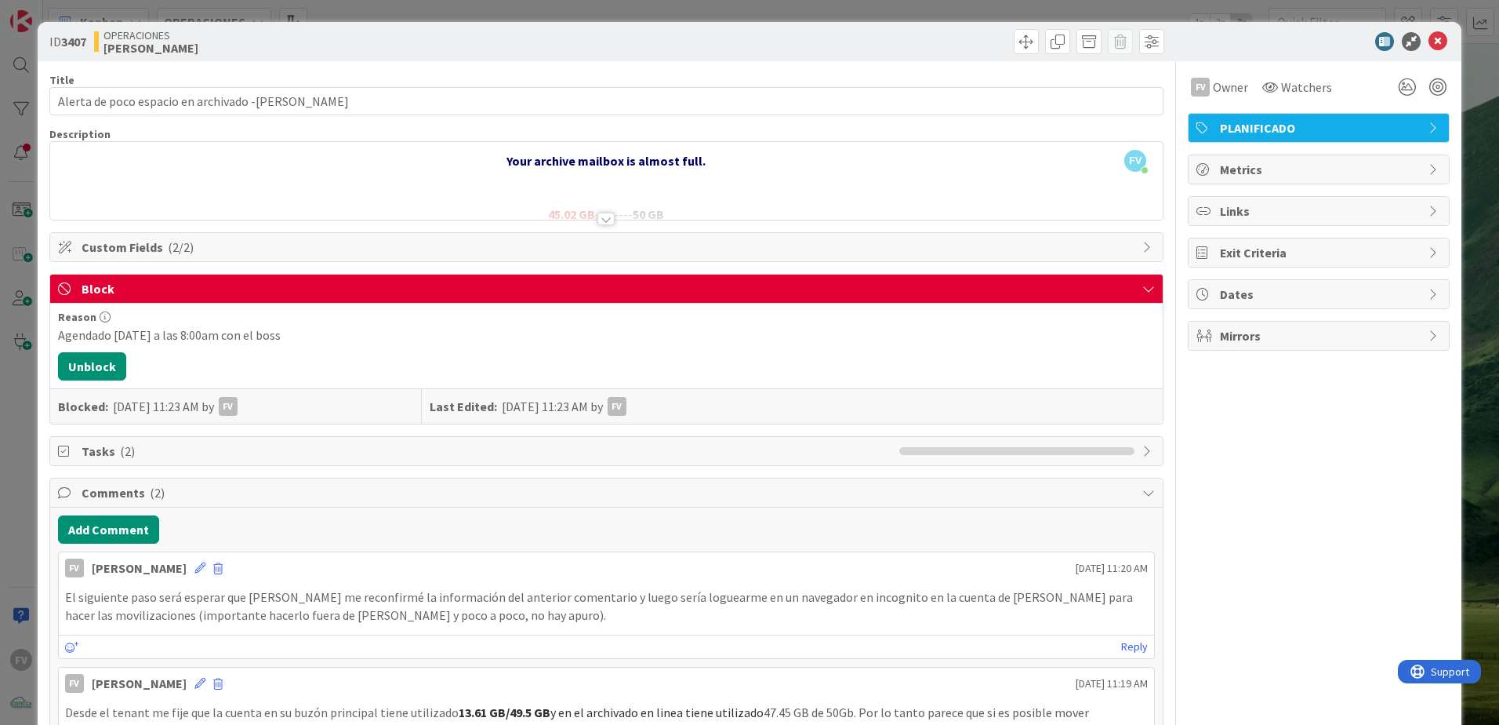
click at [40, 336] on div "ID 3407 OPERACIONES [PERSON_NAME] Title 49 / 128 Alerta de poco espacio en arch…" at bounding box center [750, 459] width 1424 height 874
drag, startPoint x: 30, startPoint y: 365, endPoint x: 41, endPoint y: 376, distance: 15.5
click at [28, 365] on div "ID 3407 OPERACIONES [PERSON_NAME] Title 49 / 128 Alerta de poco espacio en arch…" at bounding box center [749, 362] width 1499 height 725
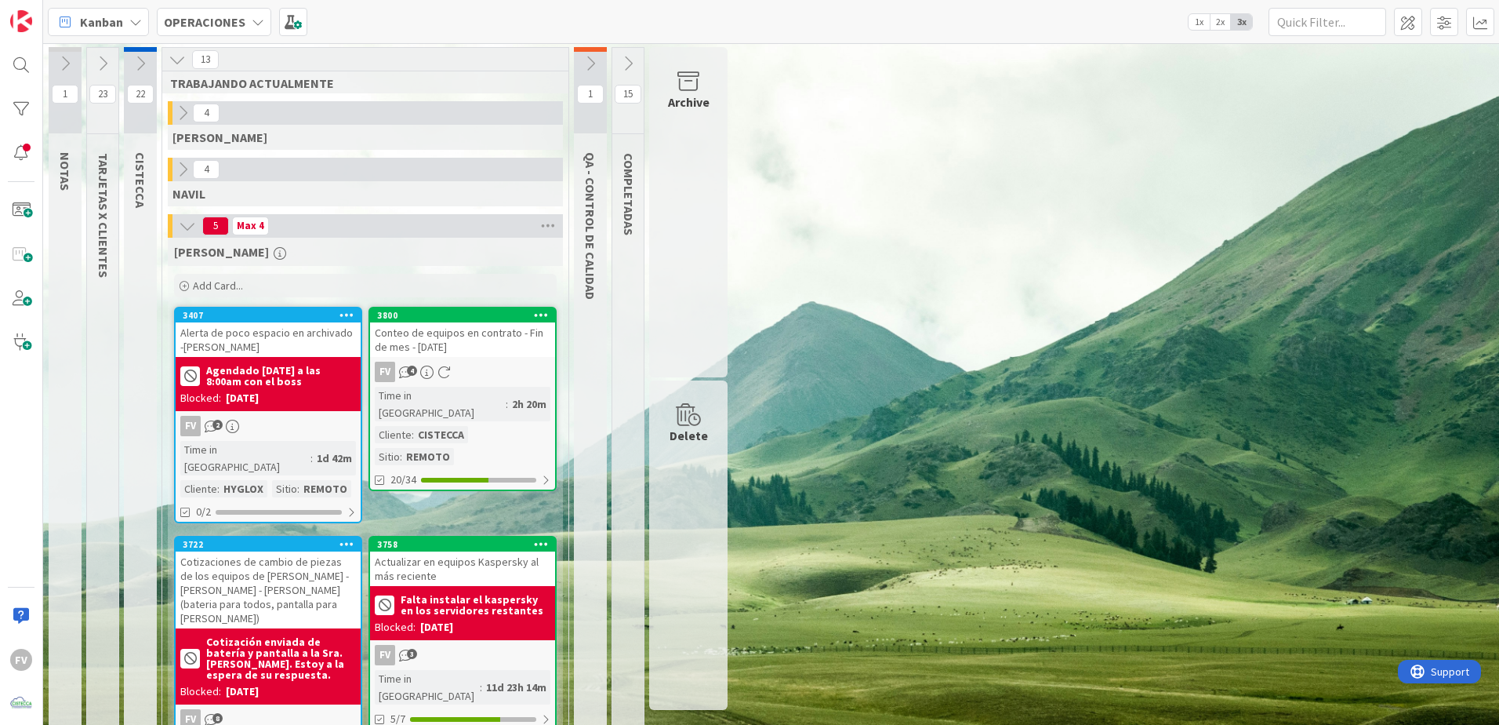
click at [423, 358] on div "3800 Conteo de equipos en contrato - Fin de mes - [DATE] FV 4 Time in [GEOGRAPH…" at bounding box center [463, 399] width 188 height 184
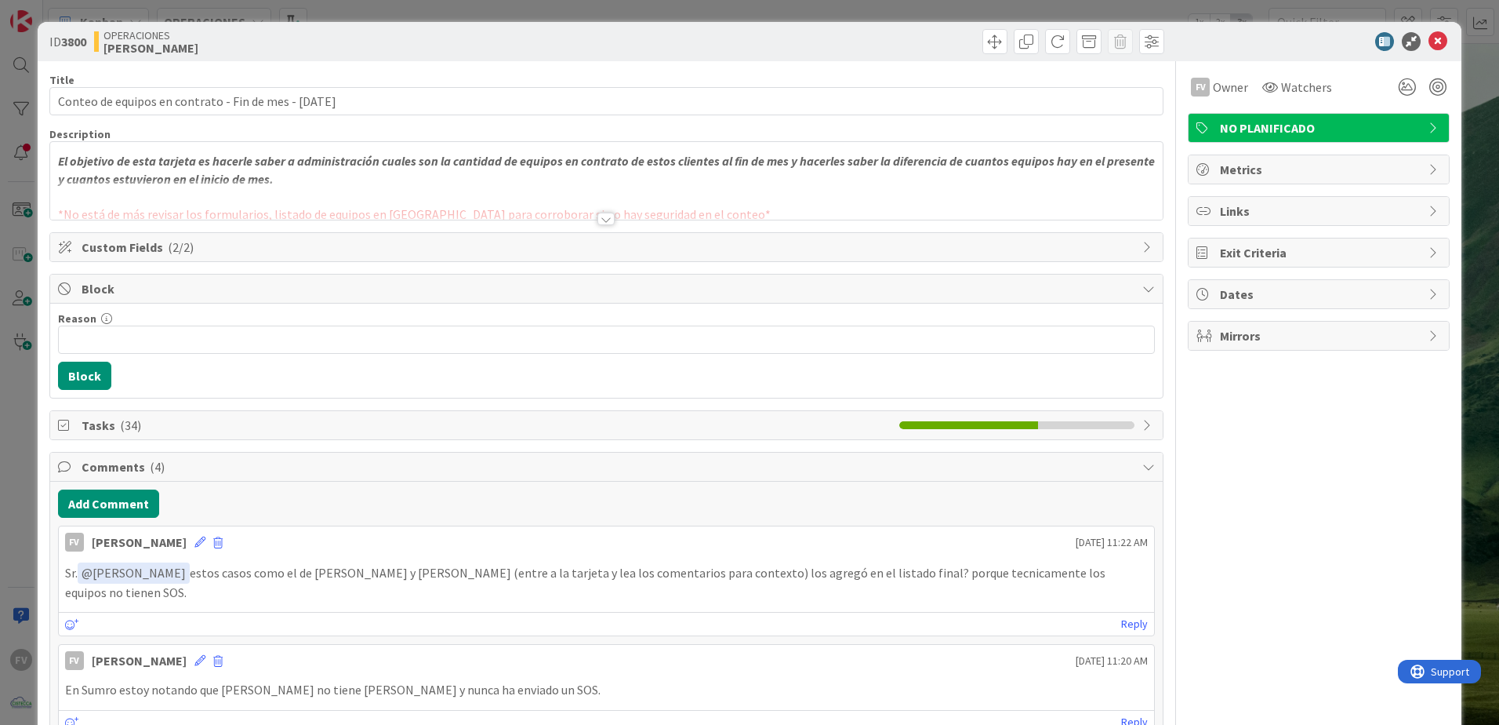
click at [132, 456] on div "Comments ( 4 )" at bounding box center [606, 467] width 1113 height 29
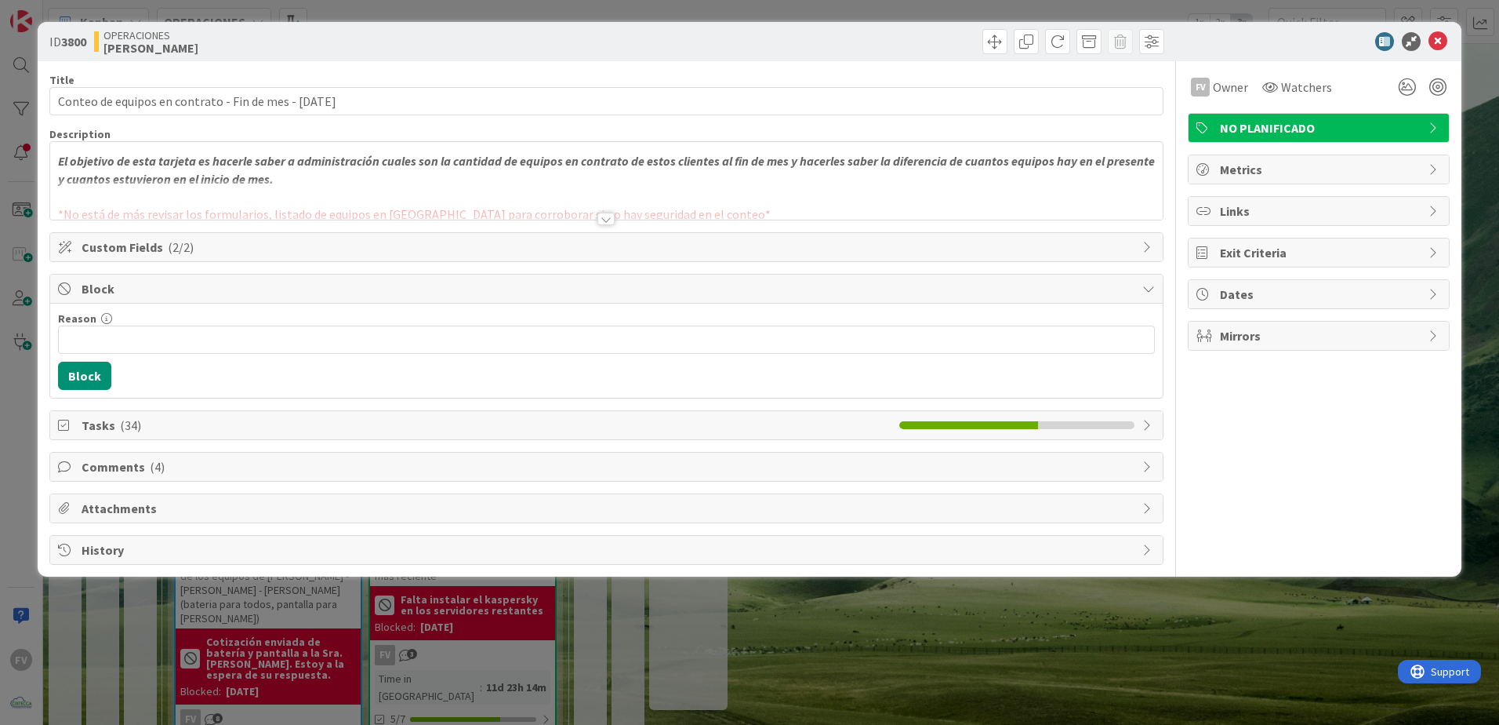
click at [136, 422] on span "( 34 )" at bounding box center [130, 425] width 21 height 16
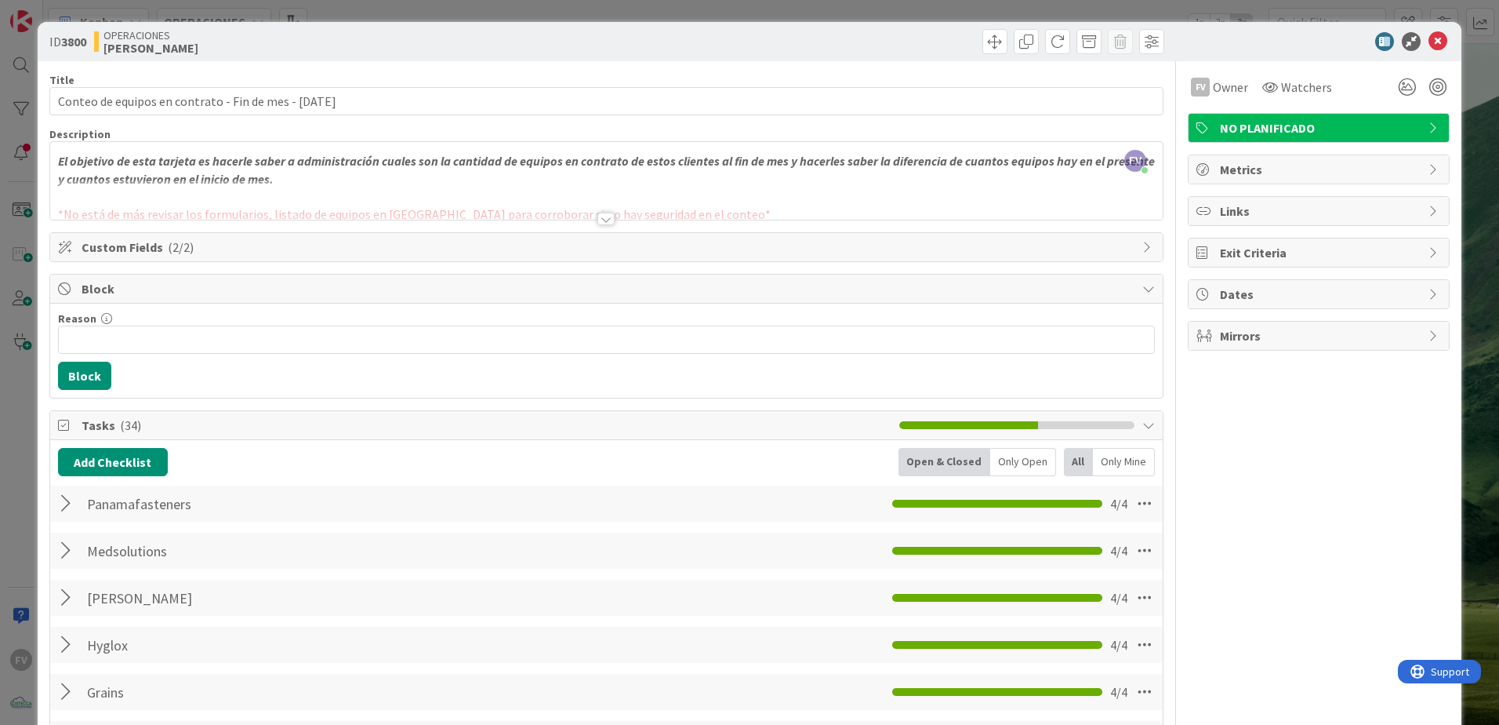
click at [159, 276] on div "Block" at bounding box center [606, 288] width 1113 height 29
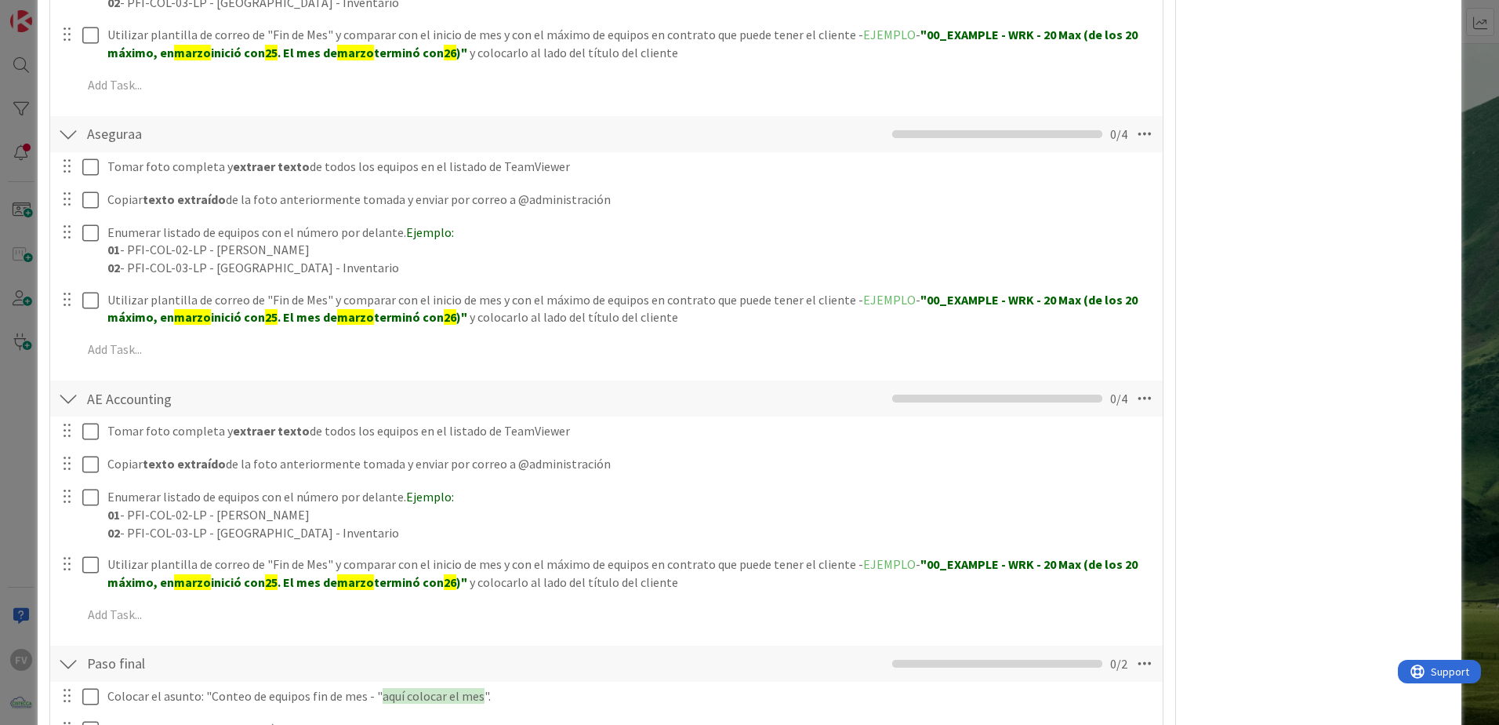
scroll to position [784, 0]
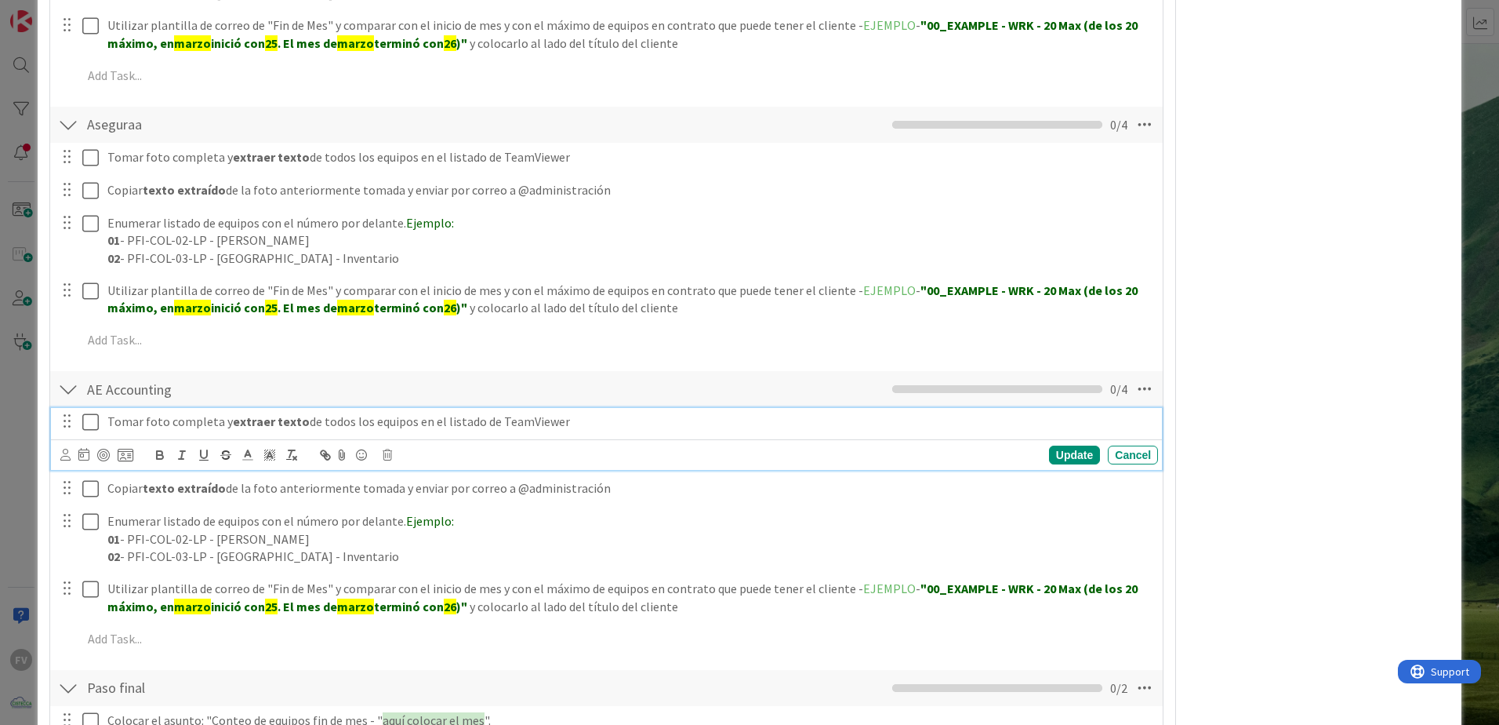
click at [93, 423] on icon at bounding box center [90, 422] width 16 height 19
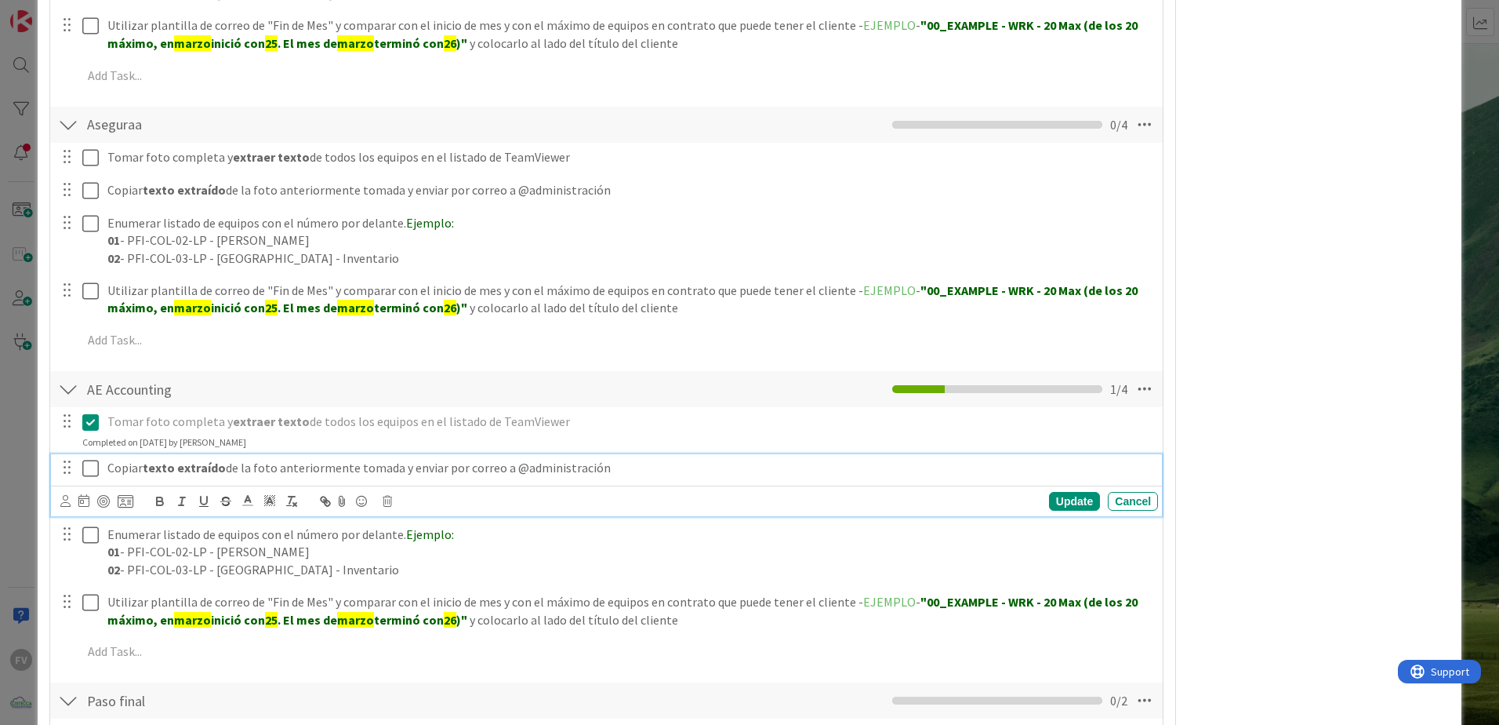
click at [92, 459] on icon at bounding box center [90, 468] width 16 height 19
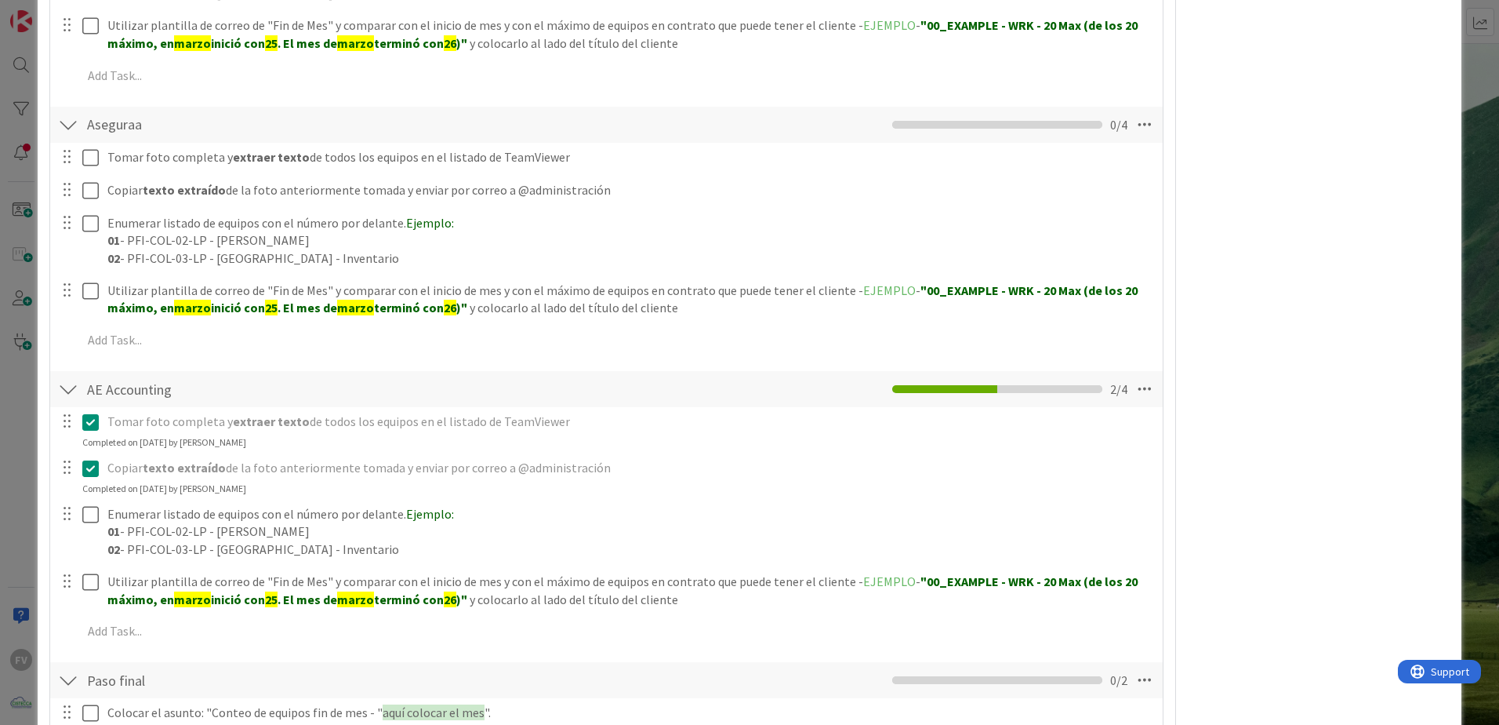
click at [92, 499] on div "Tomar foto completa y extraer texto de todos los equipos en el listado de TeamV…" at bounding box center [606, 529] width 1097 height 244
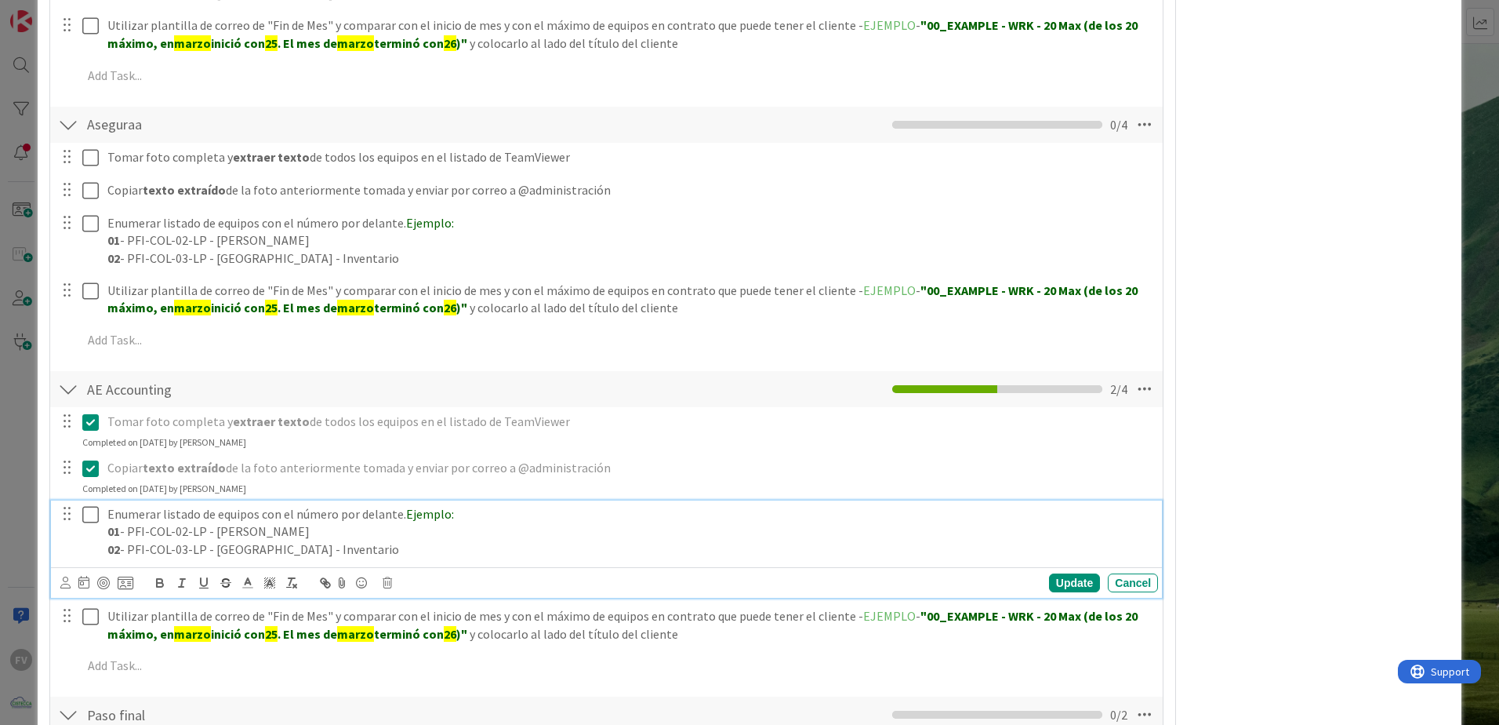
click at [94, 507] on icon at bounding box center [90, 514] width 16 height 19
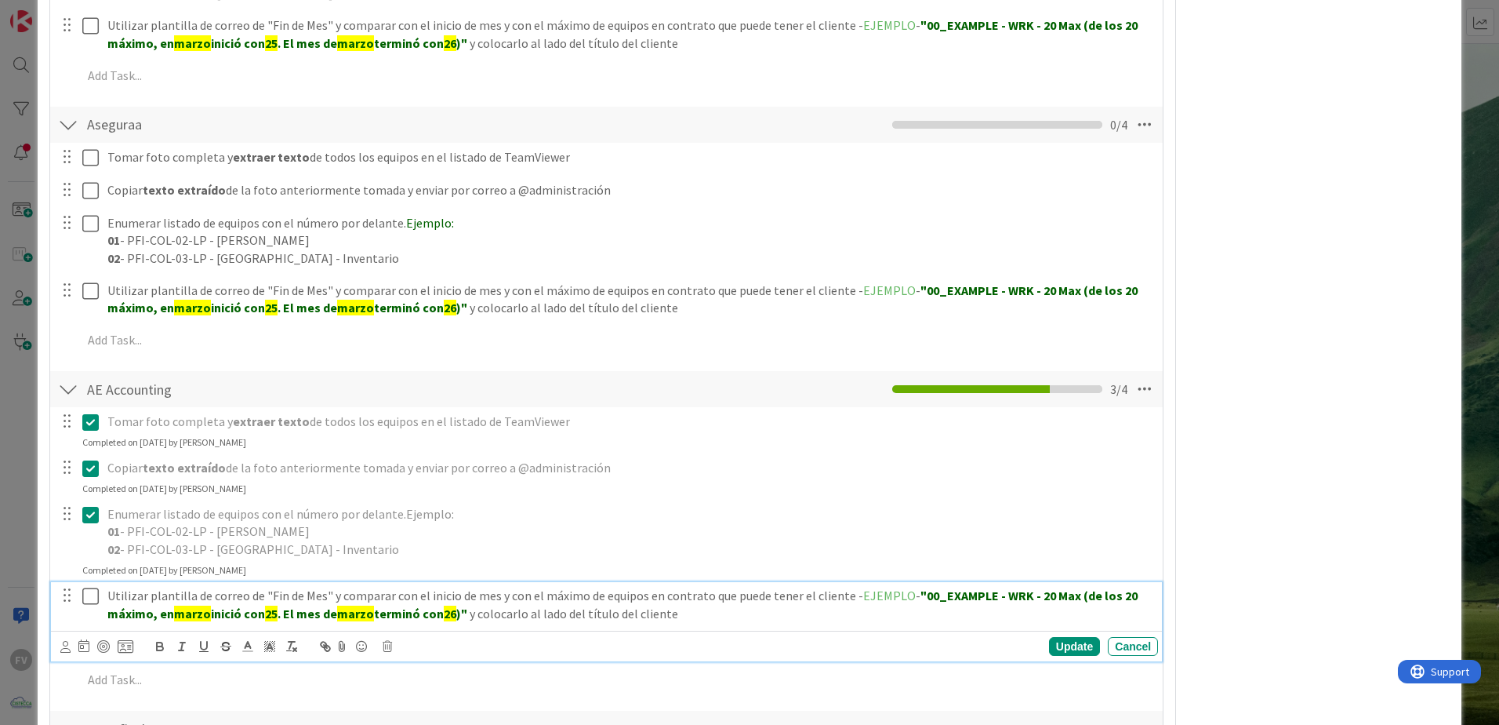
click at [91, 591] on icon at bounding box center [90, 596] width 16 height 19
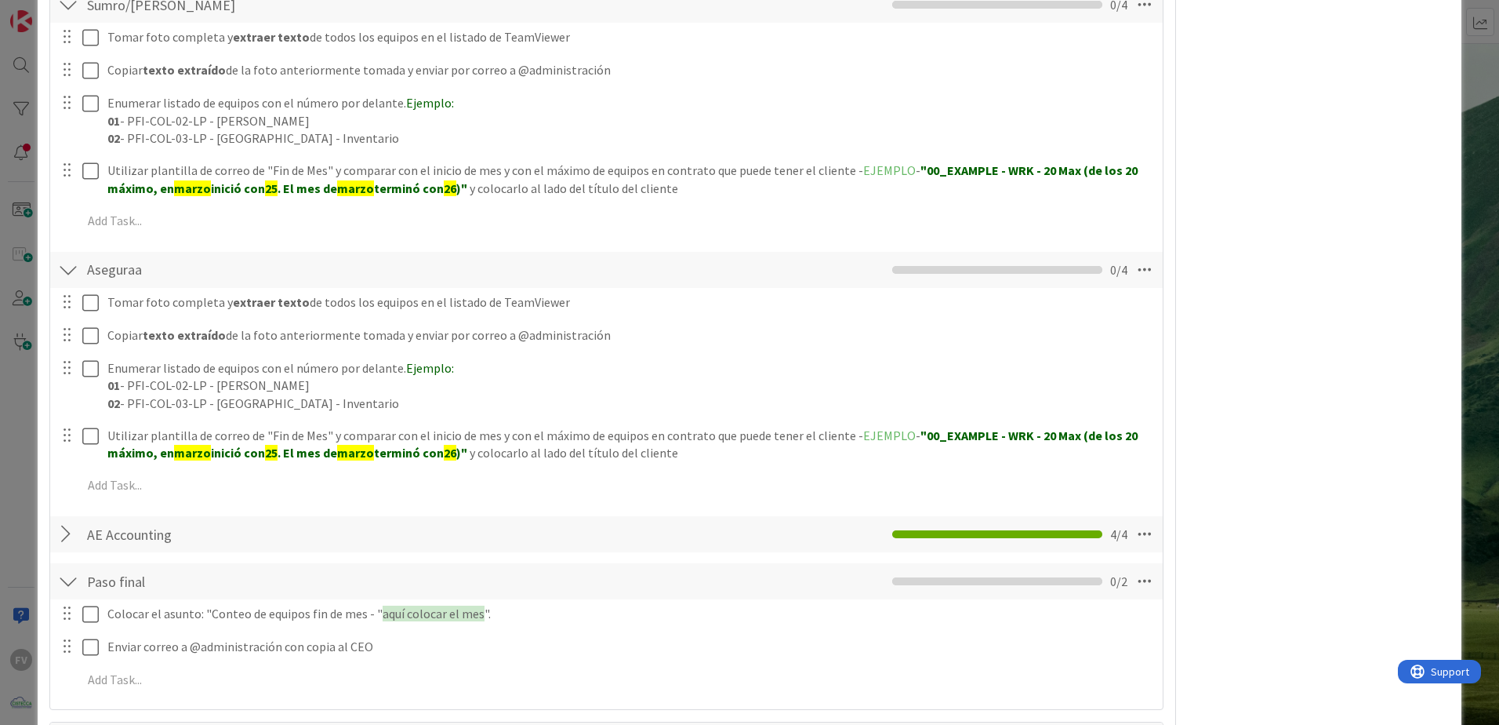
scroll to position [626, 0]
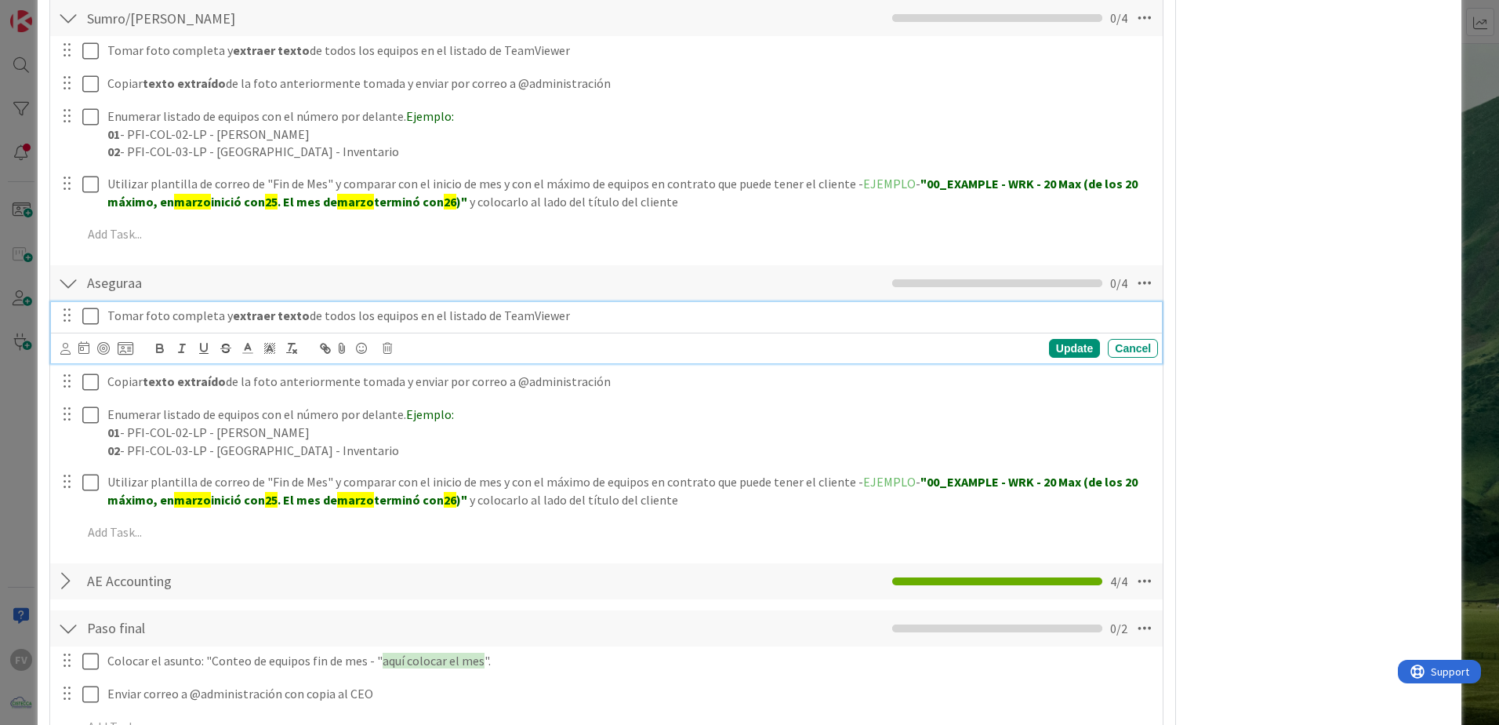
click at [93, 315] on icon at bounding box center [90, 316] width 16 height 19
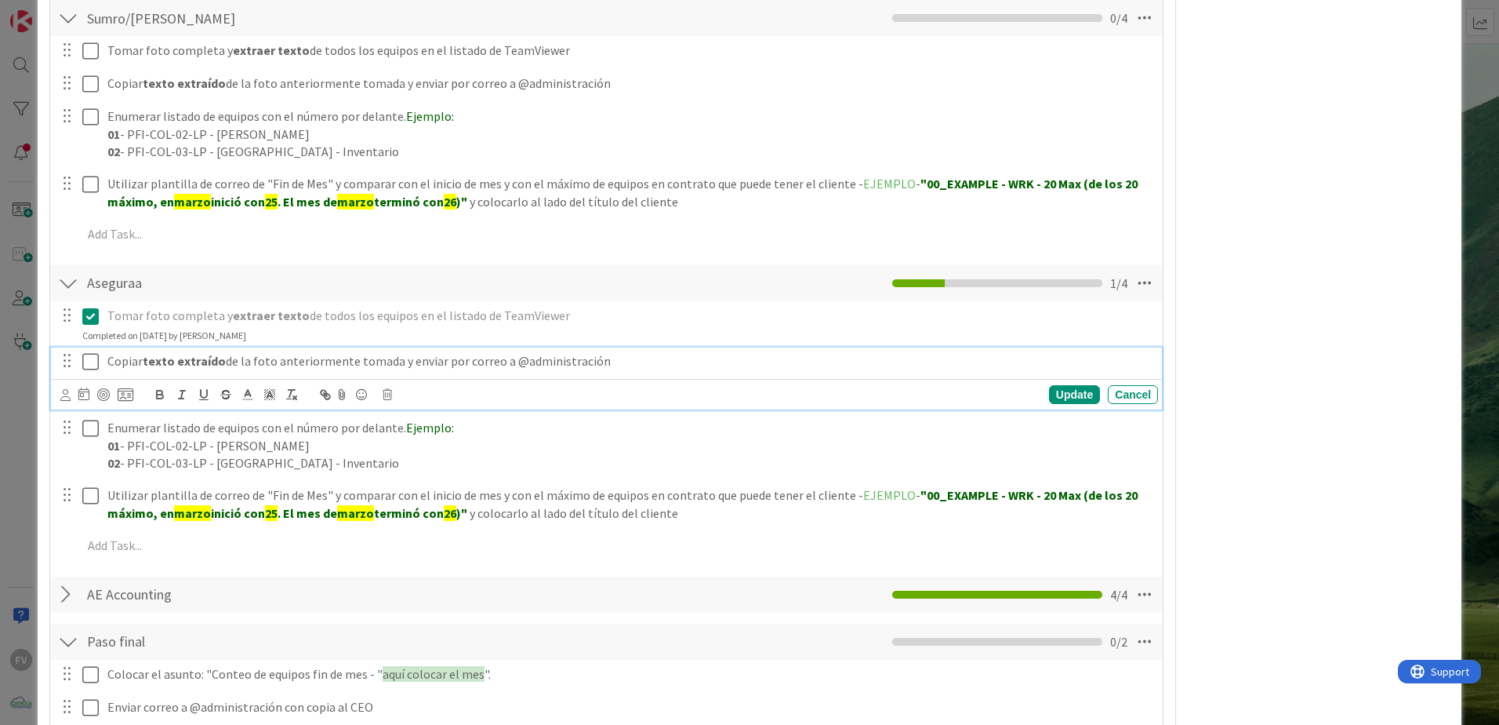
click at [94, 357] on icon at bounding box center [90, 361] width 16 height 19
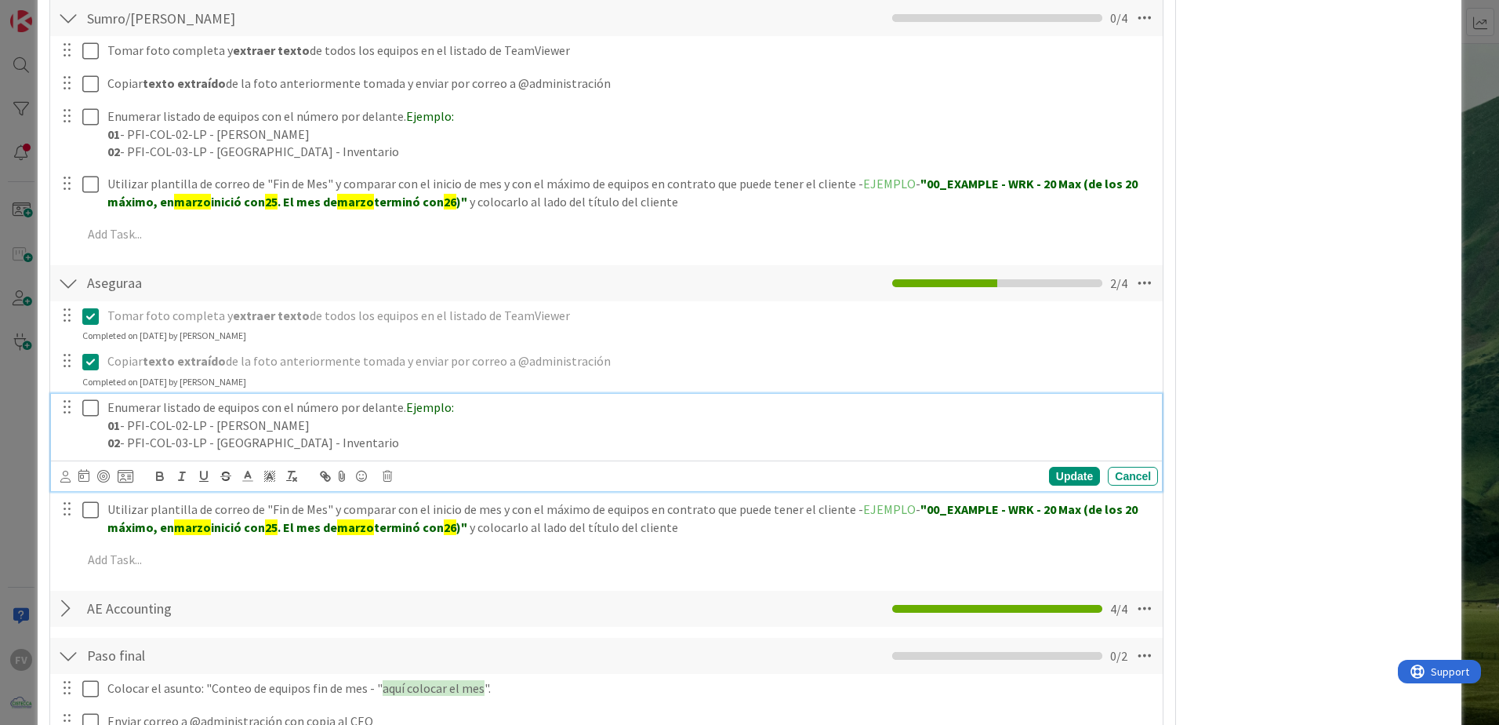
click at [93, 407] on icon at bounding box center [90, 407] width 16 height 19
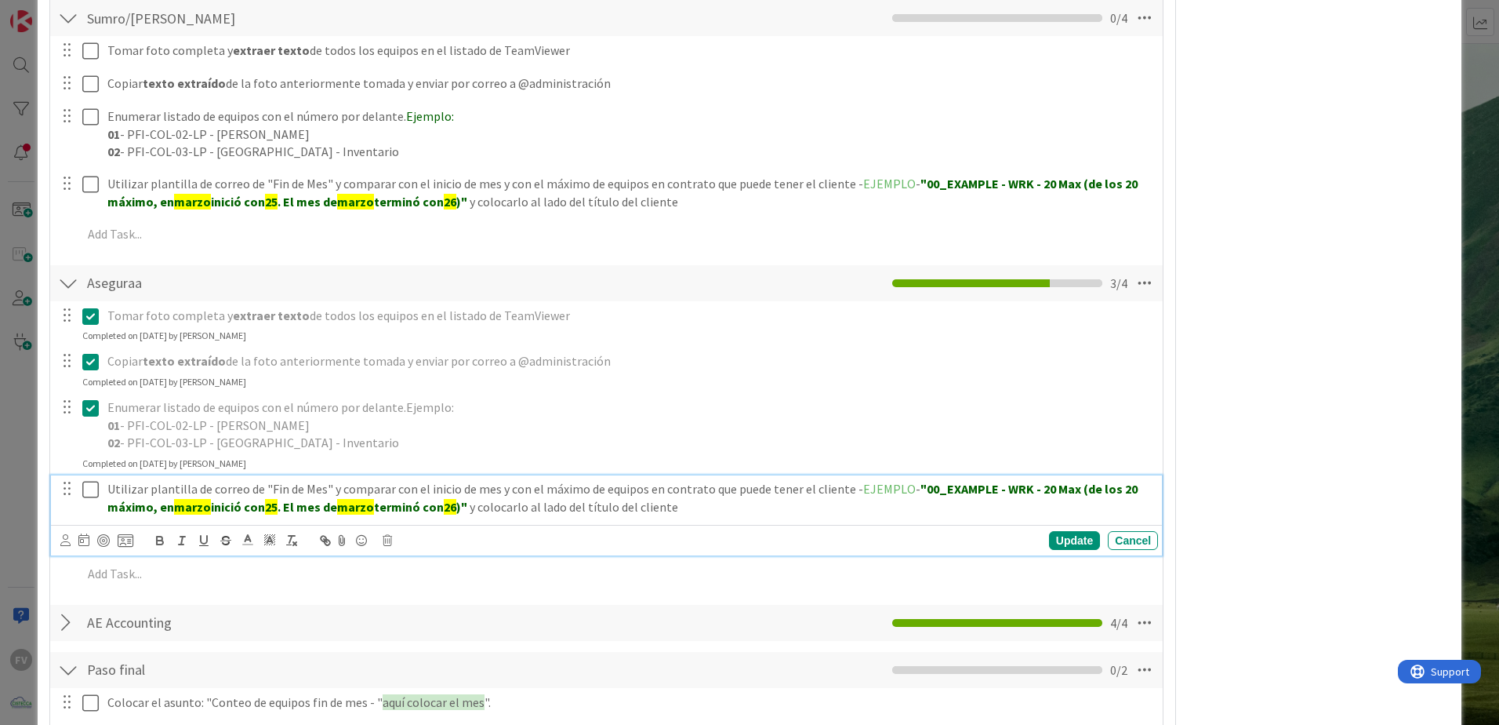
click at [96, 489] on icon at bounding box center [90, 489] width 16 height 19
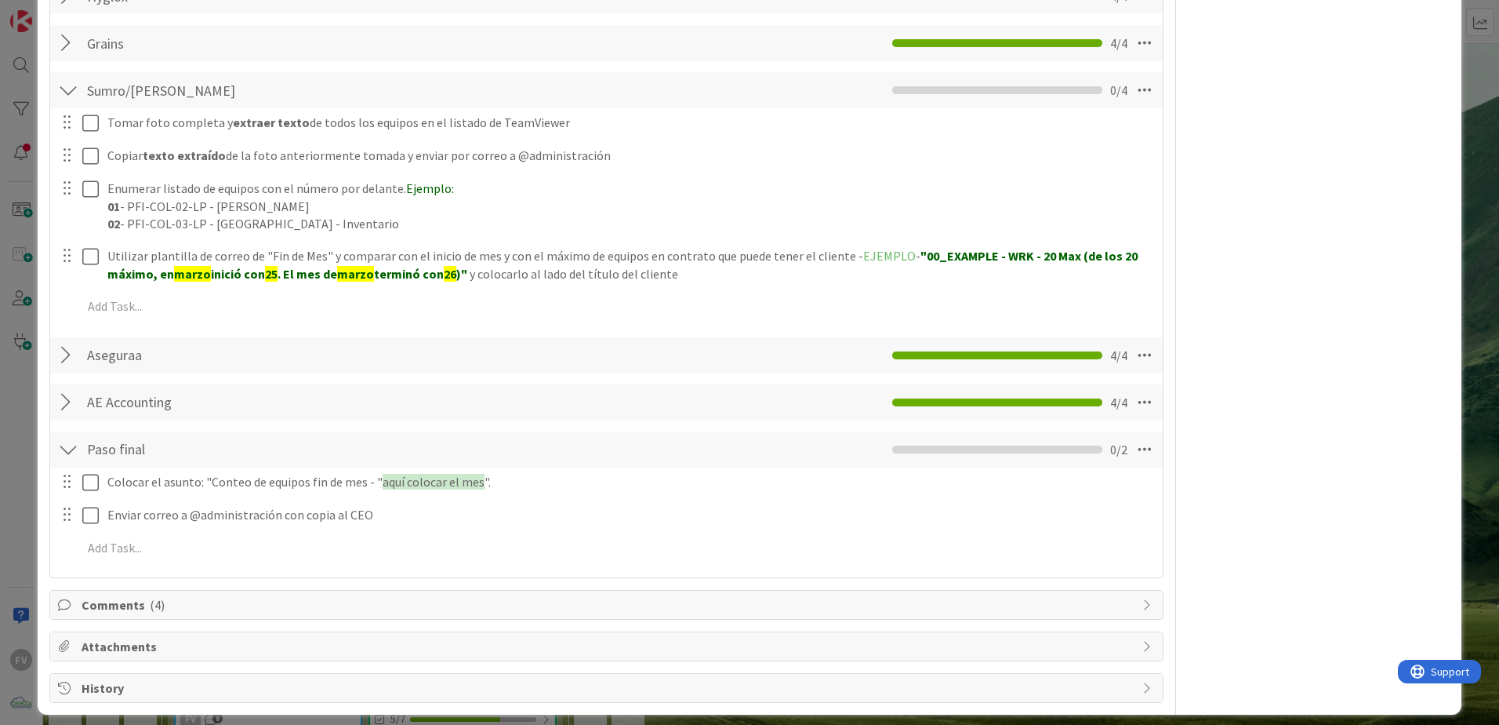
scroll to position [565, 0]
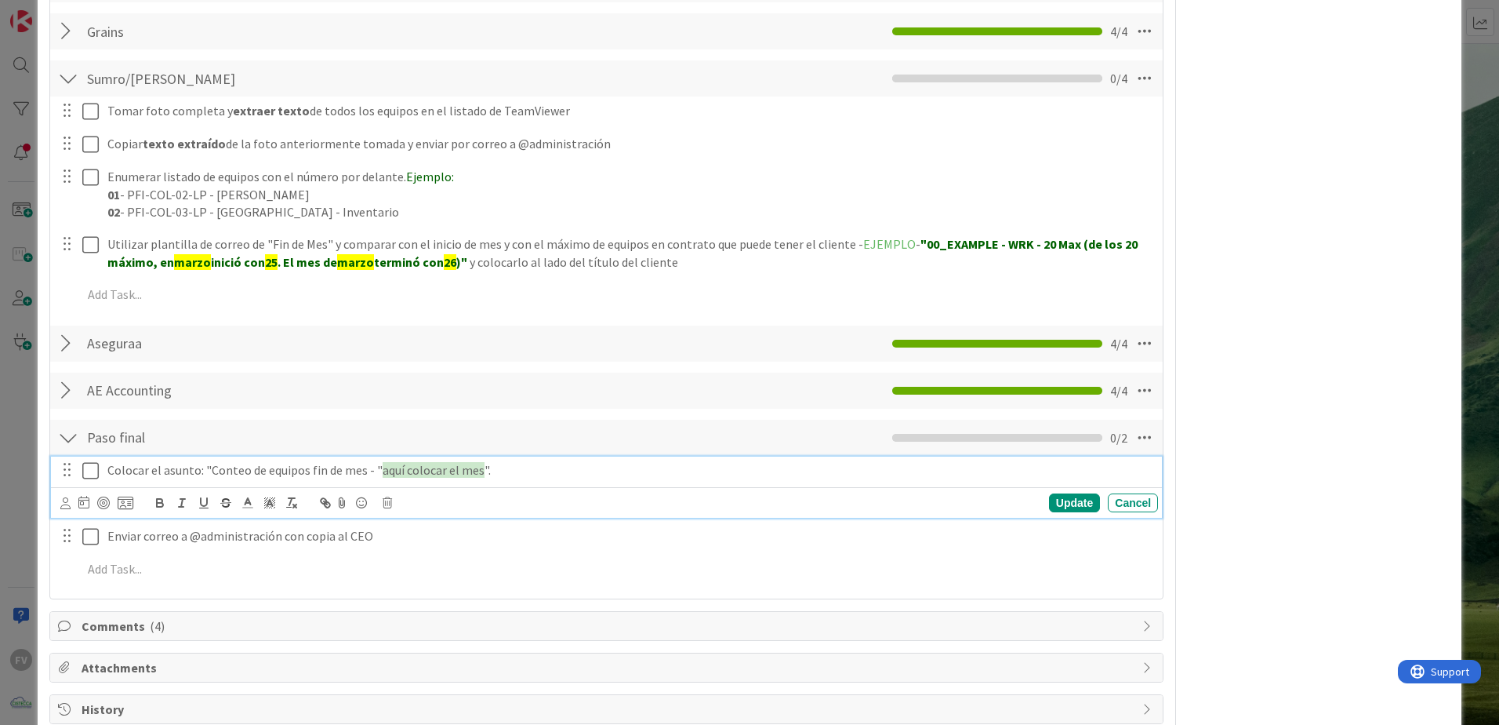
click at [89, 474] on icon at bounding box center [90, 470] width 16 height 19
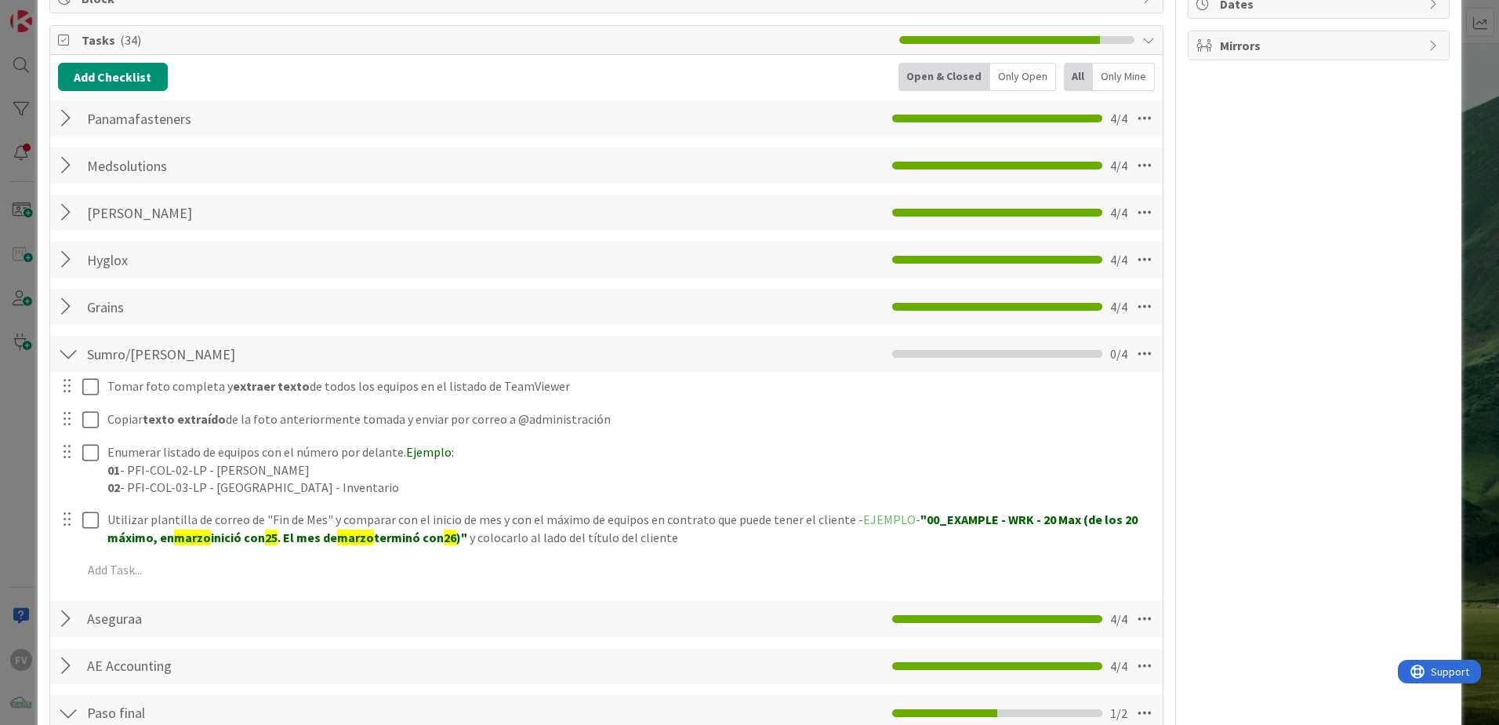
scroll to position [252, 0]
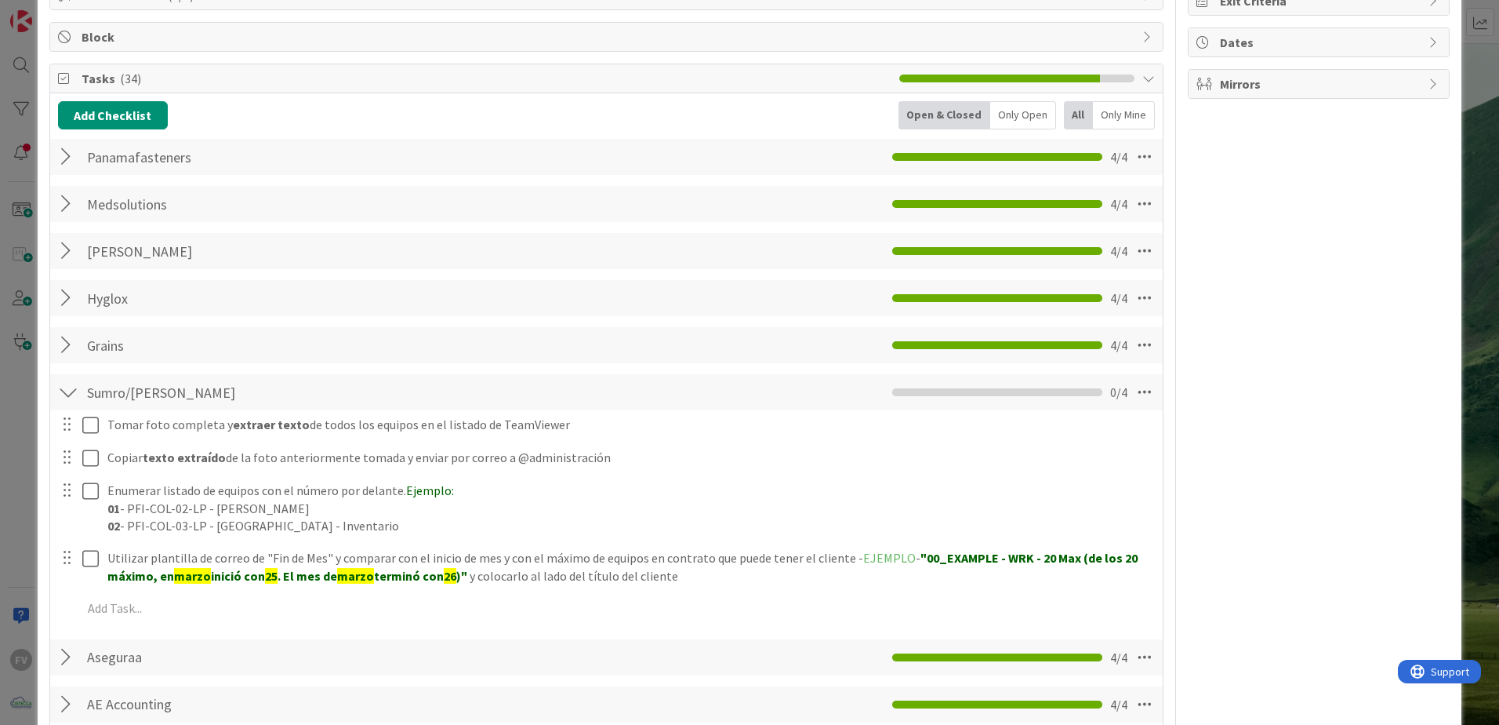
click at [60, 298] on div at bounding box center [68, 298] width 20 height 28
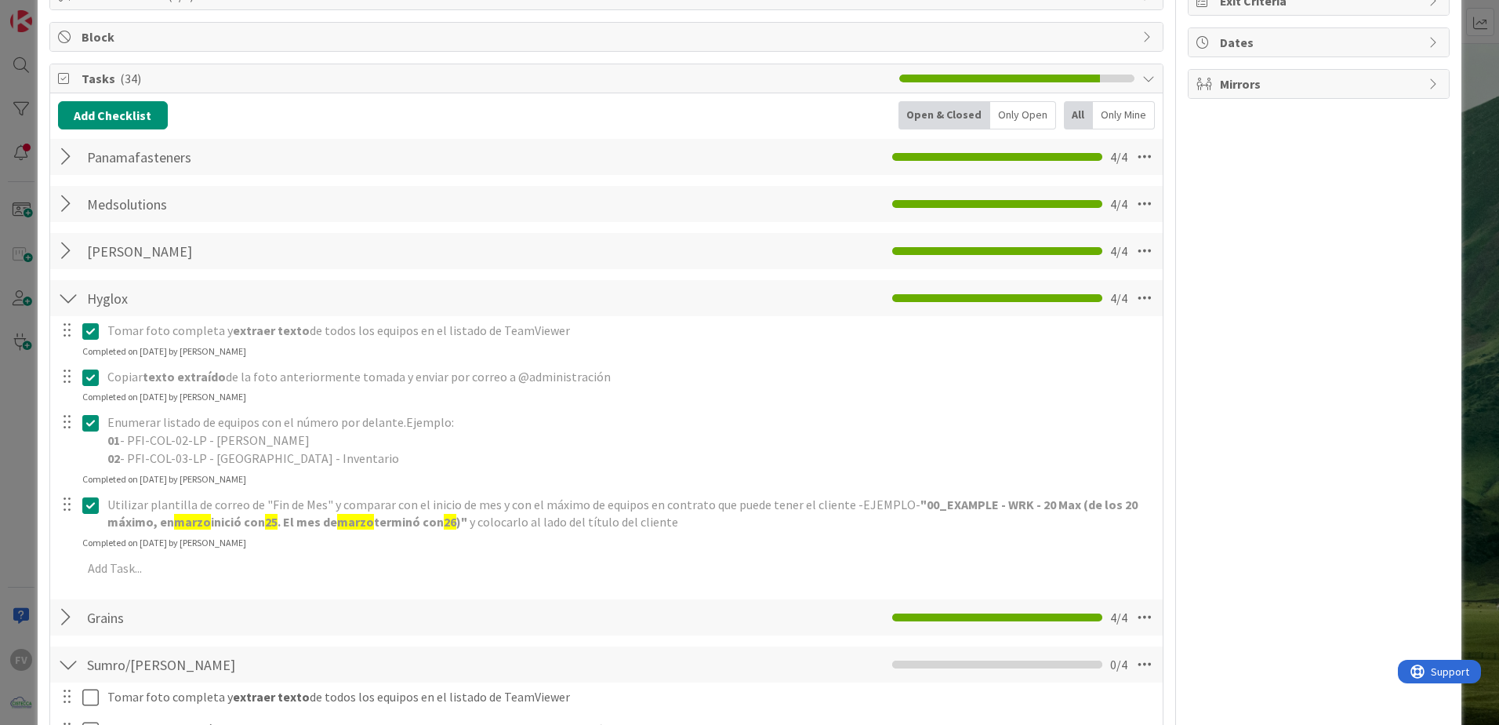
click at [90, 339] on icon at bounding box center [90, 331] width 16 height 19
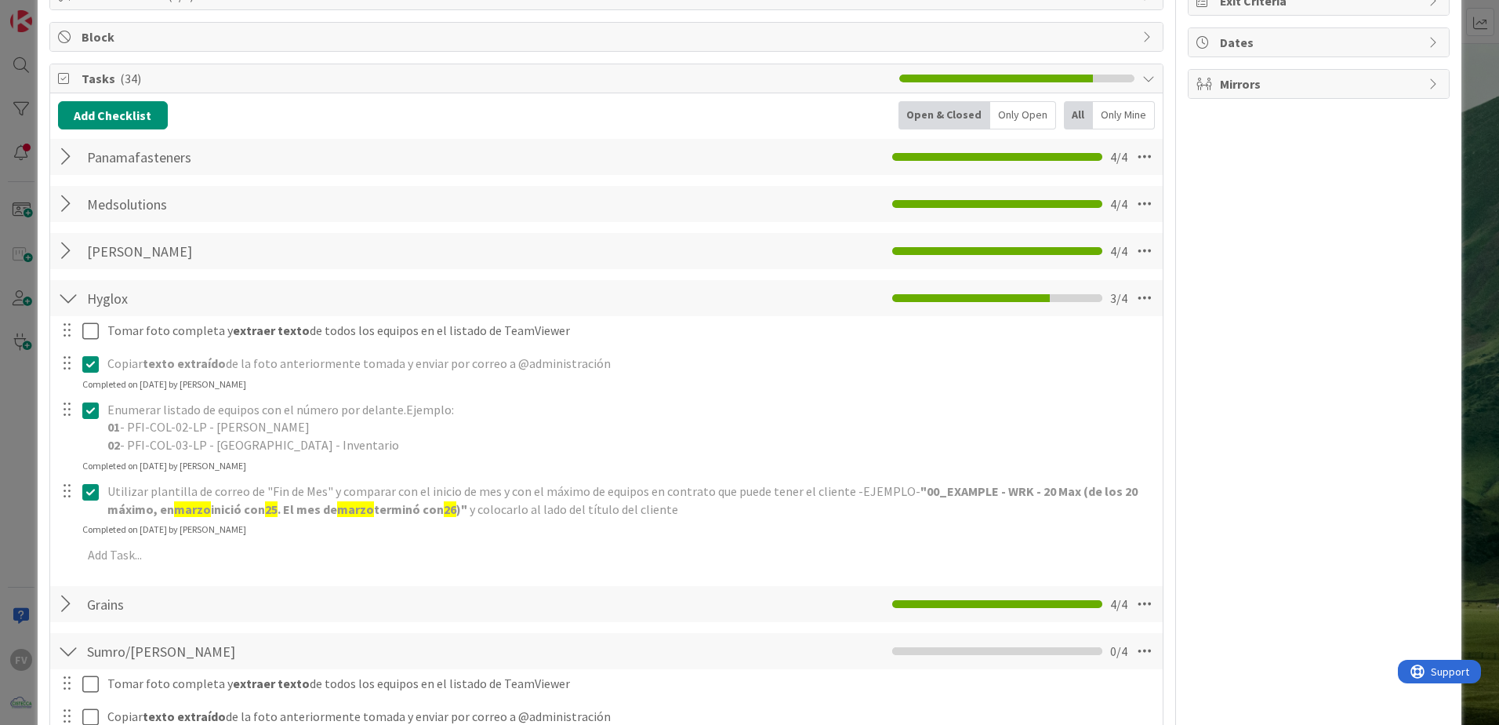
click at [92, 390] on div "Copiar texto extraído de la foto anteriormente tomada y enviar por correo a @ad…" at bounding box center [606, 371] width 1111 height 42
click at [81, 495] on div at bounding box center [79, 500] width 44 height 45
click at [90, 497] on icon at bounding box center [90, 491] width 16 height 19
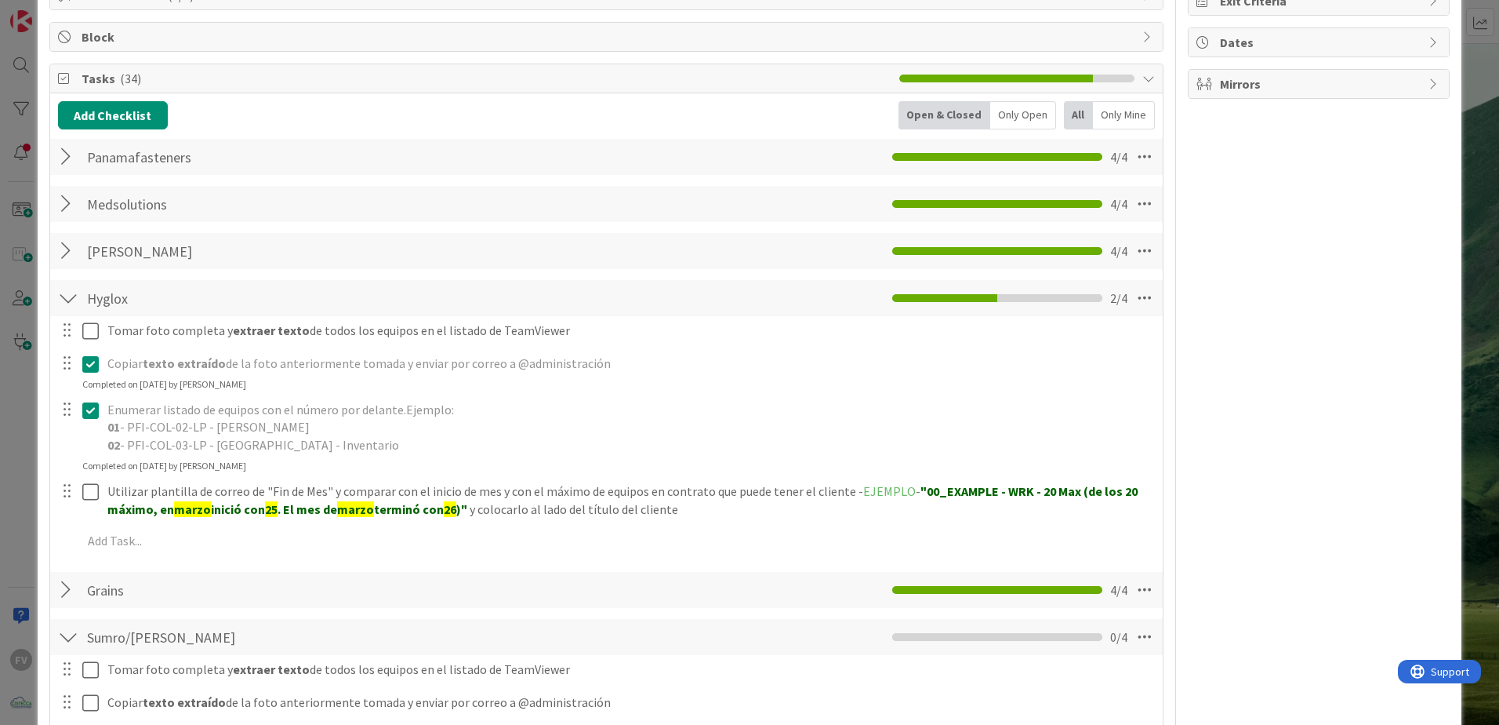
click at [89, 404] on icon at bounding box center [90, 410] width 16 height 19
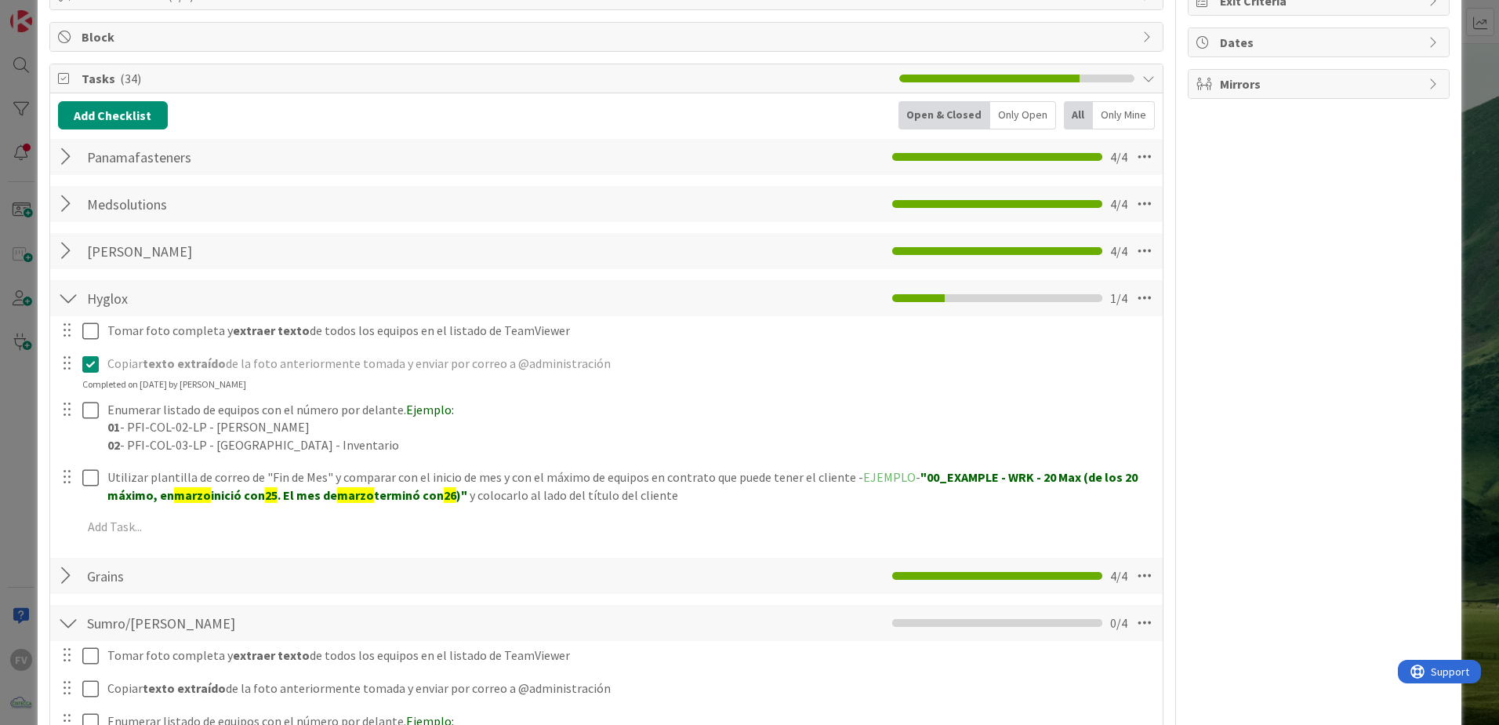
click at [91, 357] on icon at bounding box center [90, 363] width 16 height 19
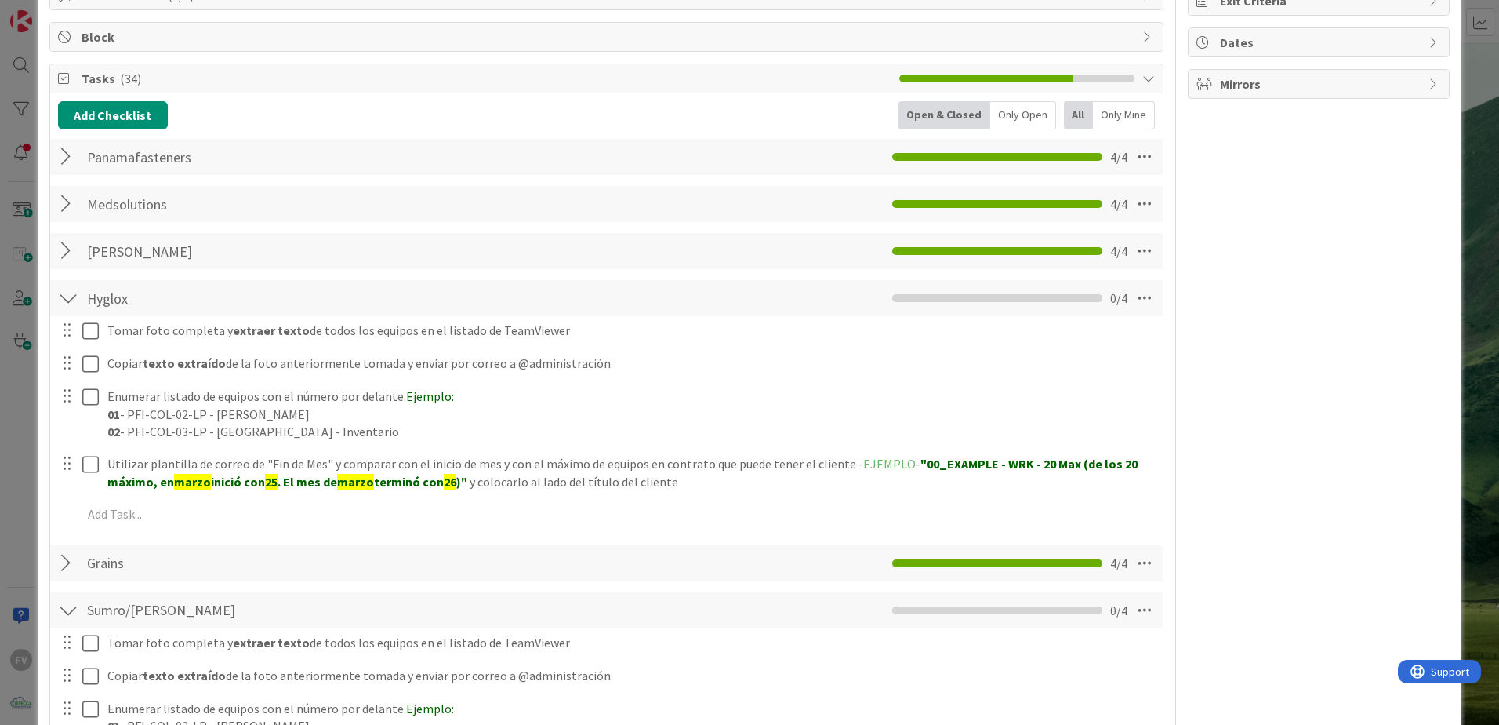
click at [67, 297] on div at bounding box center [68, 298] width 20 height 28
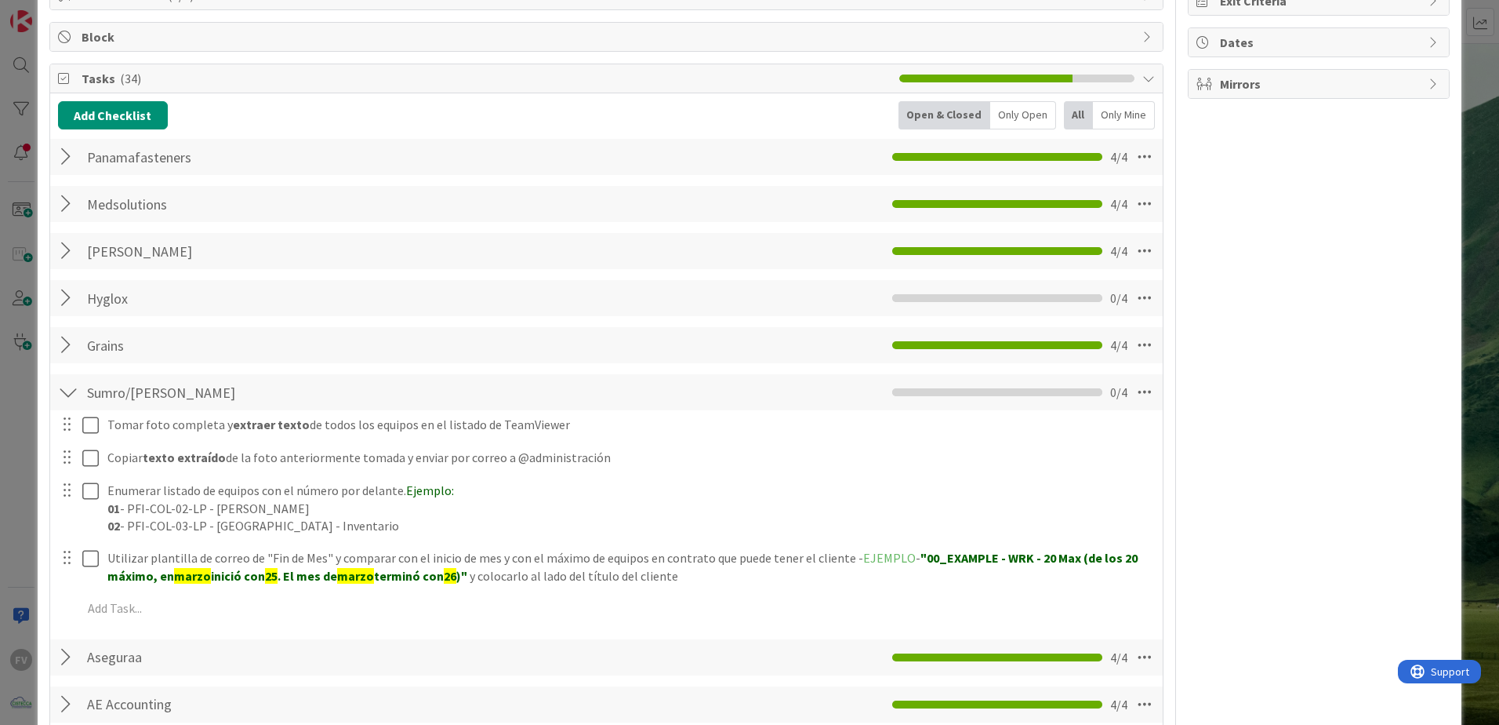
click at [67, 386] on div at bounding box center [68, 392] width 20 height 28
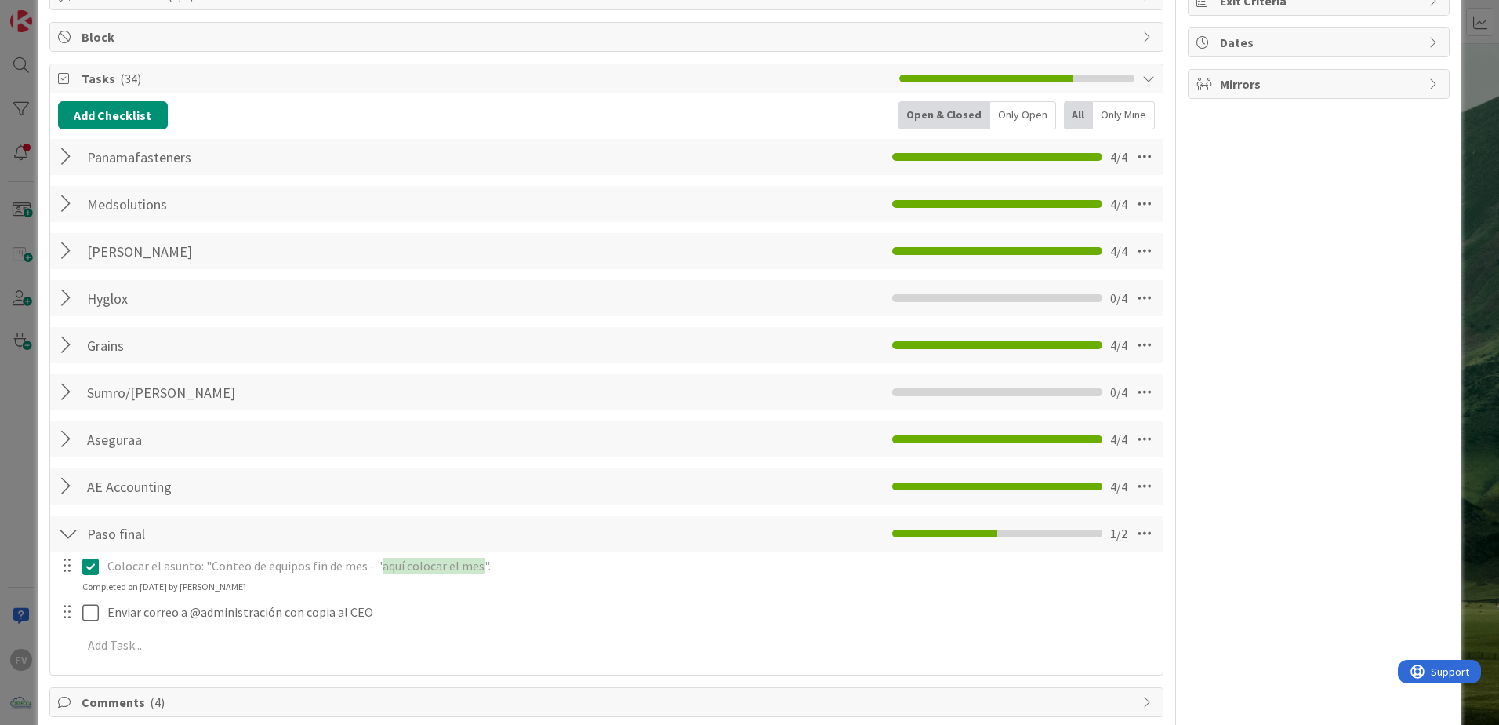
click at [15, 362] on div "ID 3800 OPERACIONES [PERSON_NAME] Title 55 / 128 Conteo de equipos en contrato …" at bounding box center [749, 362] width 1499 height 725
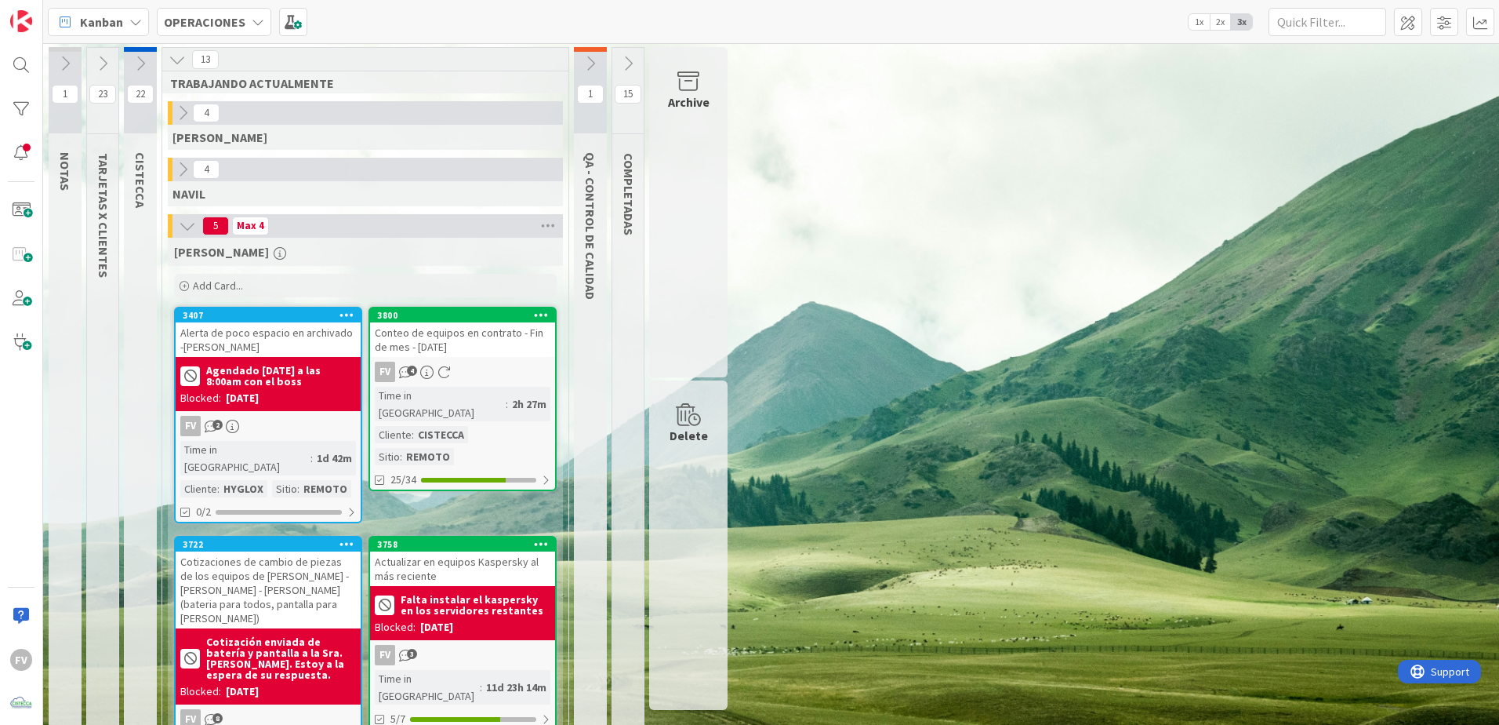
click at [496, 366] on div "FV 4" at bounding box center [462, 372] width 185 height 20
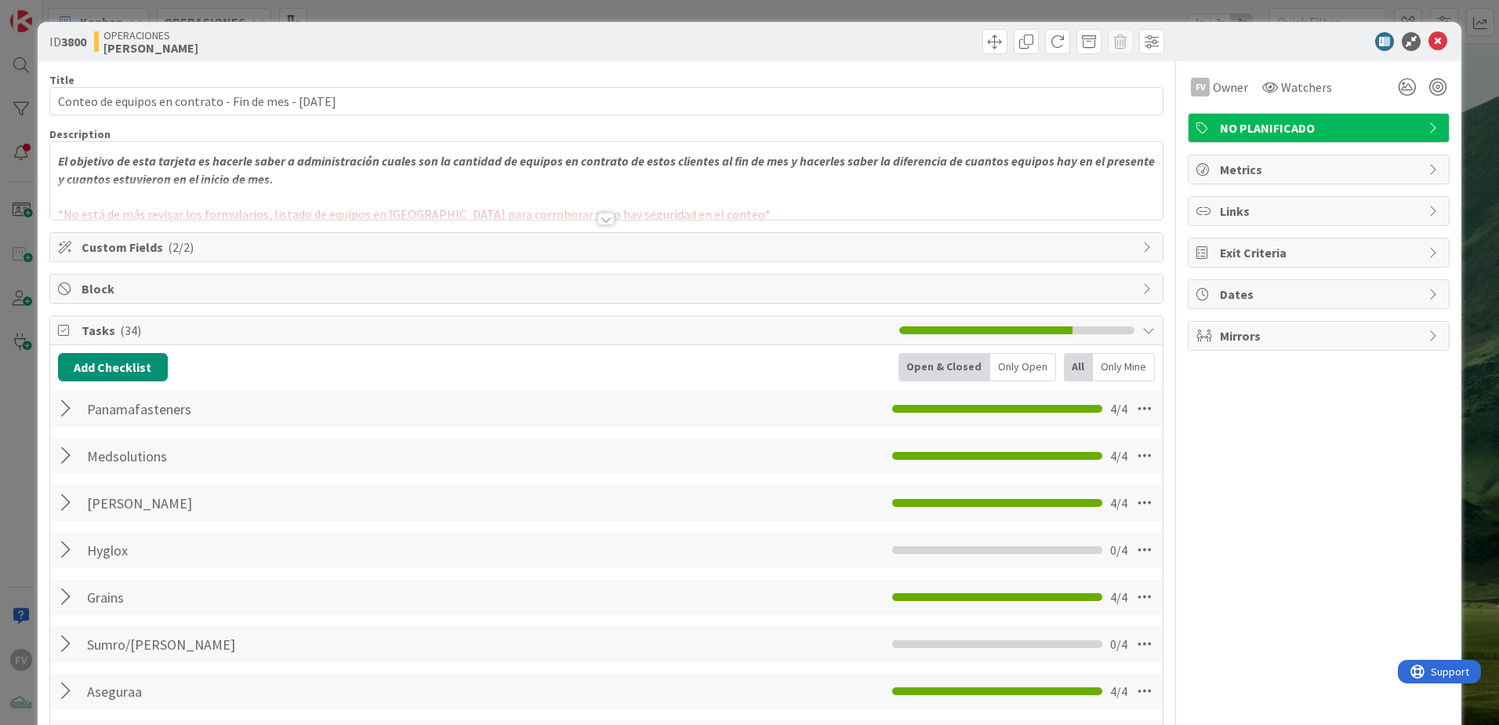
click at [93, 300] on div "Block" at bounding box center [606, 288] width 1113 height 28
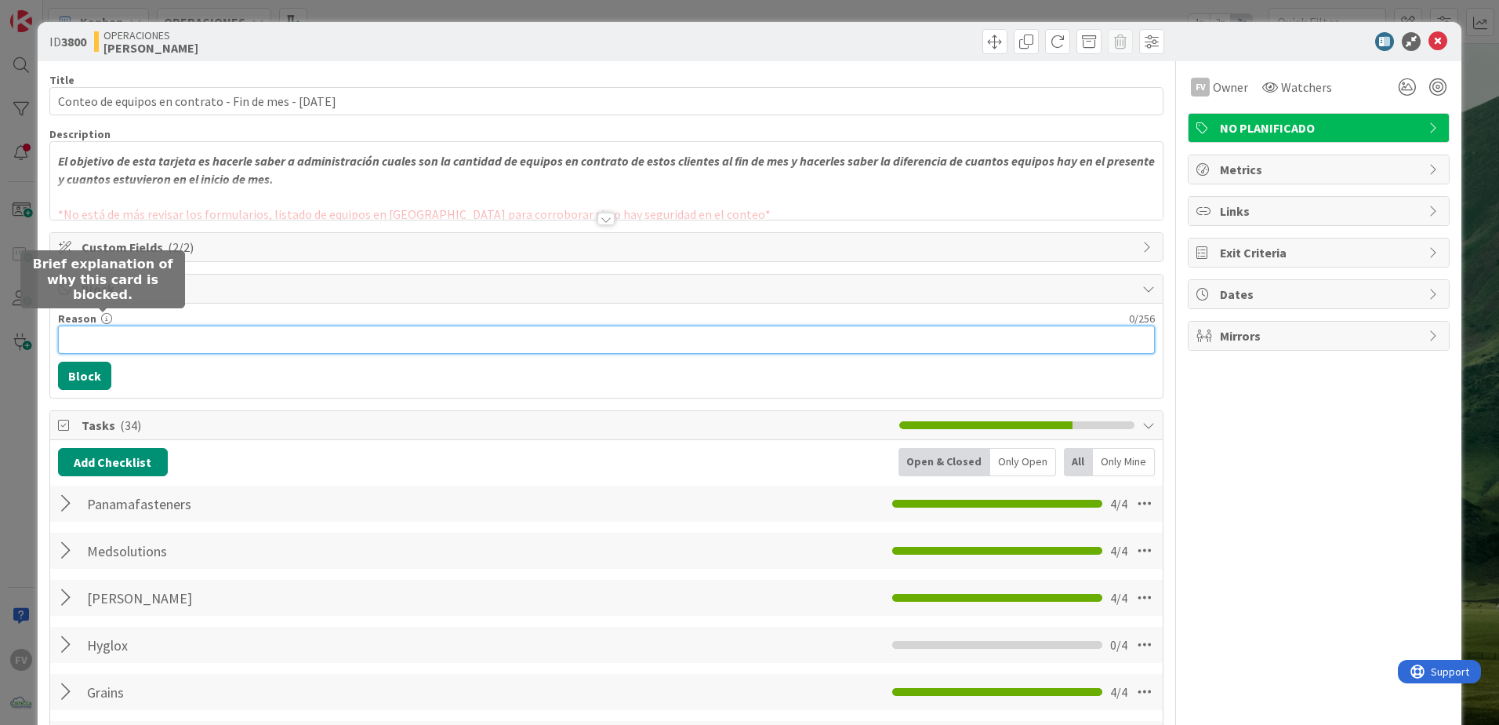
click at [111, 352] on input "Reason" at bounding box center [606, 339] width 1097 height 28
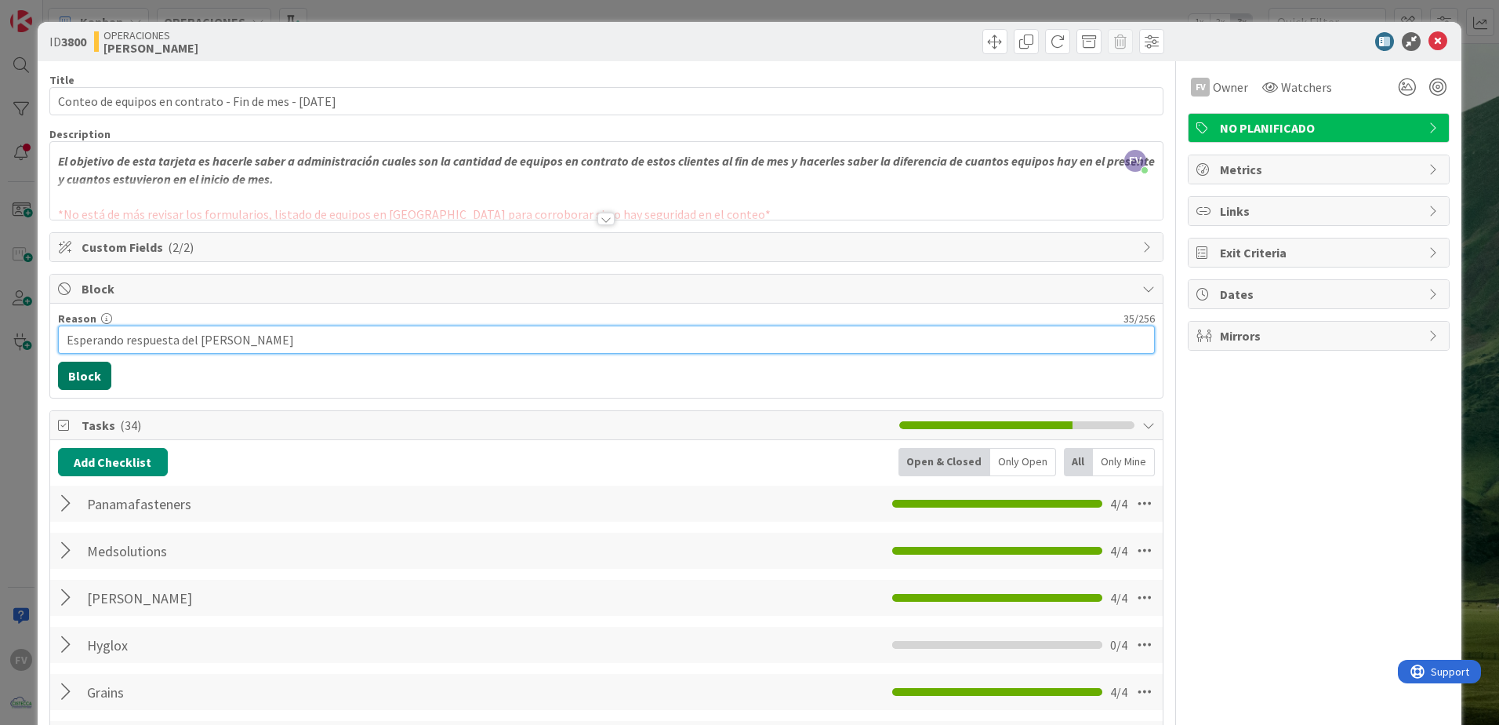
type input "Esperando respuesta del [PERSON_NAME]"
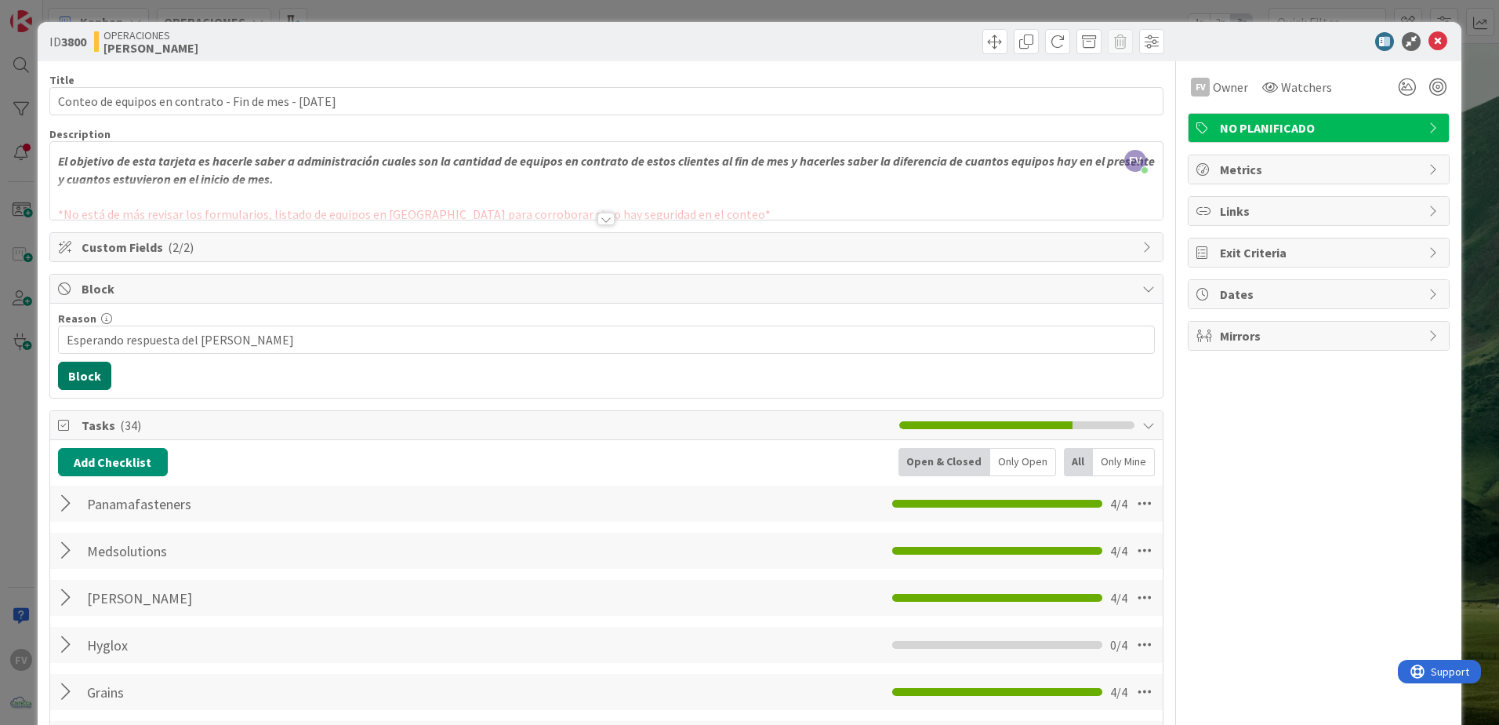
click at [99, 365] on button "Block" at bounding box center [84, 376] width 53 height 28
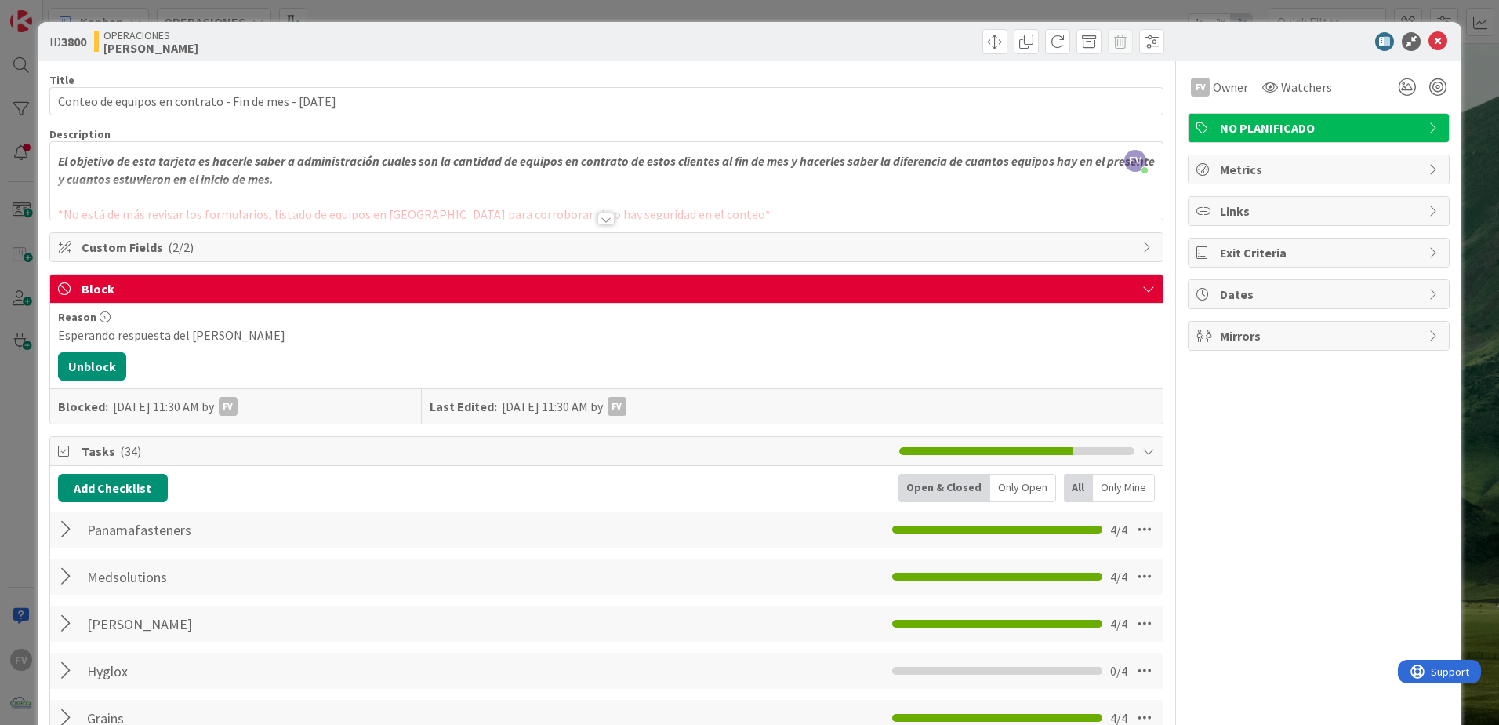
click at [38, 316] on div "ID 3800 OPERACIONES [PERSON_NAME] Title 55 / 128 Conteo de equipos en contrato …" at bounding box center [750, 603] width 1424 height 1162
click at [16, 315] on div "ID 3800 OPERACIONES [PERSON_NAME] Title 55 / 128 Conteo de equipos en contrato …" at bounding box center [749, 362] width 1499 height 725
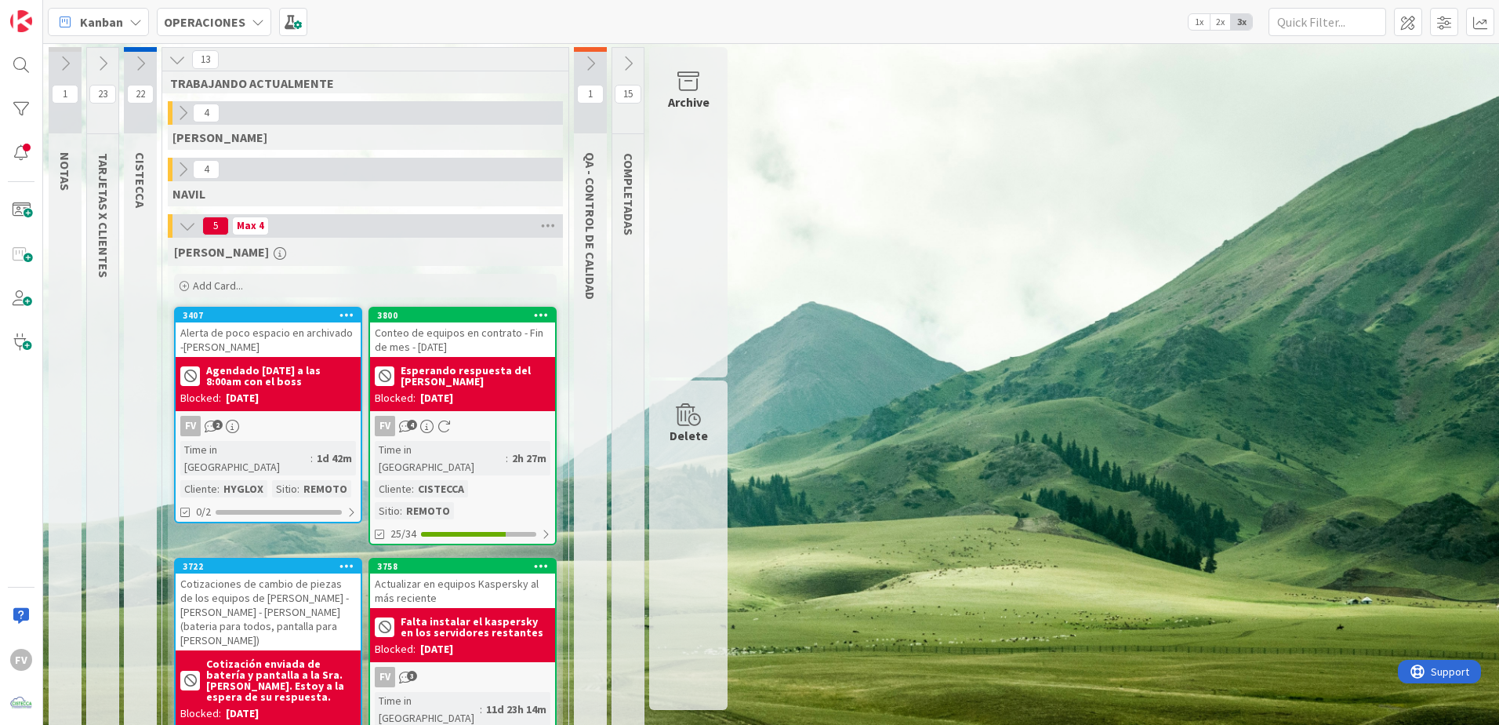
click at [184, 224] on icon at bounding box center [187, 225] width 17 height 17
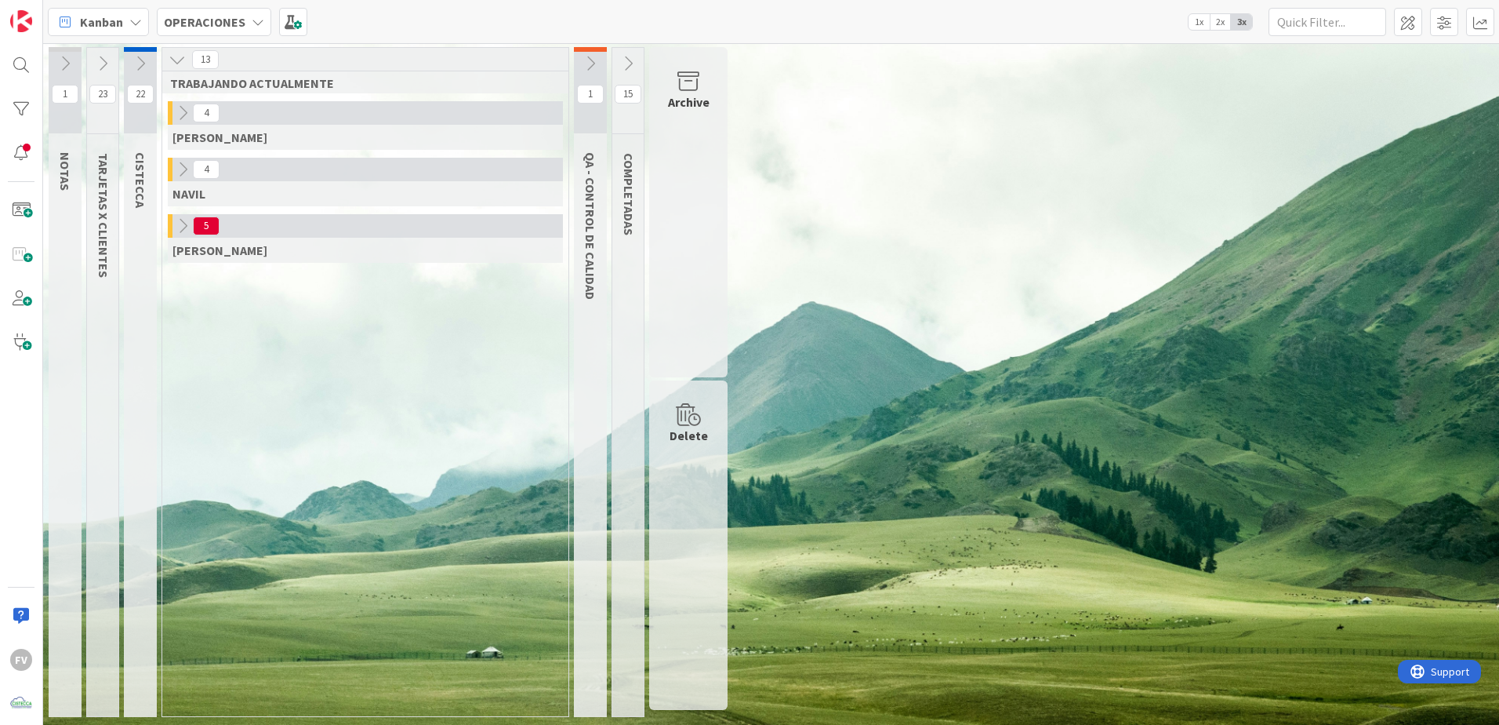
click at [101, 58] on icon at bounding box center [102, 63] width 17 height 17
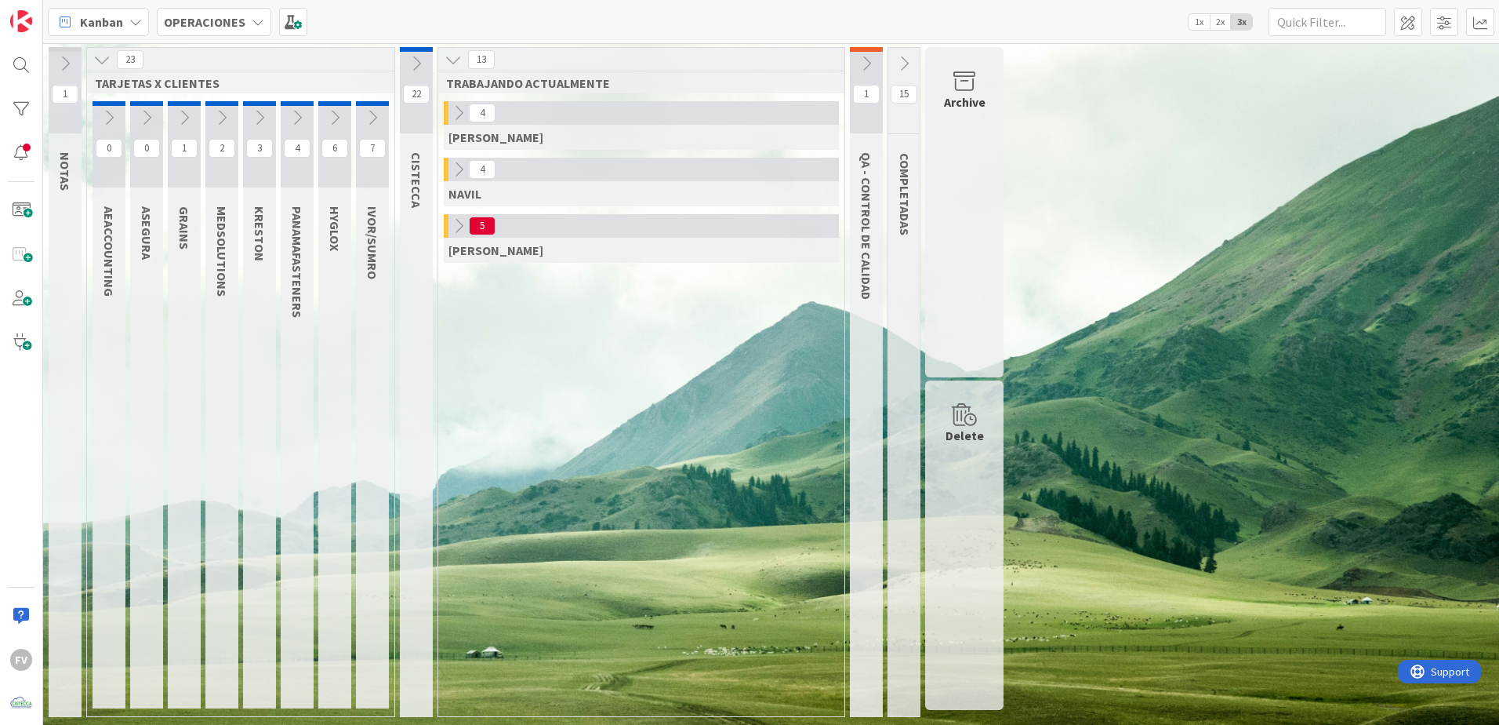
click at [228, 124] on icon at bounding box center [221, 117] width 17 height 17
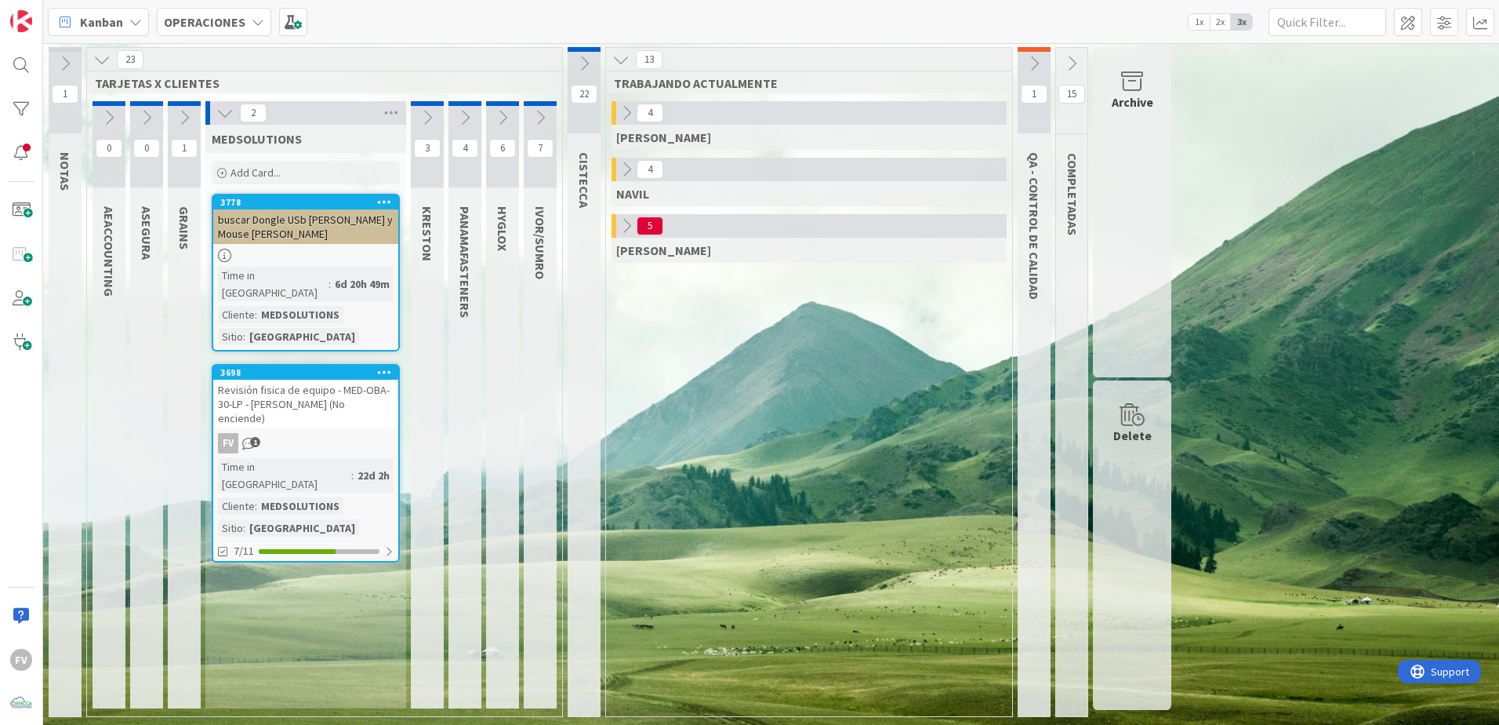
click at [216, 112] on button at bounding box center [225, 113] width 20 height 20
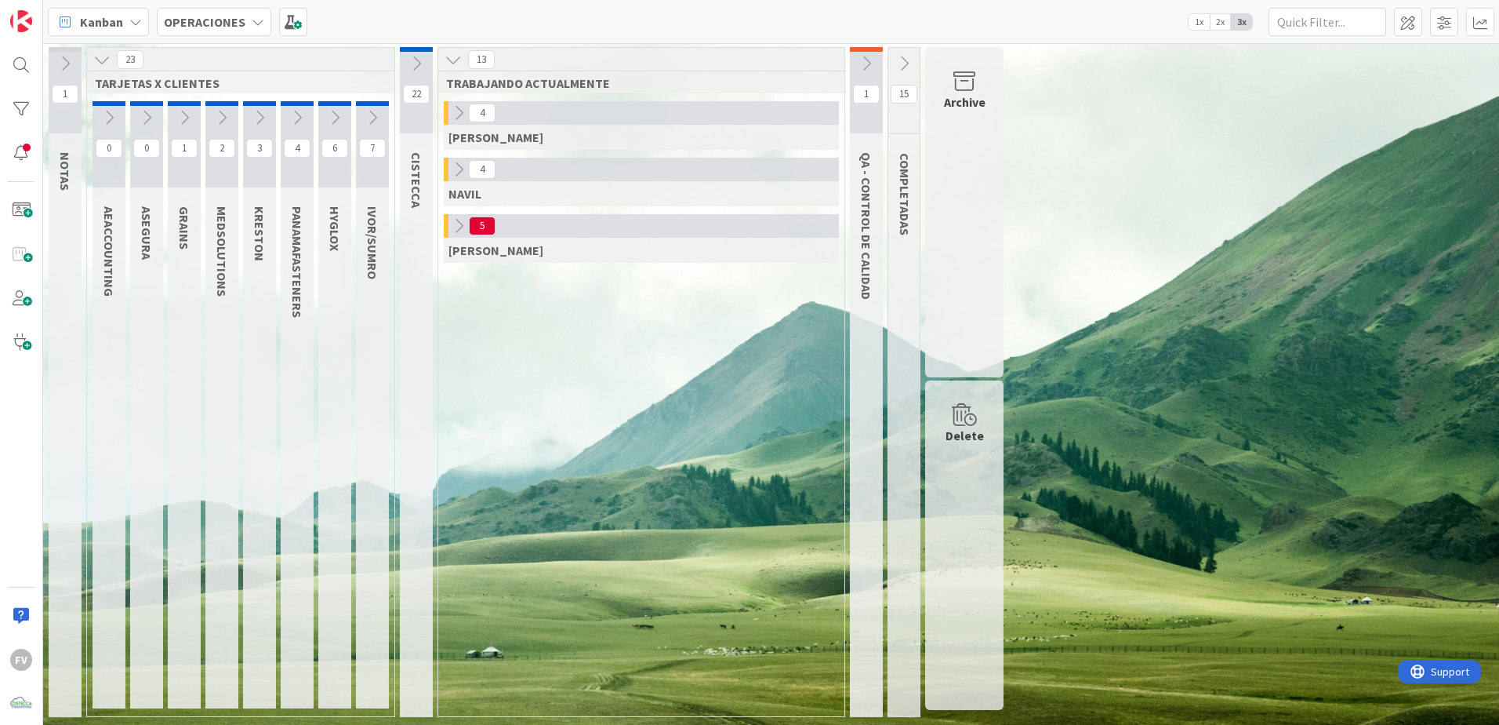
click at [247, 125] on button at bounding box center [259, 118] width 33 height 24
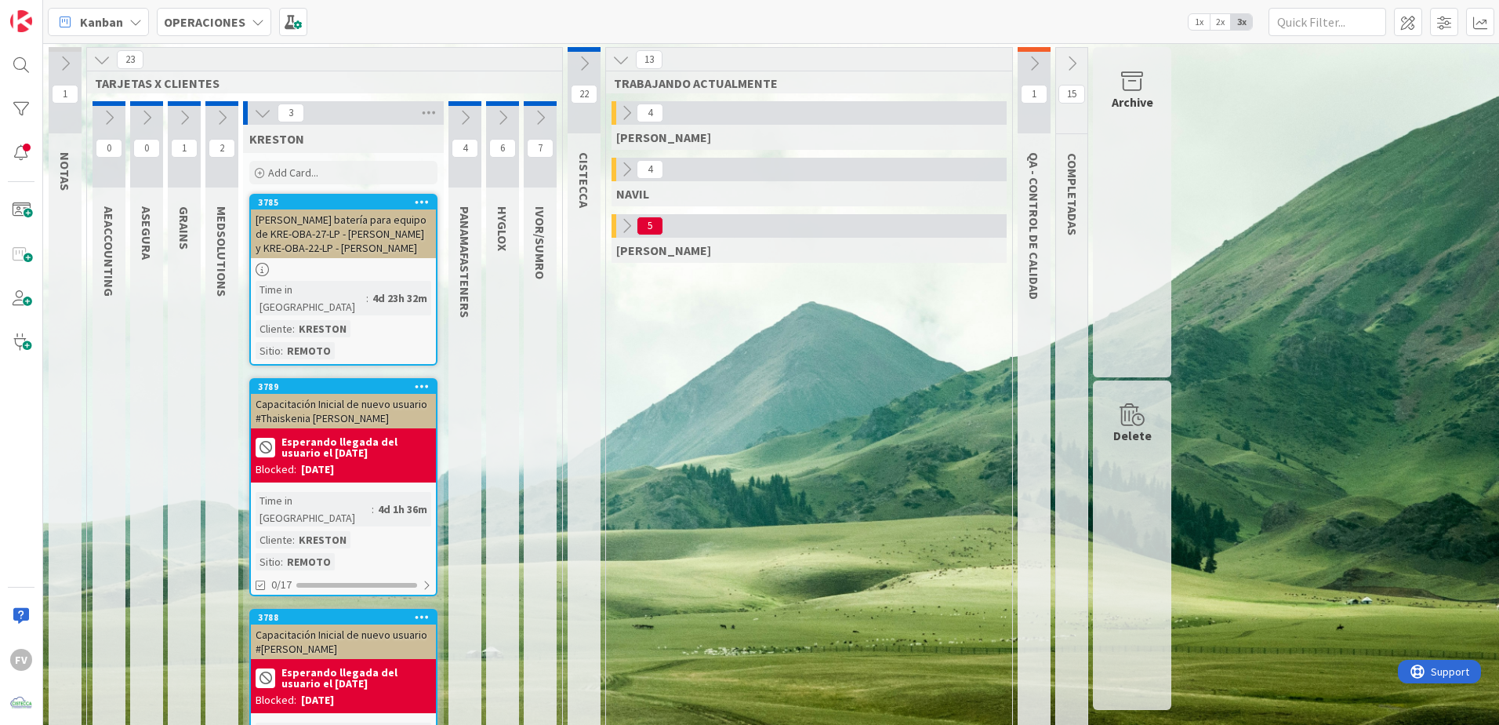
click at [265, 104] on icon at bounding box center [262, 112] width 17 height 17
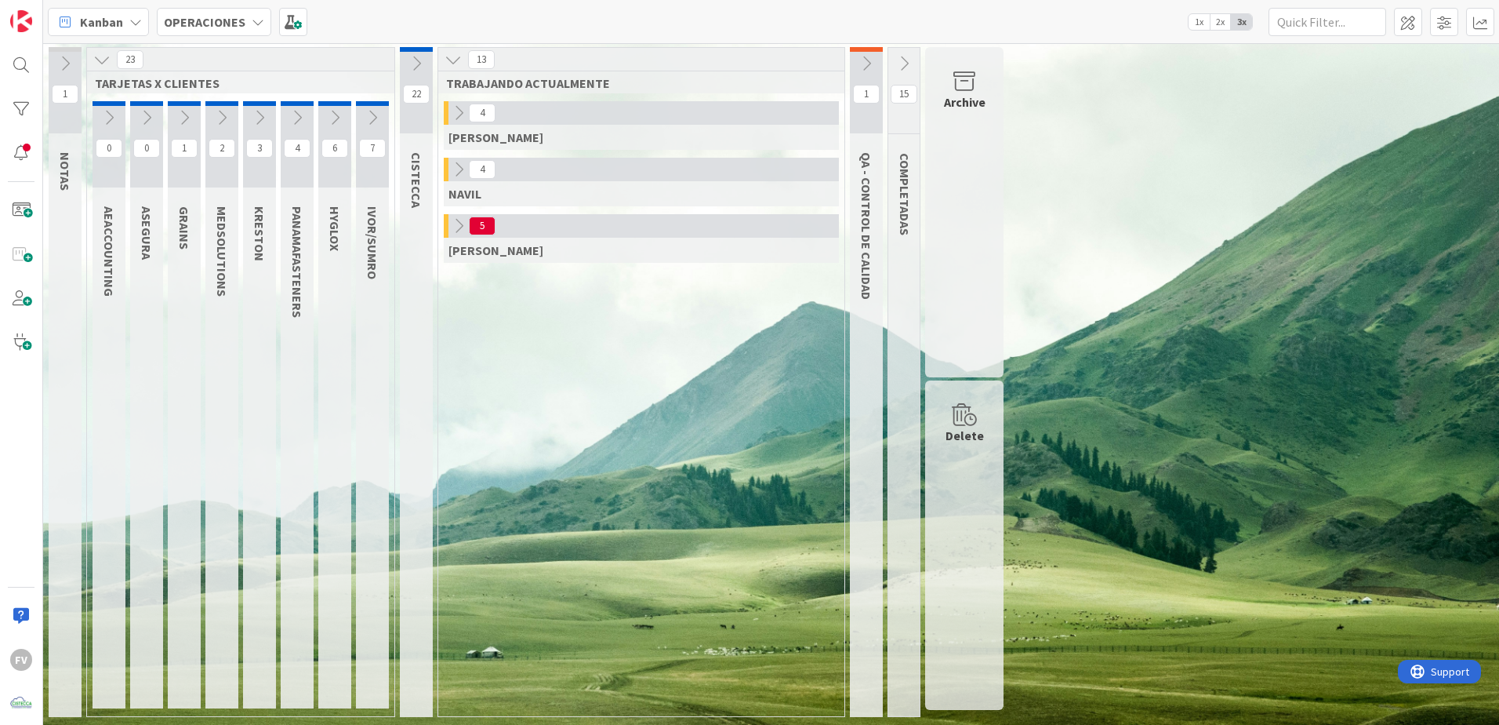
click at [101, 67] on icon at bounding box center [101, 59] width 17 height 17
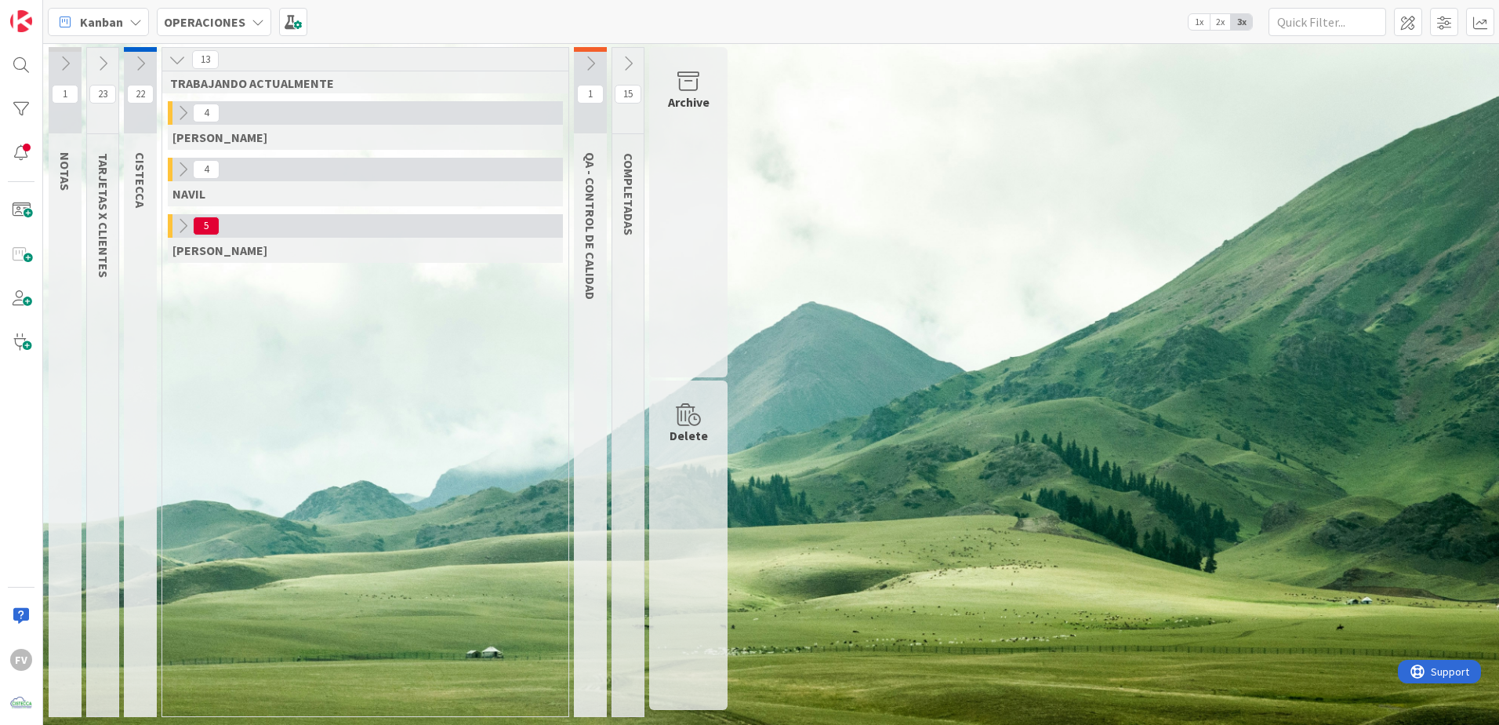
click at [187, 230] on icon at bounding box center [182, 225] width 17 height 17
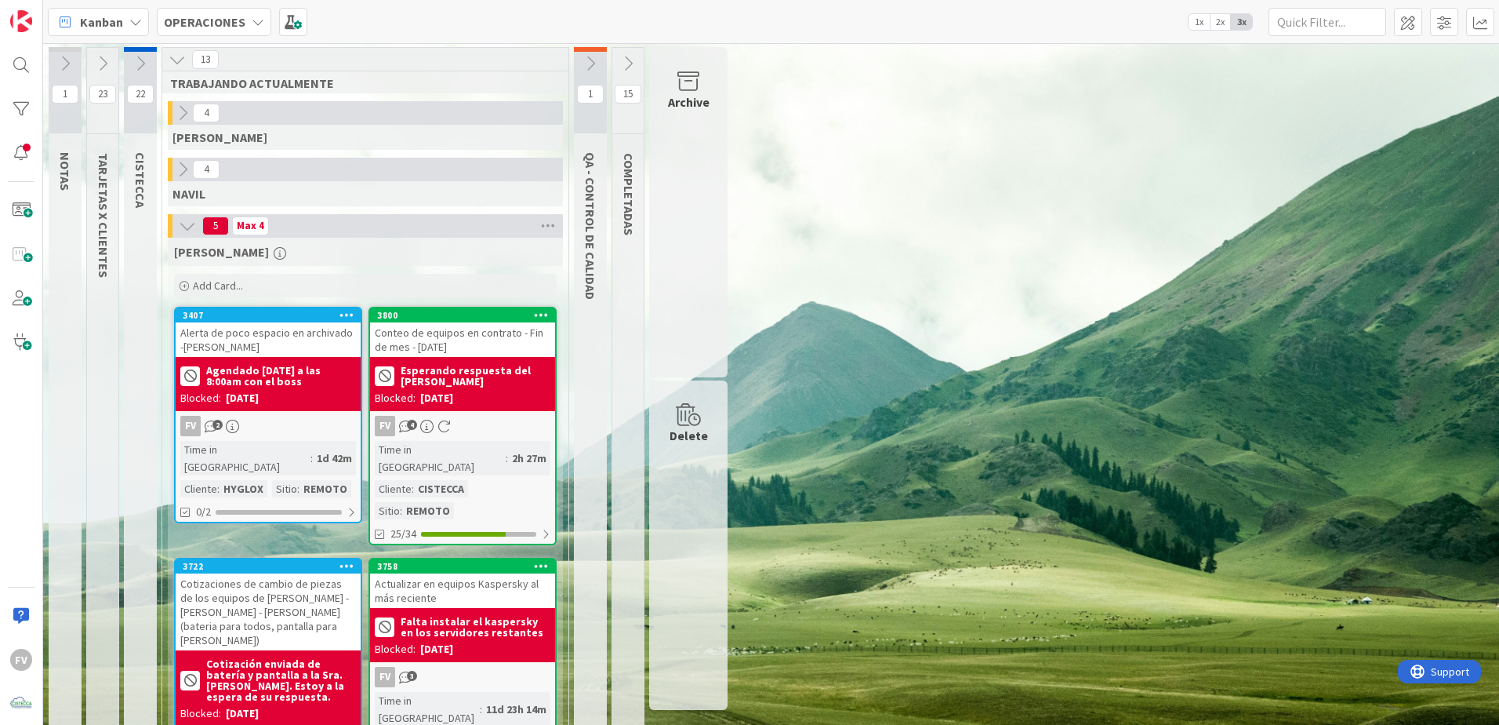
click at [180, 175] on icon at bounding box center [182, 169] width 17 height 17
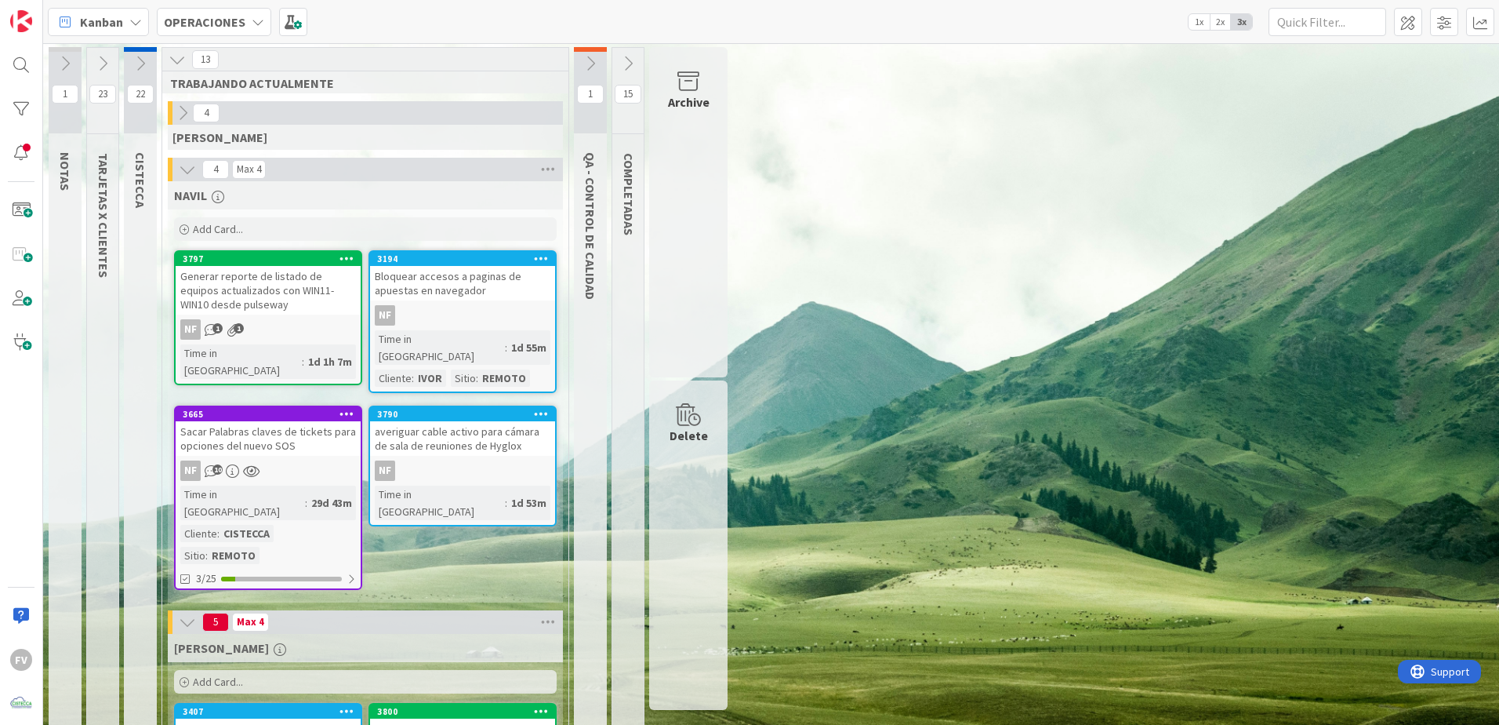
click at [181, 170] on icon at bounding box center [187, 169] width 17 height 17
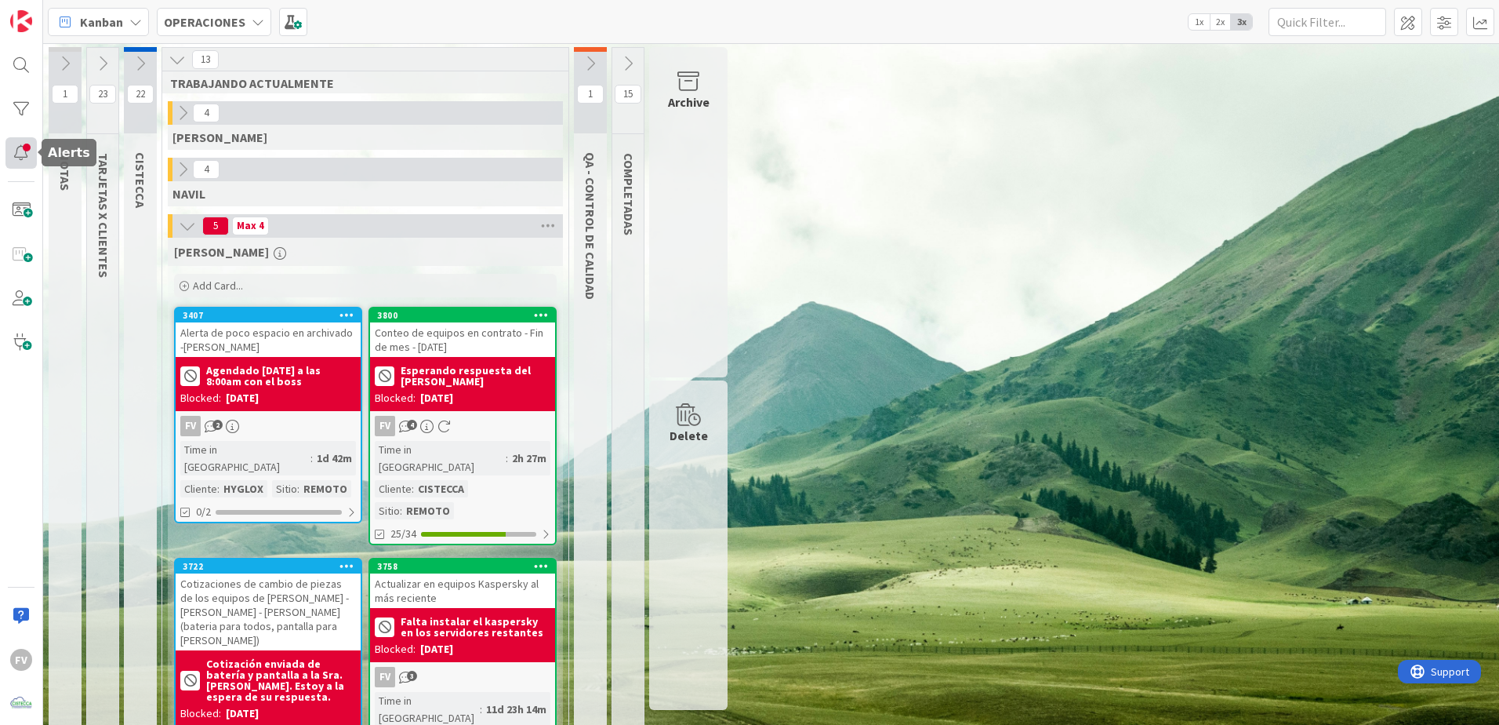
click at [12, 148] on div at bounding box center [20, 152] width 31 height 31
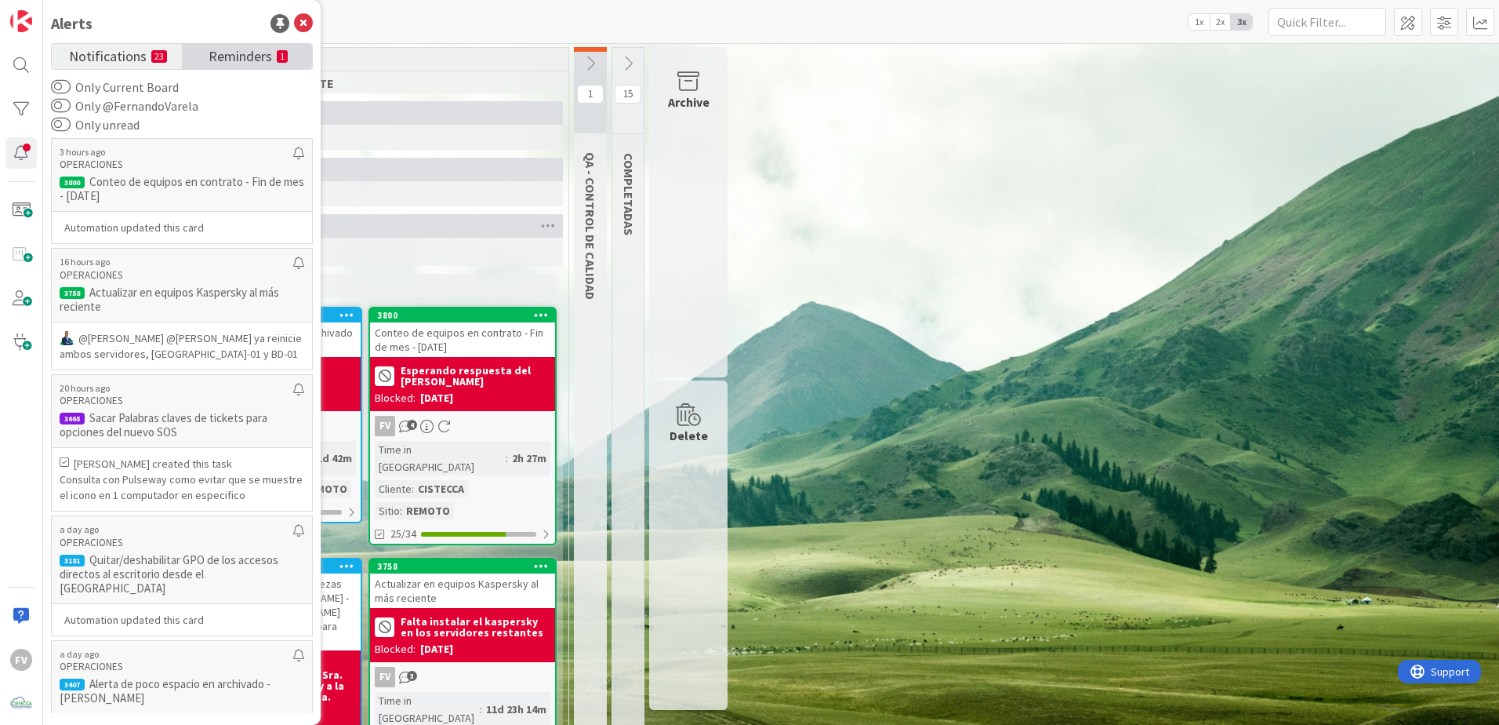
click at [290, 46] on link "Reminders 1" at bounding box center [247, 56] width 130 height 25
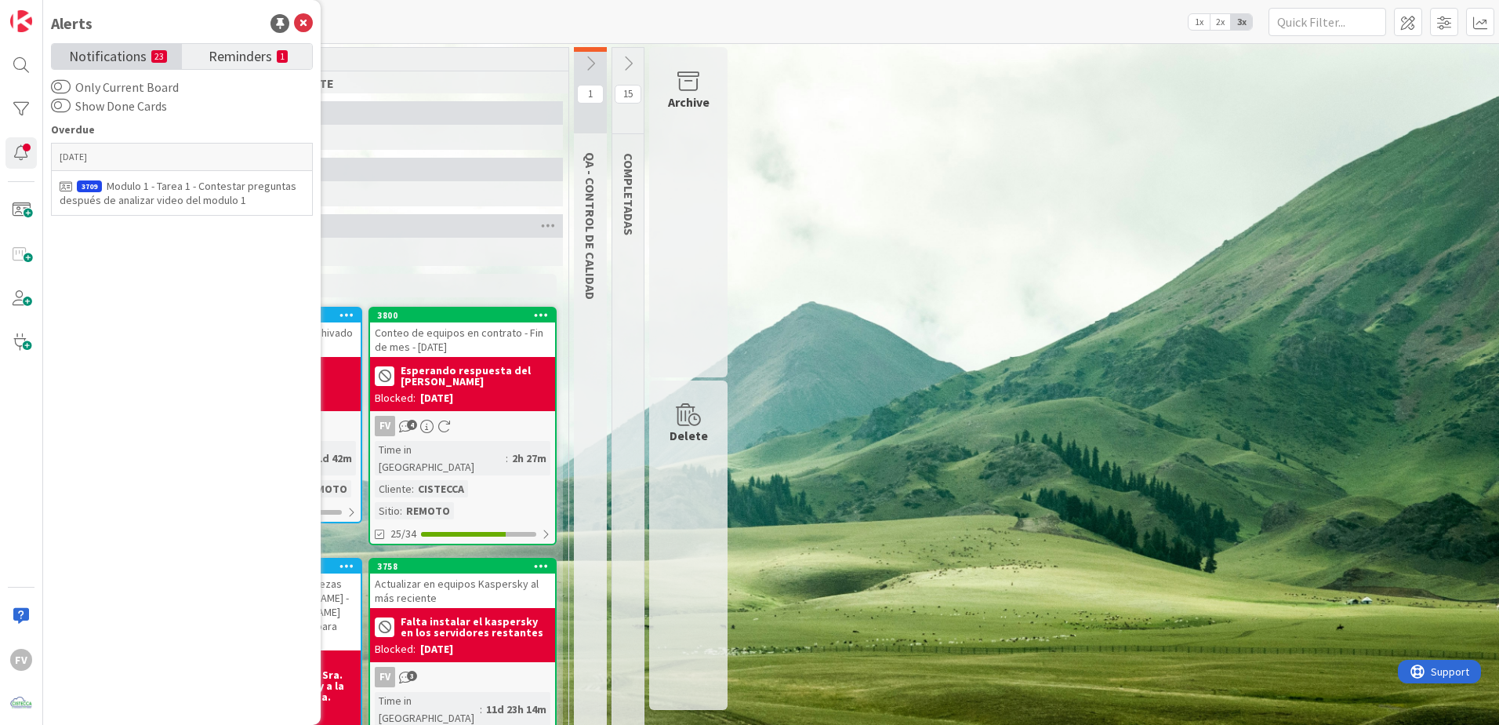
click at [115, 67] on link "Notifications 23" at bounding box center [117, 56] width 130 height 25
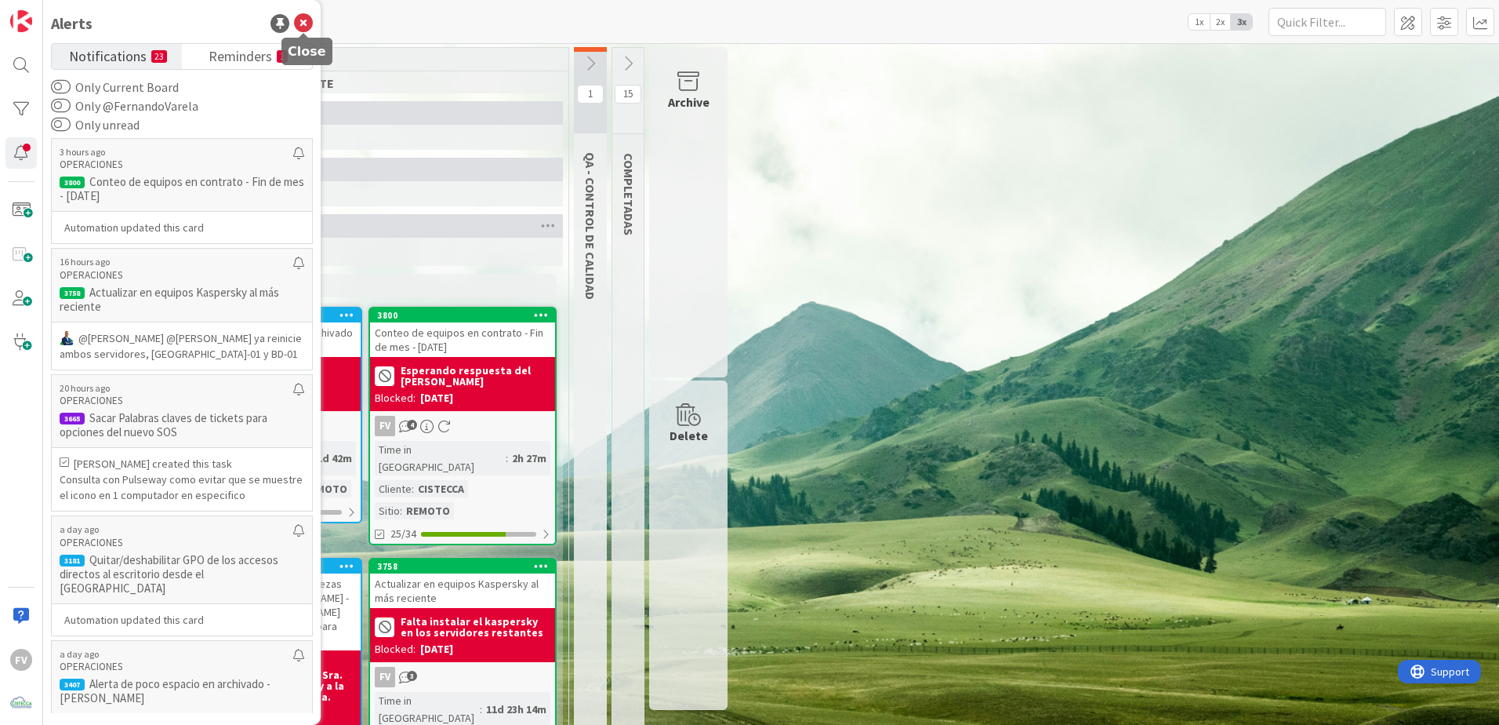
click at [298, 19] on icon at bounding box center [303, 23] width 19 height 19
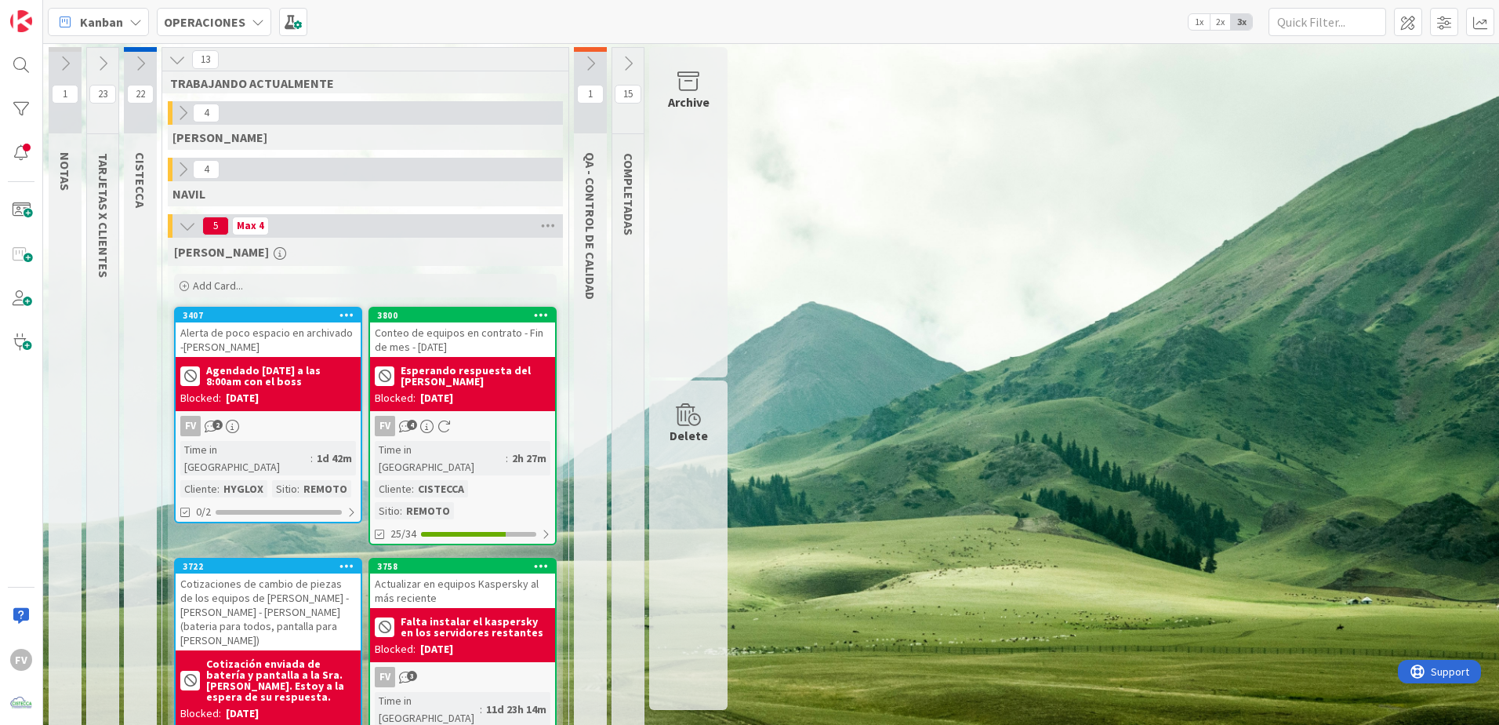
click at [480, 616] on b "Falta instalar el kaspersky en los servidores restantes" at bounding box center [476, 627] width 150 height 22
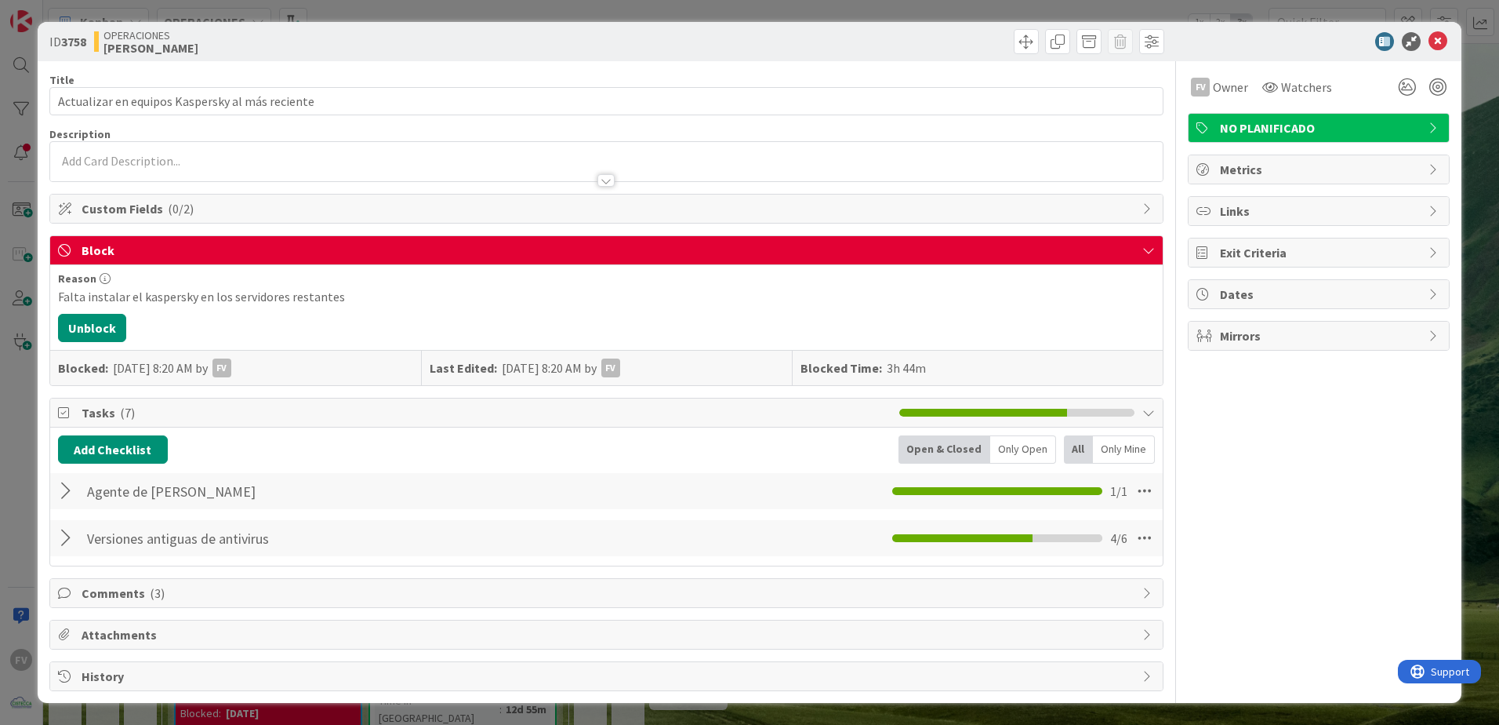
click at [73, 536] on div at bounding box center [68, 538] width 20 height 28
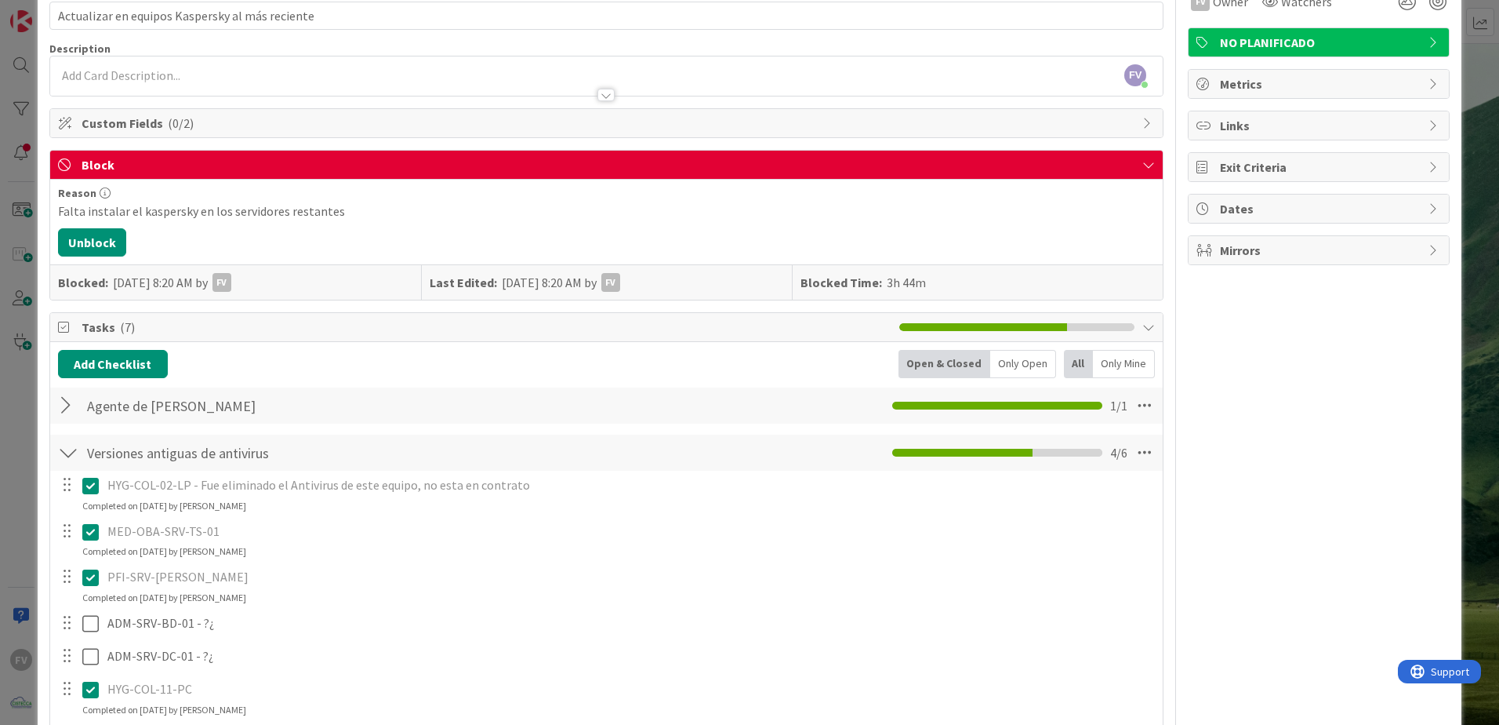
scroll to position [49, 0]
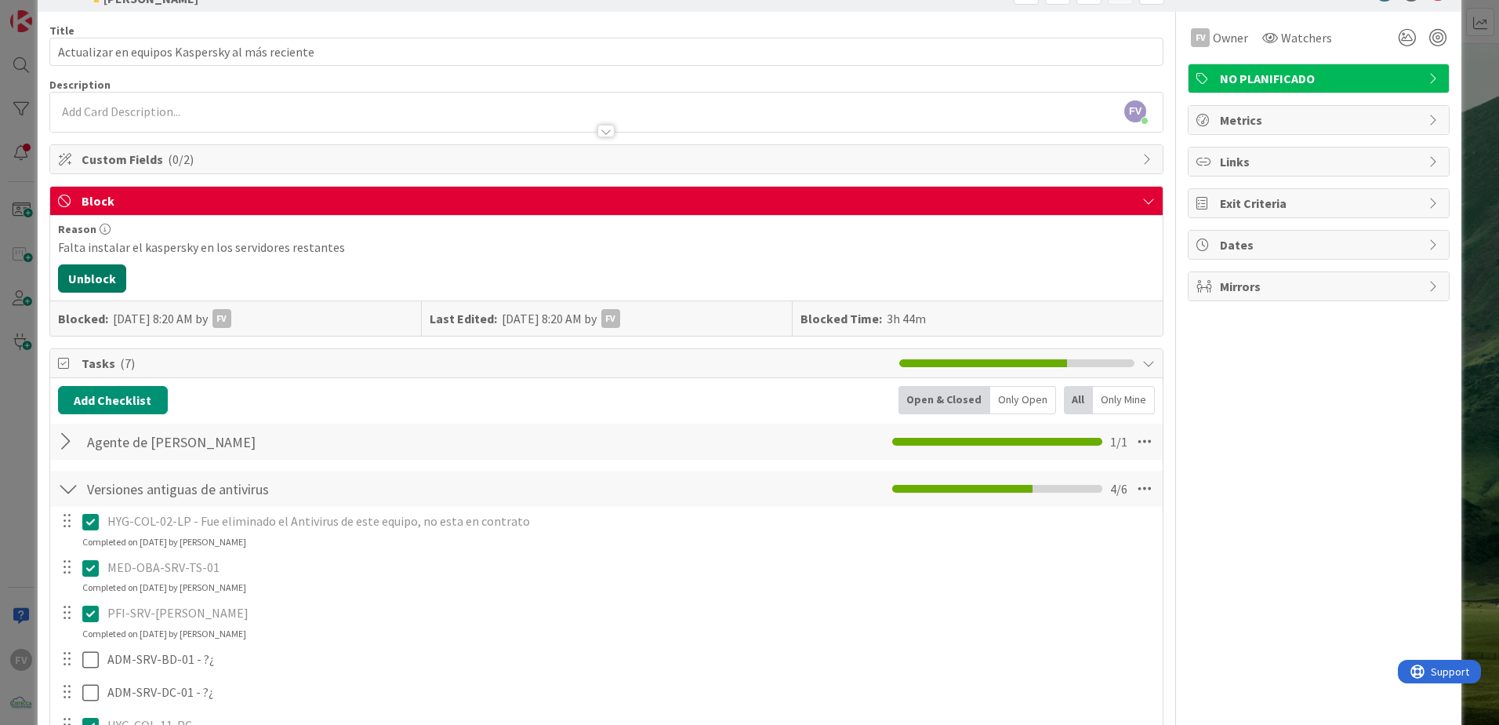
click at [108, 265] on button "Unblock" at bounding box center [92, 278] width 68 height 28
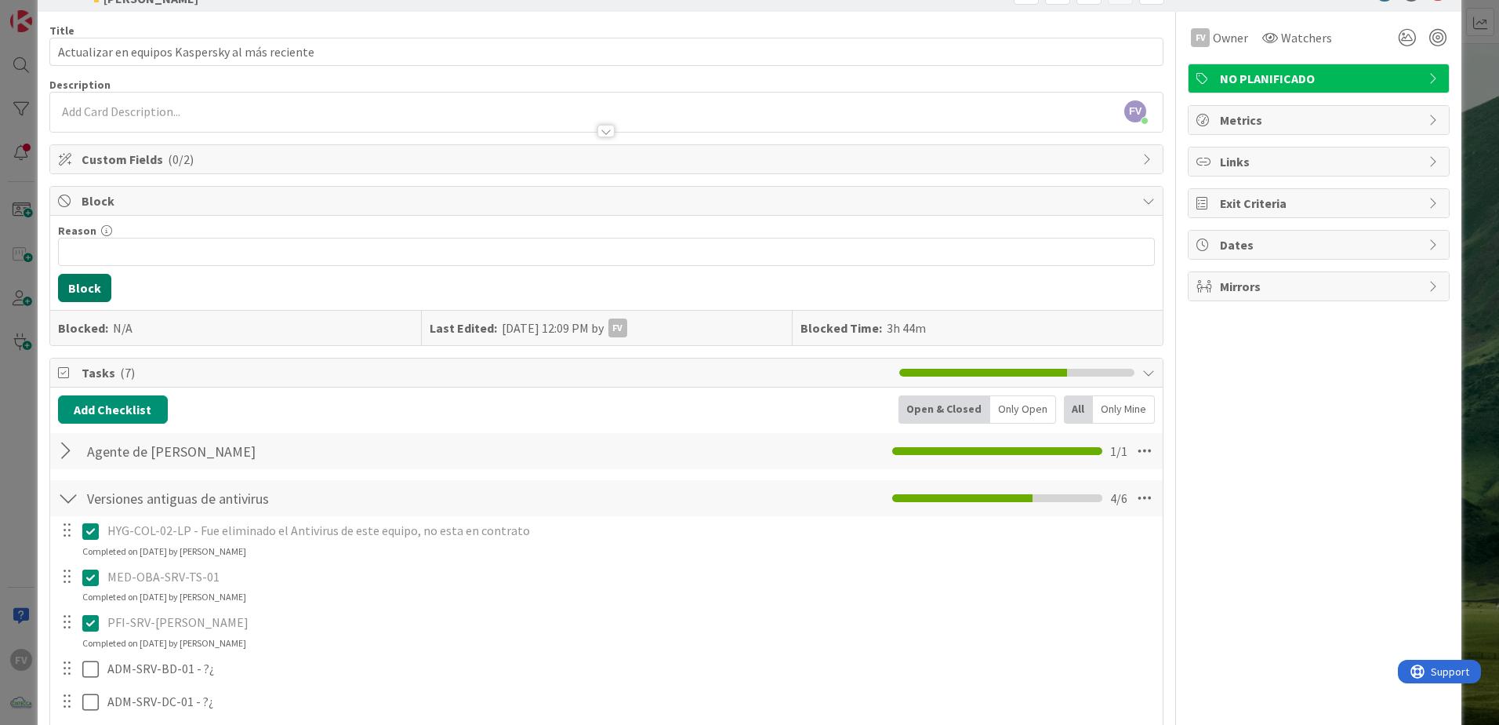
scroll to position [0, 0]
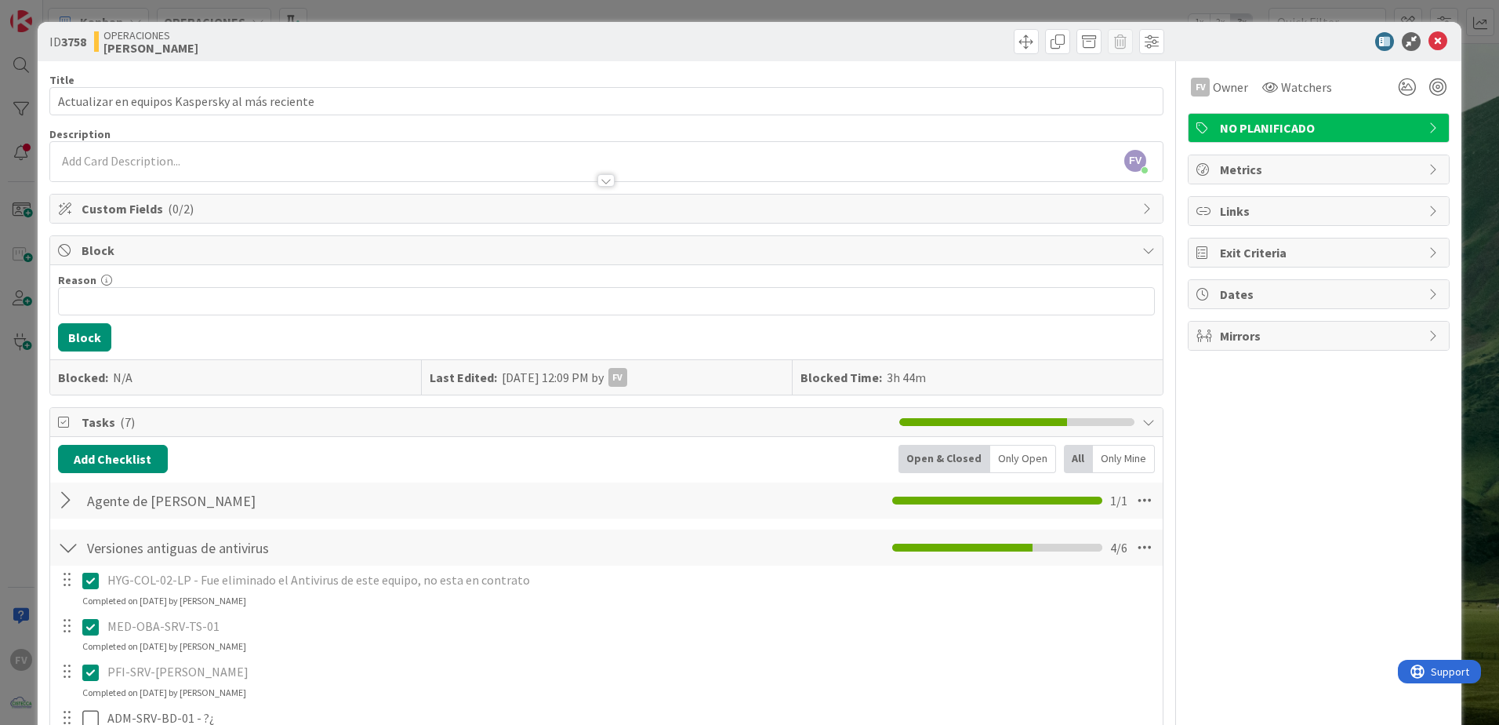
click at [117, 256] on span "Block" at bounding box center [608, 250] width 1053 height 19
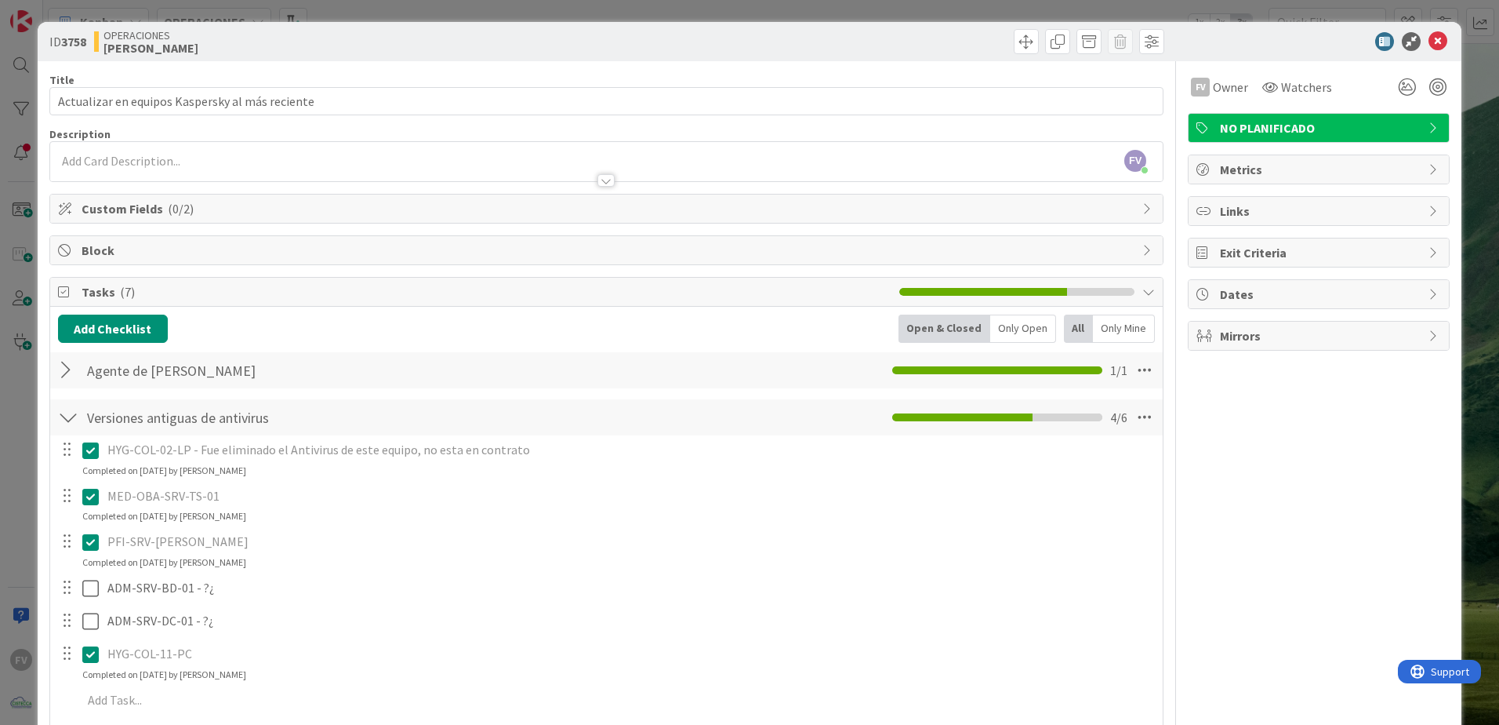
click at [16, 372] on div "ID 3758 OPERACIONES [PERSON_NAME] Title 47 / 128 Actualizar en equipos Kaspersk…" at bounding box center [749, 362] width 1499 height 725
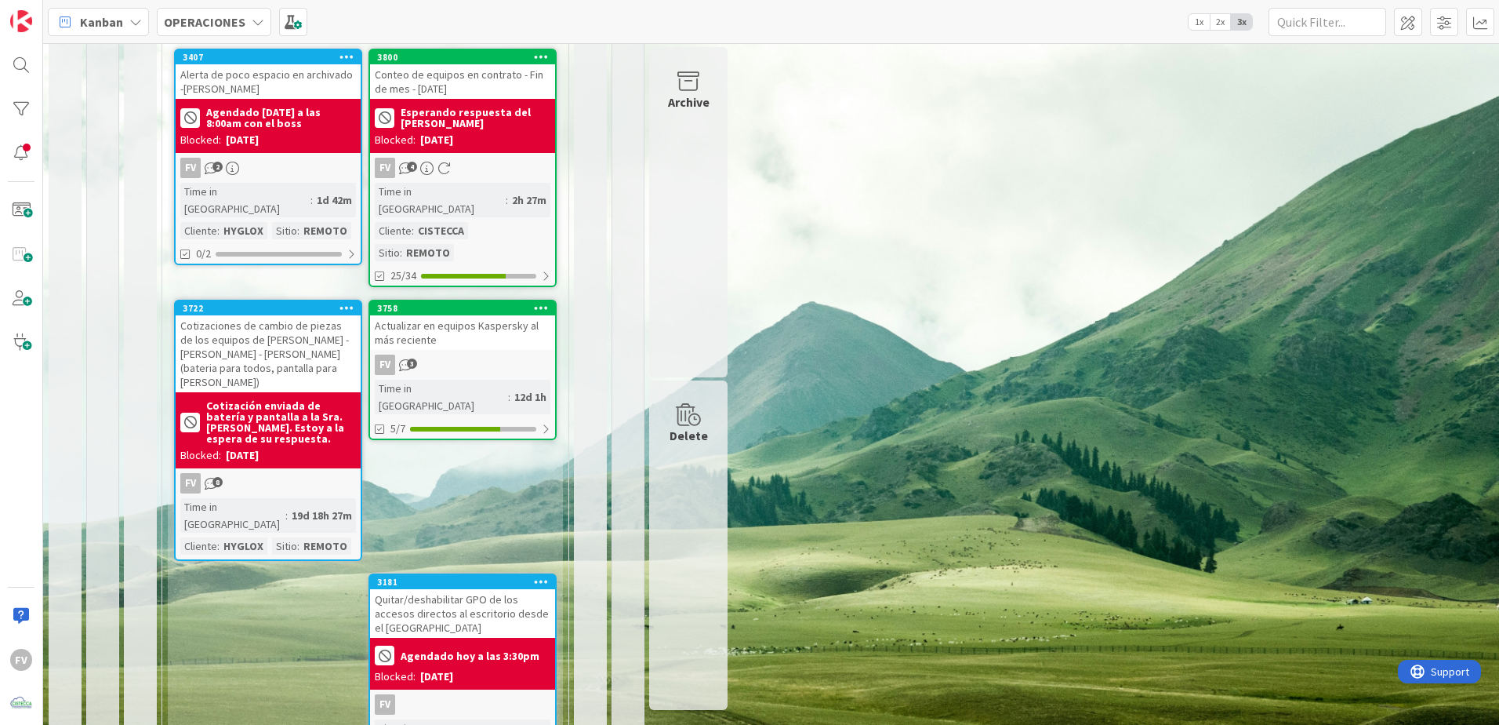
scroll to position [278, 0]
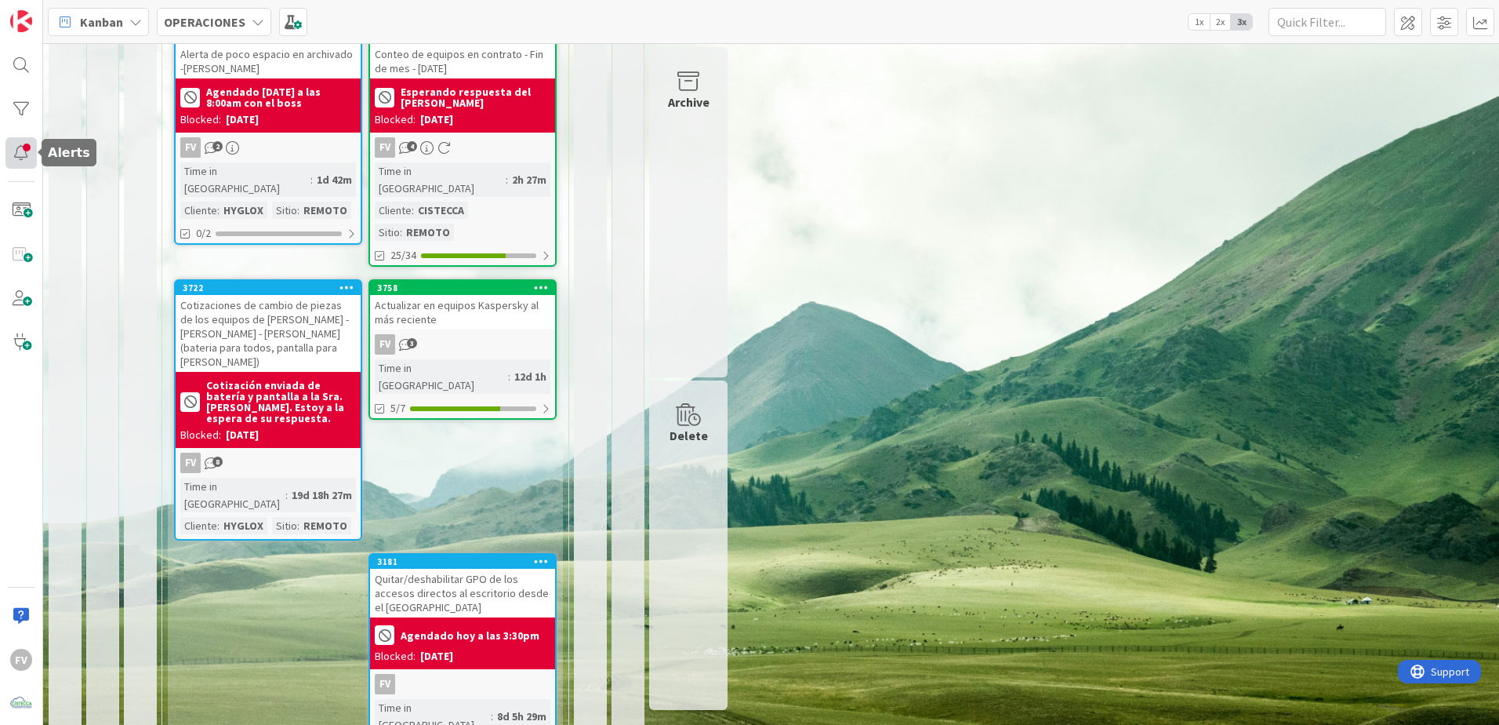
click at [33, 147] on div at bounding box center [20, 152] width 31 height 31
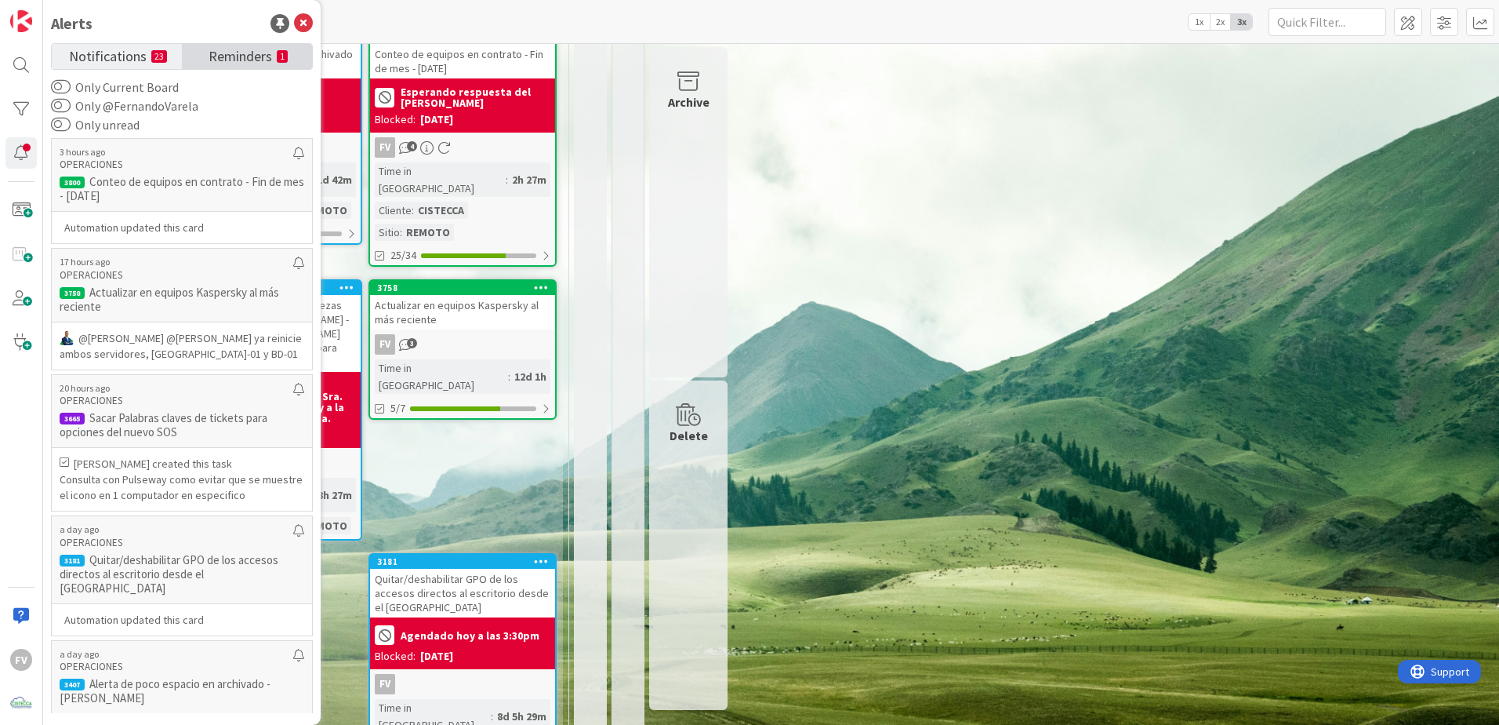
click at [211, 64] on span "Reminders" at bounding box center [241, 55] width 64 height 22
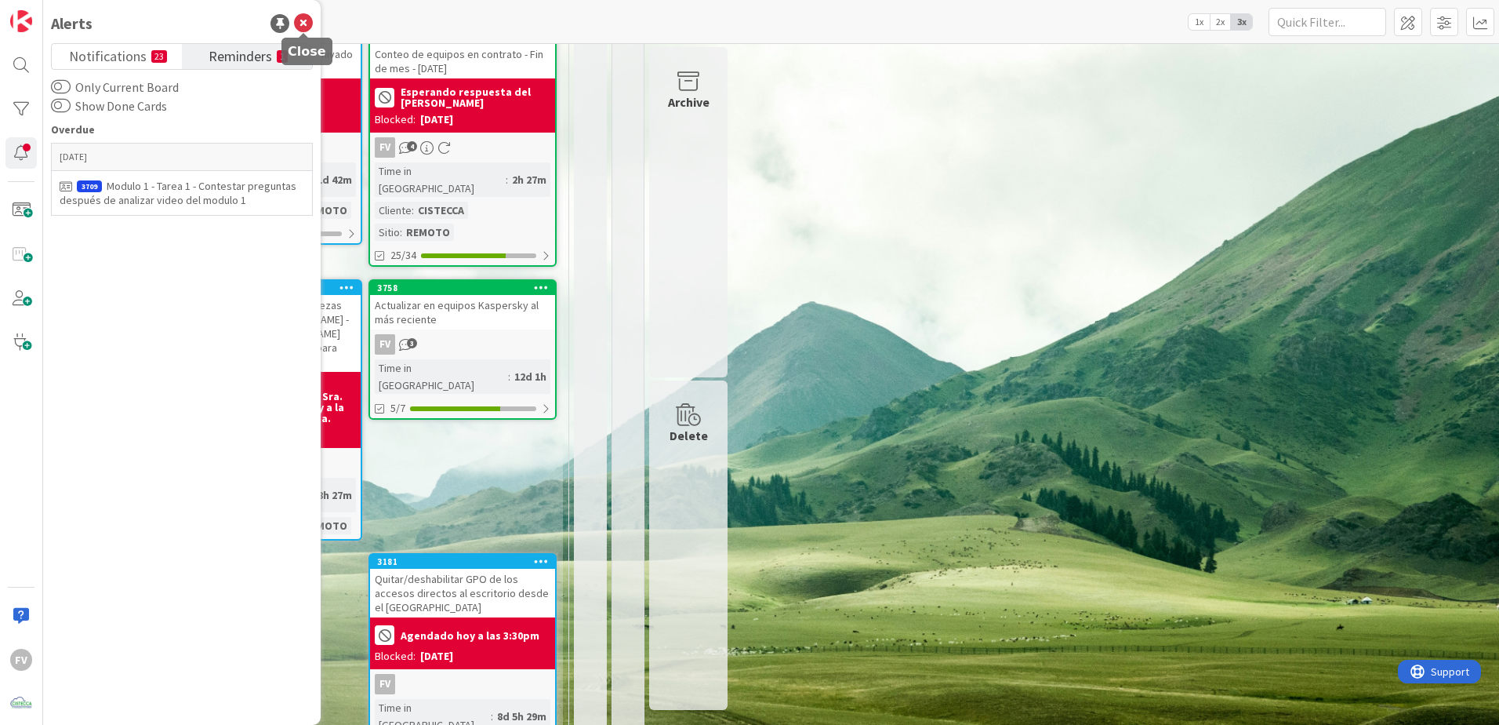
click at [304, 23] on icon at bounding box center [303, 23] width 19 height 19
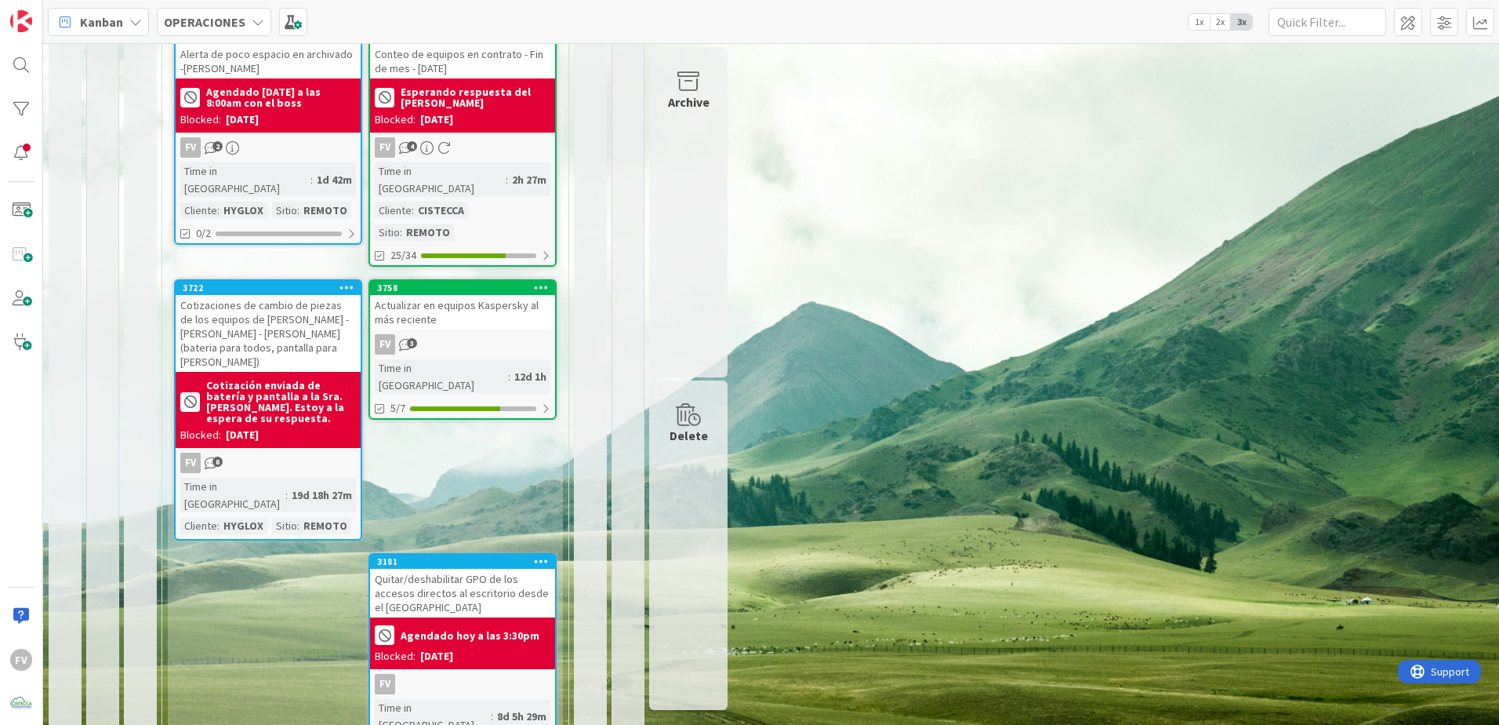
click at [842, 467] on div "1 NOTAS 23 TARJETAS X CLIENTES 22 CISTECCA 13 TRABAJANDO ACTUALMENTE 4 [PERSON_…" at bounding box center [771, 291] width 1450 height 1044
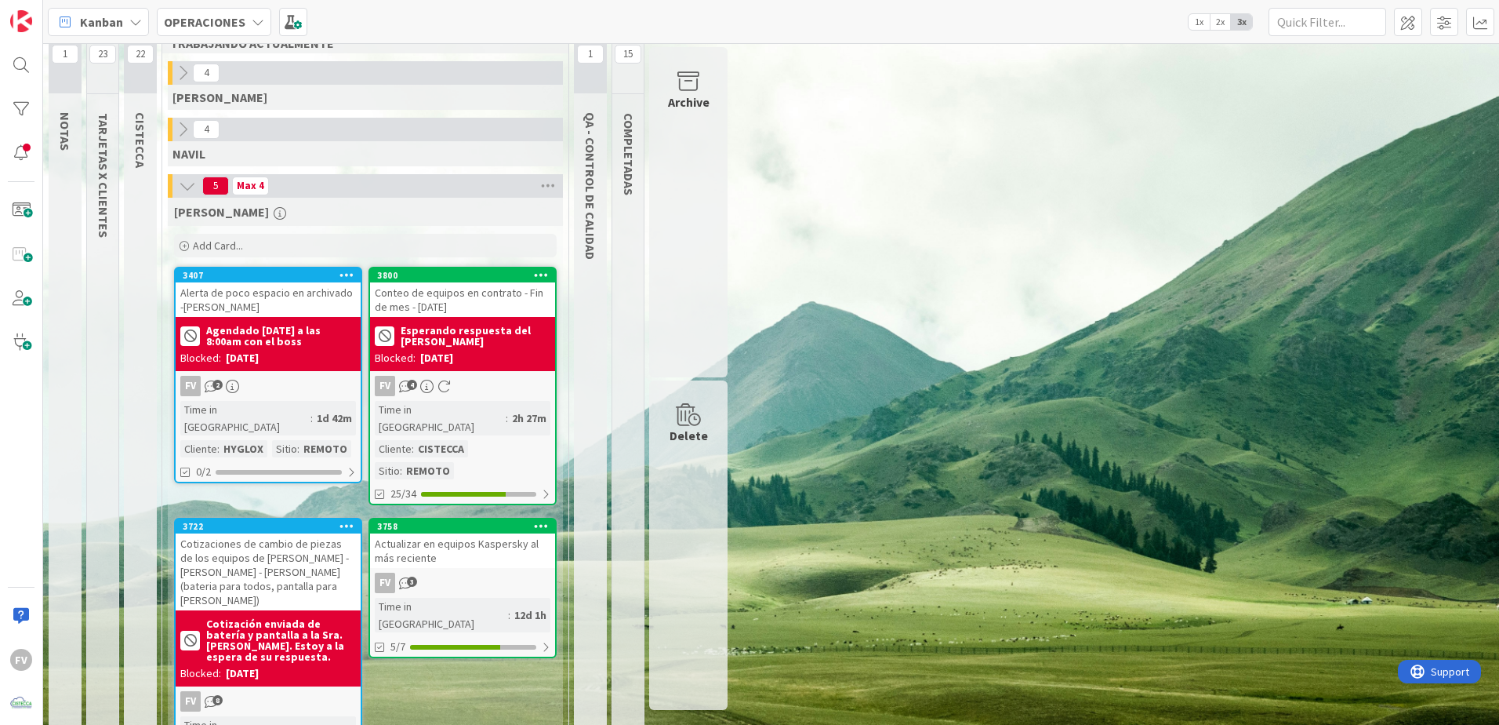
scroll to position [0, 0]
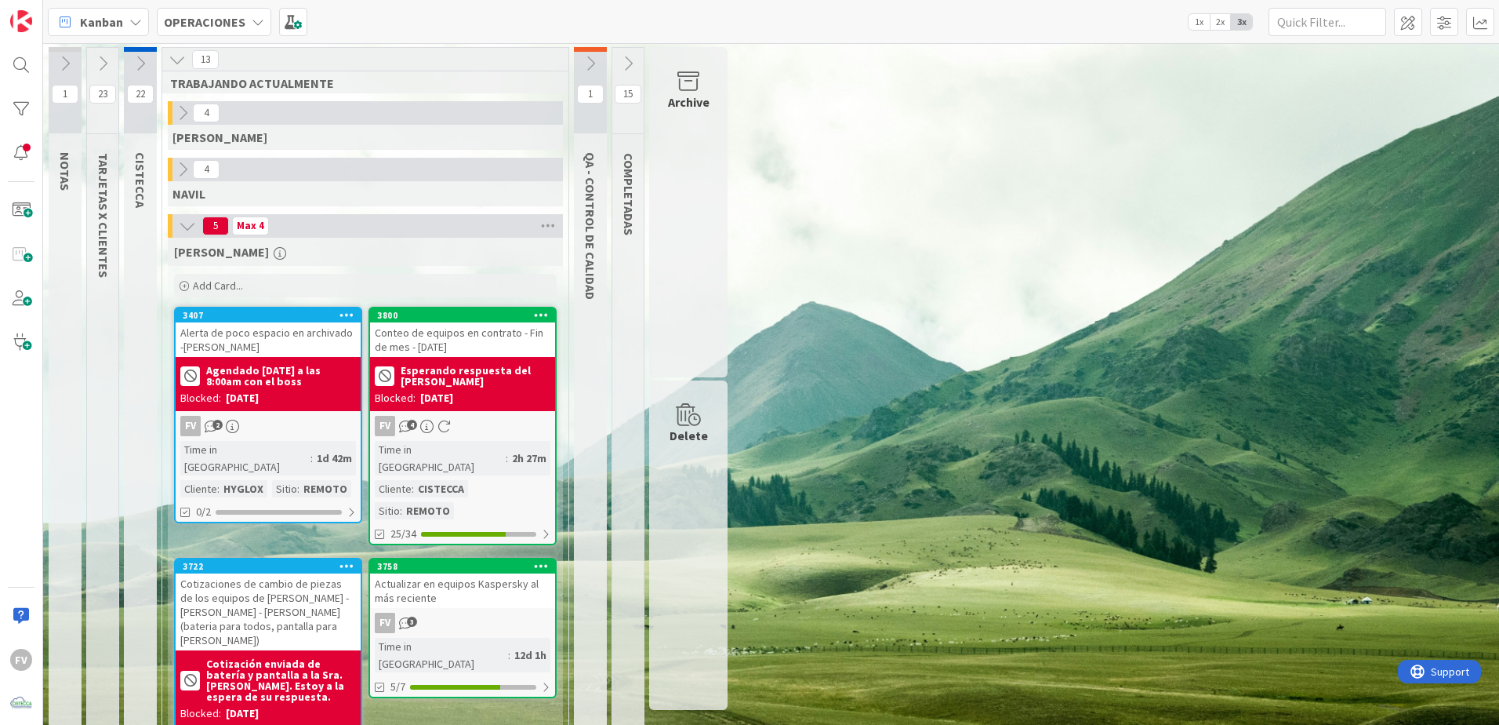
click at [464, 561] on div "3758" at bounding box center [466, 566] width 178 height 11
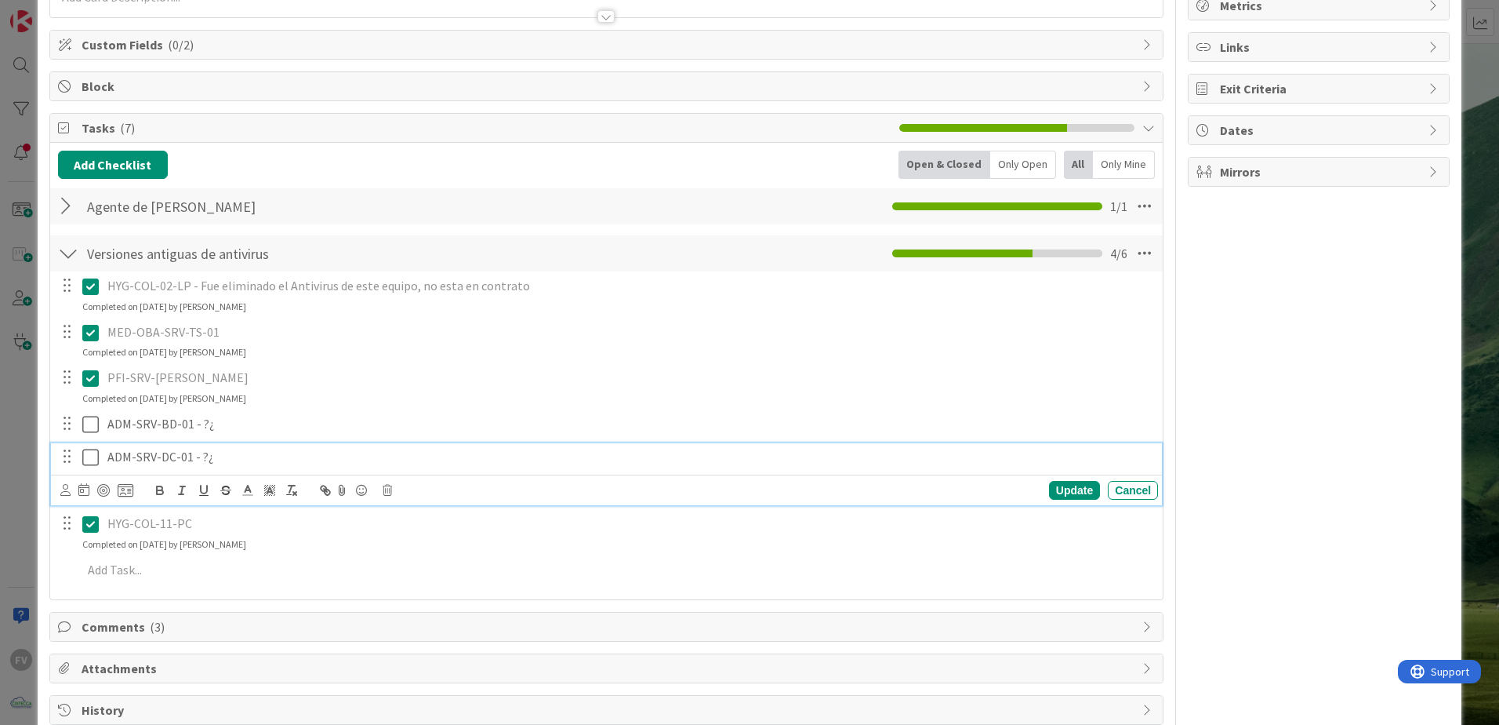
click at [88, 463] on icon at bounding box center [90, 457] width 16 height 19
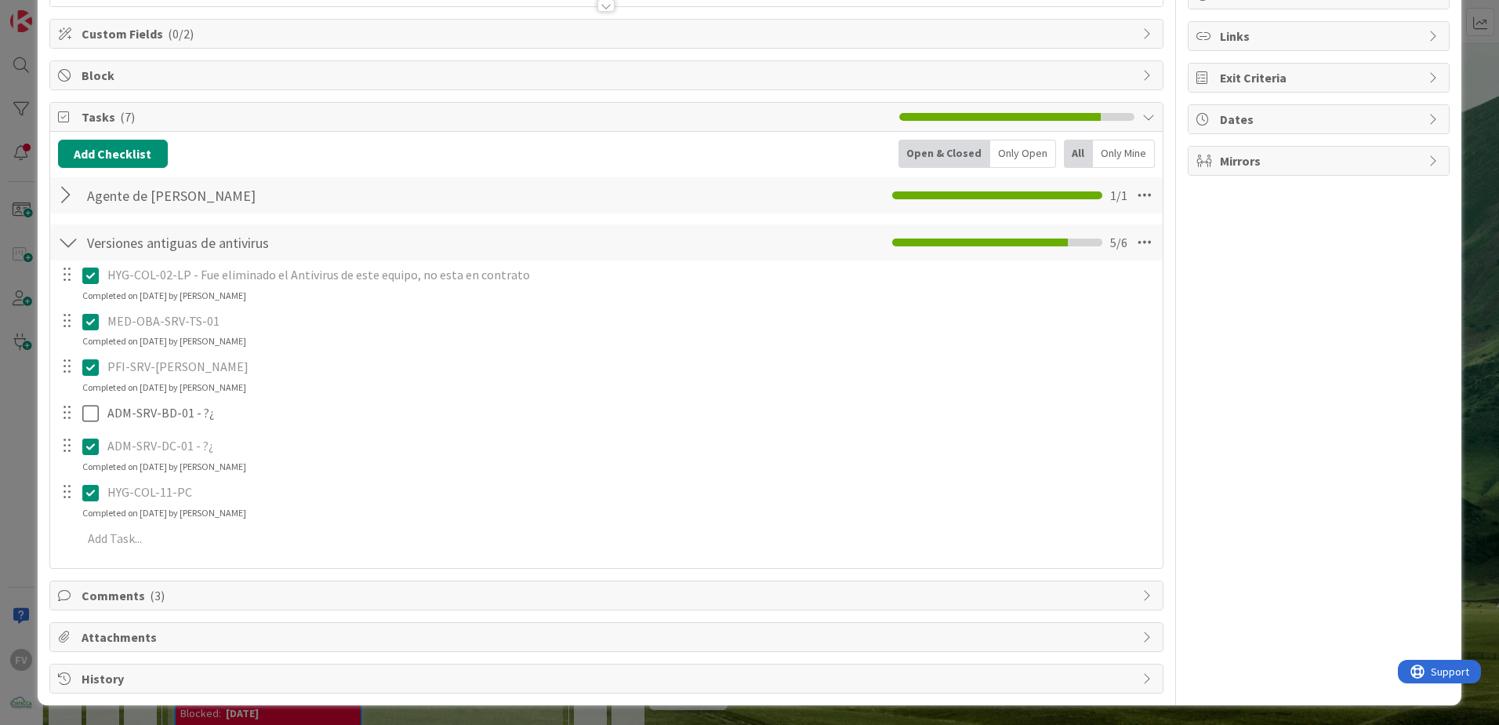
scroll to position [177, 0]
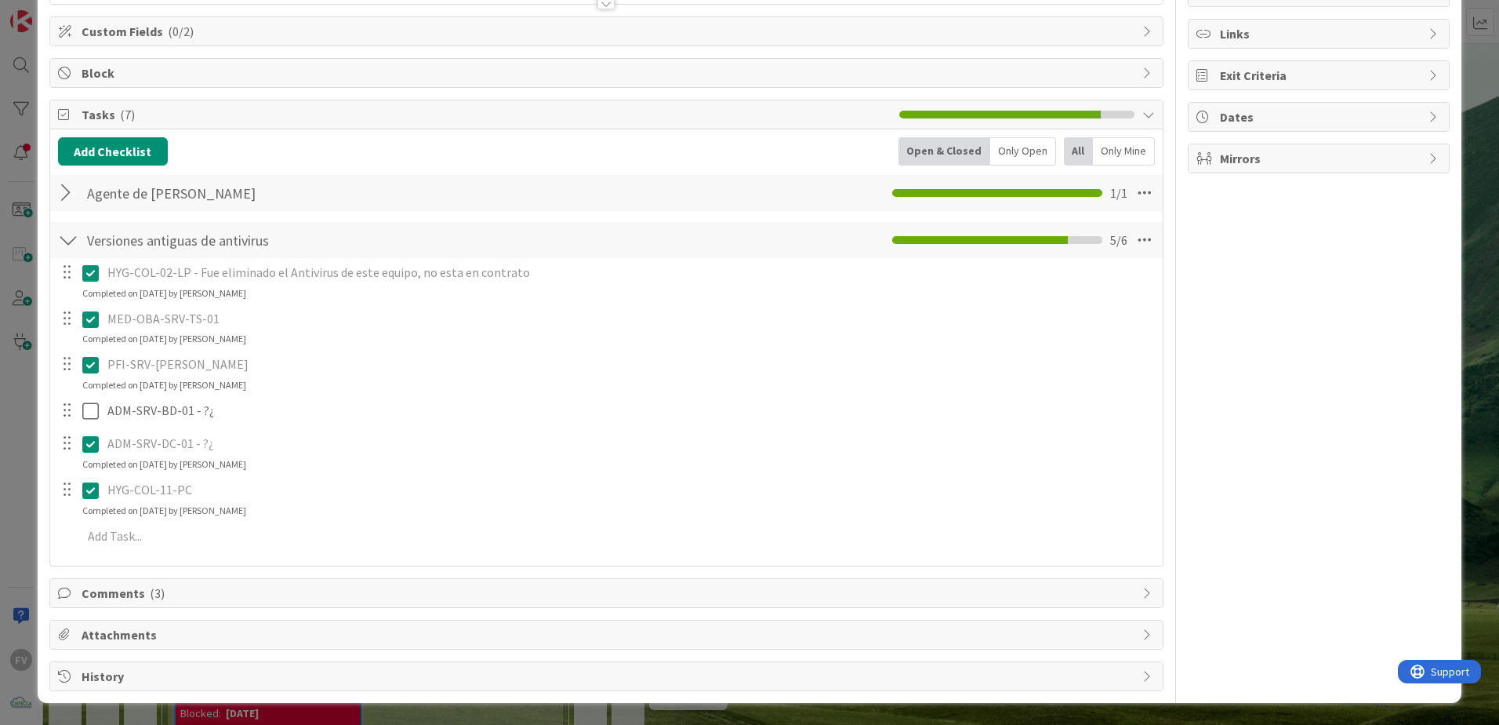
click at [124, 564] on div "Add Checklist Open & Closed Only Open All Only Mine Agente de Kaspersky Checkli…" at bounding box center [606, 347] width 1113 height 436
click at [125, 595] on span "Comments ( 3 )" at bounding box center [608, 592] width 1053 height 19
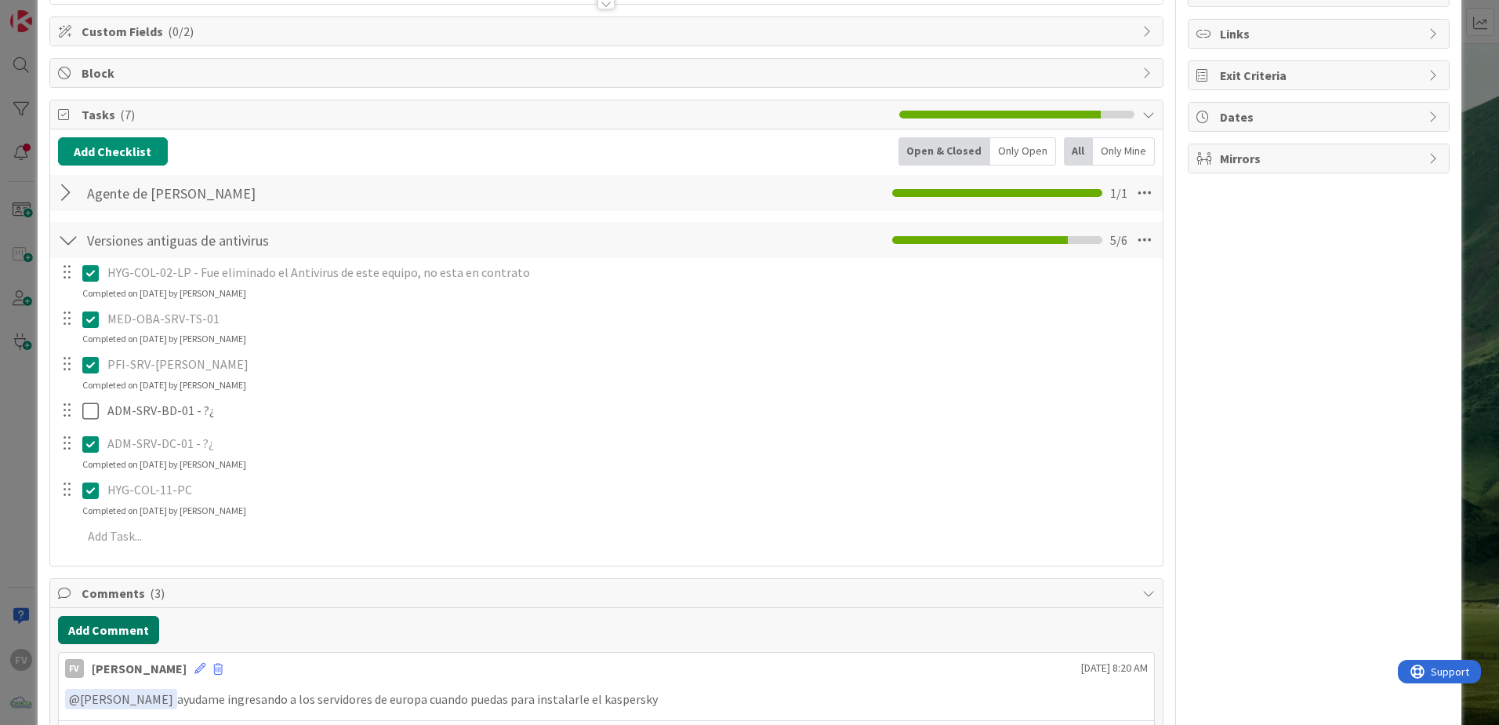
click at [97, 628] on button "Add Comment" at bounding box center [108, 630] width 101 height 28
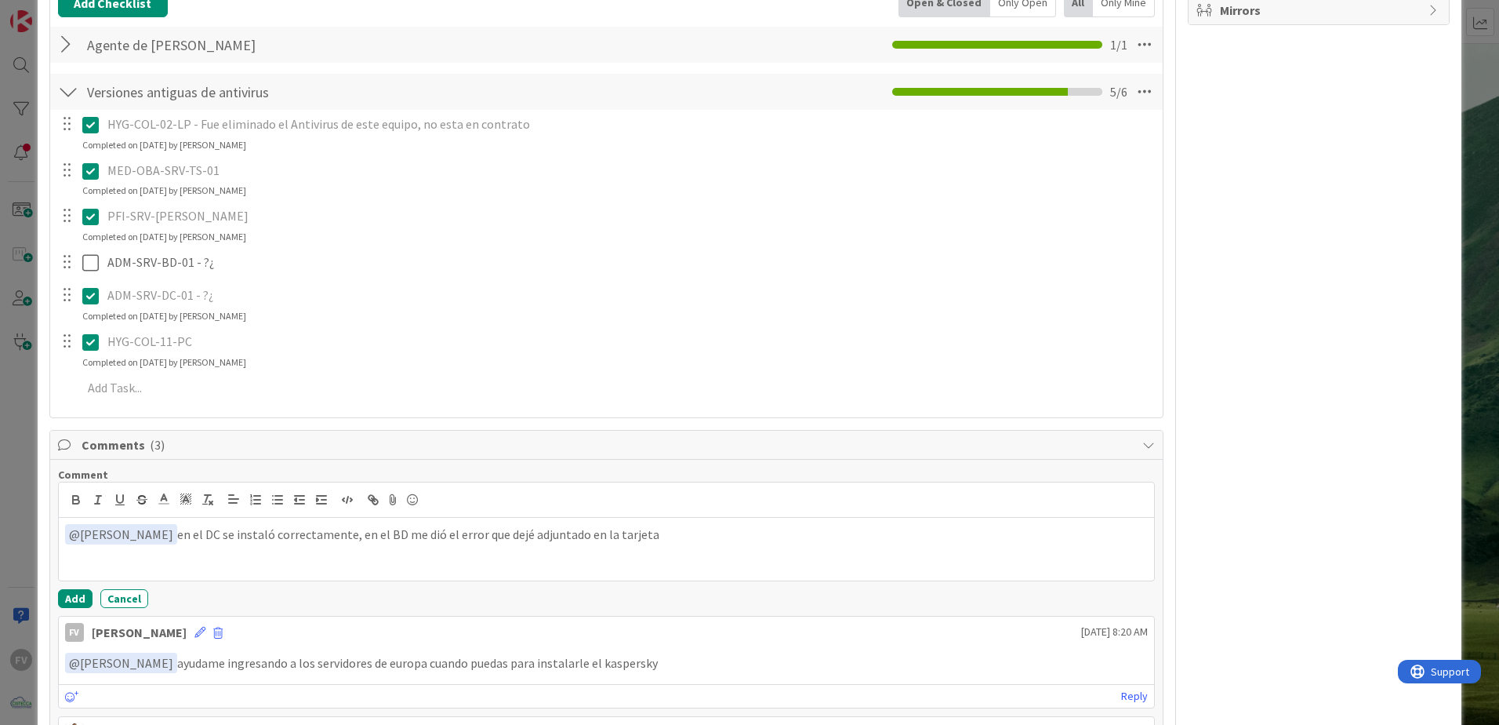
scroll to position [334, 0]
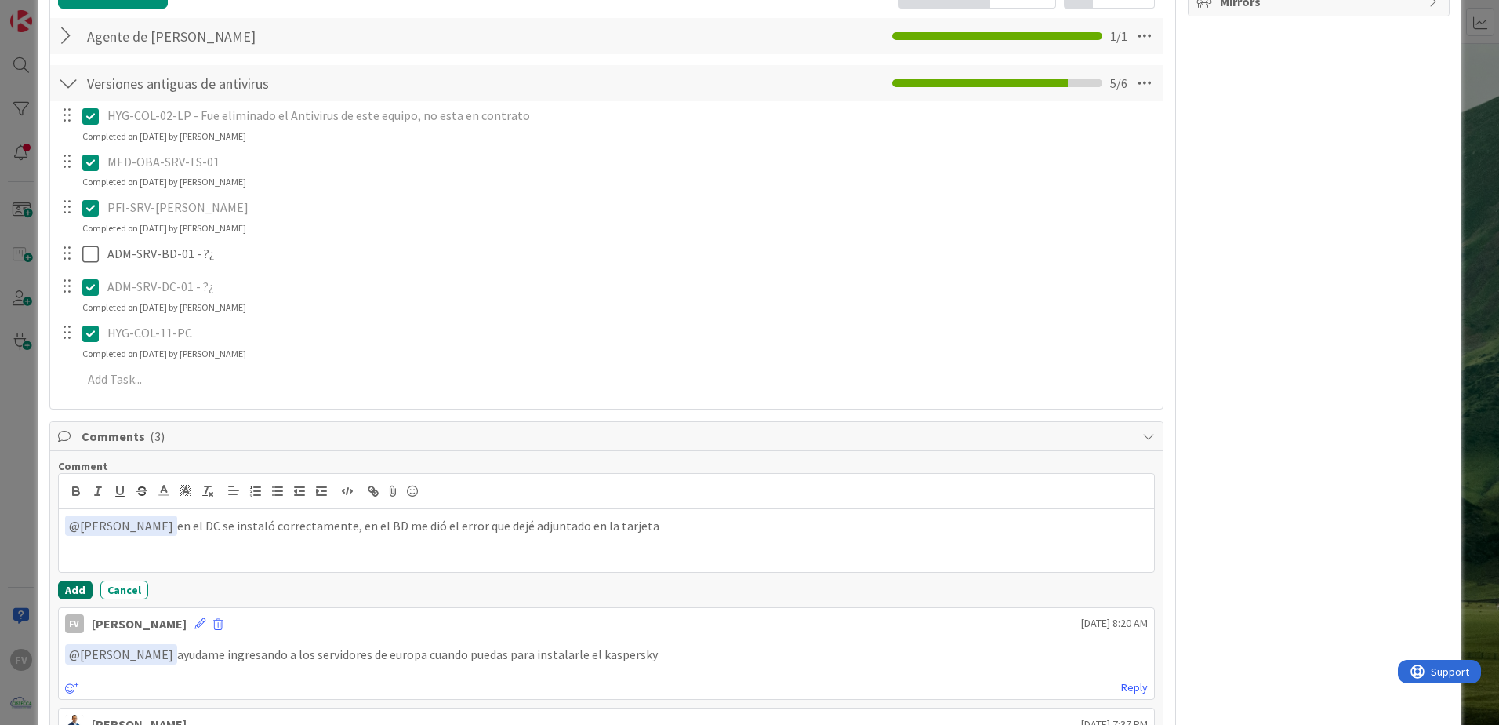
click at [75, 586] on button "Add" at bounding box center [75, 589] width 35 height 19
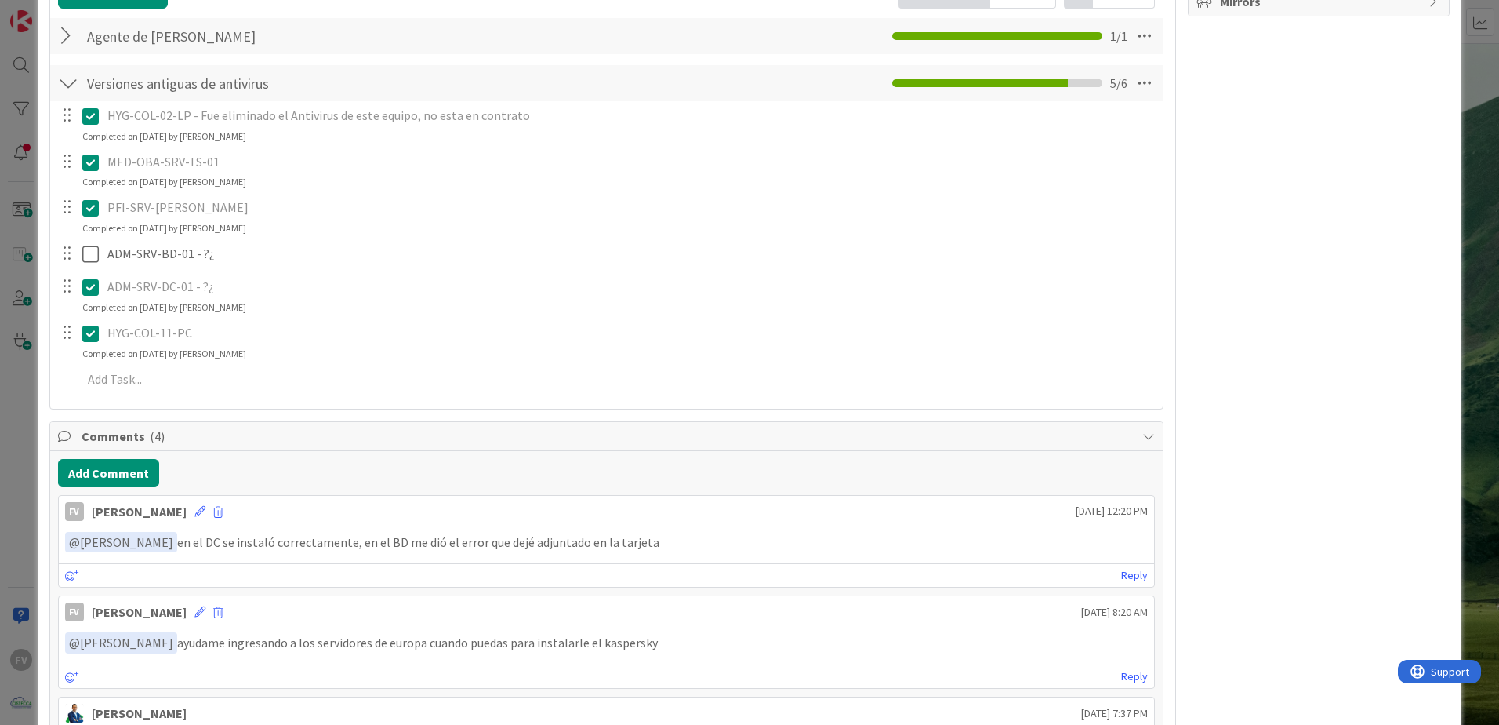
click at [98, 437] on span "Comments ( 4 )" at bounding box center [608, 436] width 1053 height 19
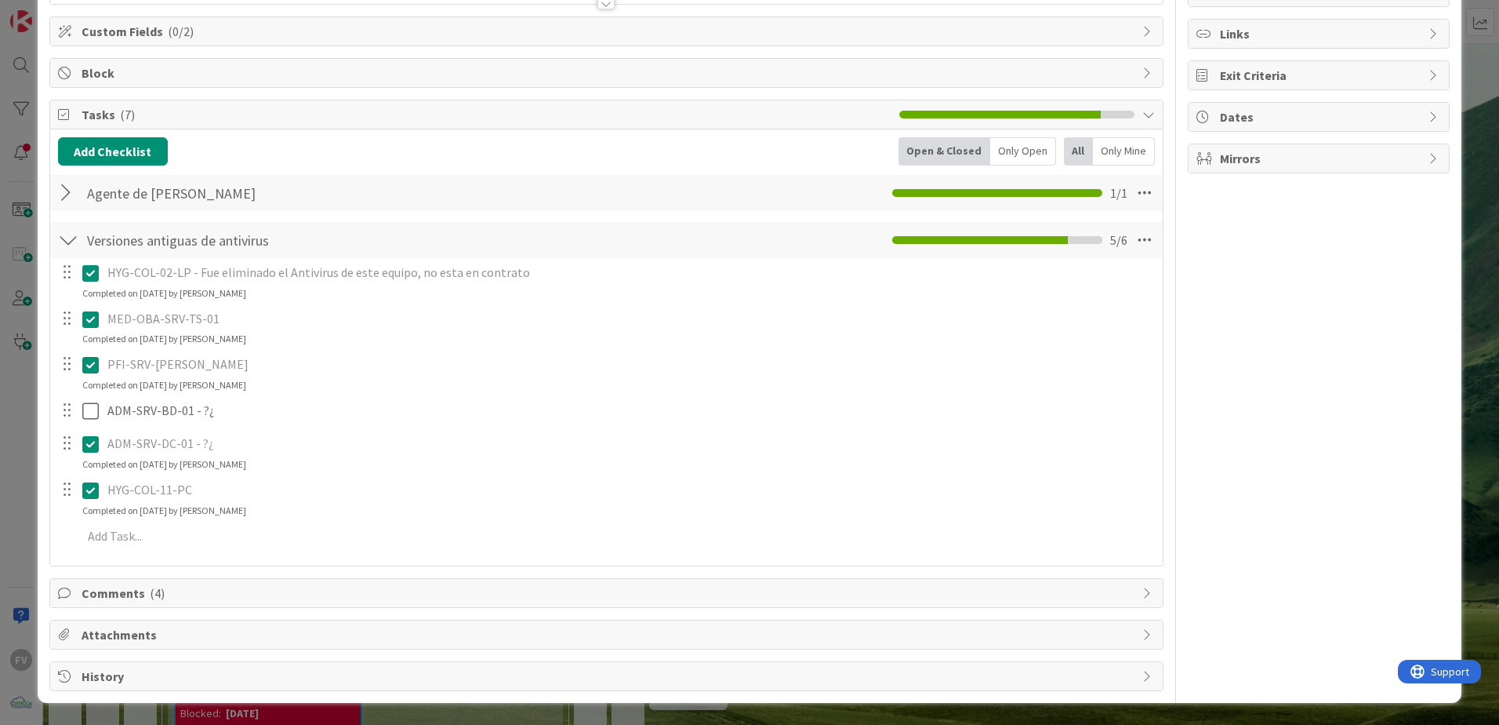
scroll to position [177, 0]
click at [230, 642] on span "Attachments" at bounding box center [608, 634] width 1053 height 19
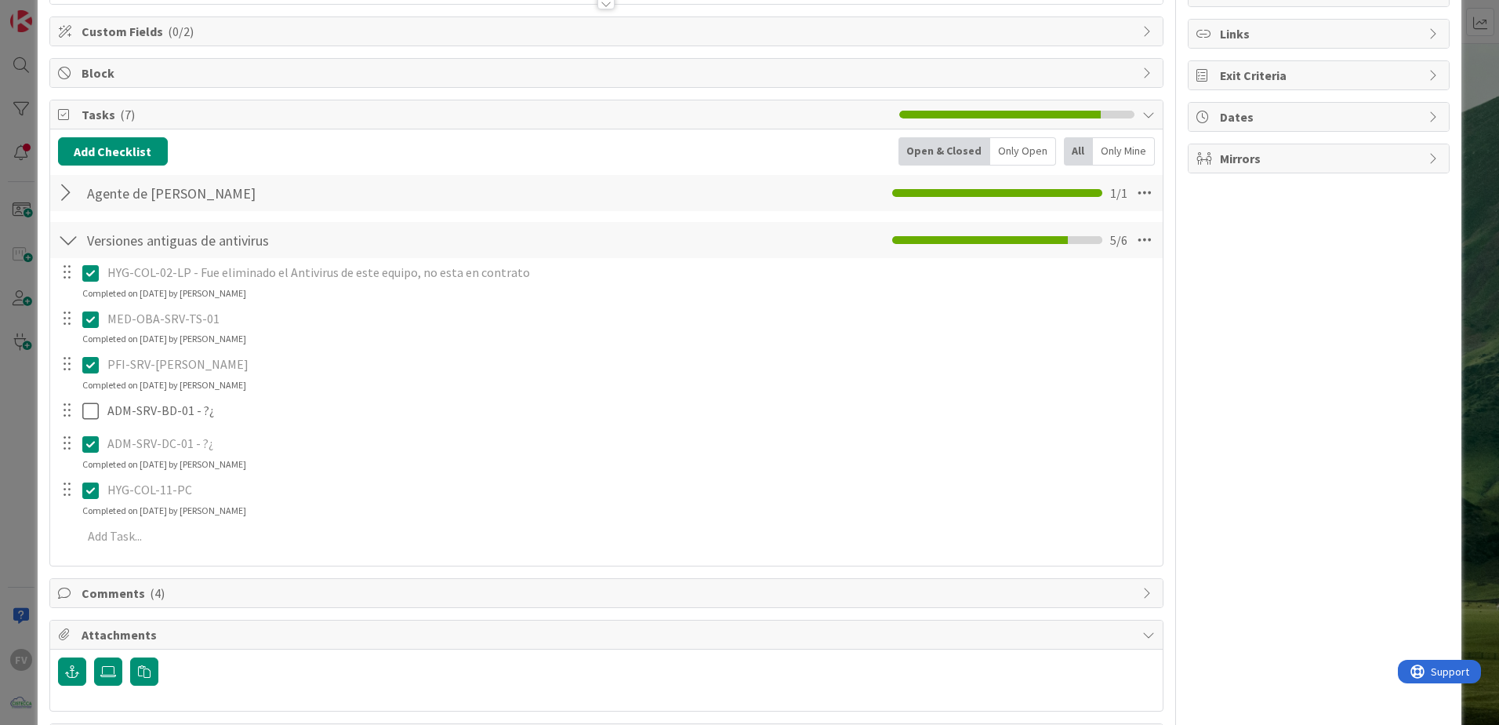
scroll to position [239, 0]
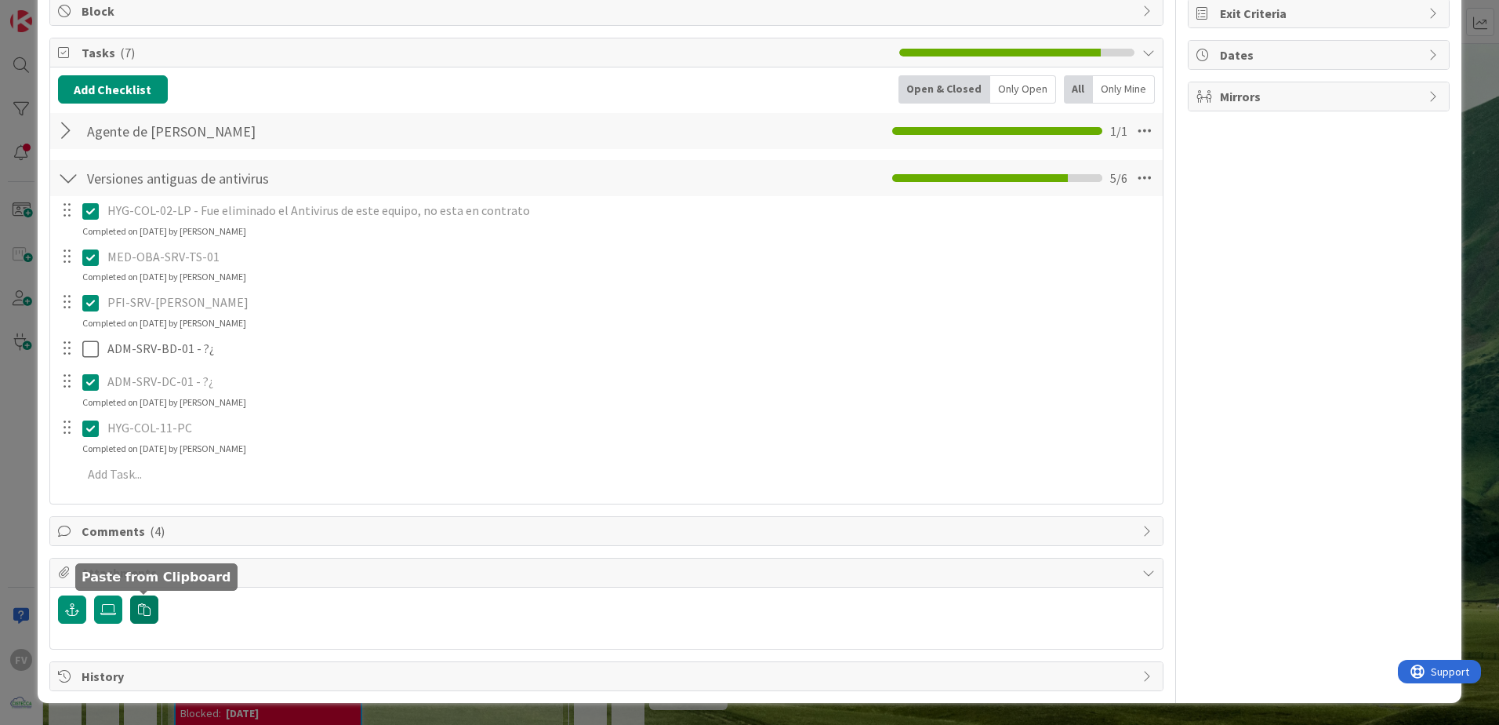
click at [132, 607] on button "button" at bounding box center [144, 609] width 28 height 28
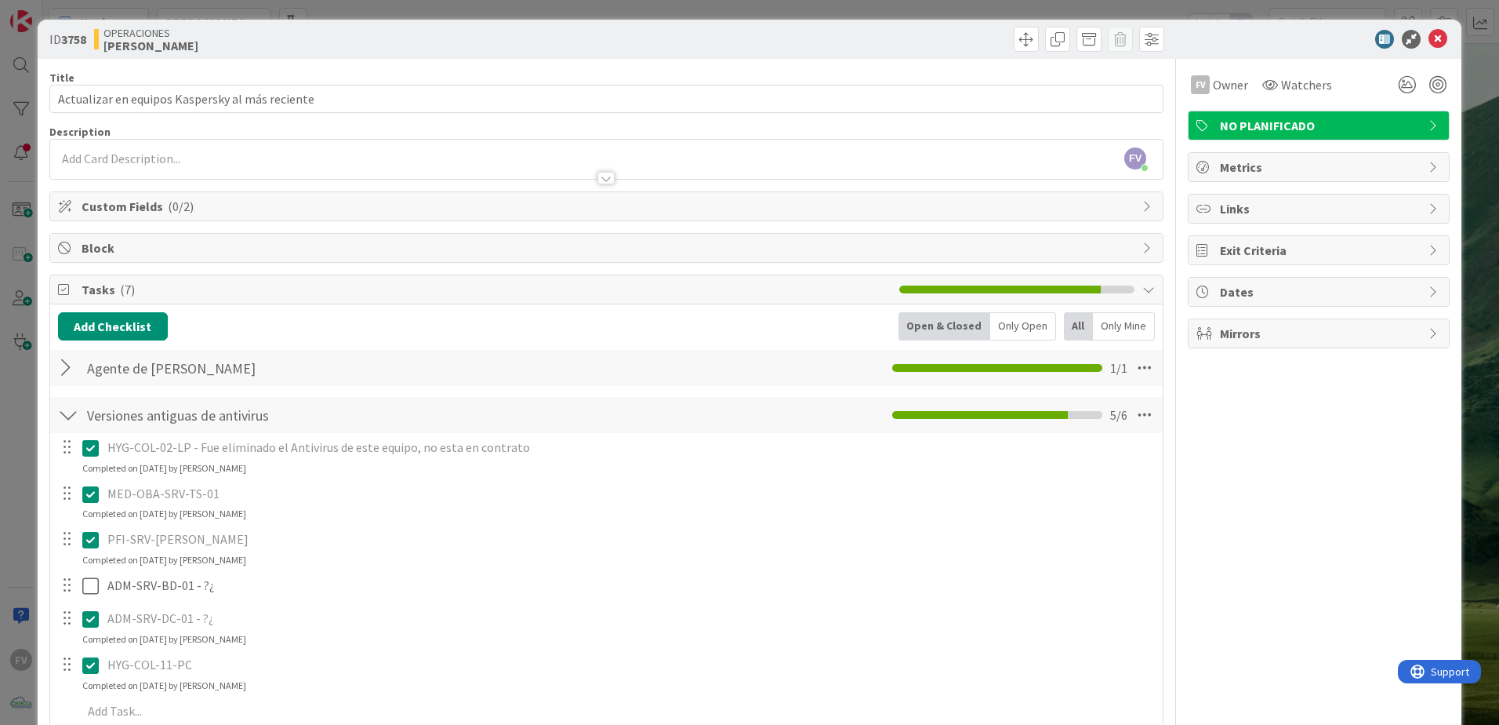
scroll to position [0, 0]
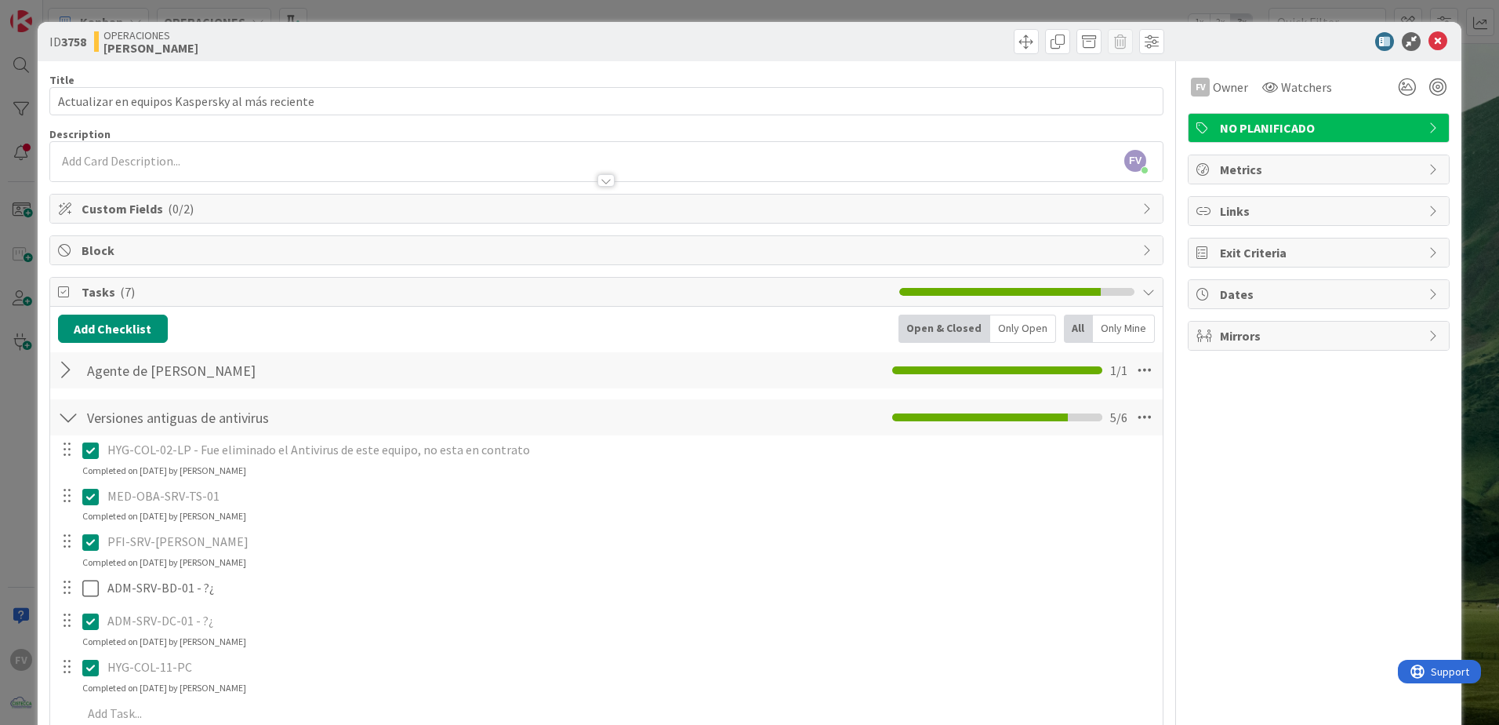
click at [58, 414] on div at bounding box center [68, 417] width 20 height 28
